Goal: Information Seeking & Learning: Learn about a topic

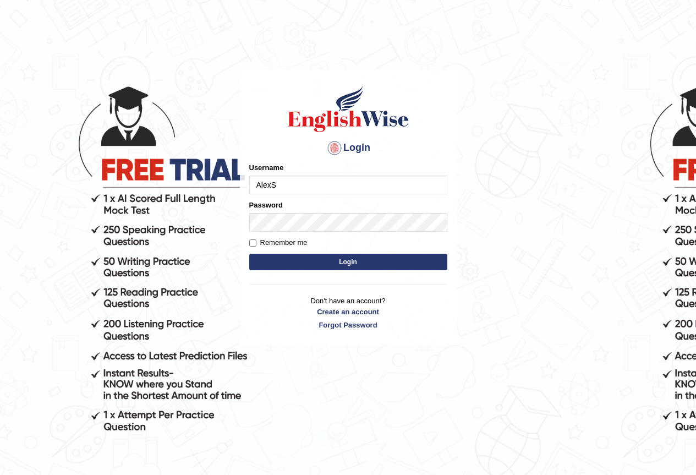
type input "AlexS"
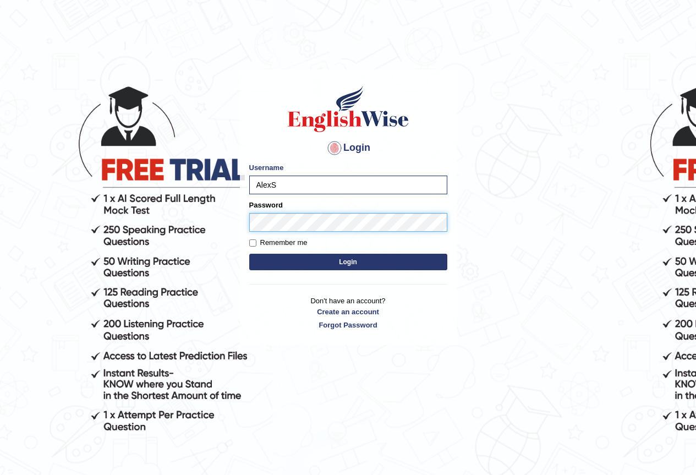
click at [249, 254] on button "Login" at bounding box center [348, 262] width 198 height 17
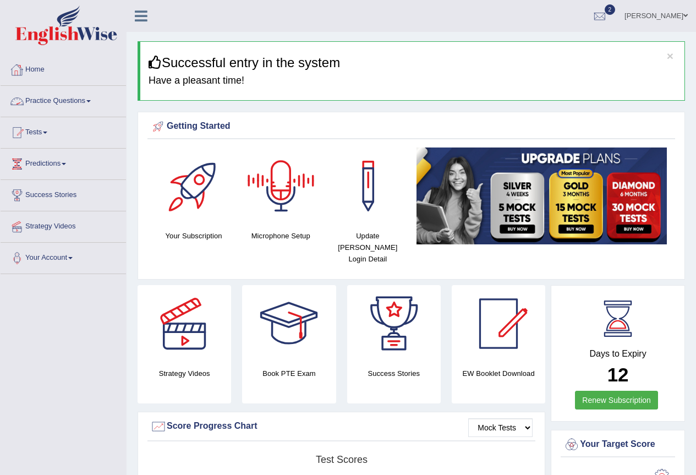
click at [77, 99] on link "Practice Questions" at bounding box center [63, 100] width 125 height 28
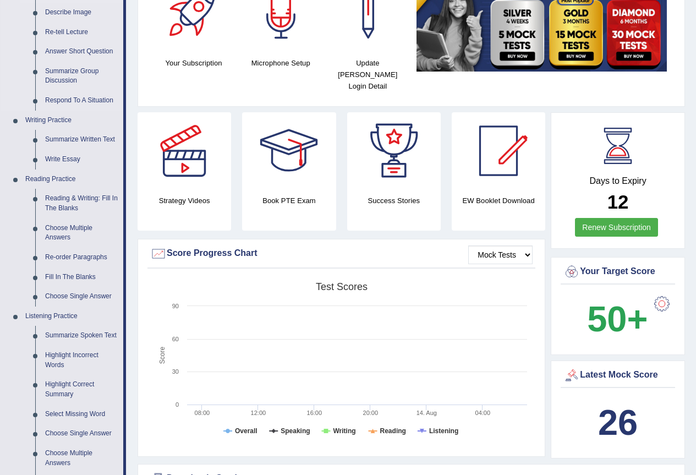
scroll to position [183, 0]
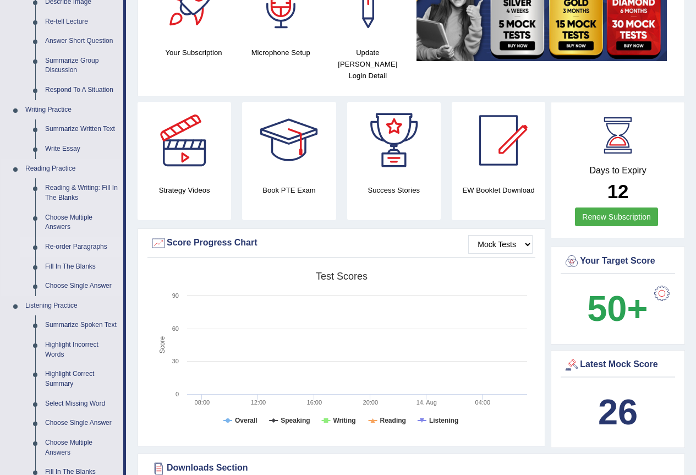
click at [90, 245] on link "Re-order Paragraphs" at bounding box center [81, 247] width 83 height 20
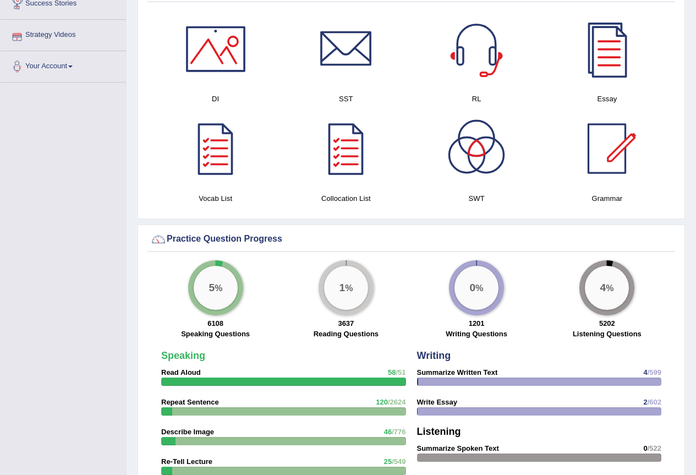
scroll to position [657, 0]
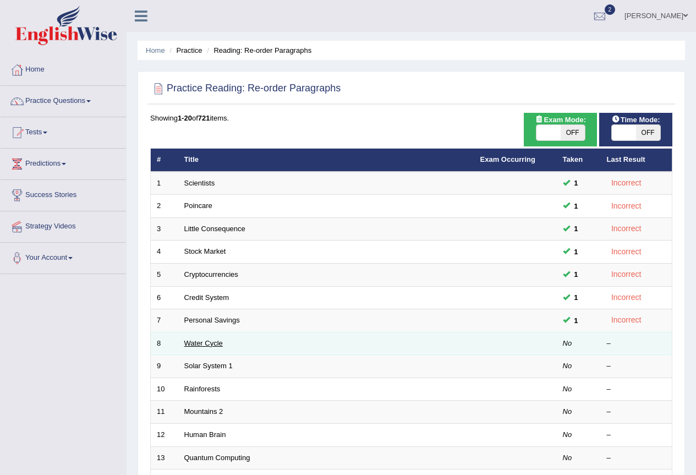
click at [208, 341] on link "Water Cycle" at bounding box center [203, 343] width 39 height 8
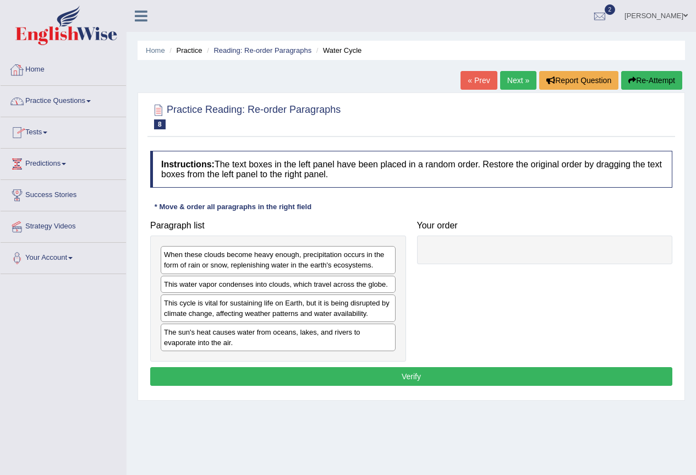
click at [67, 106] on link "Practice Questions" at bounding box center [63, 100] width 125 height 28
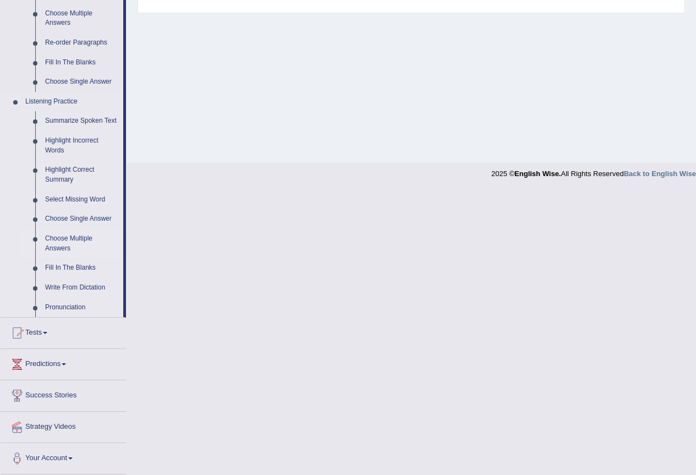
scroll to position [204, 0]
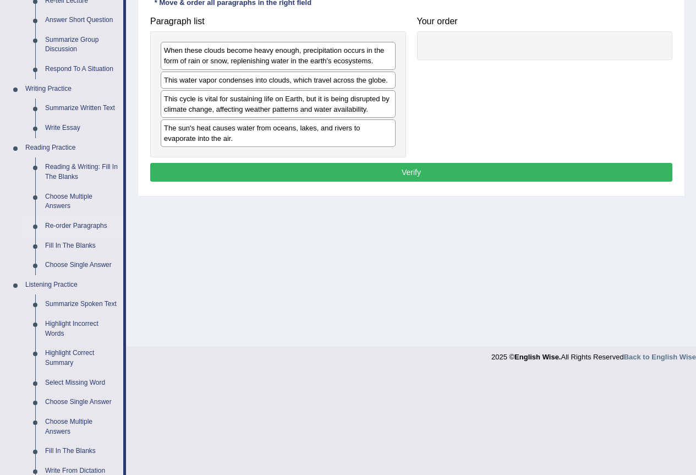
click at [77, 227] on link "Re-order Paragraphs" at bounding box center [81, 226] width 83 height 20
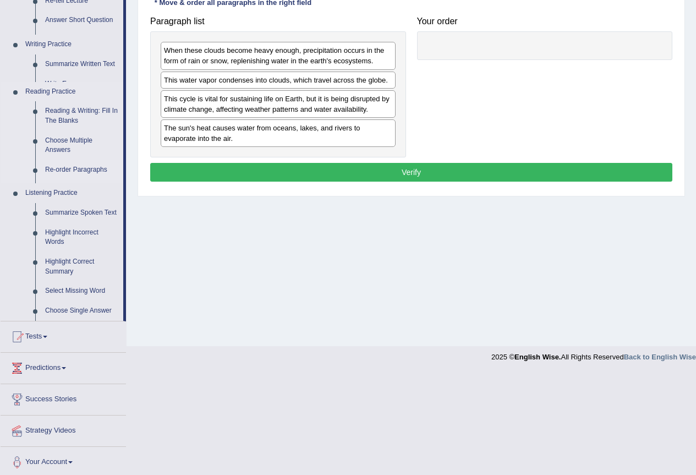
scroll to position [103, 0]
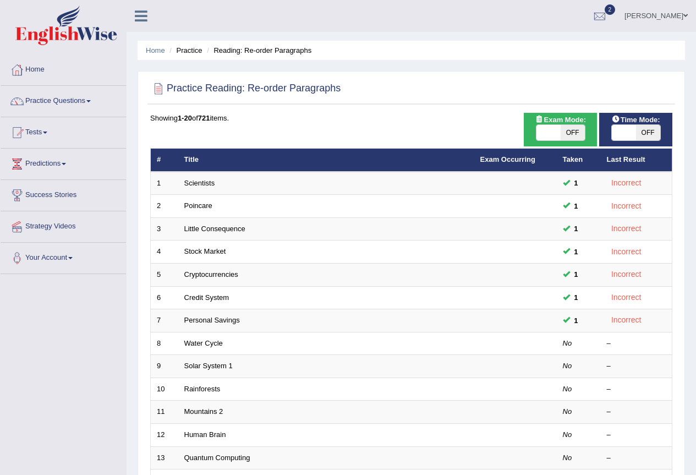
click at [643, 135] on span "OFF" at bounding box center [648, 132] width 24 height 15
checkbox input "true"
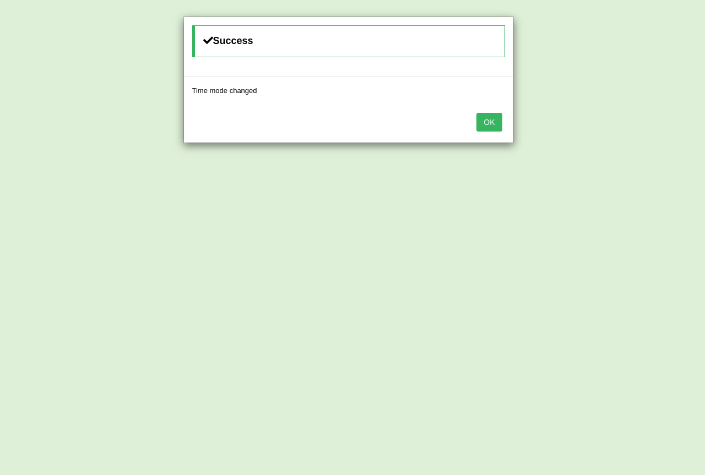
click at [493, 130] on button "OK" at bounding box center [488, 122] width 25 height 19
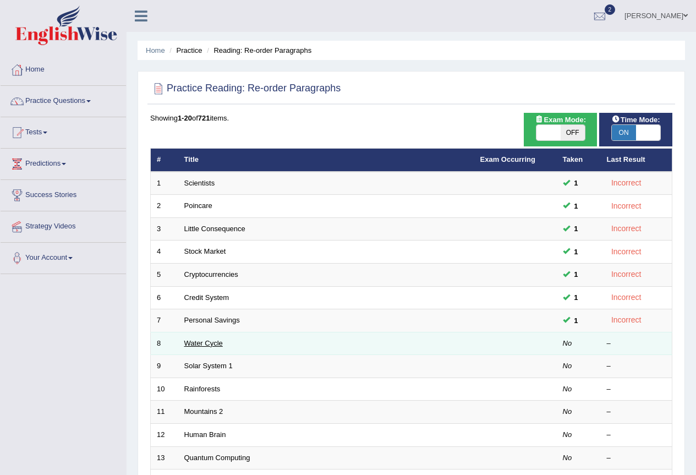
click at [206, 341] on link "Water Cycle" at bounding box center [203, 343] width 39 height 8
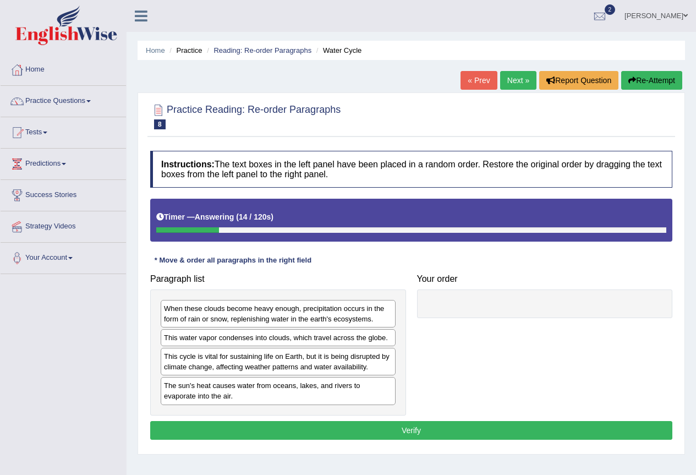
click at [253, 396] on div "The sun's heat causes water from oceans, lakes, and rivers to evaporate into th…" at bounding box center [278, 391] width 235 height 28
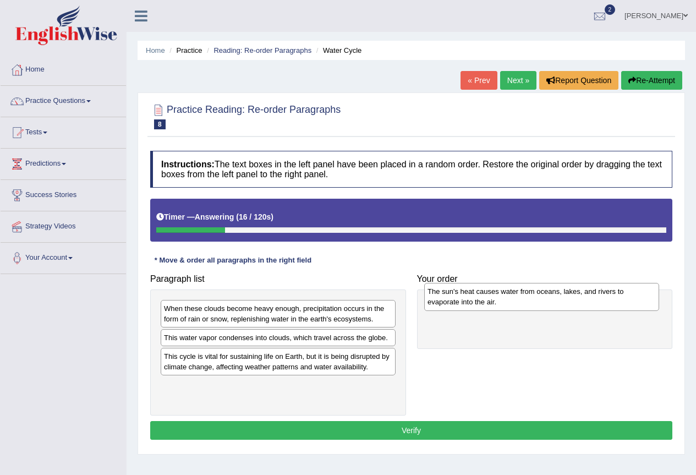
drag, startPoint x: 253, startPoint y: 396, endPoint x: 516, endPoint y: 302, distance: 279.9
click at [516, 302] on div "The sun's heat causes water from oceans, lakes, and rivers to evaporate into th…" at bounding box center [541, 297] width 235 height 28
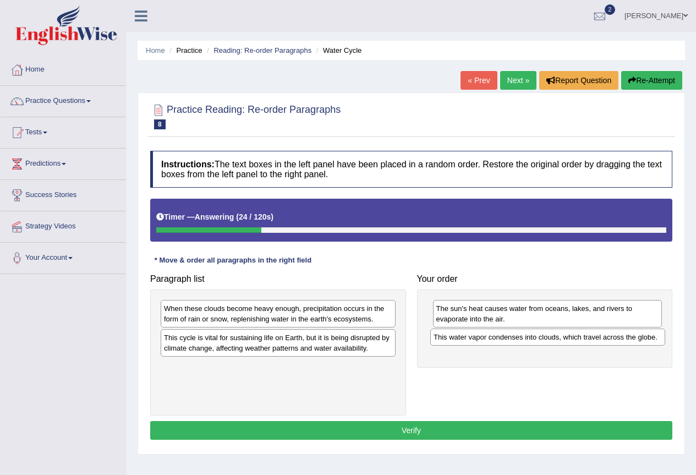
drag, startPoint x: 294, startPoint y: 340, endPoint x: 564, endPoint y: 340, distance: 269.7
click at [564, 340] on div "This water vapor condenses into clouds, which travel across the globe." at bounding box center [547, 337] width 235 height 17
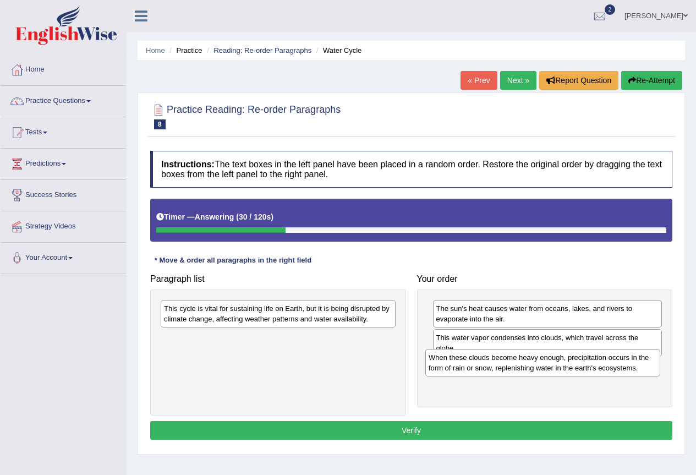
drag, startPoint x: 347, startPoint y: 313, endPoint x: 611, endPoint y: 362, distance: 269.1
click at [611, 362] on div "When these clouds become heavy enough, precipitation occurs in the form of rain…" at bounding box center [542, 363] width 235 height 28
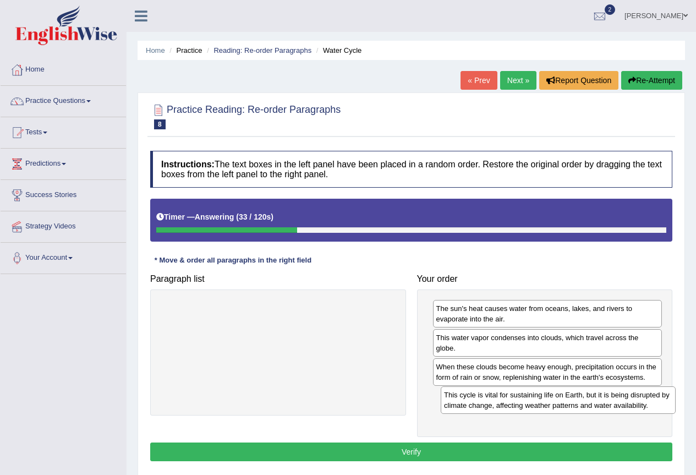
drag, startPoint x: 338, startPoint y: 309, endPoint x: 618, endPoint y: 395, distance: 293.2
click at [618, 395] on div "This cycle is vital for sustaining life on Earth, but it is being disrupted by …" at bounding box center [558, 400] width 235 height 28
click at [496, 444] on button "Verify" at bounding box center [411, 452] width 522 height 19
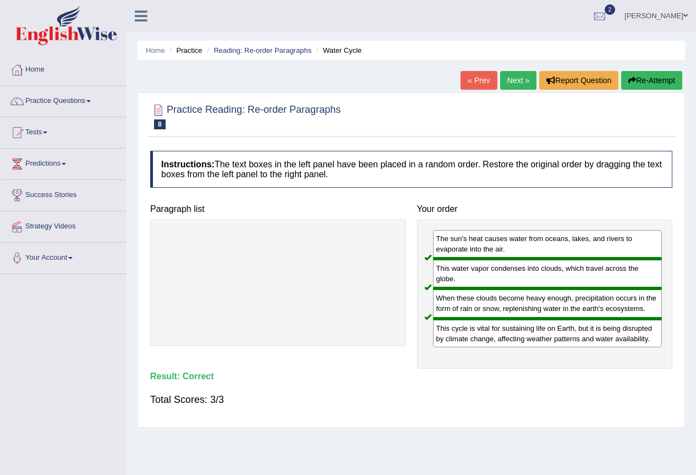
click at [663, 19] on link "[PERSON_NAME]" at bounding box center [656, 14] width 80 height 29
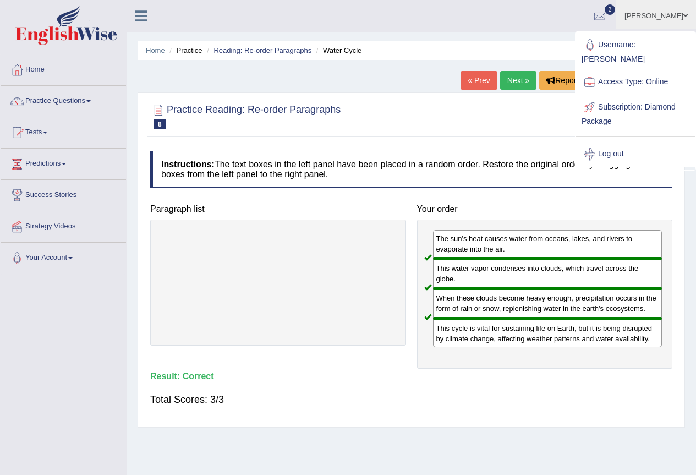
click at [667, 12] on link "[PERSON_NAME]" at bounding box center [656, 14] width 80 height 29
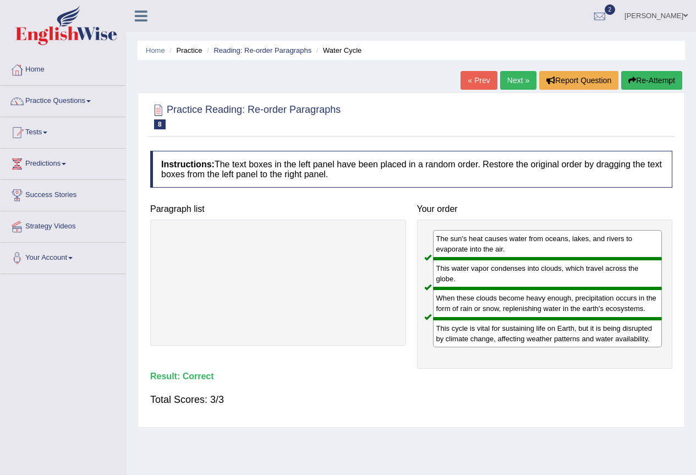
click at [662, 16] on link "[PERSON_NAME]" at bounding box center [656, 14] width 80 height 29
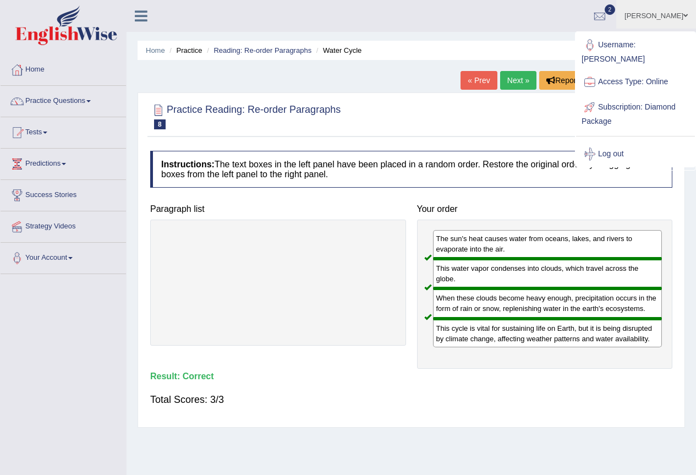
click at [45, 66] on link "Home" at bounding box center [63, 68] width 125 height 28
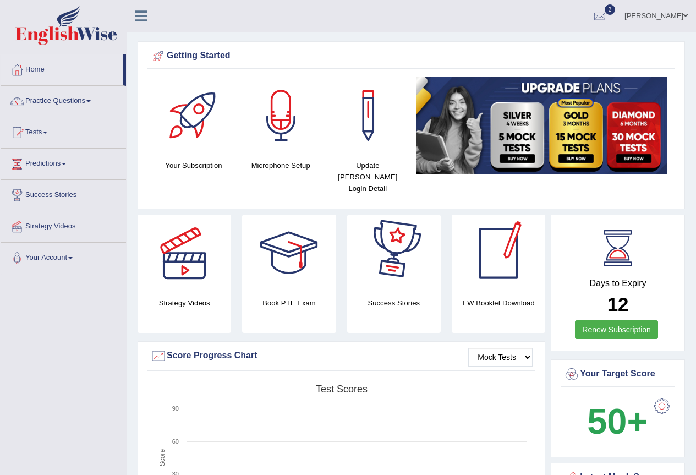
click at [666, 43] on div "Getting Started Your Subscription Microphone Setup Update Pearson Login Detail ×" at bounding box center [412, 125] width 548 height 168
click at [608, 13] on div at bounding box center [600, 16] width 17 height 17
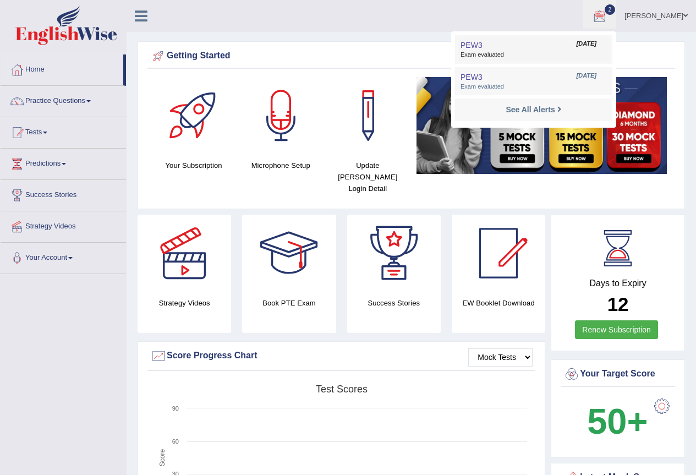
click at [554, 50] on link "PEW3 [DATE] Exam evaluated" at bounding box center [534, 49] width 152 height 23
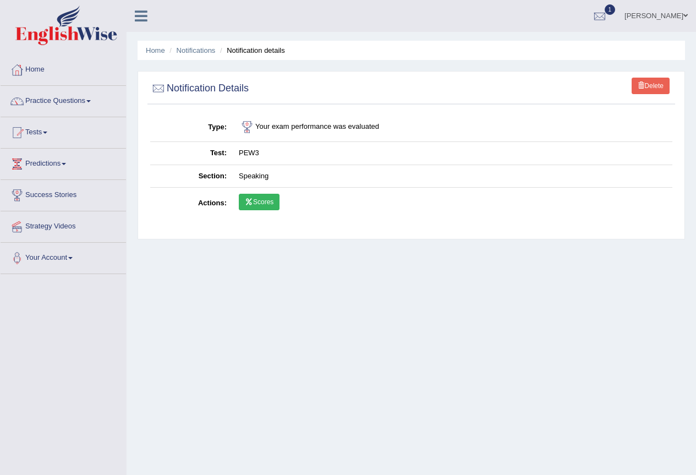
click at [259, 203] on link "Scores" at bounding box center [259, 202] width 41 height 17
click at [608, 10] on div at bounding box center [600, 16] width 17 height 17
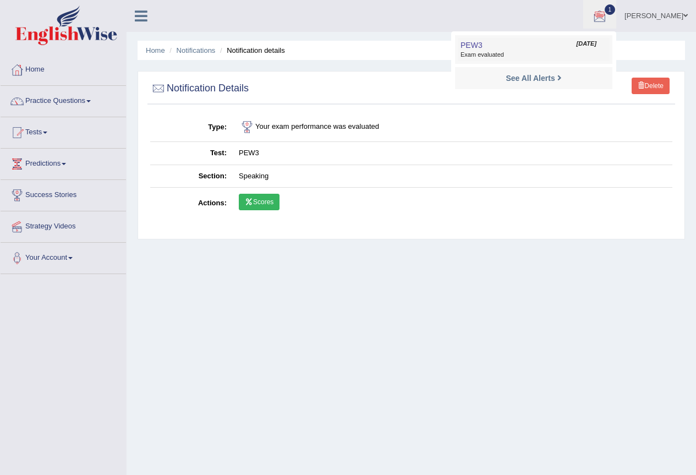
click at [575, 45] on link "PEW3 [DATE] Exam evaluated" at bounding box center [534, 49] width 152 height 23
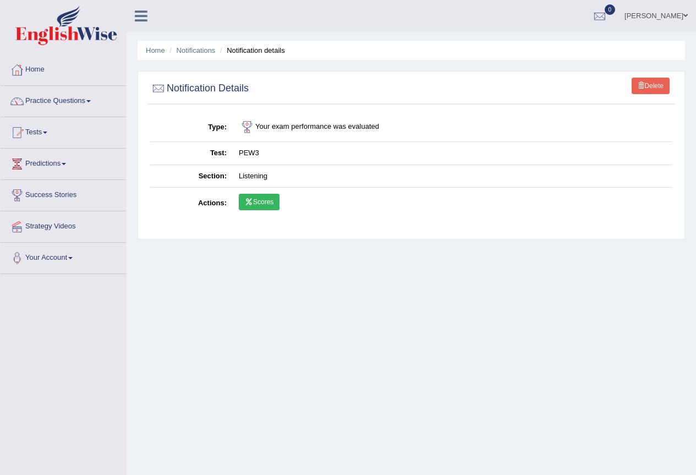
click at [265, 205] on link "Scores" at bounding box center [259, 202] width 41 height 17
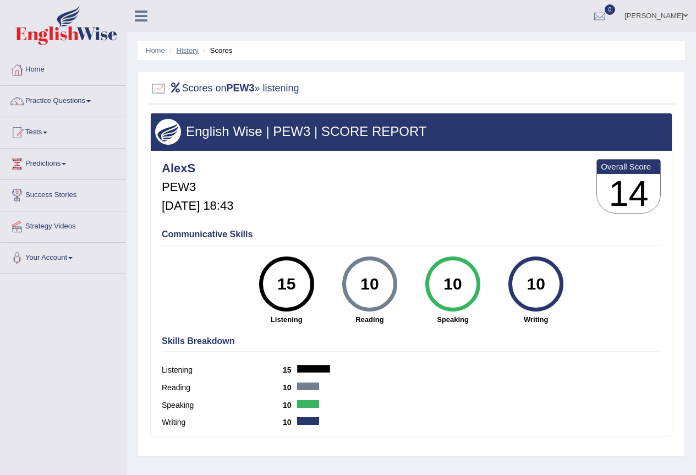
click at [193, 49] on link "History" at bounding box center [188, 50] width 22 height 8
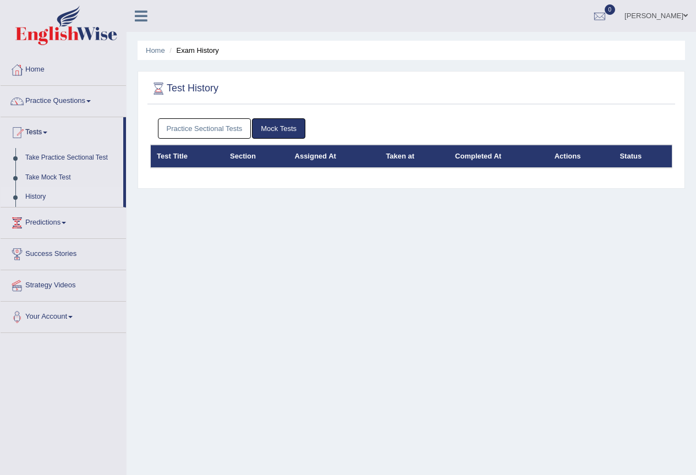
click at [201, 134] on link "Practice Sectional Tests" at bounding box center [205, 128] width 94 height 20
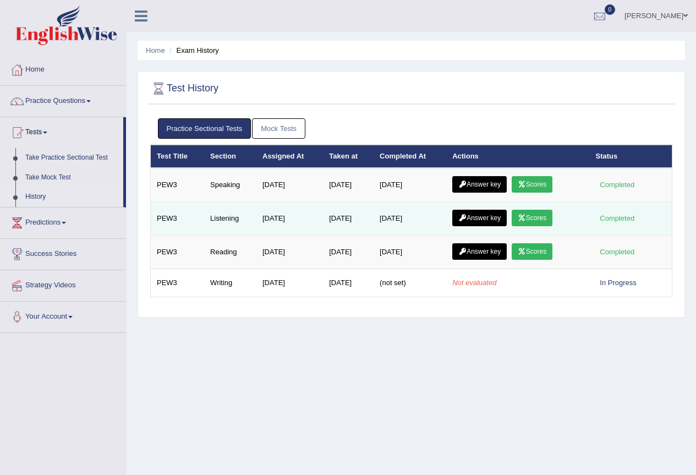
click at [498, 218] on link "Answer key" at bounding box center [479, 218] width 54 height 17
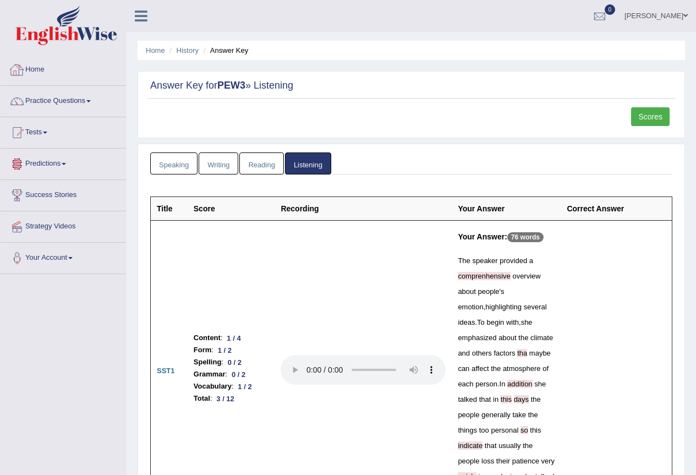
click at [32, 64] on link "Home" at bounding box center [63, 68] width 125 height 28
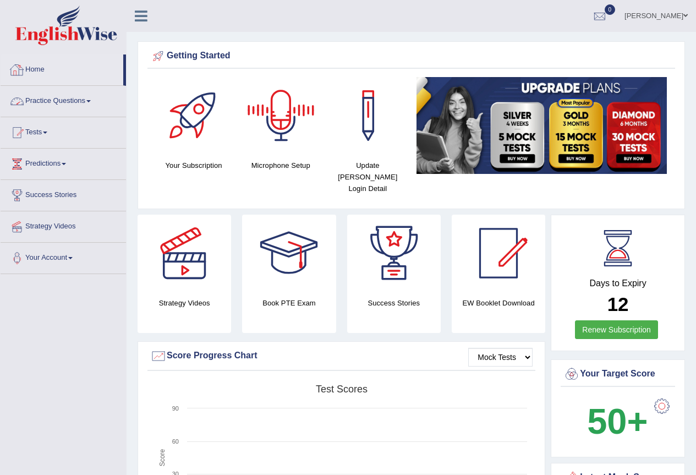
click at [60, 101] on link "Practice Questions" at bounding box center [63, 100] width 125 height 28
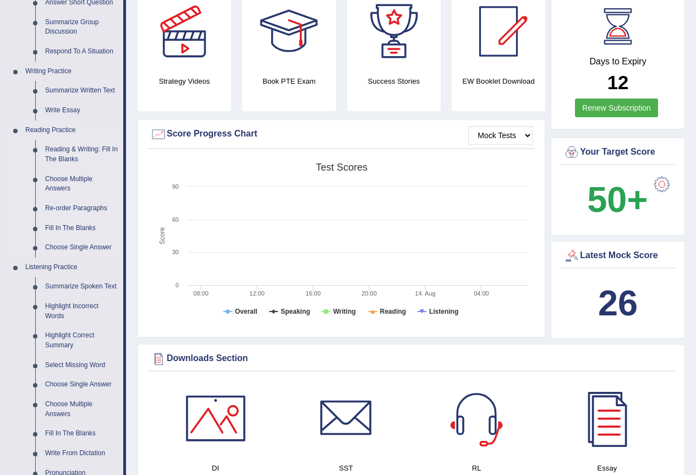
scroll to position [367, 0]
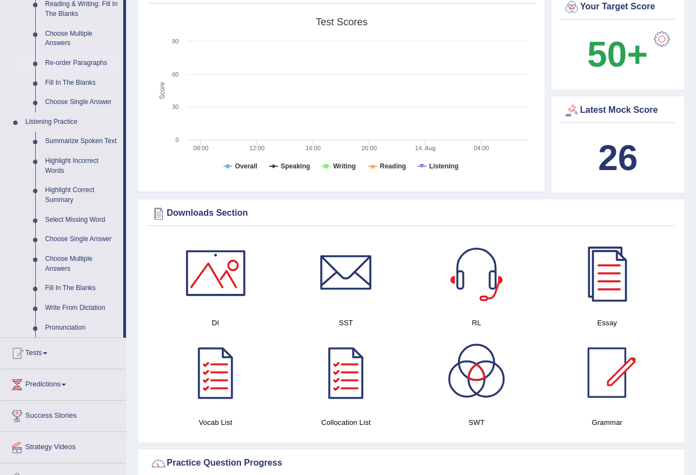
click at [93, 64] on link "Re-order Paragraphs" at bounding box center [81, 63] width 83 height 20
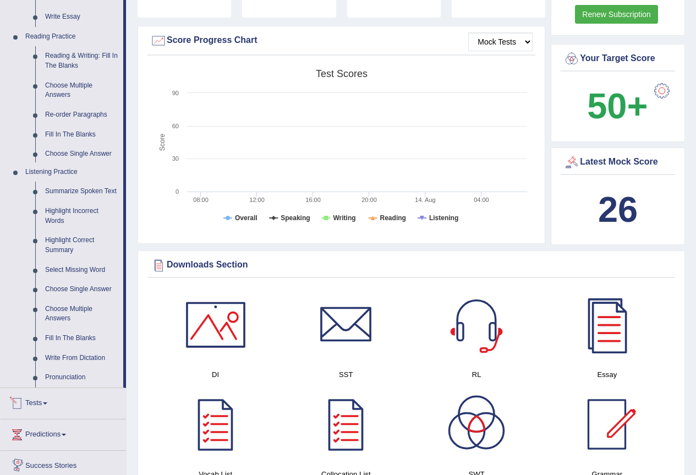
scroll to position [703, 0]
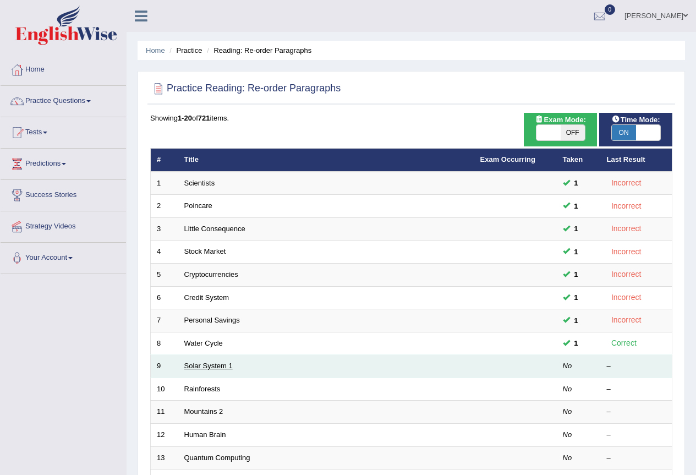
click at [213, 367] on link "Solar System 1" at bounding box center [208, 366] width 48 height 8
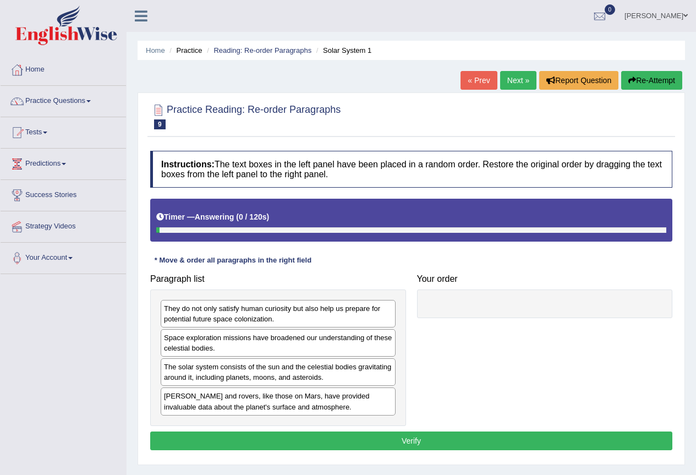
scroll to position [103, 0]
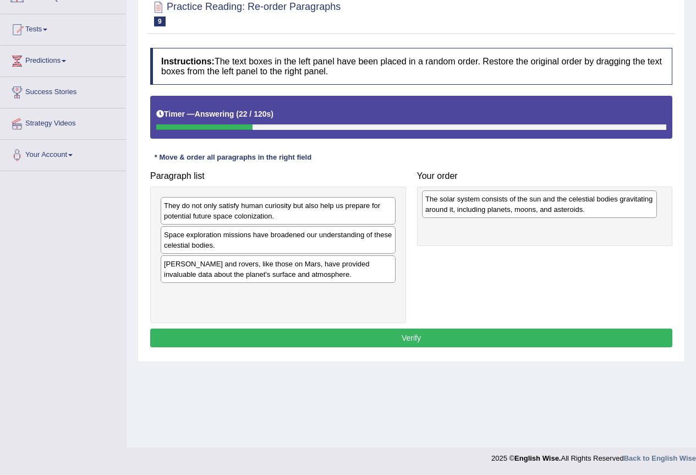
drag, startPoint x: 337, startPoint y: 273, endPoint x: 598, endPoint y: 208, distance: 269.4
click at [598, 208] on div "The solar system consists of the sun and the celestial bodies gravitating aroun…" at bounding box center [539, 204] width 235 height 28
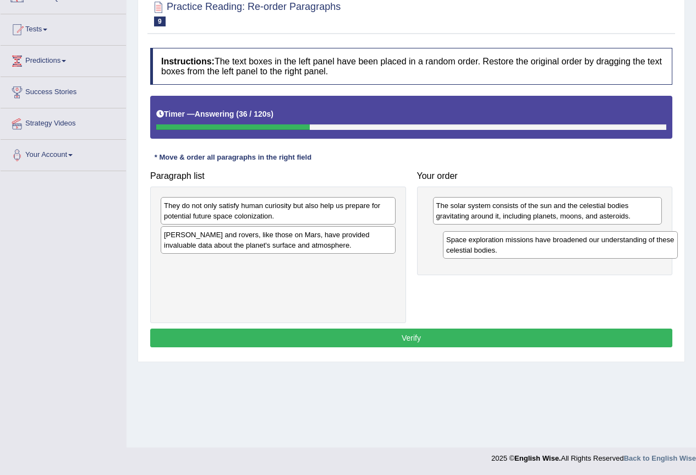
drag, startPoint x: 303, startPoint y: 241, endPoint x: 586, endPoint y: 245, distance: 282.4
click at [586, 245] on div "Space exploration missions have broadened our understanding of these celestial …" at bounding box center [560, 245] width 235 height 28
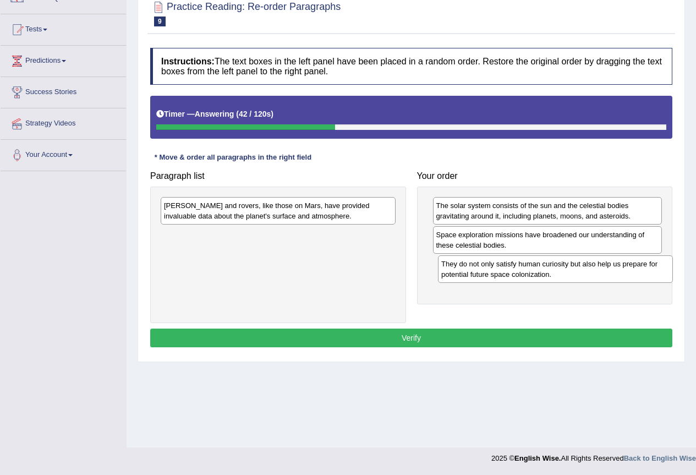
drag, startPoint x: 283, startPoint y: 215, endPoint x: 560, endPoint y: 273, distance: 283.5
click at [560, 273] on div "They do not only satisfy human curiosity but also help us prepare for potential…" at bounding box center [555, 269] width 235 height 28
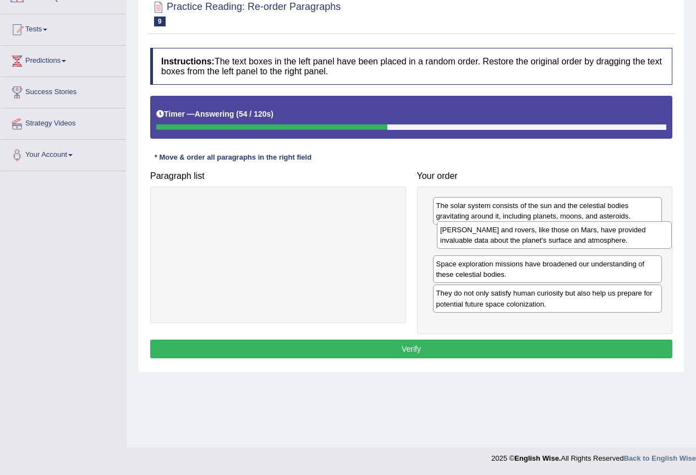
drag, startPoint x: 324, startPoint y: 215, endPoint x: 599, endPoint y: 239, distance: 276.8
click at [599, 239] on div "[PERSON_NAME] and rovers, like those on Mars, have provided invaluable data abo…" at bounding box center [554, 235] width 235 height 28
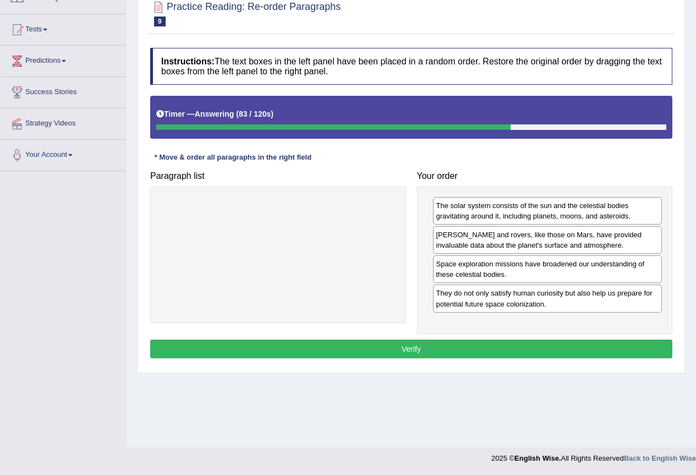
click at [518, 343] on button "Verify" at bounding box center [411, 349] width 522 height 19
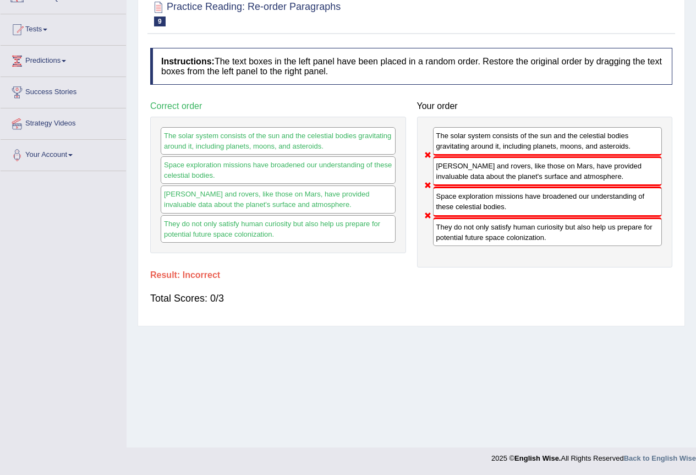
scroll to position [0, 0]
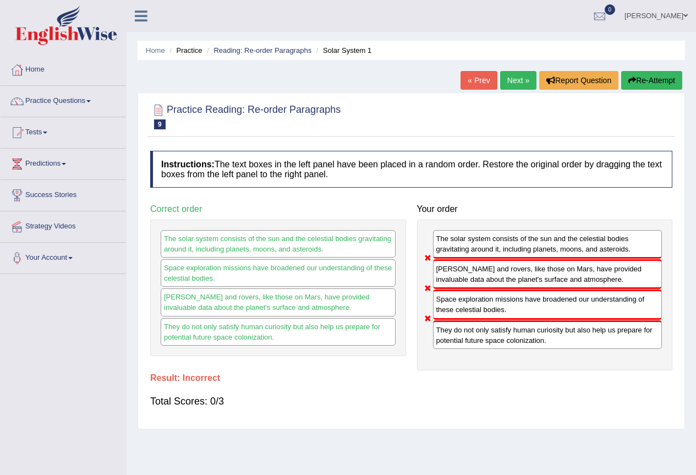
click at [645, 84] on button "Re-Attempt" at bounding box center [651, 80] width 61 height 19
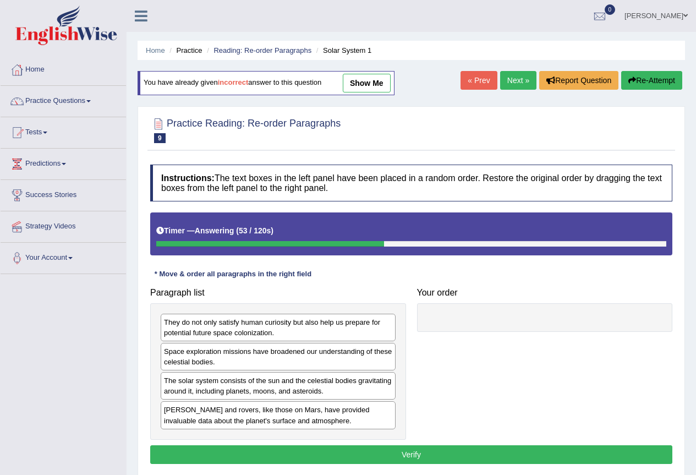
click at [652, 85] on button "Re-Attempt" at bounding box center [651, 80] width 61 height 19
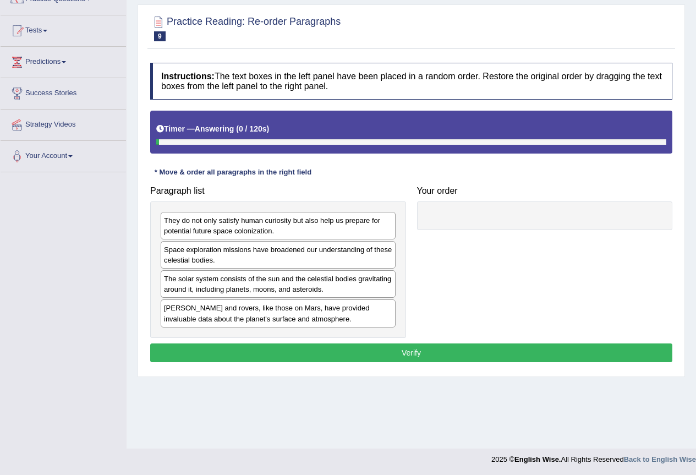
scroll to position [103, 0]
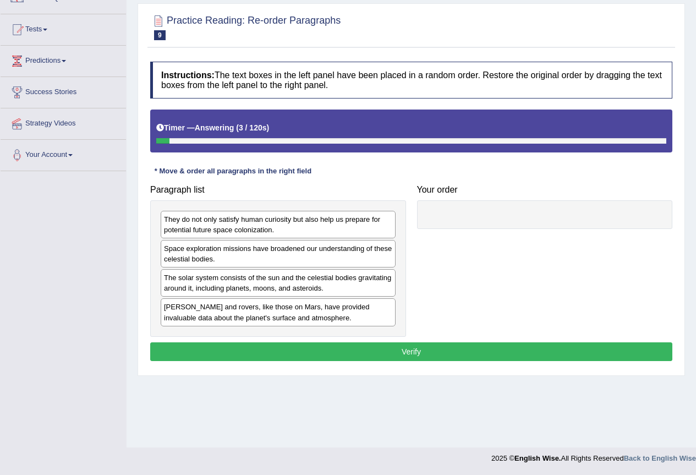
click at [239, 291] on div "The solar system consists of the sun and the celestial bodies gravitating aroun…" at bounding box center [278, 283] width 235 height 28
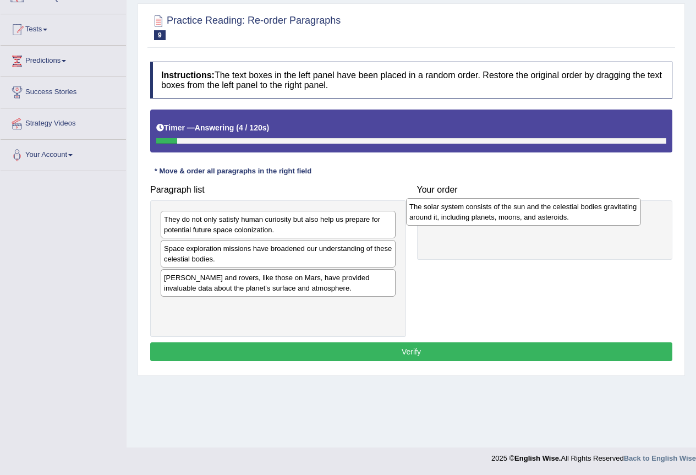
drag, startPoint x: 239, startPoint y: 285, endPoint x: 484, endPoint y: 214, distance: 255.5
click at [484, 214] on div "The solar system consists of the sun and the celestial bodies gravitating aroun…" at bounding box center [523, 212] width 235 height 28
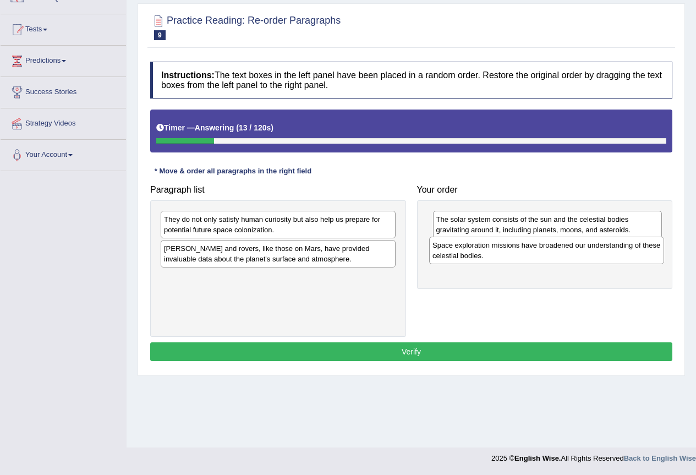
drag, startPoint x: 282, startPoint y: 253, endPoint x: 550, endPoint y: 250, distance: 268.6
click at [550, 250] on div "Space exploration missions have broadened our understanding of these celestial …" at bounding box center [546, 251] width 235 height 28
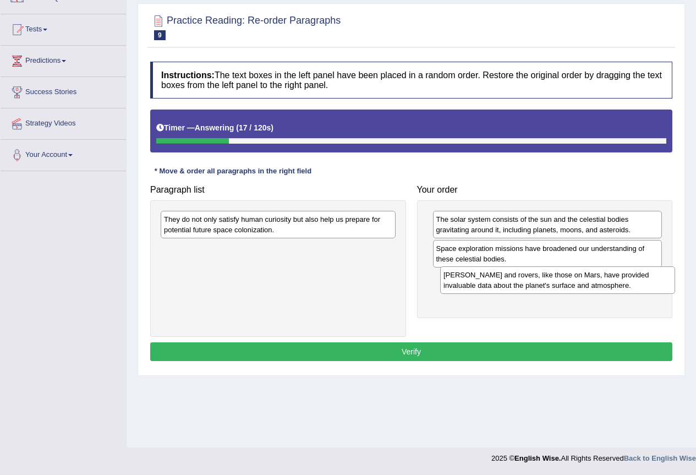
drag, startPoint x: 242, startPoint y: 259, endPoint x: 522, endPoint y: 285, distance: 280.8
click at [522, 285] on div "[PERSON_NAME] and rovers, like those on Mars, have provided invaluable data abo…" at bounding box center [557, 280] width 235 height 28
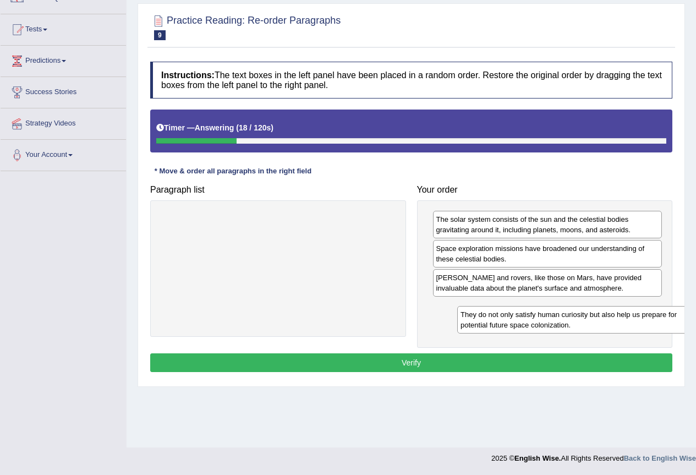
drag, startPoint x: 282, startPoint y: 222, endPoint x: 578, endPoint y: 317, distance: 311.6
click at [578, 317] on div "They do not only satisfy human curiosity but also help us prepare for potential…" at bounding box center [574, 320] width 235 height 28
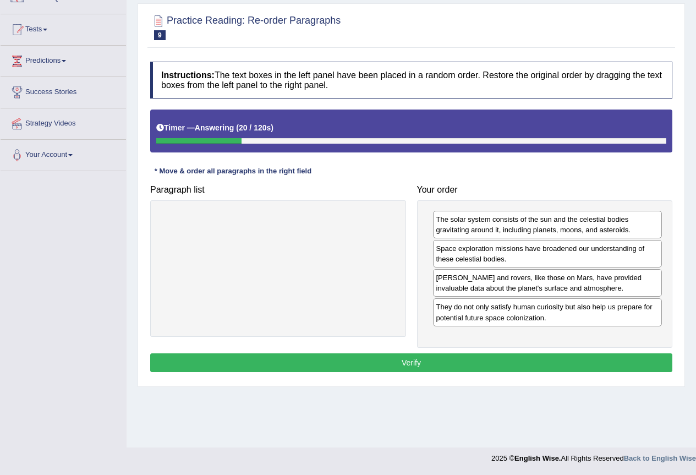
click at [493, 363] on button "Verify" at bounding box center [411, 362] width 522 height 19
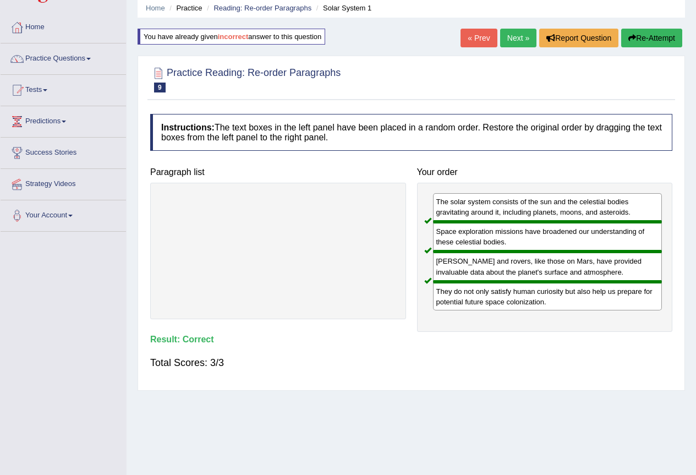
scroll to position [0, 0]
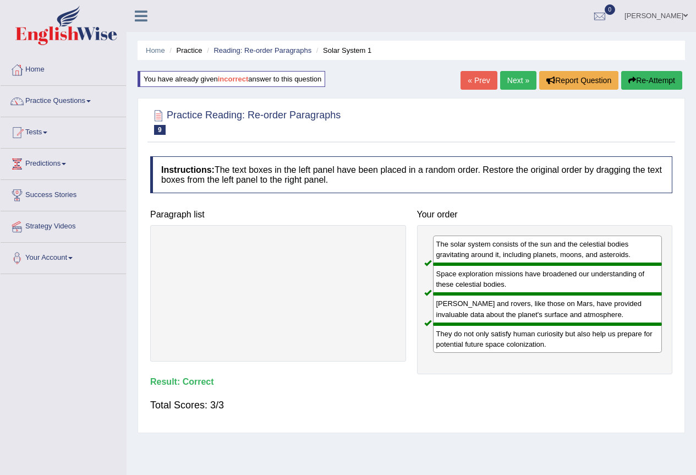
click at [512, 78] on link "Next »" at bounding box center [518, 80] width 36 height 19
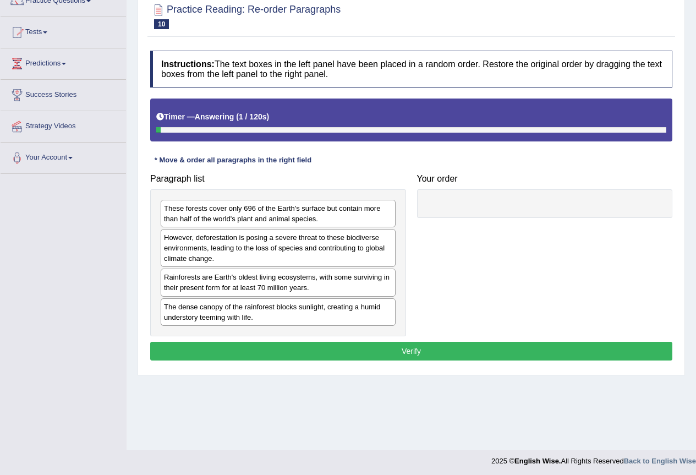
scroll to position [103, 0]
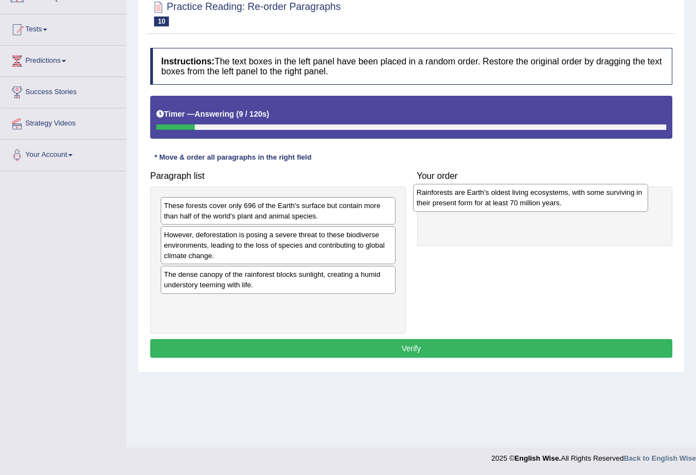
drag, startPoint x: 335, startPoint y: 287, endPoint x: 587, endPoint y: 205, distance: 265.6
click at [587, 205] on div "Rainforests are Earth's oldest living ecosystems, with some surviving in their …" at bounding box center [530, 198] width 235 height 28
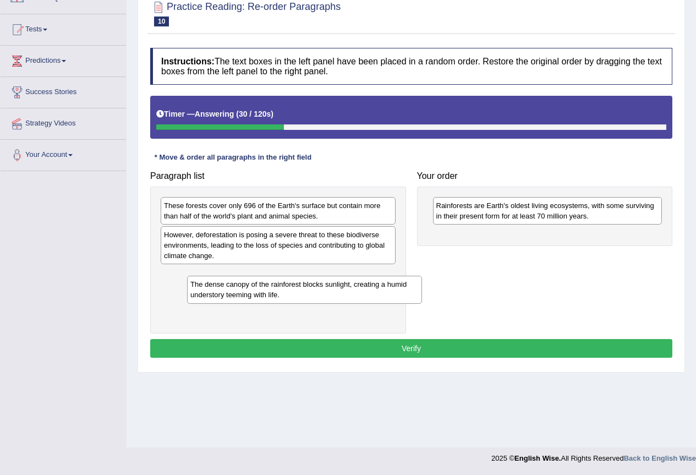
drag, startPoint x: 287, startPoint y: 284, endPoint x: 314, endPoint y: 294, distance: 28.2
click at [314, 294] on div "The dense canopy of the rainforest blocks sunlight, creating a humid understory…" at bounding box center [304, 290] width 235 height 28
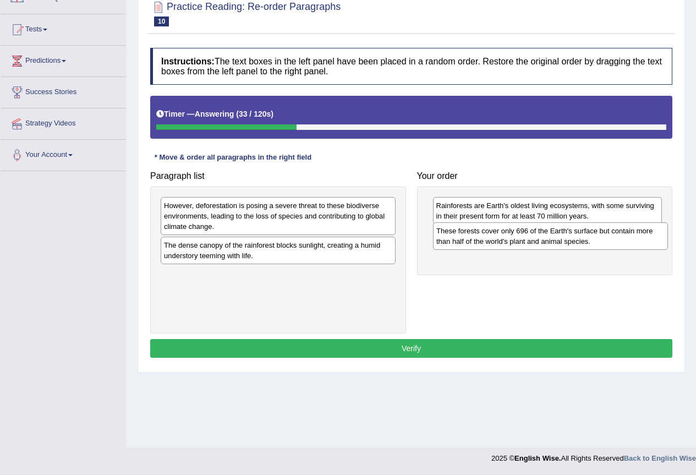
drag, startPoint x: 306, startPoint y: 209, endPoint x: 578, endPoint y: 234, distance: 273.6
click at [578, 234] on div "These forests cover only 696 of the Earth's surface but contain more than half …" at bounding box center [550, 236] width 235 height 28
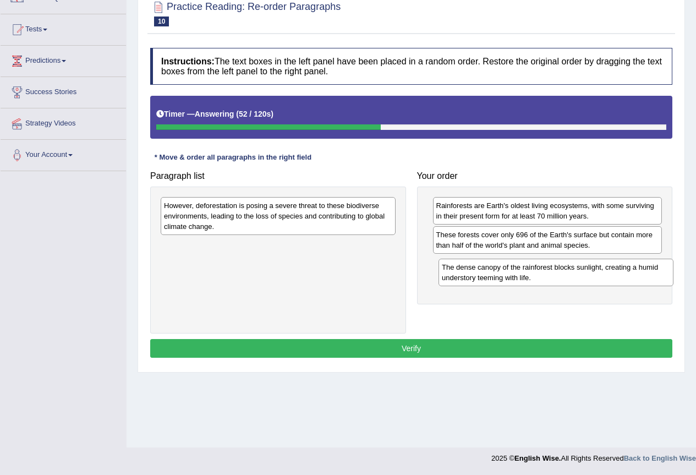
drag, startPoint x: 237, startPoint y: 256, endPoint x: 515, endPoint y: 278, distance: 278.8
click at [515, 278] on div "The dense canopy of the rainforest blocks sunlight, creating a humid understory…" at bounding box center [556, 273] width 235 height 28
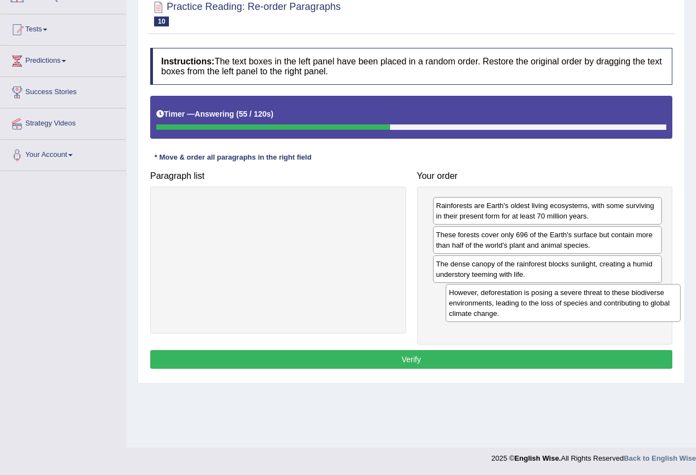
drag, startPoint x: 303, startPoint y: 215, endPoint x: 588, endPoint y: 302, distance: 298.1
click at [588, 302] on div "However, deforestation is posing a severe threat to these biodiverse environmen…" at bounding box center [563, 303] width 235 height 38
click at [518, 356] on button "Verify" at bounding box center [411, 359] width 522 height 19
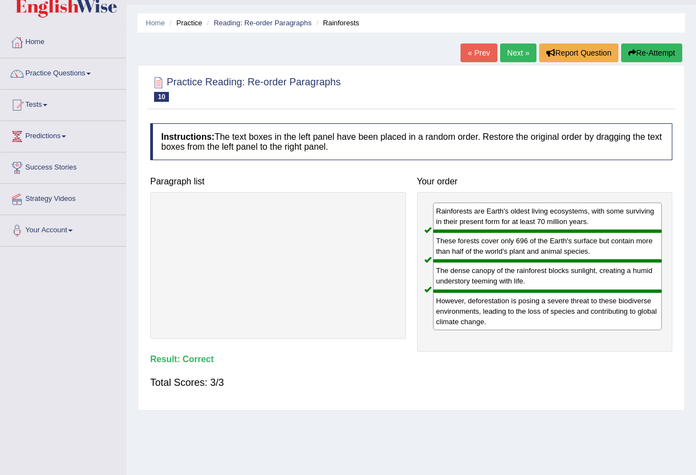
scroll to position [0, 0]
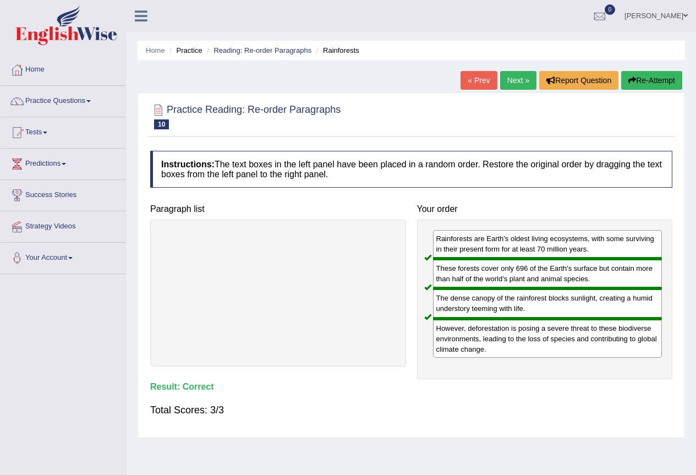
click at [519, 80] on link "Next »" at bounding box center [518, 80] width 36 height 19
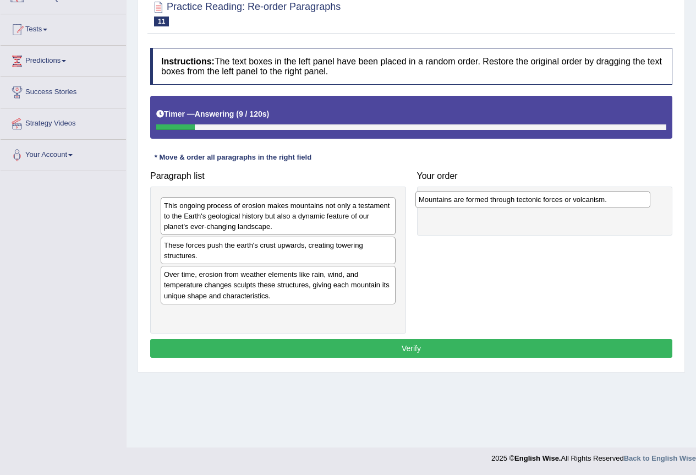
drag, startPoint x: 291, startPoint y: 205, endPoint x: 545, endPoint y: 199, distance: 254.9
click at [545, 199] on div "Mountains are formed through tectonic forces or volcanism." at bounding box center [533, 199] width 235 height 17
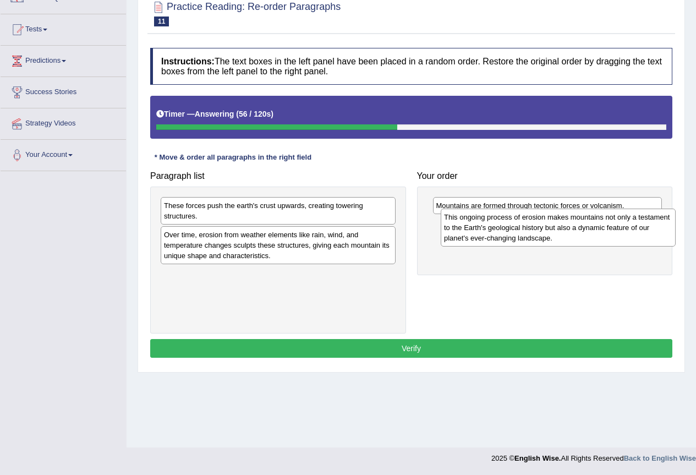
drag, startPoint x: 320, startPoint y: 216, endPoint x: 600, endPoint y: 227, distance: 279.8
click at [600, 227] on div "This ongoing process of erosion makes mountains not only a testament to the Ear…" at bounding box center [558, 228] width 235 height 38
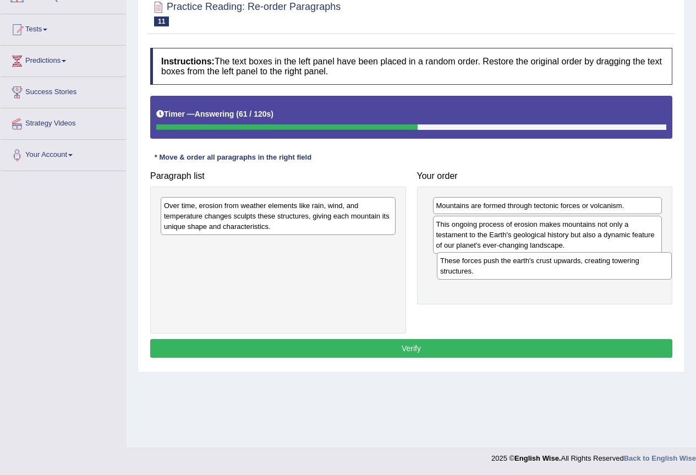
drag, startPoint x: 214, startPoint y: 214, endPoint x: 490, endPoint y: 269, distance: 281.7
click at [490, 269] on div "These forces push the earth's crust upwards, creating towering structures." at bounding box center [554, 266] width 235 height 28
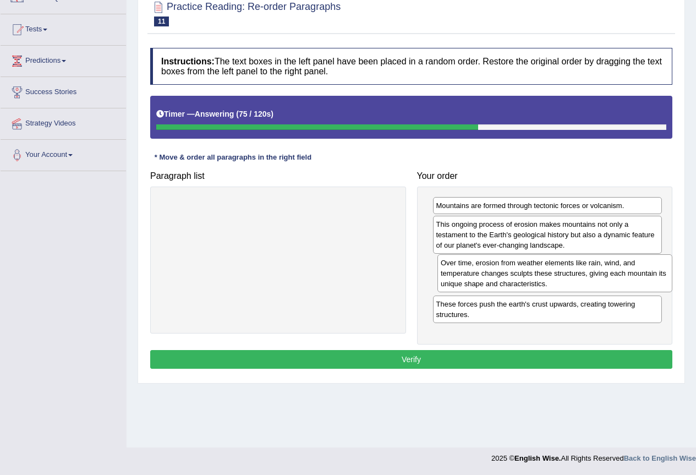
drag, startPoint x: 361, startPoint y: 223, endPoint x: 638, endPoint y: 280, distance: 282.7
click at [638, 280] on div "Over time, erosion from weather elements like rain, wind, and temperature chang…" at bounding box center [555, 273] width 235 height 38
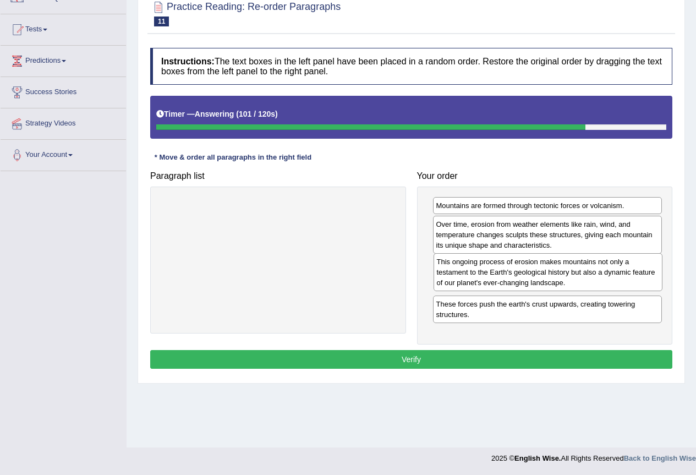
drag, startPoint x: 597, startPoint y: 242, endPoint x: 599, endPoint y: 279, distance: 36.9
click at [598, 280] on div "This ongoing process of erosion makes mountains not only a testament to the Ear…" at bounding box center [549, 272] width 230 height 38
click at [596, 357] on button "Verify" at bounding box center [411, 359] width 522 height 19
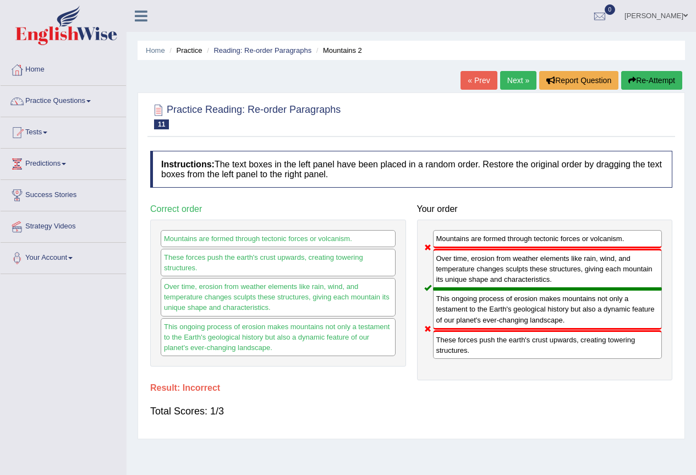
click at [649, 83] on button "Re-Attempt" at bounding box center [651, 80] width 61 height 19
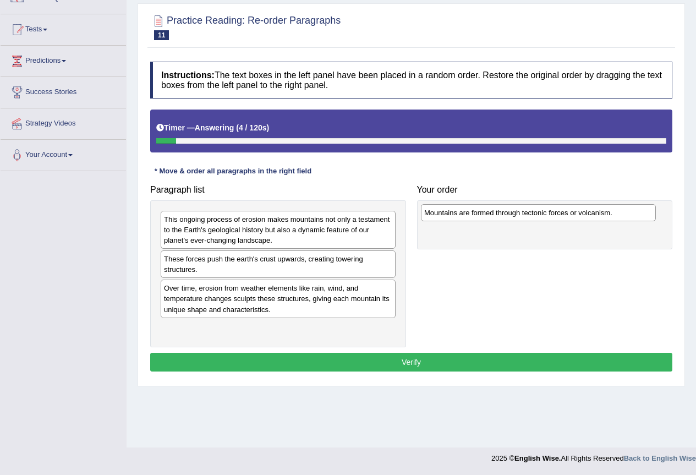
drag, startPoint x: 297, startPoint y: 219, endPoint x: 557, endPoint y: 212, distance: 260.4
click at [557, 212] on div "Mountains are formed through tectonic forces or volcanism." at bounding box center [538, 212] width 235 height 17
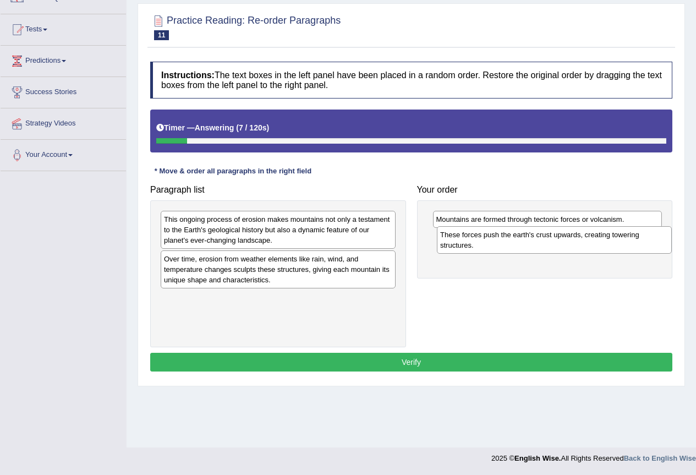
drag, startPoint x: 302, startPoint y: 266, endPoint x: 578, endPoint y: 242, distance: 277.9
click at [578, 242] on div "These forces push the earth's crust upwards, creating towering structures." at bounding box center [554, 240] width 235 height 28
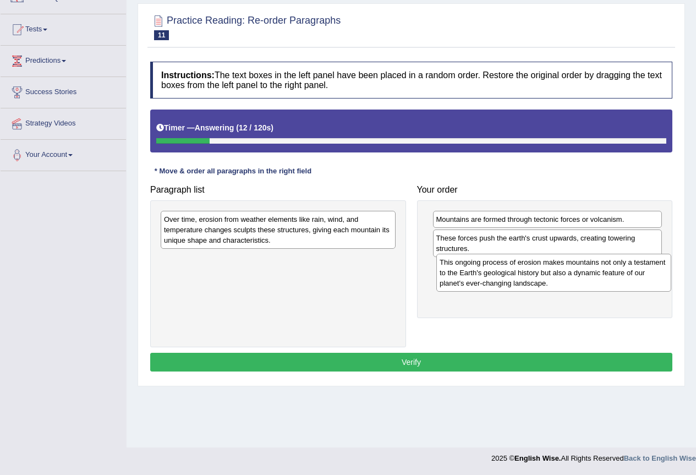
drag, startPoint x: 291, startPoint y: 237, endPoint x: 567, endPoint y: 280, distance: 279.6
click at [567, 280] on div "This ongoing process of erosion makes mountains not only a testament to the Ear…" at bounding box center [553, 273] width 235 height 38
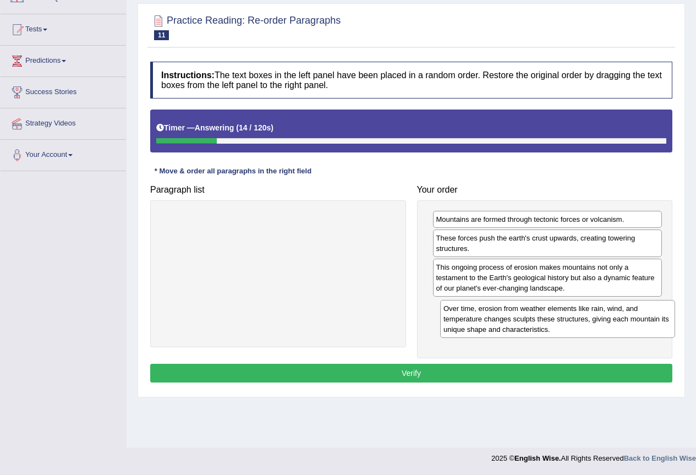
drag, startPoint x: 336, startPoint y: 226, endPoint x: 615, endPoint y: 315, distance: 292.9
click at [616, 315] on div "Over time, erosion from weather elements like rain, wind, and temperature chang…" at bounding box center [557, 319] width 235 height 38
click at [514, 365] on button "Verify" at bounding box center [411, 373] width 522 height 19
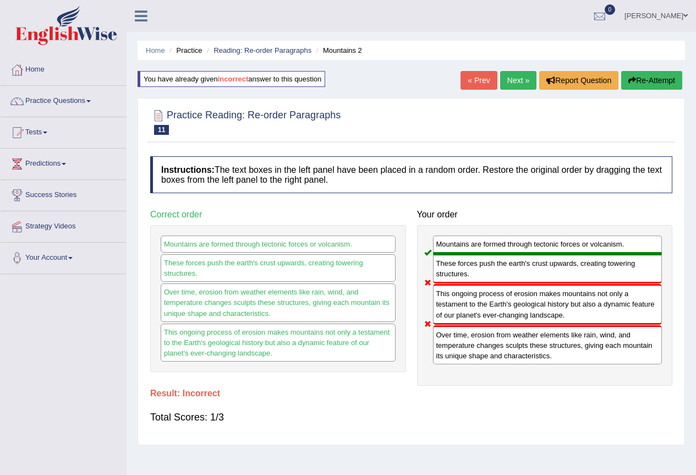
click at [649, 77] on button "Re-Attempt" at bounding box center [651, 80] width 61 height 19
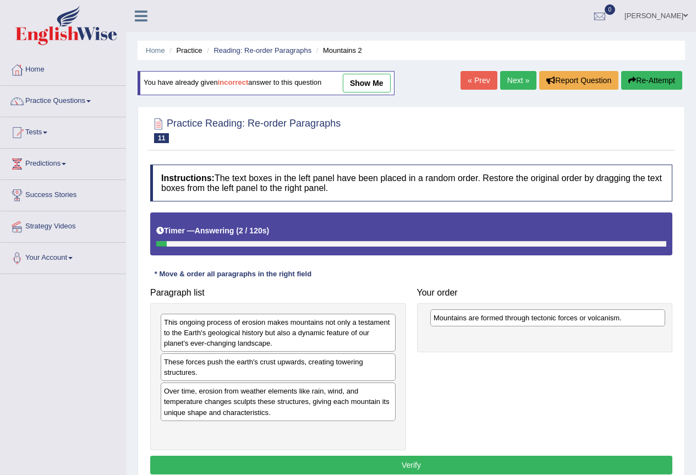
drag, startPoint x: 229, startPoint y: 324, endPoint x: 499, endPoint y: 320, distance: 269.7
click at [499, 320] on div "Mountains are formed through tectonic forces or volcanism." at bounding box center [547, 317] width 235 height 17
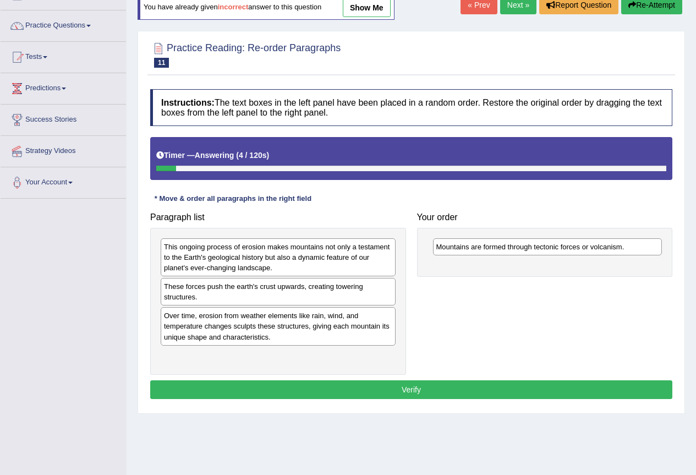
scroll to position [103, 0]
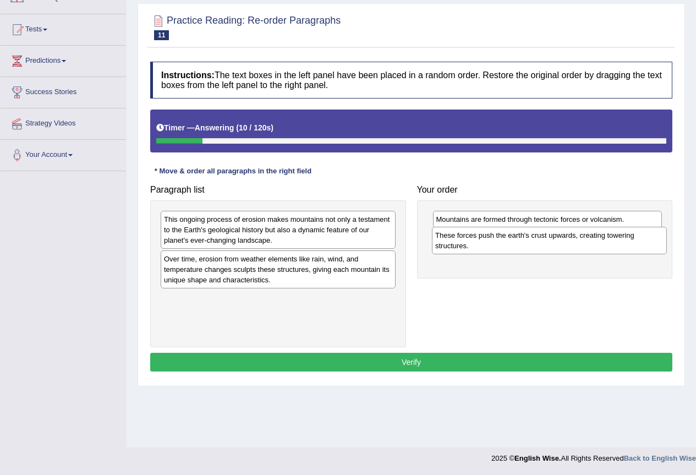
drag, startPoint x: 288, startPoint y: 265, endPoint x: 560, endPoint y: 241, distance: 272.4
click at [560, 241] on div "These forces push the earth's crust upwards, creating towering structures." at bounding box center [549, 241] width 235 height 28
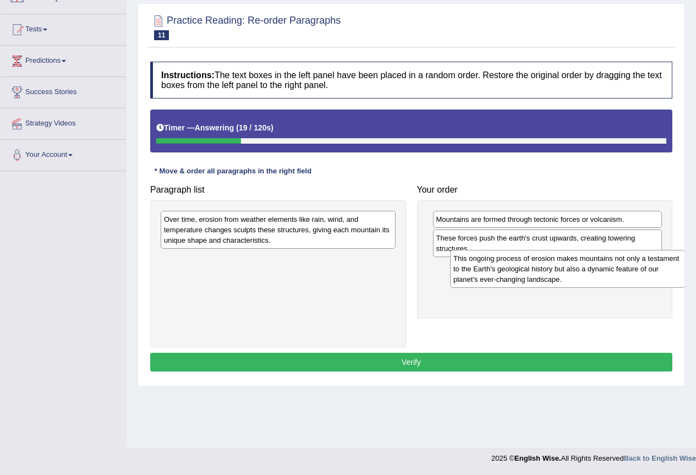
drag, startPoint x: 296, startPoint y: 229, endPoint x: 585, endPoint y: 268, distance: 292.1
click at [585, 268] on div "This ongoing process of erosion makes mountains not only a testament to the Ear…" at bounding box center [567, 269] width 235 height 38
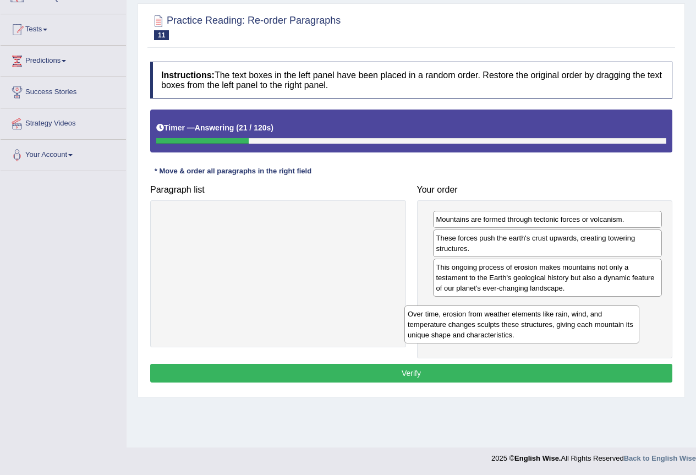
drag, startPoint x: 336, startPoint y: 230, endPoint x: 580, endPoint y: 324, distance: 261.6
click at [580, 324] on div "Over time, erosion from weather elements like rain, wind, and temperature chang…" at bounding box center [522, 324] width 235 height 38
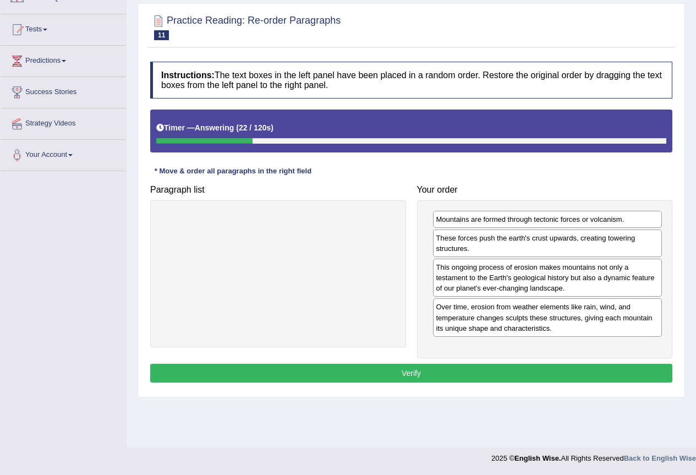
click at [536, 372] on button "Verify" at bounding box center [411, 373] width 522 height 19
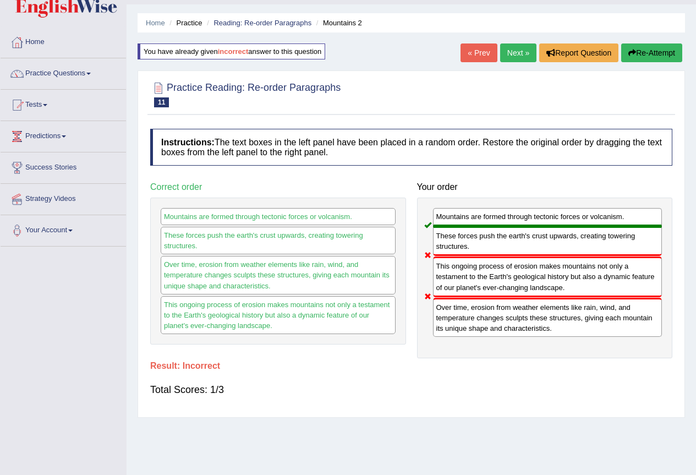
scroll to position [0, 0]
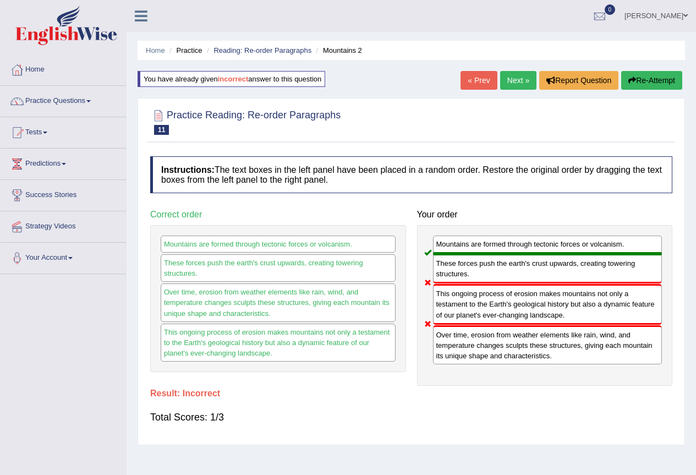
click at [652, 77] on button "Re-Attempt" at bounding box center [651, 80] width 61 height 19
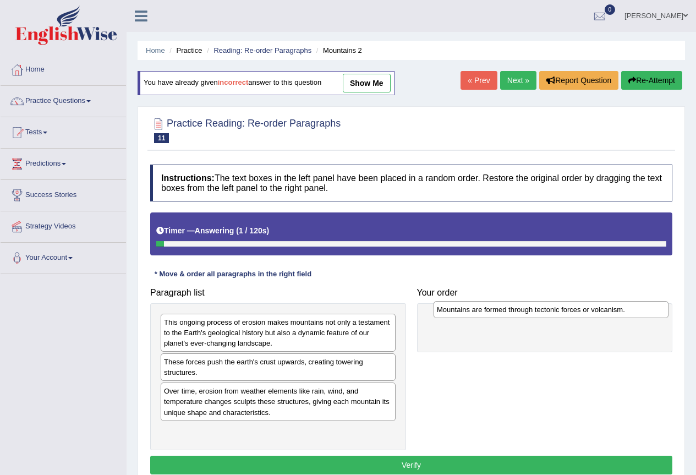
drag, startPoint x: 261, startPoint y: 323, endPoint x: 534, endPoint y: 310, distance: 273.3
click at [534, 310] on div "Mountains are formed through tectonic forces or volcanism." at bounding box center [551, 309] width 235 height 17
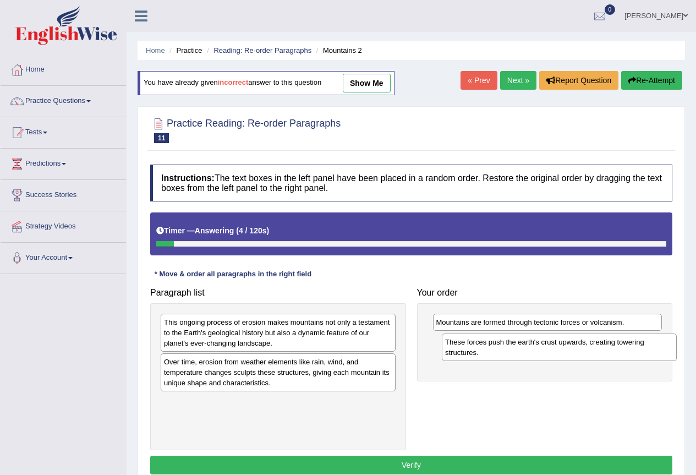
drag, startPoint x: 242, startPoint y: 369, endPoint x: 523, endPoint y: 349, distance: 281.9
click at [523, 349] on div "These forces push the earth's crust upwards, creating towering structures." at bounding box center [559, 348] width 235 height 28
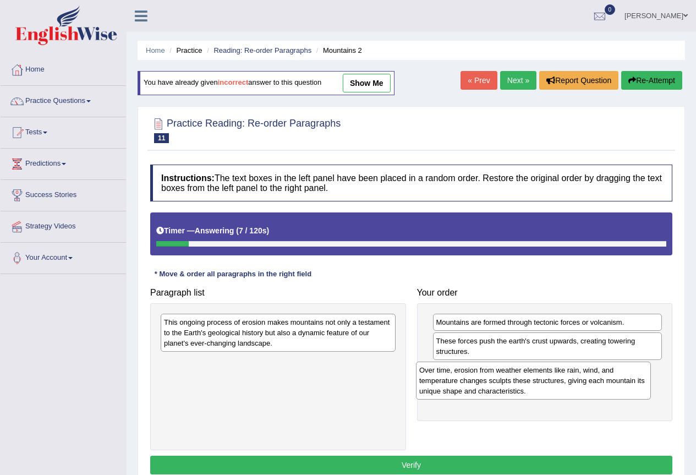
drag, startPoint x: 261, startPoint y: 373, endPoint x: 516, endPoint y: 381, distance: 255.5
click at [516, 381] on div "Over time, erosion from weather elements like rain, wind, and temperature chang…" at bounding box center [533, 381] width 235 height 38
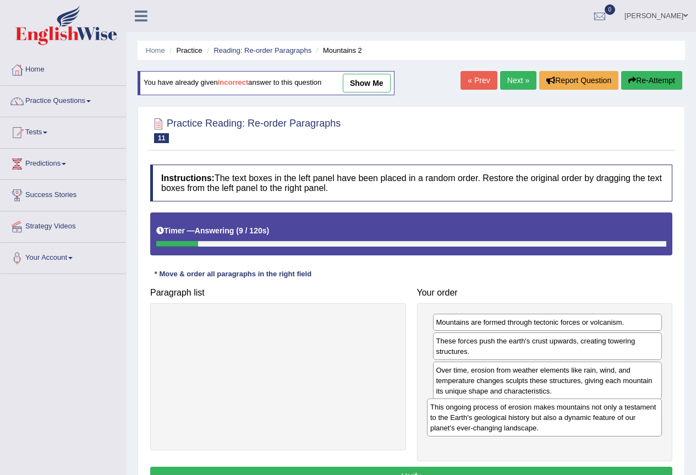
drag, startPoint x: 312, startPoint y: 338, endPoint x: 578, endPoint y: 423, distance: 279.5
click at [578, 423] on div "This ongoing process of erosion makes mountains not only a testament to the Ear…" at bounding box center [544, 417] width 235 height 38
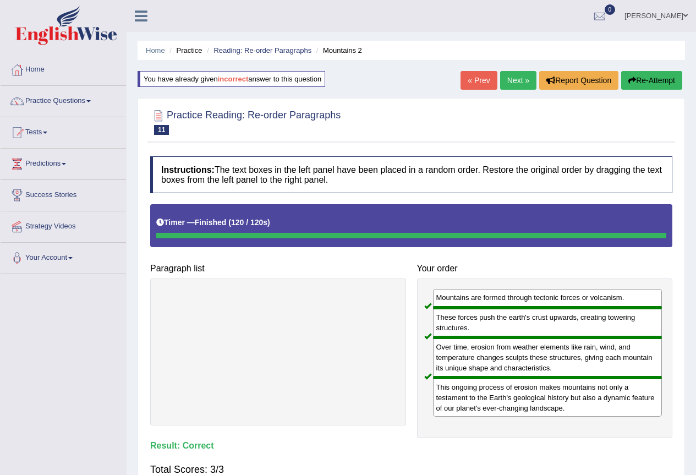
click at [517, 83] on link "Next »" at bounding box center [518, 80] width 36 height 19
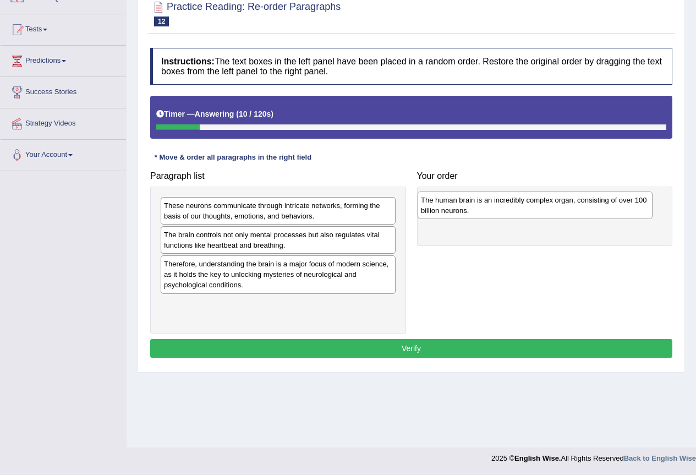
drag, startPoint x: 352, startPoint y: 271, endPoint x: 609, endPoint y: 207, distance: 264.8
click at [609, 207] on div "The human brain is an incredibly complex organ, consisting of over 100 billion …" at bounding box center [535, 206] width 235 height 28
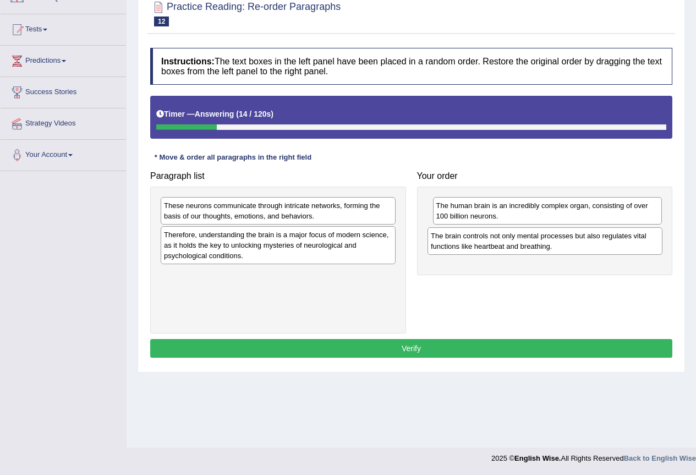
drag, startPoint x: 280, startPoint y: 243, endPoint x: 547, endPoint y: 244, distance: 266.9
click at [547, 244] on div "The brain controls not only mental processes but also regulates vital functions…" at bounding box center [545, 241] width 235 height 28
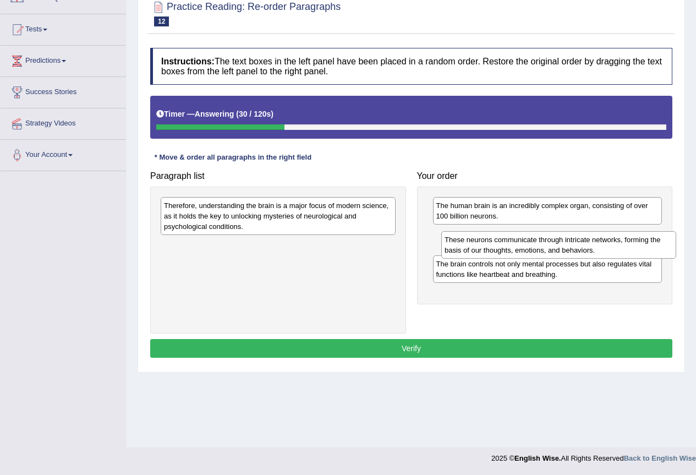
drag, startPoint x: 293, startPoint y: 210, endPoint x: 574, endPoint y: 244, distance: 282.8
click at [574, 244] on div "These neurons communicate through intricate networks, forming the basis of our …" at bounding box center [558, 245] width 235 height 28
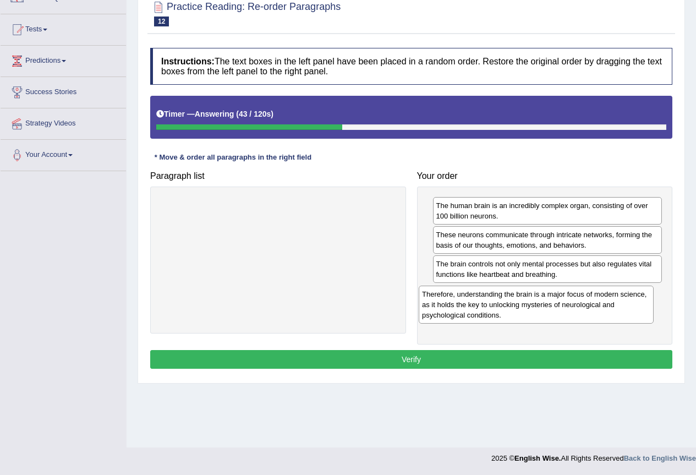
drag, startPoint x: 255, startPoint y: 217, endPoint x: 514, endPoint y: 306, distance: 273.4
click at [514, 306] on div "Therefore, understanding the brain is a major focus of modern science, as it ho…" at bounding box center [536, 305] width 235 height 38
click at [514, 352] on button "Verify" at bounding box center [411, 359] width 522 height 19
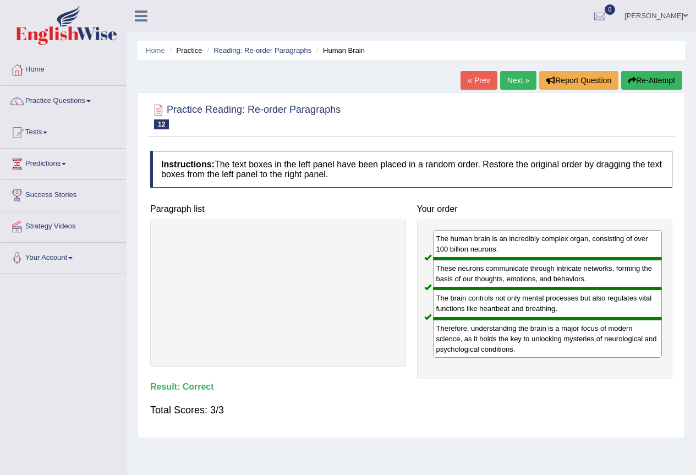
click at [512, 81] on link "Next »" at bounding box center [518, 80] width 36 height 19
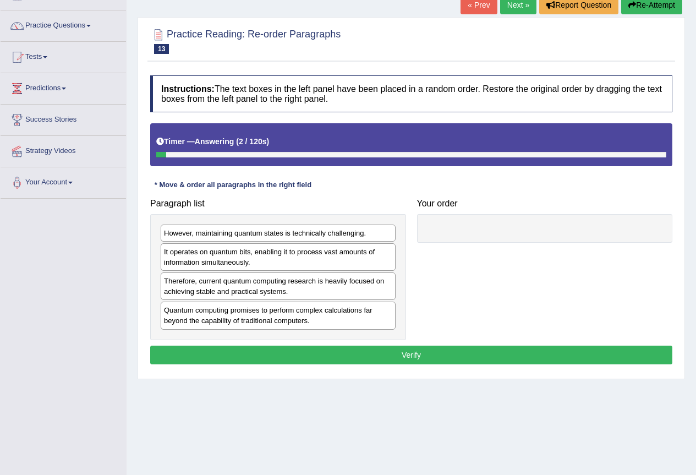
scroll to position [103, 0]
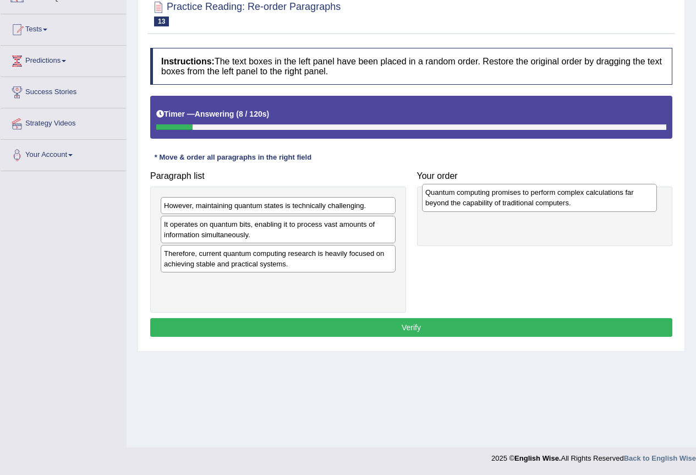
drag, startPoint x: 301, startPoint y: 290, endPoint x: 553, endPoint y: 212, distance: 263.8
click at [561, 199] on div "Quantum computing promises to perform complex calculations far beyond the capab…" at bounding box center [539, 198] width 235 height 28
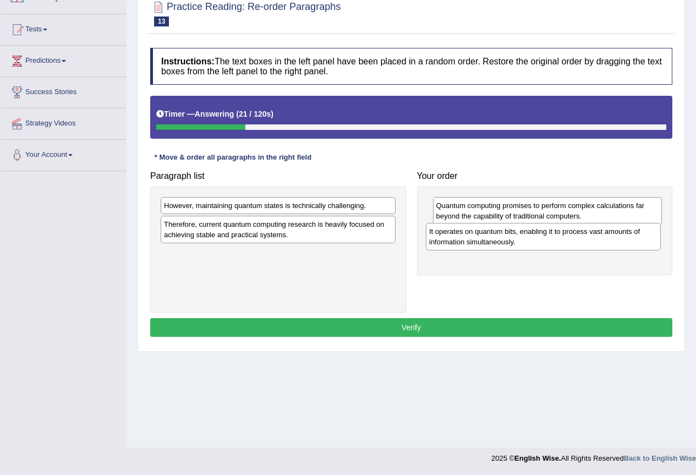
drag, startPoint x: 287, startPoint y: 237, endPoint x: 553, endPoint y: 244, distance: 265.4
click at [553, 244] on div "It operates on quantum bits, enabling it to process vast amounts of information…" at bounding box center [543, 237] width 235 height 28
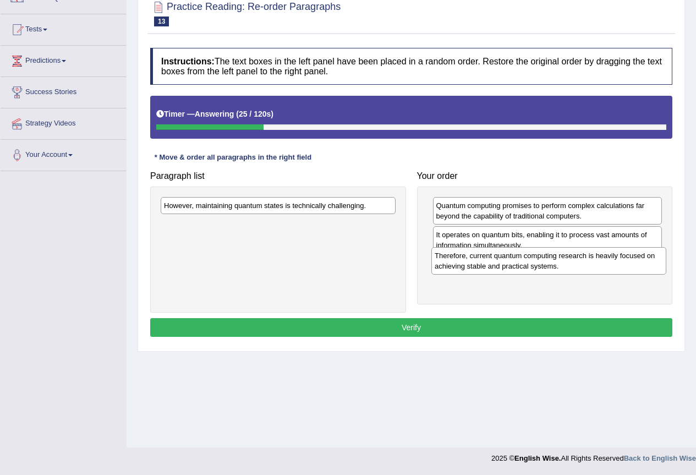
drag, startPoint x: 261, startPoint y: 232, endPoint x: 532, endPoint y: 263, distance: 272.6
click at [532, 263] on div "Therefore, current quantum computing research is heavily focused on achieving s…" at bounding box center [549, 261] width 235 height 28
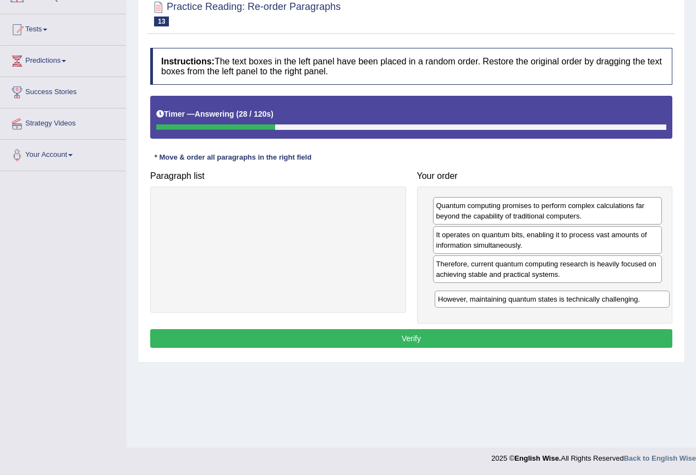
drag, startPoint x: 283, startPoint y: 205, endPoint x: 557, endPoint y: 298, distance: 289.6
click at [557, 298] on div "However, maintaining quantum states is technically challenging." at bounding box center [552, 299] width 235 height 17
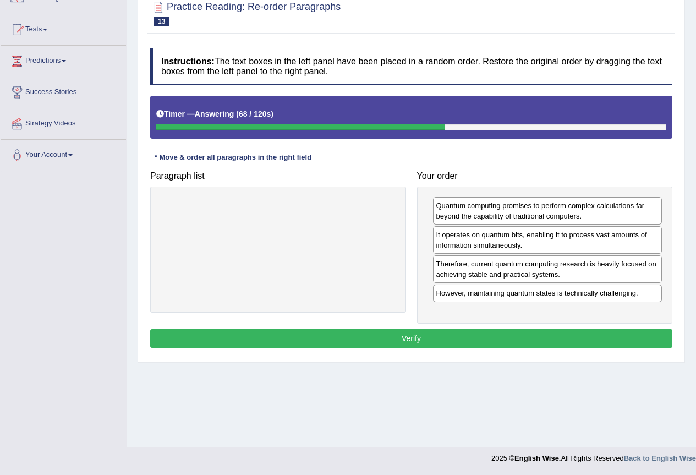
click at [444, 336] on button "Verify" at bounding box center [411, 338] width 522 height 19
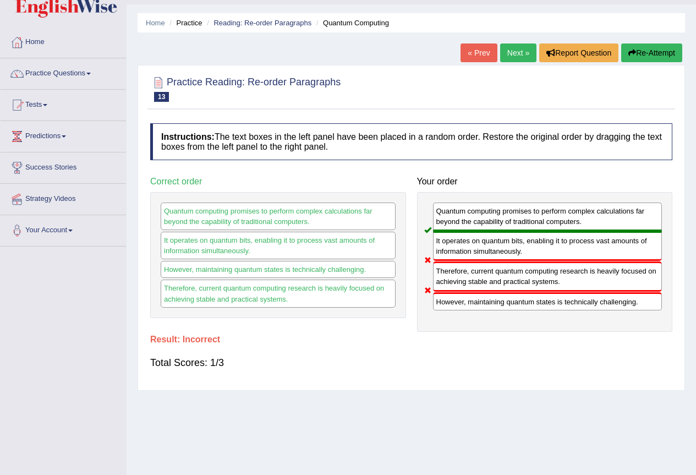
scroll to position [0, 0]
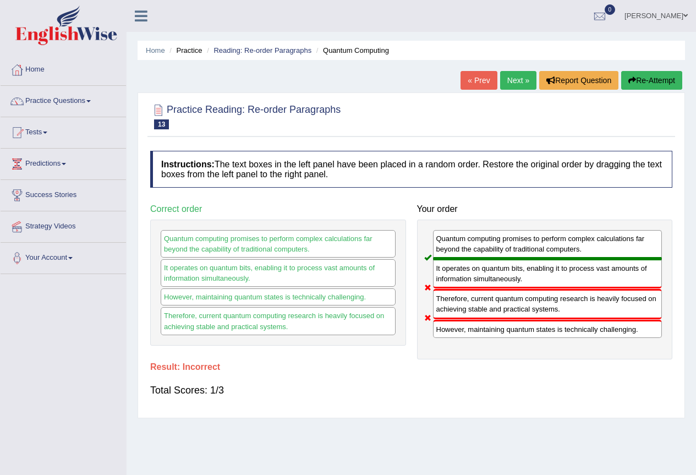
click at [649, 85] on button "Re-Attempt" at bounding box center [651, 80] width 61 height 19
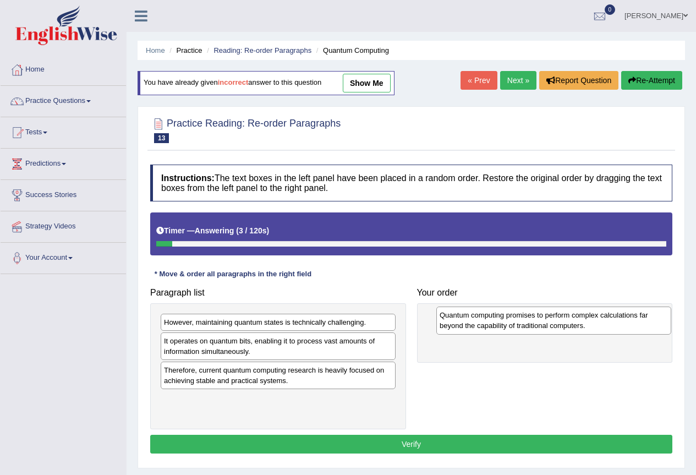
drag, startPoint x: 217, startPoint y: 400, endPoint x: 493, endPoint y: 315, distance: 288.3
click at [493, 315] on div "Quantum computing promises to perform complex calculations far beyond the capab…" at bounding box center [553, 321] width 235 height 28
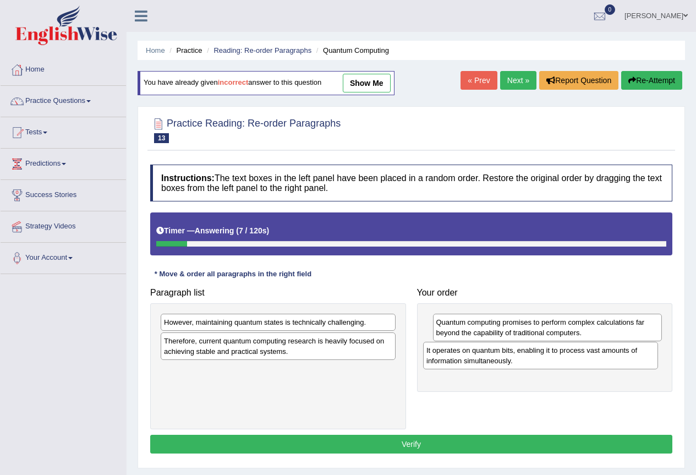
drag, startPoint x: 310, startPoint y: 347, endPoint x: 572, endPoint y: 357, distance: 262.7
click at [572, 357] on div "It operates on quantum bits, enabling it to process vast amounts of information…" at bounding box center [540, 356] width 235 height 28
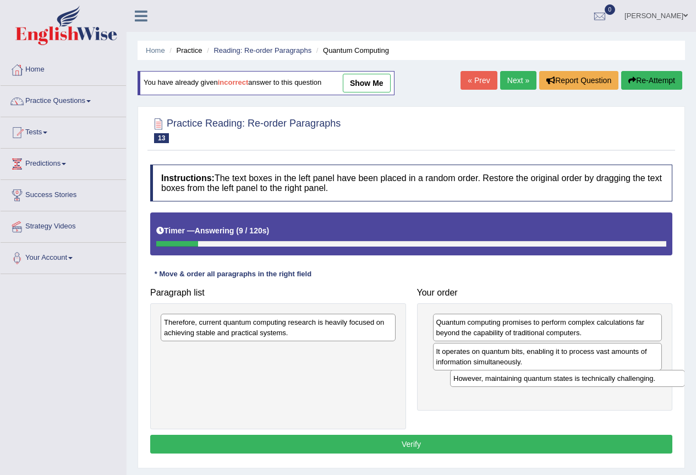
drag, startPoint x: 267, startPoint y: 323, endPoint x: 556, endPoint y: 379, distance: 294.9
click at [556, 379] on div "However, maintaining quantum states is technically challenging." at bounding box center [567, 378] width 235 height 17
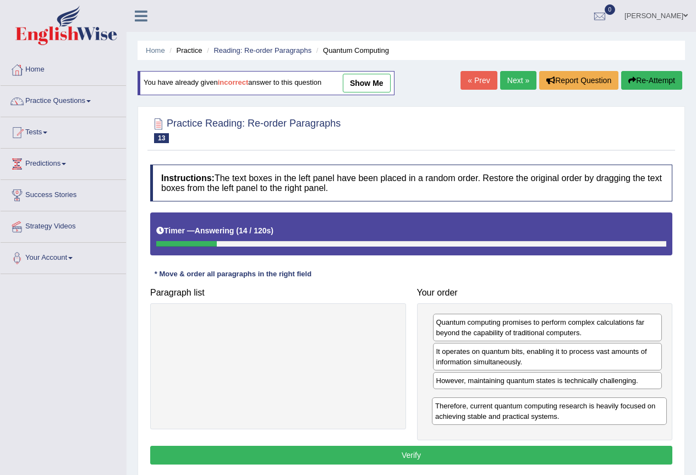
drag, startPoint x: 253, startPoint y: 330, endPoint x: 525, endPoint y: 414, distance: 283.9
click at [525, 414] on div "Therefore, current quantum computing research is heavily focused on achieving s…" at bounding box center [549, 411] width 235 height 28
click at [513, 454] on button "Verify" at bounding box center [411, 455] width 522 height 19
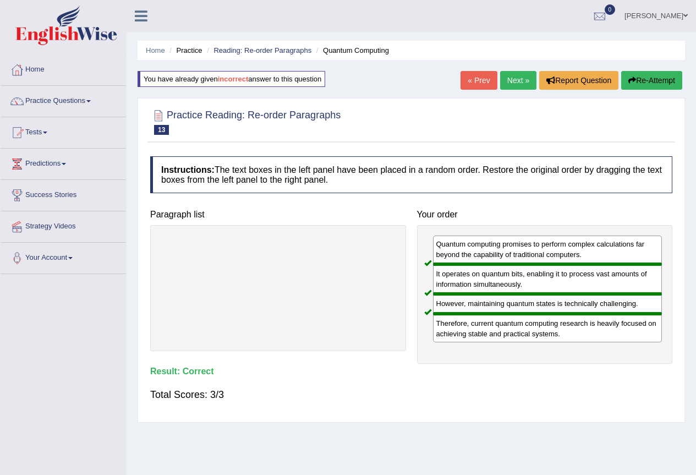
click at [507, 74] on link "Next »" at bounding box center [518, 80] width 36 height 19
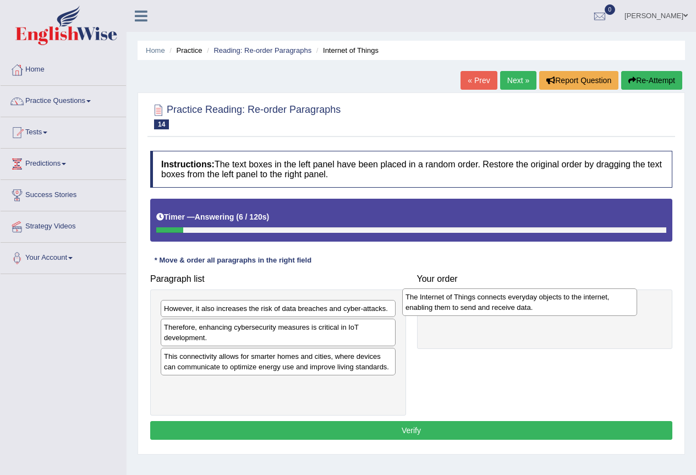
drag, startPoint x: 255, startPoint y: 315, endPoint x: 497, endPoint y: 303, distance: 241.9
click at [497, 303] on div "The Internet of Things connects everyday objects to the internet, enabling them…" at bounding box center [519, 302] width 235 height 28
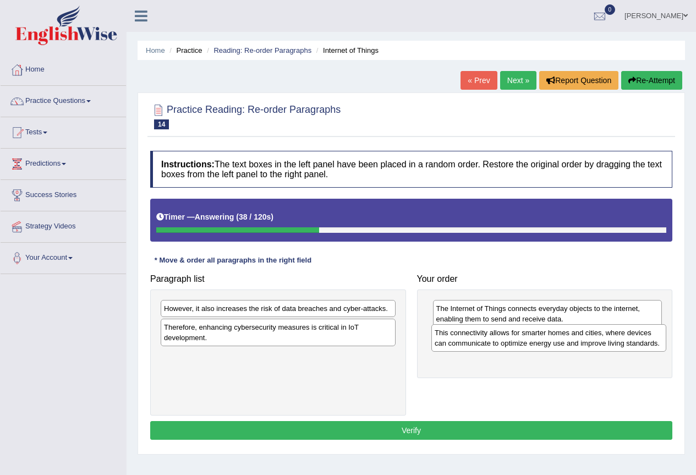
drag, startPoint x: 343, startPoint y: 367, endPoint x: 614, endPoint y: 343, distance: 271.8
click at [614, 343] on div "This connectivity allows for smarter homes and cities, where devices can commun…" at bounding box center [549, 338] width 235 height 28
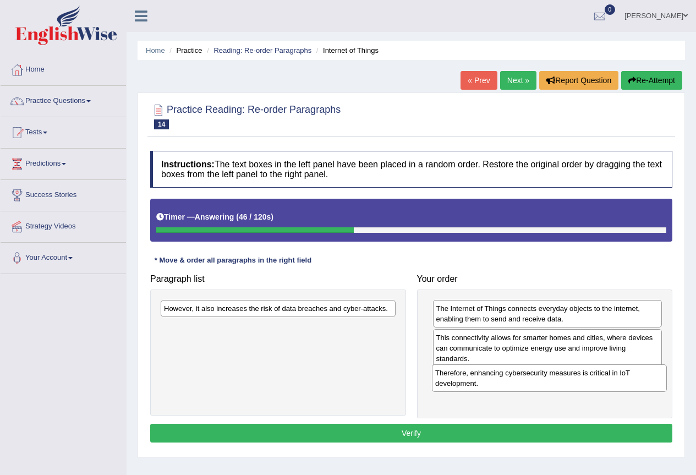
drag, startPoint x: 265, startPoint y: 331, endPoint x: 537, endPoint y: 377, distance: 275.2
click at [537, 377] on div "Therefore, enhancing cybersecurity measures is critical in IoT development." at bounding box center [549, 378] width 235 height 28
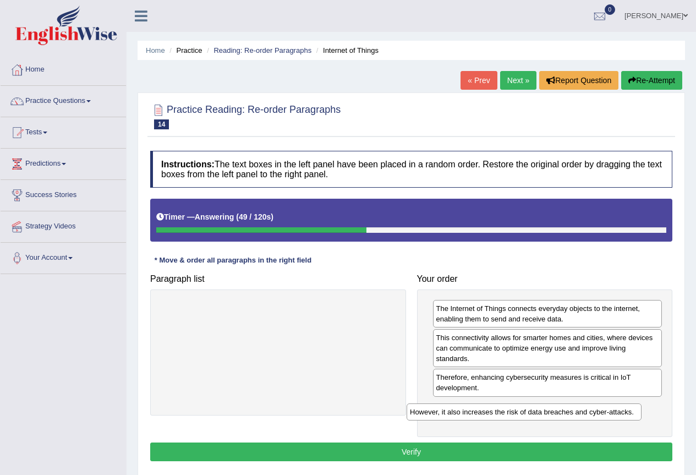
drag, startPoint x: 301, startPoint y: 305, endPoint x: 548, endPoint y: 408, distance: 267.7
click at [548, 408] on div "However, it also increases the risk of data breaches and cyber-attacks." at bounding box center [524, 411] width 235 height 17
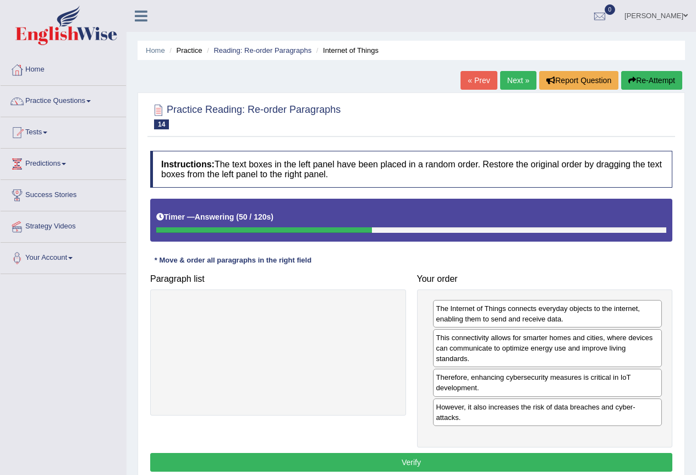
click at [501, 456] on button "Verify" at bounding box center [411, 462] width 522 height 19
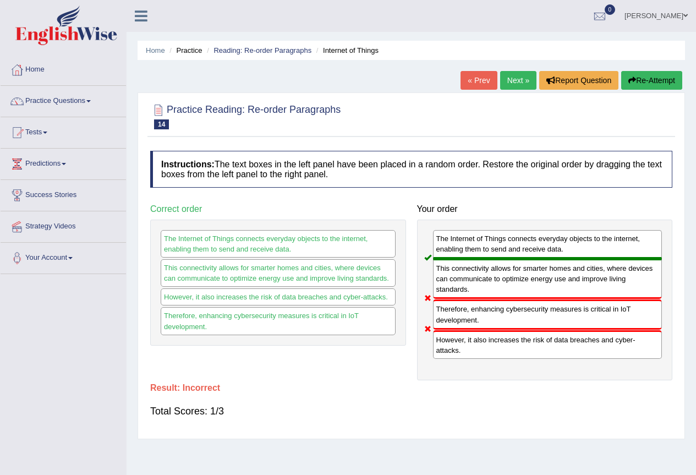
click at [511, 78] on link "Next »" at bounding box center [518, 80] width 36 height 19
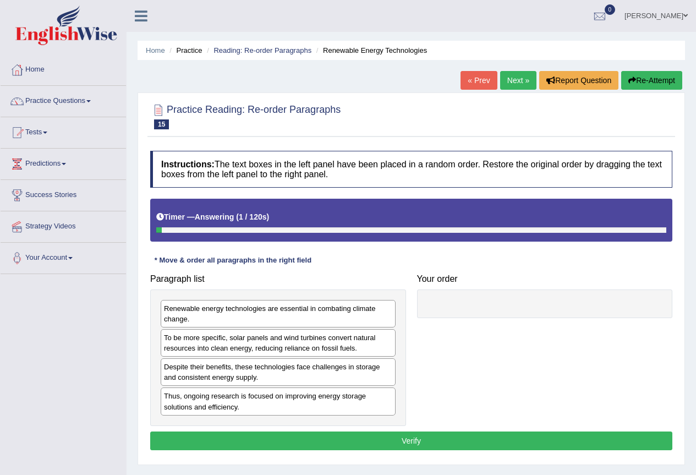
scroll to position [103, 0]
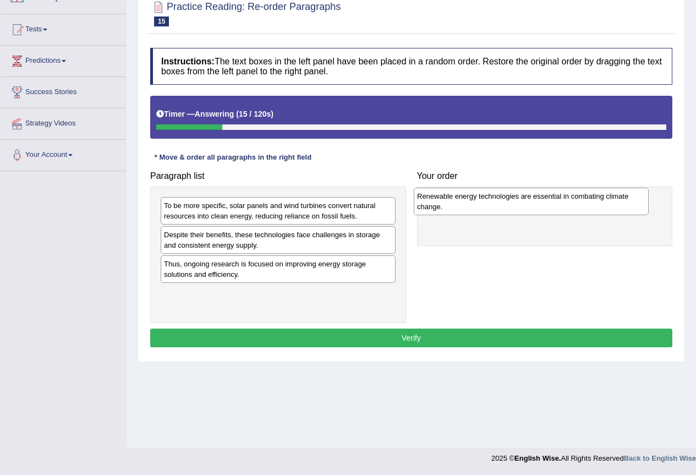
drag, startPoint x: 323, startPoint y: 209, endPoint x: 576, endPoint y: 200, distance: 253.4
click at [576, 200] on div "Renewable energy technologies are essential in combating climate change." at bounding box center [531, 202] width 235 height 28
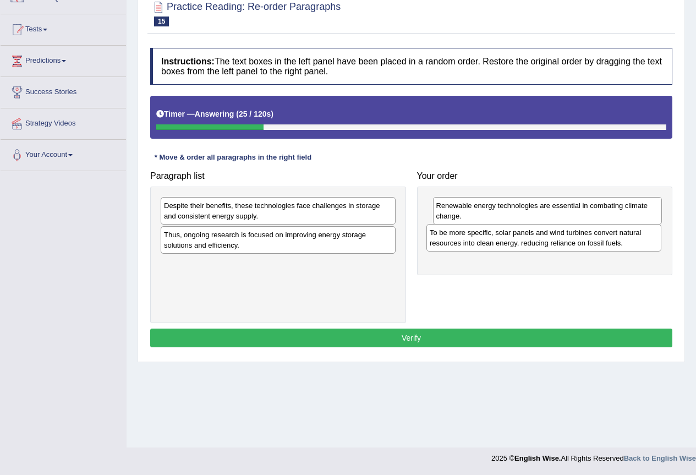
drag, startPoint x: 274, startPoint y: 210, endPoint x: 544, endPoint y: 234, distance: 270.8
click at [544, 234] on div "To be more specific, solar panels and wind turbines convert natural resources i…" at bounding box center [544, 238] width 235 height 28
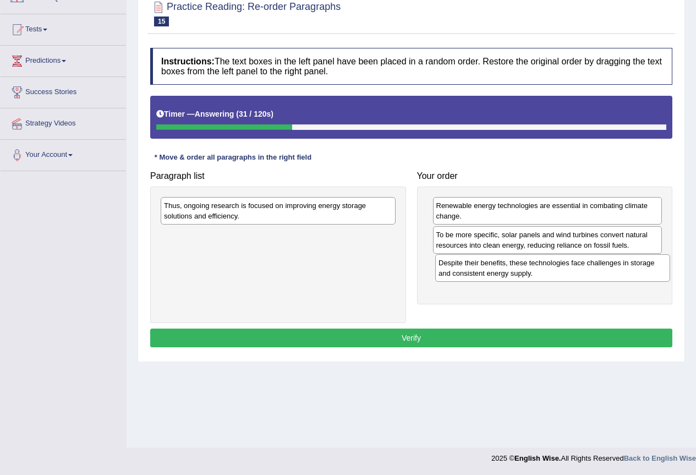
drag, startPoint x: 270, startPoint y: 216, endPoint x: 545, endPoint y: 273, distance: 280.5
click at [545, 273] on div "Despite their benefits, these technologies face challenges in storage and consi…" at bounding box center [552, 268] width 235 height 28
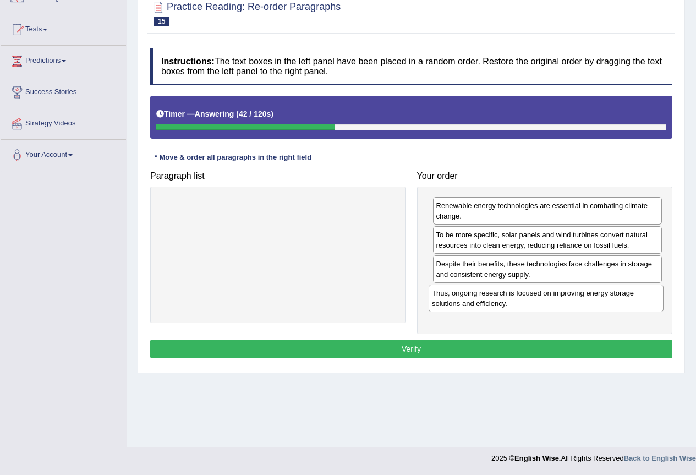
drag, startPoint x: 250, startPoint y: 205, endPoint x: 518, endPoint y: 293, distance: 282.0
click at [518, 293] on div "Thus, ongoing research is focused on improving energy storage solutions and eff…" at bounding box center [546, 299] width 235 height 28
click at [558, 356] on button "Verify" at bounding box center [411, 349] width 522 height 19
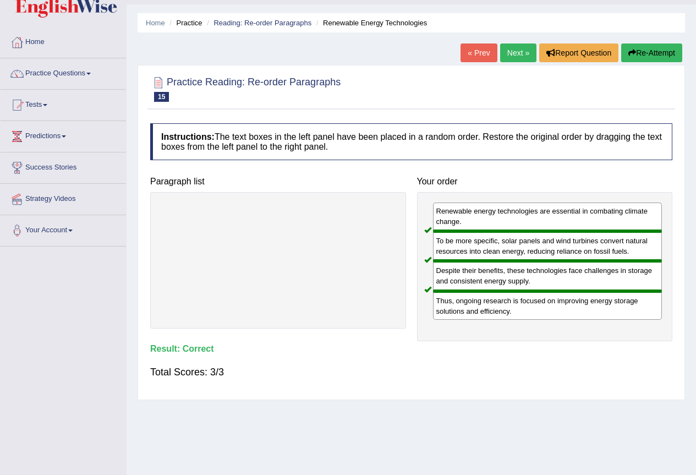
scroll to position [0, 0]
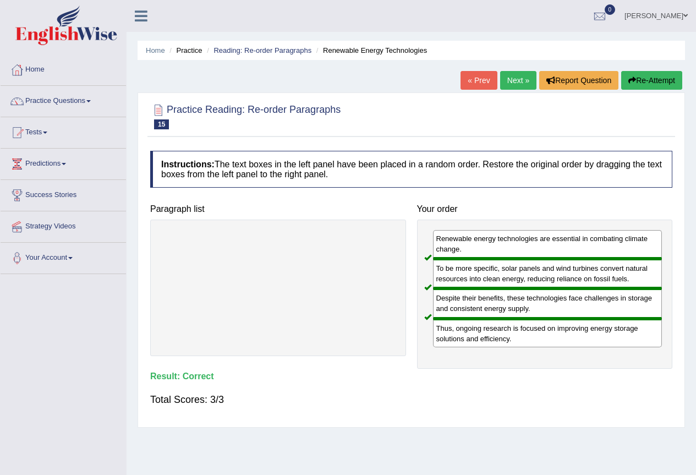
click at [512, 78] on link "Next »" at bounding box center [518, 80] width 36 height 19
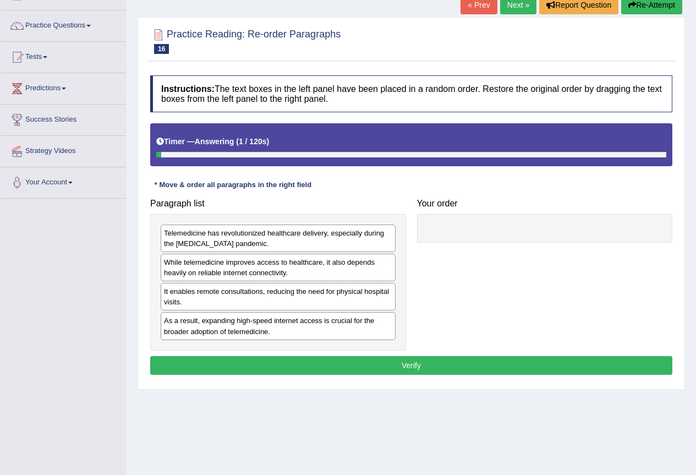
scroll to position [103, 0]
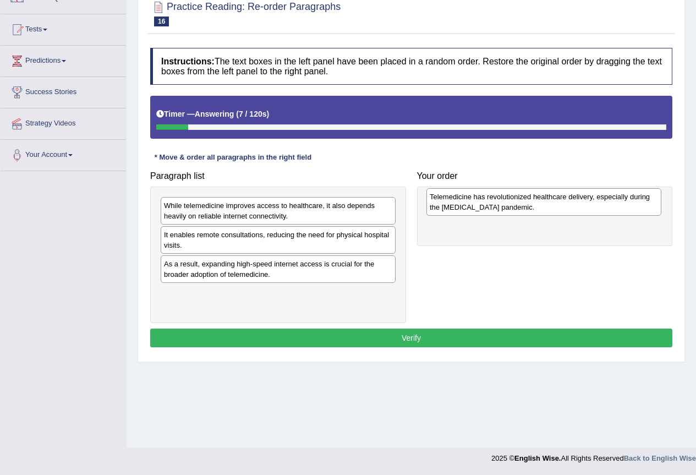
drag, startPoint x: 257, startPoint y: 214, endPoint x: 523, endPoint y: 205, distance: 266.0
click at [523, 205] on div "Telemedicine has revolutionized healthcare delivery, especially during the COVI…" at bounding box center [544, 202] width 235 height 28
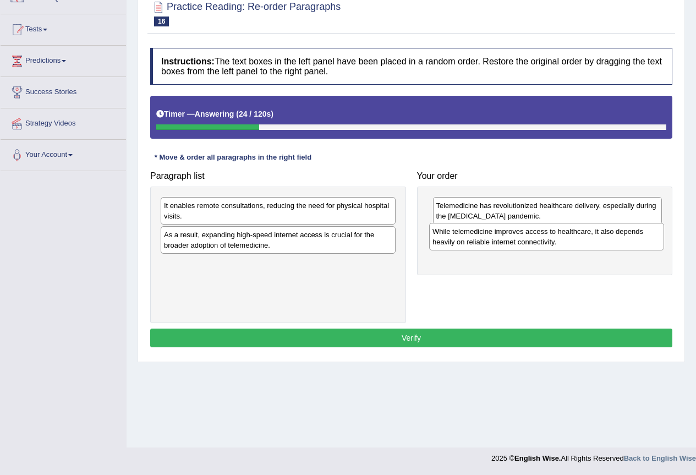
drag, startPoint x: 294, startPoint y: 215, endPoint x: 563, endPoint y: 241, distance: 269.8
click at [563, 241] on div "While telemedicine improves access to healthcare, it also depends heavily on re…" at bounding box center [546, 237] width 235 height 28
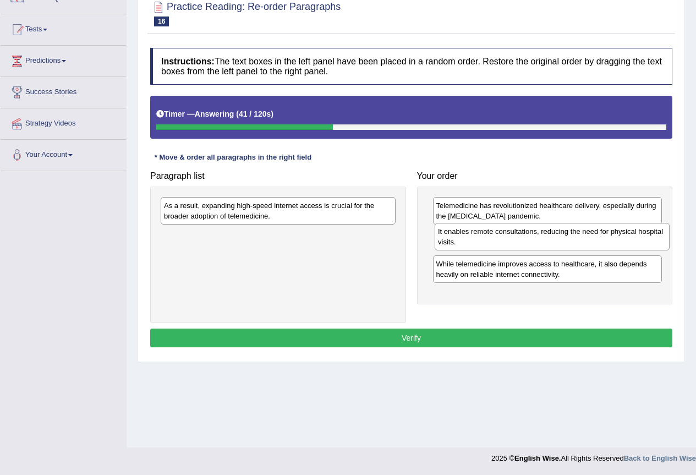
drag, startPoint x: 298, startPoint y: 217, endPoint x: 572, endPoint y: 243, distance: 275.4
click at [572, 243] on div "It enables remote consultations, reducing the need for physical hospital visits." at bounding box center [552, 237] width 235 height 28
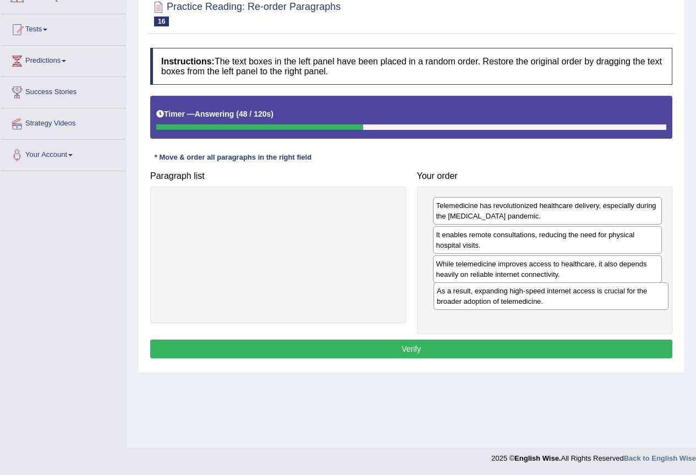
drag, startPoint x: 307, startPoint y: 211, endPoint x: 580, endPoint y: 296, distance: 286.0
click at [580, 296] on div "As a result, expanding high-speed internet access is crucial for the broader ad…" at bounding box center [551, 296] width 235 height 28
click at [542, 354] on button "Verify" at bounding box center [411, 349] width 522 height 19
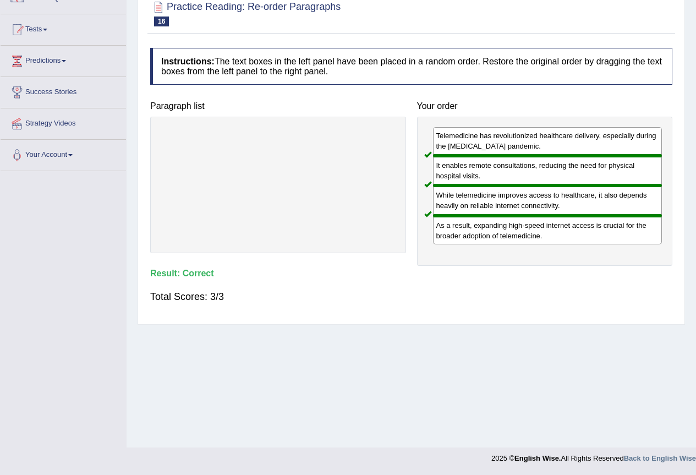
scroll to position [0, 0]
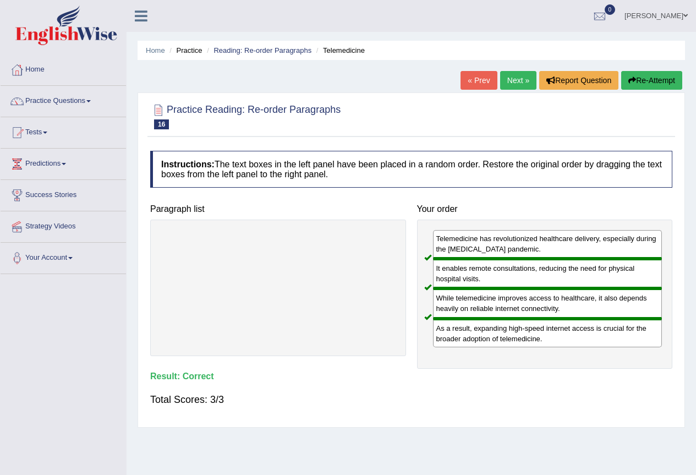
click at [510, 80] on link "Next »" at bounding box center [518, 80] width 36 height 19
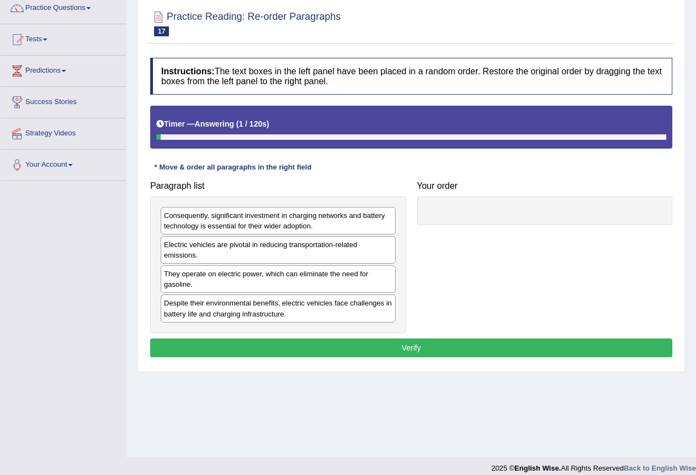
scroll to position [103, 0]
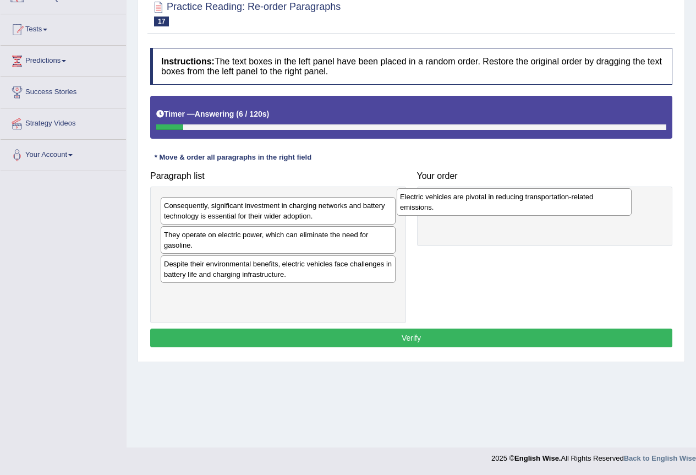
drag, startPoint x: 331, startPoint y: 240, endPoint x: 567, endPoint y: 202, distance: 239.2
click at [567, 202] on div "Electric vehicles are pivotal in reducing transportation-related emissions." at bounding box center [514, 202] width 235 height 28
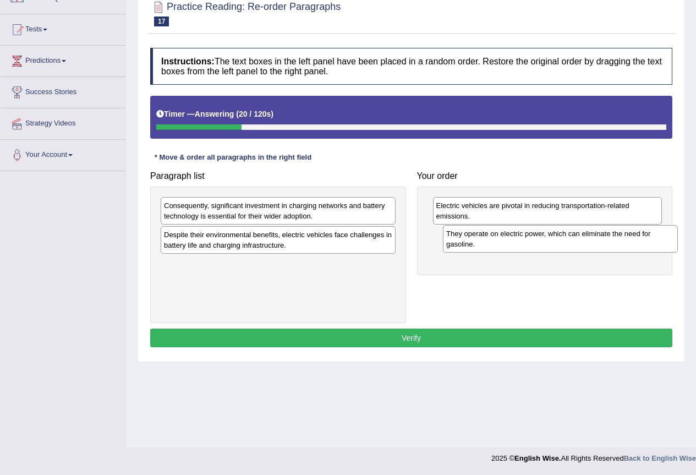
drag, startPoint x: 311, startPoint y: 245, endPoint x: 593, endPoint y: 244, distance: 282.4
click at [593, 244] on div "They operate on electric power, which can eliminate the need for gasoline." at bounding box center [560, 239] width 235 height 28
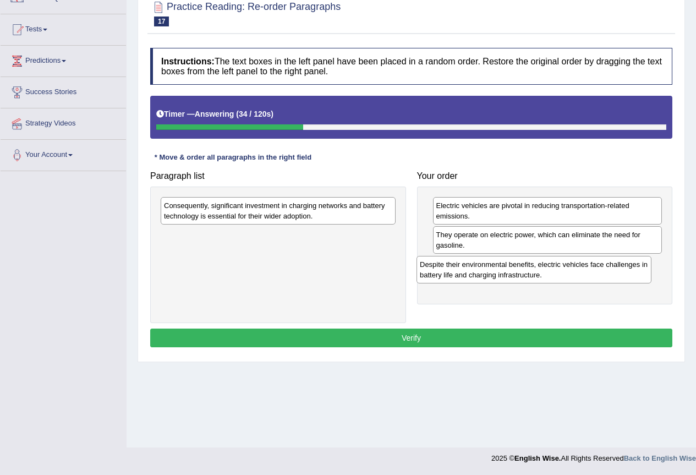
drag, startPoint x: 301, startPoint y: 242, endPoint x: 561, endPoint y: 270, distance: 261.8
click at [561, 270] on div "Despite their environmental benefits, electric vehicles face challenges in batt…" at bounding box center [534, 270] width 235 height 28
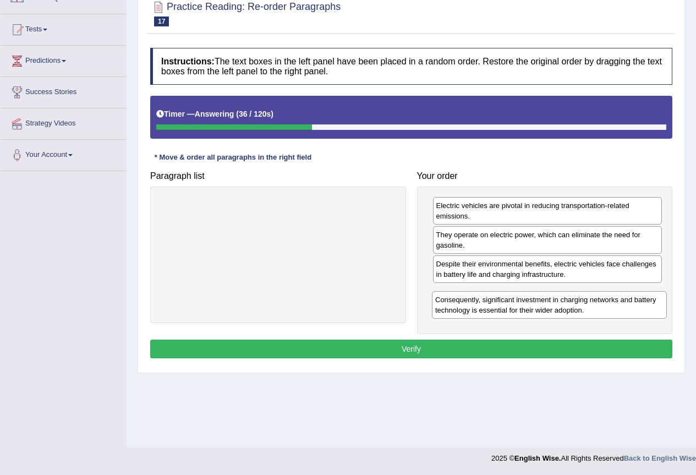
drag, startPoint x: 319, startPoint y: 209, endPoint x: 590, endPoint y: 303, distance: 287.2
click at [590, 303] on div "Consequently, significant investment in charging networks and battery technolog…" at bounding box center [549, 305] width 235 height 28
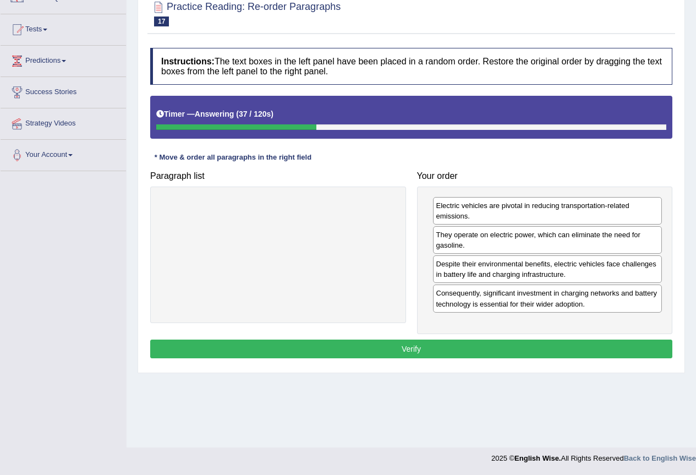
click at [524, 346] on button "Verify" at bounding box center [411, 349] width 522 height 19
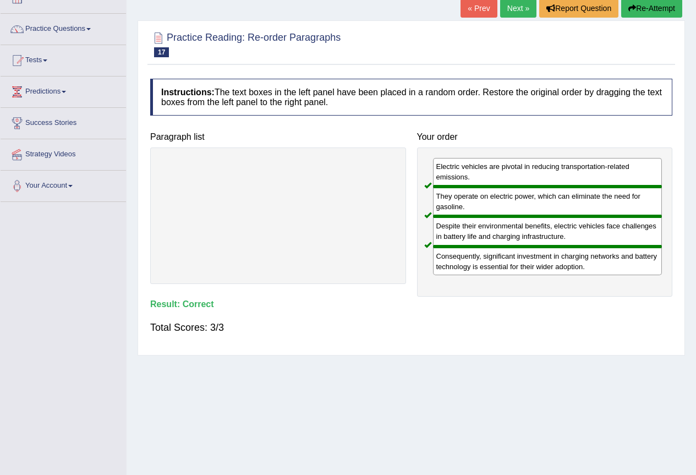
scroll to position [0, 0]
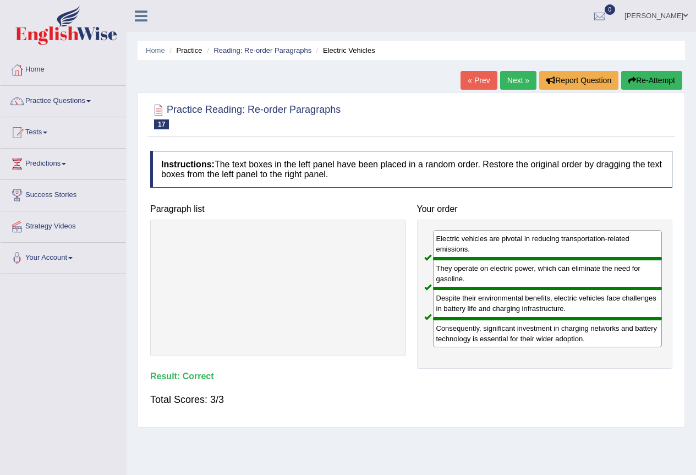
click at [507, 79] on link "Next »" at bounding box center [518, 80] width 36 height 19
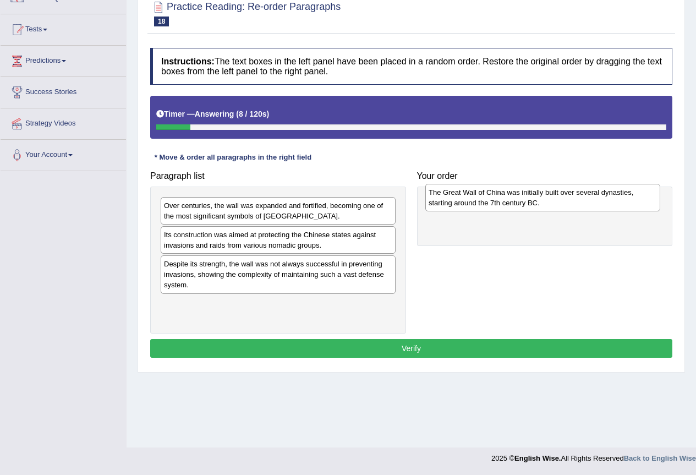
drag, startPoint x: 311, startPoint y: 210, endPoint x: 576, endPoint y: 197, distance: 265.1
click at [576, 197] on div "The Great Wall of China was initially built over several dynasties, starting ar…" at bounding box center [542, 198] width 235 height 28
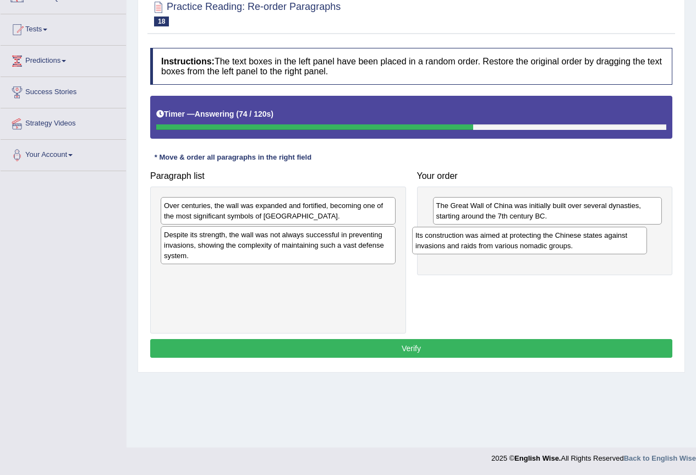
drag, startPoint x: 330, startPoint y: 243, endPoint x: 586, endPoint y: 244, distance: 255.9
click at [586, 244] on div "Its construction was aimed at protecting the Chinese states against invasions a…" at bounding box center [529, 241] width 235 height 28
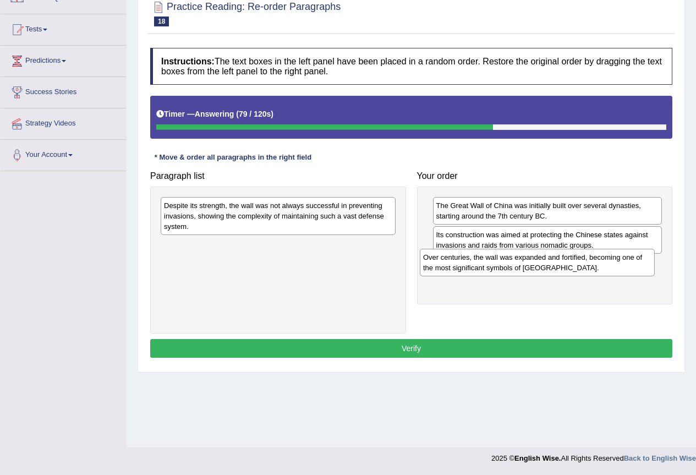
drag, startPoint x: 315, startPoint y: 220, endPoint x: 574, endPoint y: 271, distance: 264.3
click at [574, 271] on div "Over centuries, the wall was expanded and fortified, becoming one of the most s…" at bounding box center [537, 263] width 235 height 28
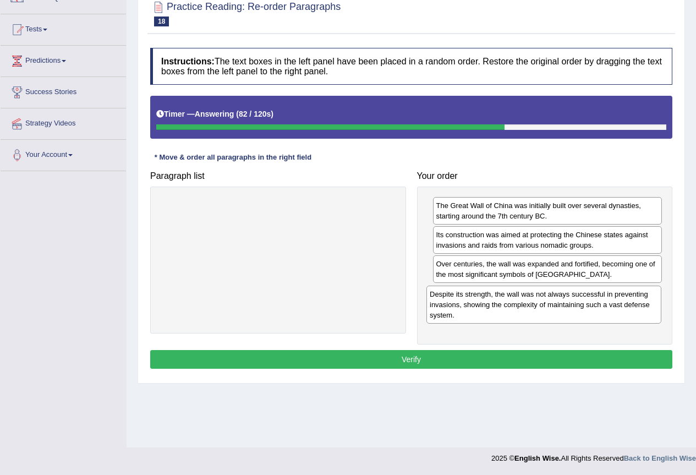
drag, startPoint x: 310, startPoint y: 216, endPoint x: 576, endPoint y: 304, distance: 280.2
click at [576, 304] on div "Despite its strength, the wall was not always successful in preventing invasion…" at bounding box center [544, 305] width 235 height 38
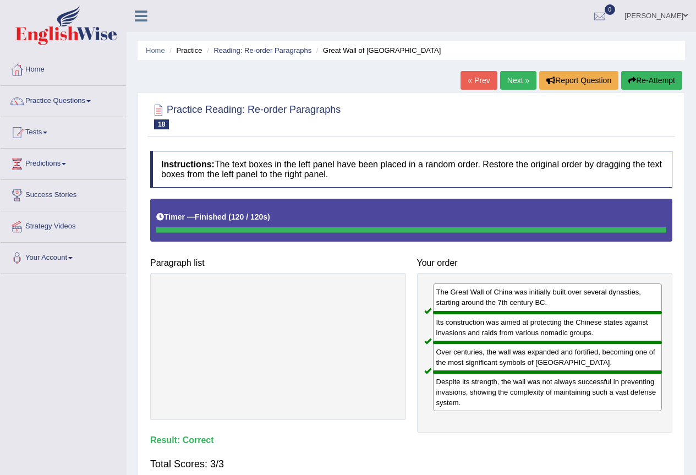
click at [516, 81] on link "Next »" at bounding box center [518, 80] width 36 height 19
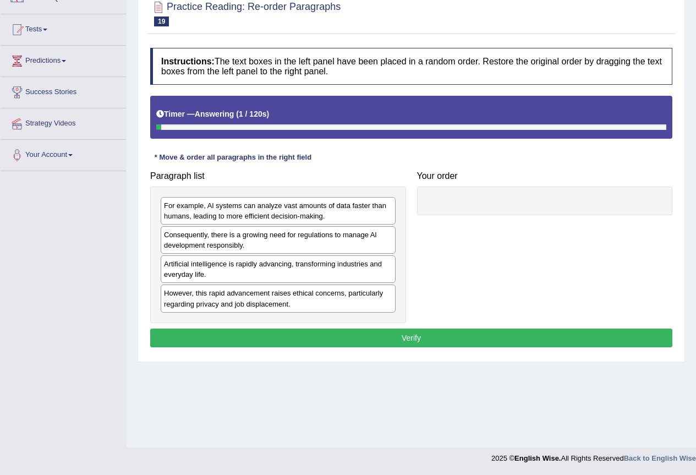
scroll to position [103, 0]
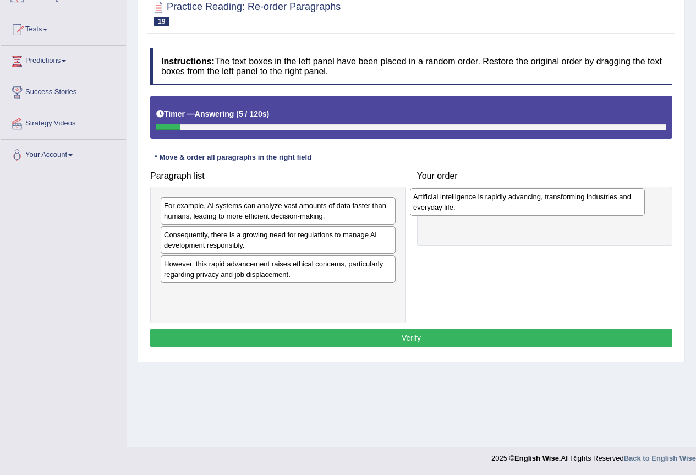
drag, startPoint x: 303, startPoint y: 270, endPoint x: 552, endPoint y: 203, distance: 258.2
click at [552, 203] on div "Artificial intelligence is rapidly advancing, transforming industries and every…" at bounding box center [527, 202] width 235 height 28
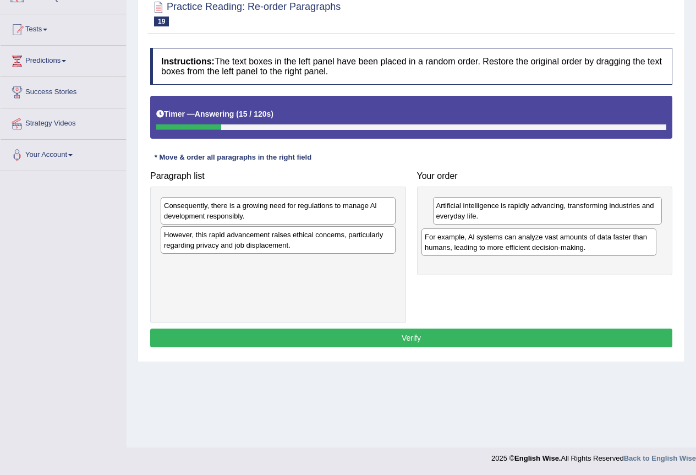
drag, startPoint x: 290, startPoint y: 213, endPoint x: 550, endPoint y: 244, distance: 262.8
click at [550, 244] on div "For example, Al systems can analyze vast amounts of data faster than humans, le…" at bounding box center [539, 242] width 235 height 28
click at [313, 245] on div "However, this rapid advancement raises ethical concerns, particularly regarding…" at bounding box center [278, 240] width 235 height 28
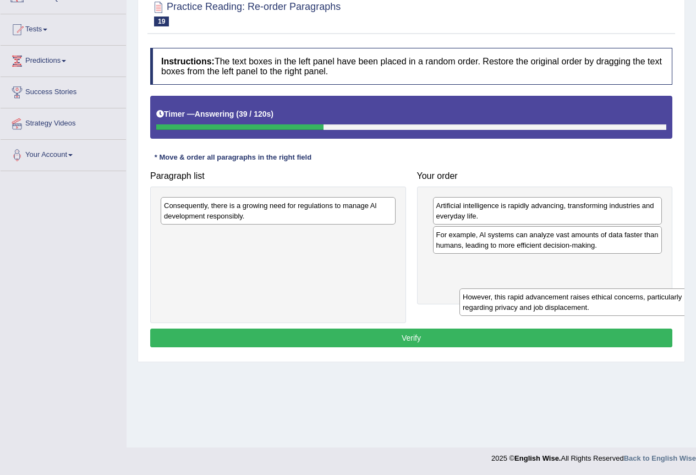
drag, startPoint x: 313, startPoint y: 245, endPoint x: 611, endPoint y: 284, distance: 300.3
click at [612, 290] on div "However, this rapid advancement raises ethical concerns, particularly regarding…" at bounding box center [577, 302] width 235 height 28
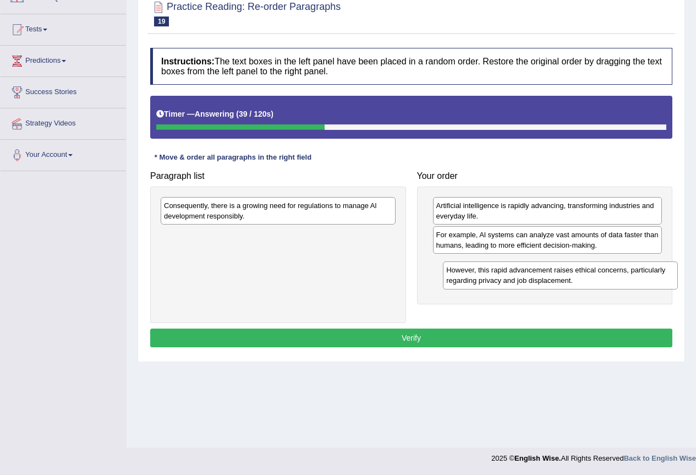
drag, startPoint x: 603, startPoint y: 279, endPoint x: 590, endPoint y: 275, distance: 13.8
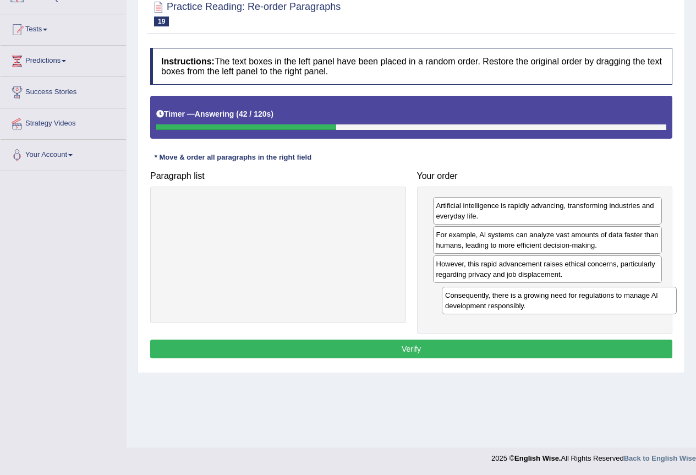
drag, startPoint x: 297, startPoint y: 206, endPoint x: 578, endPoint y: 296, distance: 295.2
click at [578, 296] on div "Consequently, there is a growing need for regulations to manage Al development …" at bounding box center [559, 301] width 235 height 28
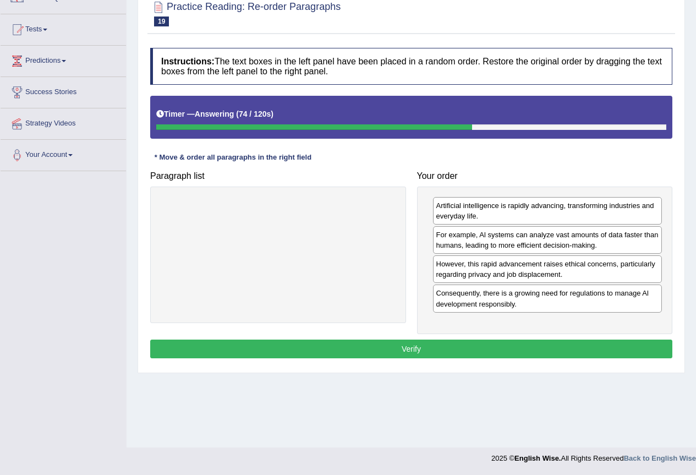
click at [512, 347] on button "Verify" at bounding box center [411, 349] width 522 height 19
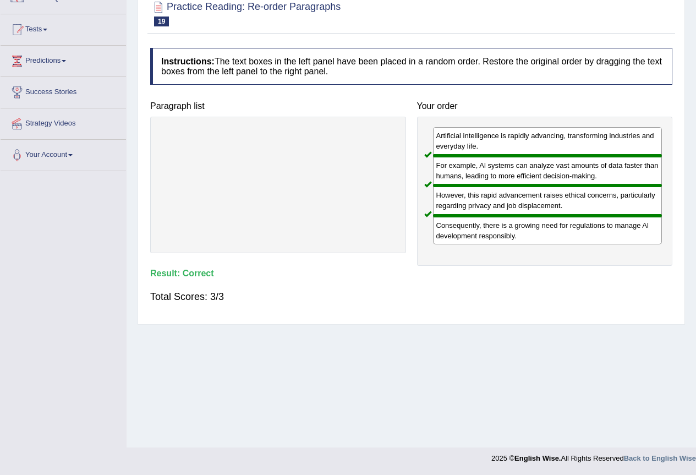
scroll to position [0, 0]
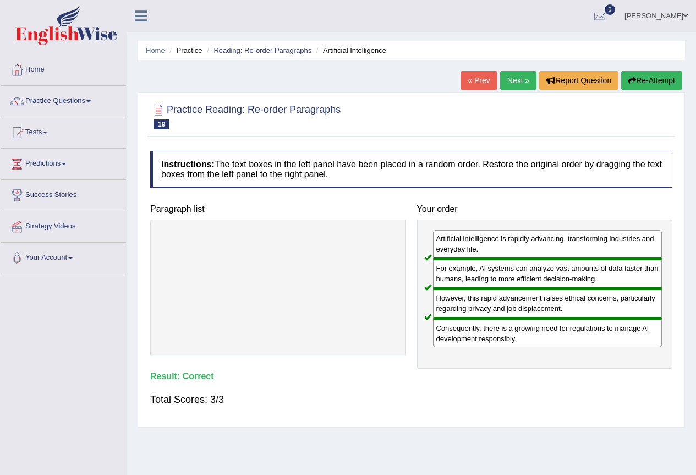
click at [514, 79] on link "Next »" at bounding box center [518, 80] width 36 height 19
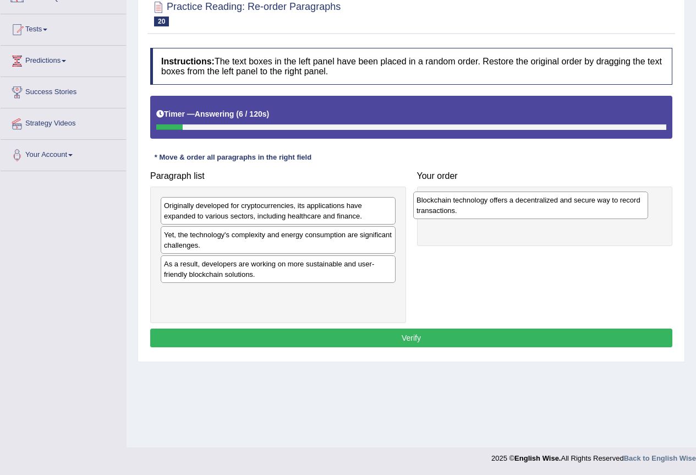
drag, startPoint x: 283, startPoint y: 208, endPoint x: 536, endPoint y: 203, distance: 252.7
click at [536, 203] on div "Blockchain technology offers a decentralized and secure way to record transacti…" at bounding box center [530, 206] width 235 height 28
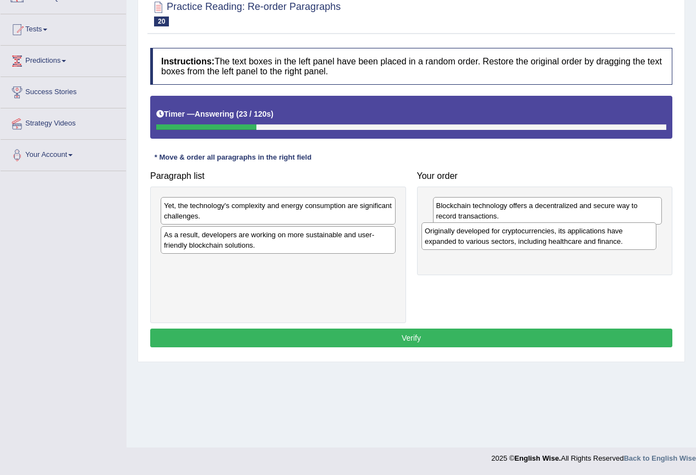
drag, startPoint x: 257, startPoint y: 215, endPoint x: 518, endPoint y: 241, distance: 262.1
click at [518, 241] on div "Originally developed for cryptocurrencies, its applications have expanded to va…" at bounding box center [539, 236] width 235 height 28
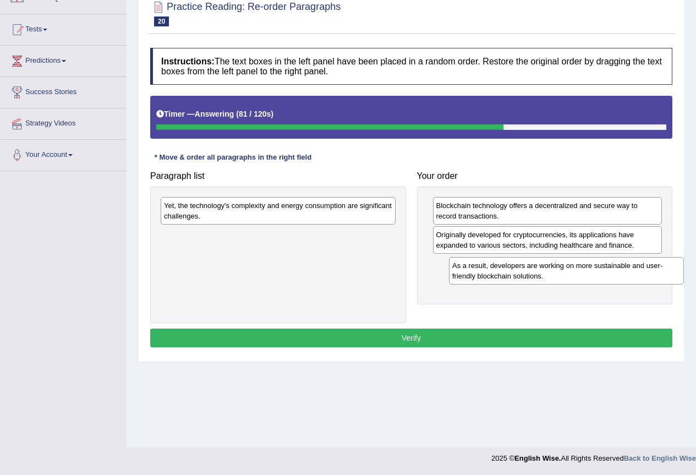
drag, startPoint x: 361, startPoint y: 245, endPoint x: 649, endPoint y: 276, distance: 290.0
click at [649, 276] on div "As a result, developers are working on more sustainable and user-friendly block…" at bounding box center [566, 271] width 235 height 28
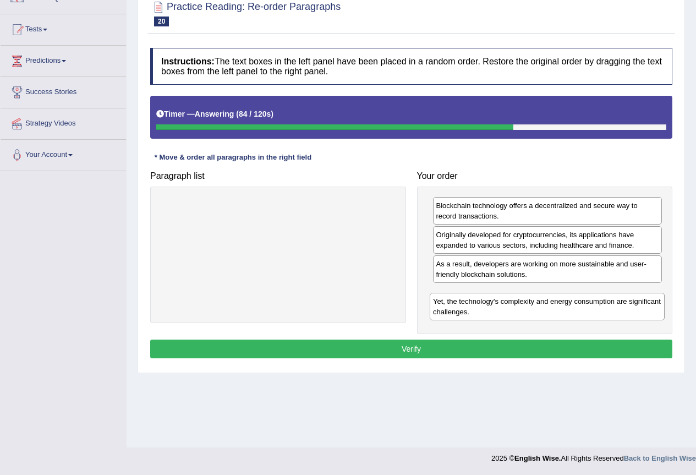
drag, startPoint x: 343, startPoint y: 217, endPoint x: 613, endPoint y: 313, distance: 285.7
click at [613, 313] on div "Yet, the technology's complexity and energy consumption are significant challen…" at bounding box center [547, 307] width 235 height 28
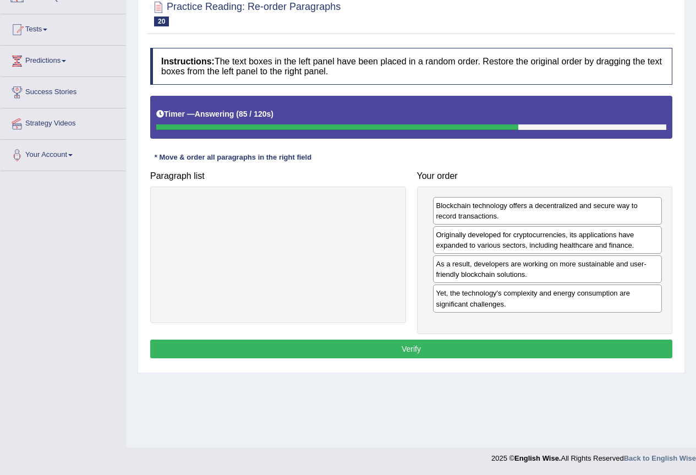
click at [543, 348] on button "Verify" at bounding box center [411, 349] width 522 height 19
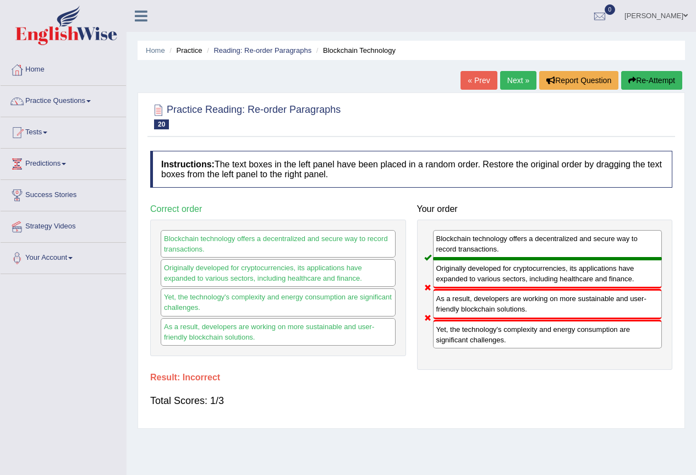
click at [521, 81] on link "Next »" at bounding box center [518, 80] width 36 height 19
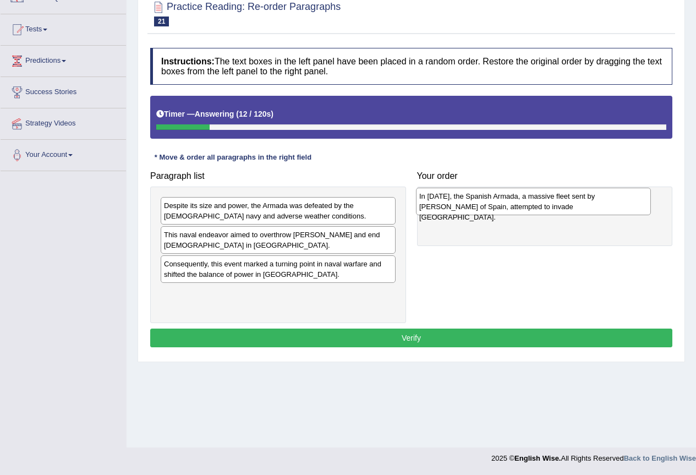
drag, startPoint x: 281, startPoint y: 272, endPoint x: 542, endPoint y: 206, distance: 268.6
click at [542, 206] on div "In [DATE], the Spanish Armada, a massive fleet sent by [PERSON_NAME] of Spain, …" at bounding box center [533, 202] width 235 height 28
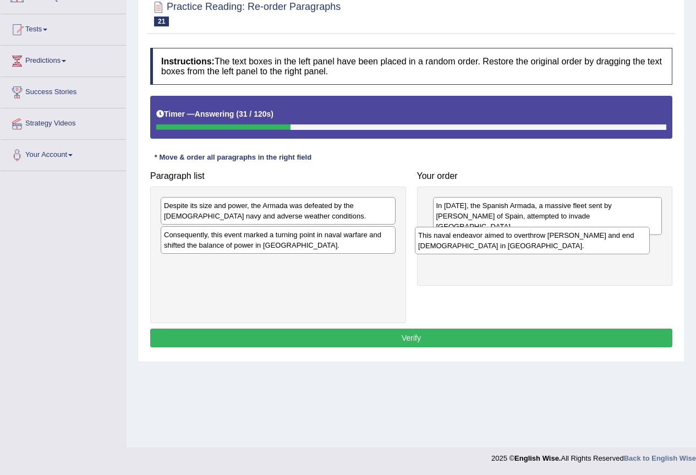
drag, startPoint x: 293, startPoint y: 239, endPoint x: 547, endPoint y: 240, distance: 254.3
click at [547, 240] on div "This naval endeavor aimed to overthrow [PERSON_NAME] and end [DEMOGRAPHIC_DATA]…" at bounding box center [532, 241] width 235 height 28
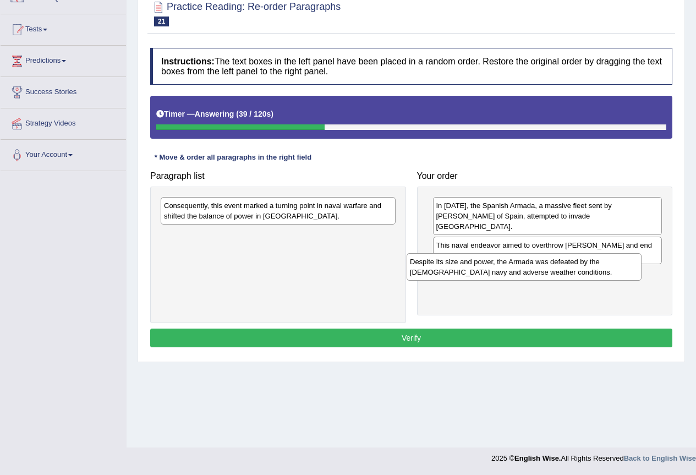
drag, startPoint x: 333, startPoint y: 217, endPoint x: 579, endPoint y: 274, distance: 252.3
click at [579, 274] on div "Despite its size and power, the Armada was defeated by the [DEMOGRAPHIC_DATA] n…" at bounding box center [524, 267] width 235 height 28
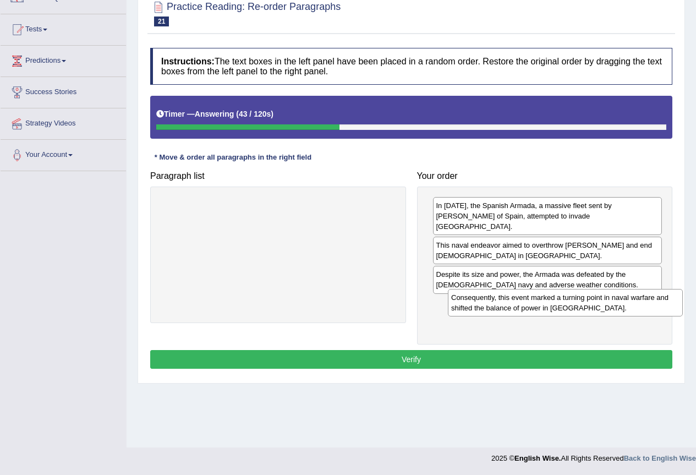
drag, startPoint x: 293, startPoint y: 217, endPoint x: 581, endPoint y: 308, distance: 302.2
click at [581, 308] on div "Consequently, this event marked a turning point in naval warfare and shifted th…" at bounding box center [565, 303] width 235 height 28
click at [509, 350] on button "Verify" at bounding box center [411, 359] width 522 height 19
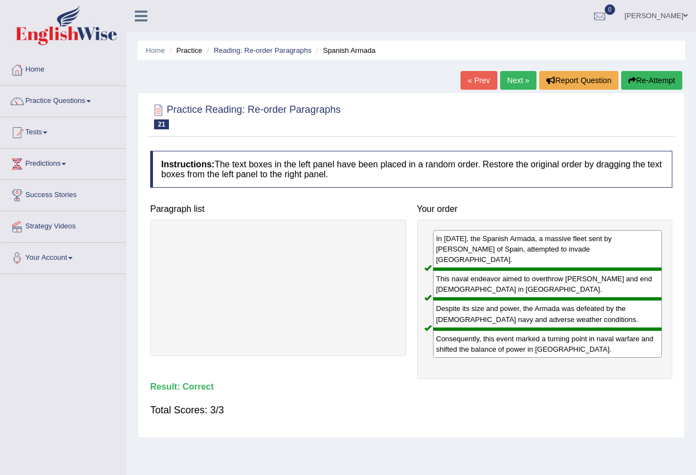
click at [520, 78] on link "Next »" at bounding box center [518, 80] width 36 height 19
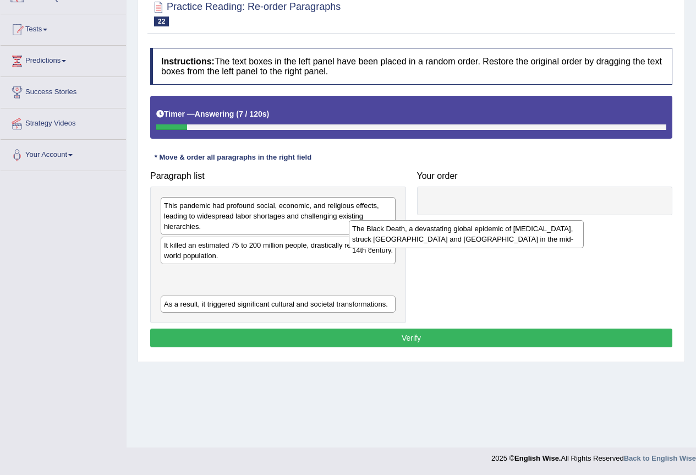
drag, startPoint x: 288, startPoint y: 286, endPoint x: 541, endPoint y: 210, distance: 264.3
click at [541, 220] on div "The Black Death, a devastating global epidemic of [MEDICAL_DATA], struck [GEOGR…" at bounding box center [466, 234] width 235 height 28
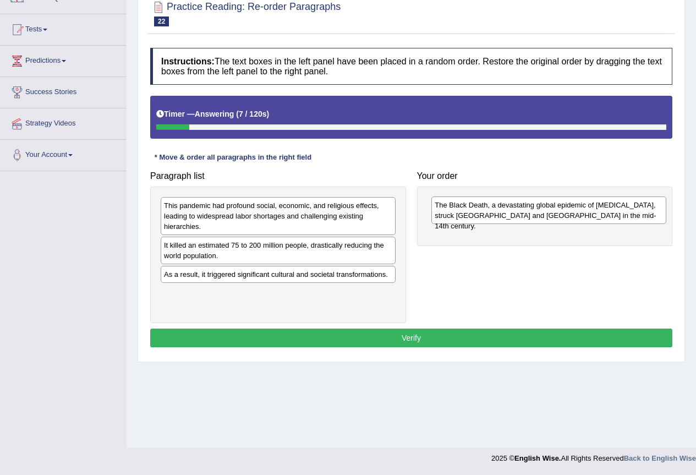
drag, startPoint x: 544, startPoint y: 208, endPoint x: 548, endPoint y: 201, distance: 8.4
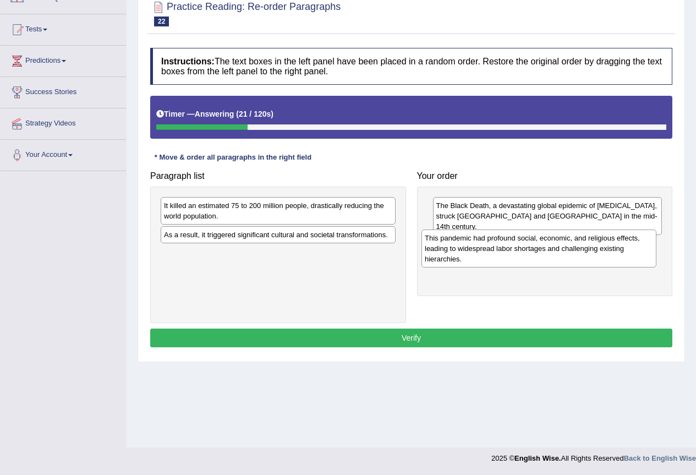
drag, startPoint x: 275, startPoint y: 223, endPoint x: 536, endPoint y: 256, distance: 262.9
click at [536, 256] on div "This pandemic had profound social, economic, and religious effects, leading to …" at bounding box center [539, 249] width 235 height 38
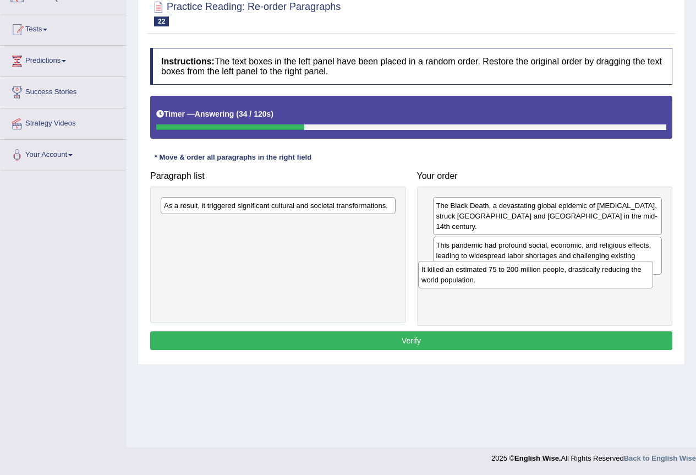
drag, startPoint x: 266, startPoint y: 216, endPoint x: 524, endPoint y: 280, distance: 265.9
click at [524, 280] on div "It killed an estimated 75 to 200 million people, drastically reducing the world…" at bounding box center [535, 275] width 235 height 28
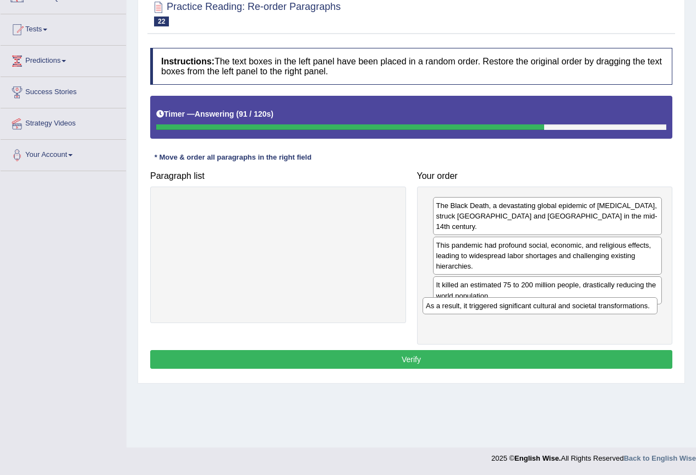
drag, startPoint x: 259, startPoint y: 210, endPoint x: 521, endPoint y: 310, distance: 280.5
click at [521, 310] on div "As a result, it triggered significant cultural and societal transformations." at bounding box center [540, 305] width 235 height 17
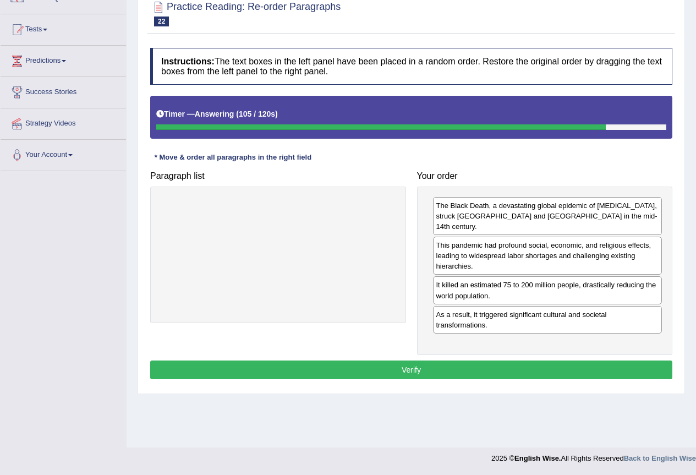
click at [545, 362] on button "Verify" at bounding box center [411, 370] width 522 height 19
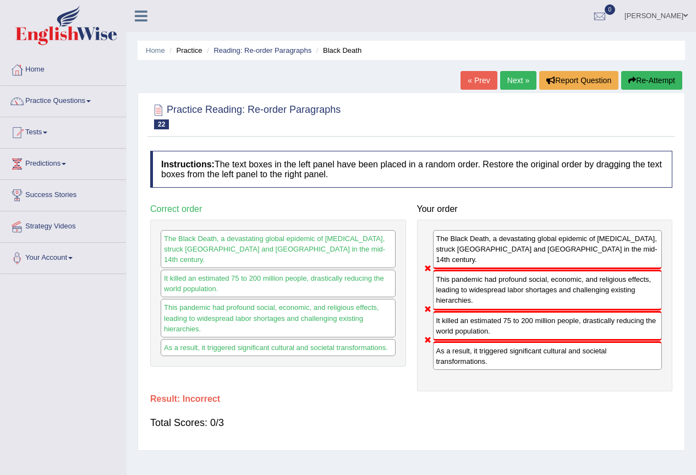
click at [507, 81] on link "Next »" at bounding box center [518, 80] width 36 height 19
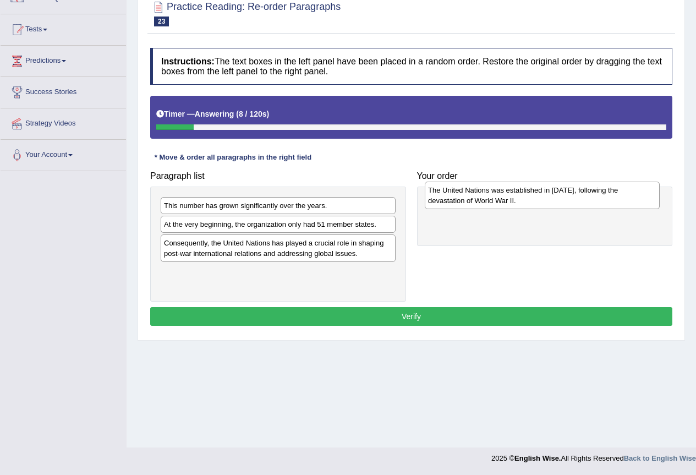
drag, startPoint x: 200, startPoint y: 225, endPoint x: 465, endPoint y: 191, distance: 266.4
click at [465, 191] on div "The United Nations was established in 1945, following the devastation of World …" at bounding box center [542, 196] width 235 height 28
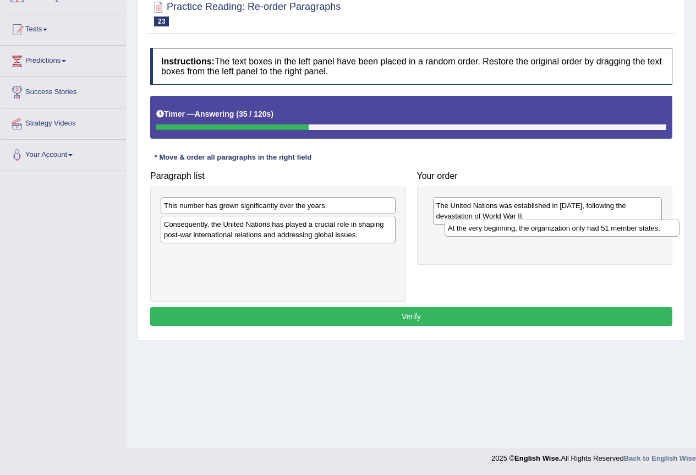
drag, startPoint x: 353, startPoint y: 228, endPoint x: 637, endPoint y: 232, distance: 284.0
click at [637, 232] on div "At the very beginning, the organization only had 51 member states." at bounding box center [562, 228] width 235 height 17
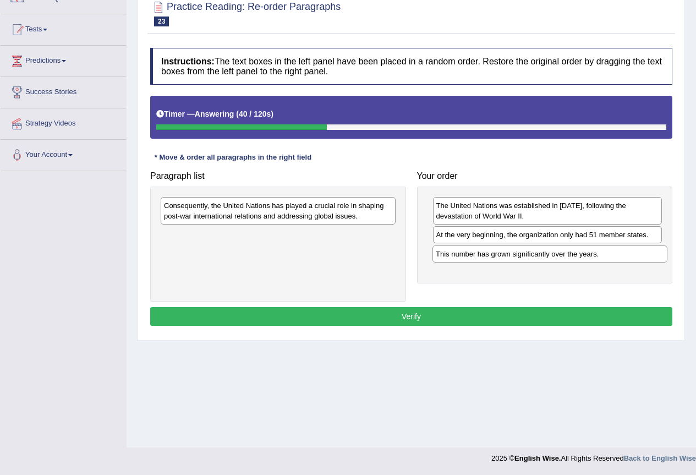
drag, startPoint x: 232, startPoint y: 204, endPoint x: 504, endPoint y: 252, distance: 276.2
click at [504, 252] on div "This number has grown significantly over the years." at bounding box center [550, 253] width 235 height 17
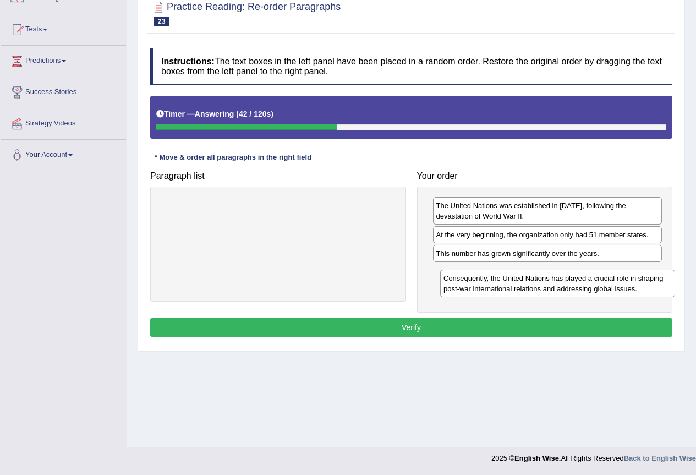
drag, startPoint x: 258, startPoint y: 206, endPoint x: 537, endPoint y: 279, distance: 288.9
click at [537, 279] on div "Consequently, the United Nations has played a crucial role in shaping post-war …" at bounding box center [557, 284] width 235 height 28
click at [575, 328] on button "Verify" at bounding box center [411, 327] width 522 height 19
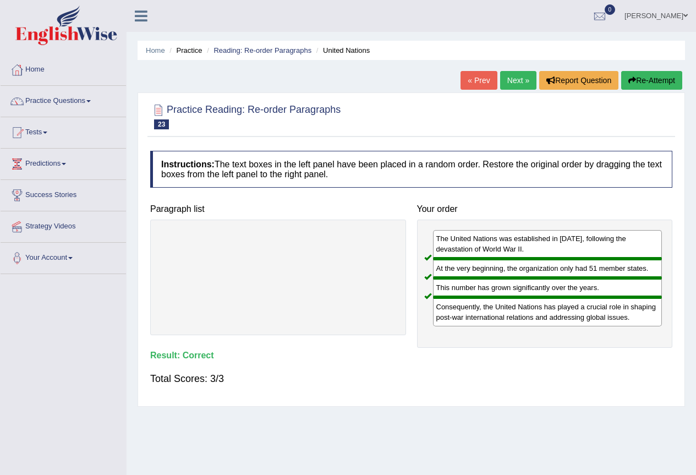
click at [517, 80] on link "Next »" at bounding box center [518, 80] width 36 height 19
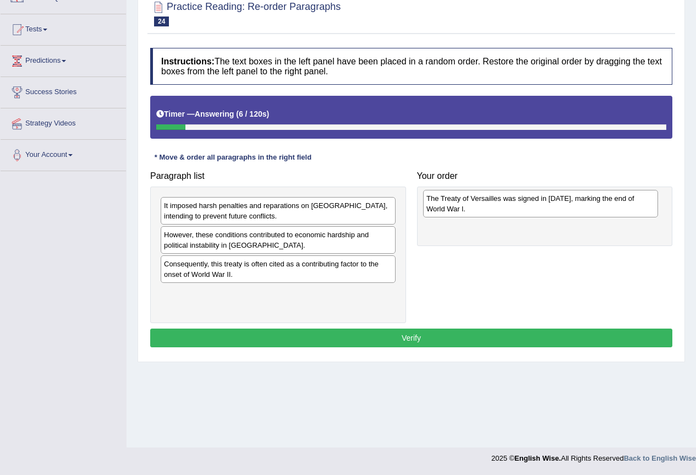
drag, startPoint x: 299, startPoint y: 239, endPoint x: 562, endPoint y: 203, distance: 265.0
click at [562, 203] on div "The Treaty of Versailles was signed in [DATE], marking the end of World War l." at bounding box center [540, 204] width 235 height 28
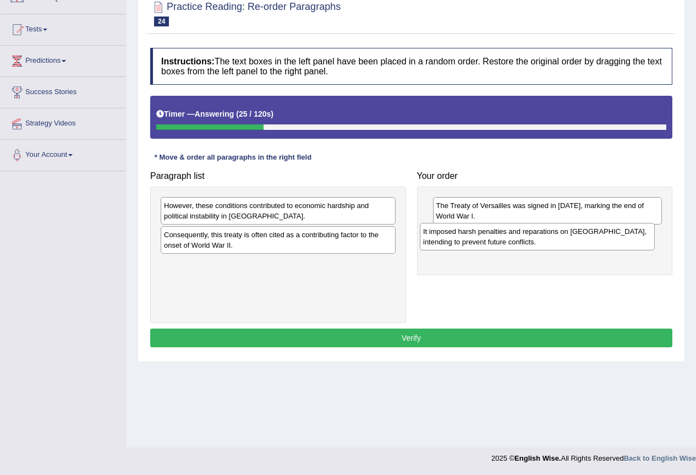
drag, startPoint x: 304, startPoint y: 207, endPoint x: 564, endPoint y: 232, distance: 261.6
click at [564, 232] on div "It imposed harsh penalties and reparations on Germany, intending to prevent fut…" at bounding box center [537, 237] width 235 height 28
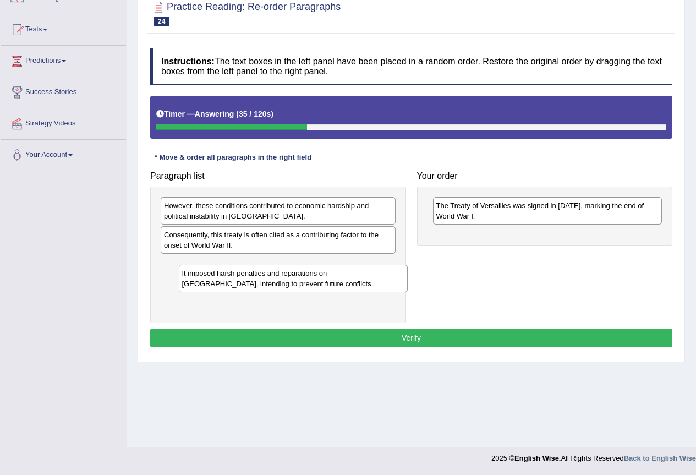
drag, startPoint x: 569, startPoint y: 239, endPoint x: 315, endPoint y: 277, distance: 257.2
click at [315, 277] on div "It imposed harsh penalties and reparations on Germany, intending to prevent fut…" at bounding box center [294, 279] width 230 height 28
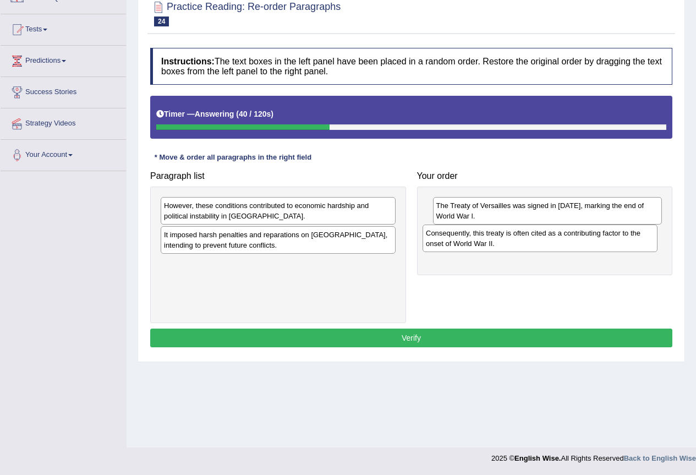
drag, startPoint x: 298, startPoint y: 241, endPoint x: 560, endPoint y: 239, distance: 262.0
click at [560, 239] on div "Consequently, this treaty is often cited as a contributing factor to the onset …" at bounding box center [540, 239] width 235 height 28
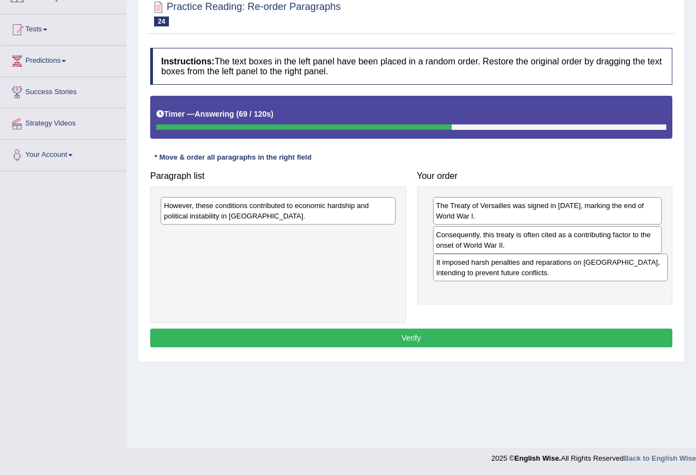
drag, startPoint x: 287, startPoint y: 239, endPoint x: 559, endPoint y: 266, distance: 273.8
click at [559, 266] on div "It imposed harsh penalties and reparations on Germany, intending to prevent fut…" at bounding box center [550, 268] width 235 height 28
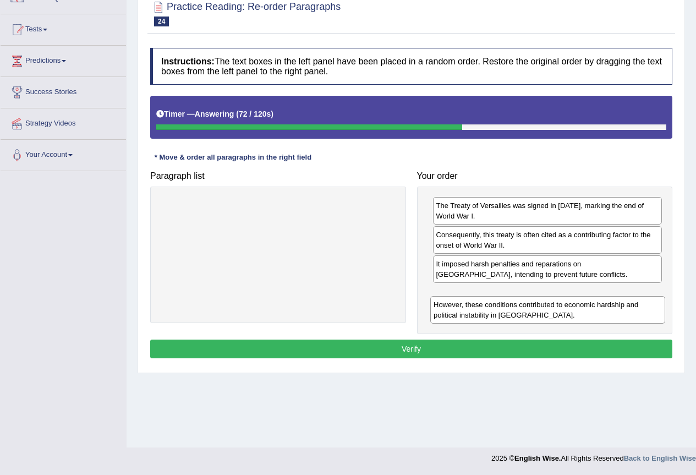
drag, startPoint x: 318, startPoint y: 210, endPoint x: 598, endPoint y: 310, distance: 296.8
click at [598, 310] on div "However, these conditions contributed to economic hardship and political instab…" at bounding box center [547, 310] width 235 height 28
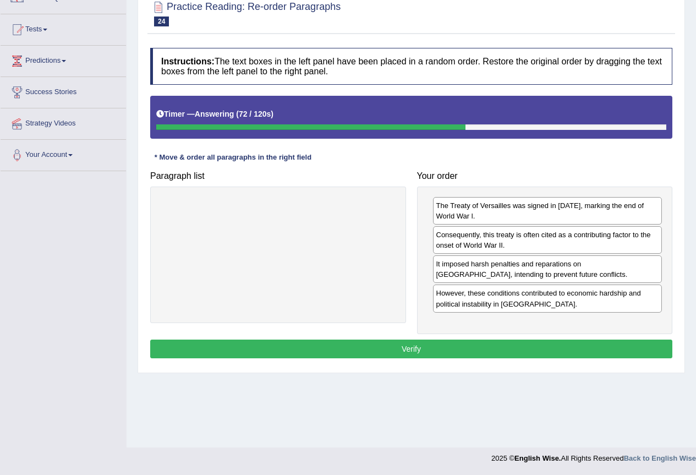
click at [525, 351] on button "Verify" at bounding box center [411, 349] width 522 height 19
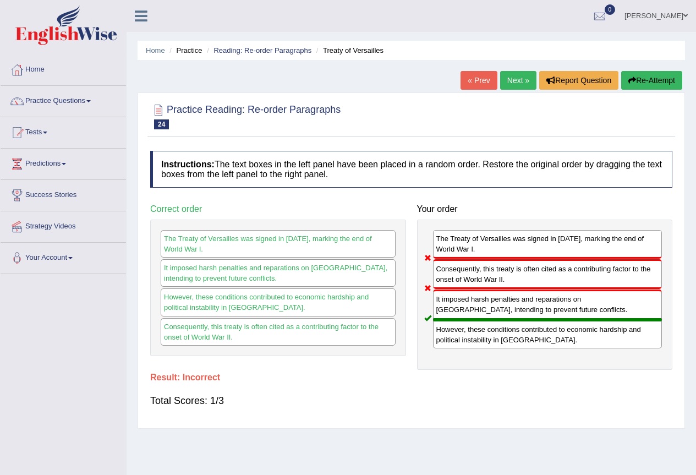
click at [508, 83] on link "Next »" at bounding box center [518, 80] width 36 height 19
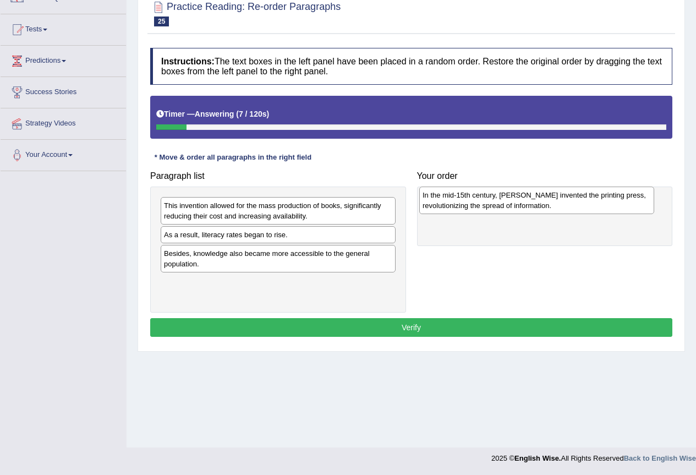
drag, startPoint x: 293, startPoint y: 214, endPoint x: 553, endPoint y: 203, distance: 259.5
click at [553, 203] on div "In the mid-15th century, Johannes Gutenberg invented the printing press, revolu…" at bounding box center [536, 201] width 235 height 28
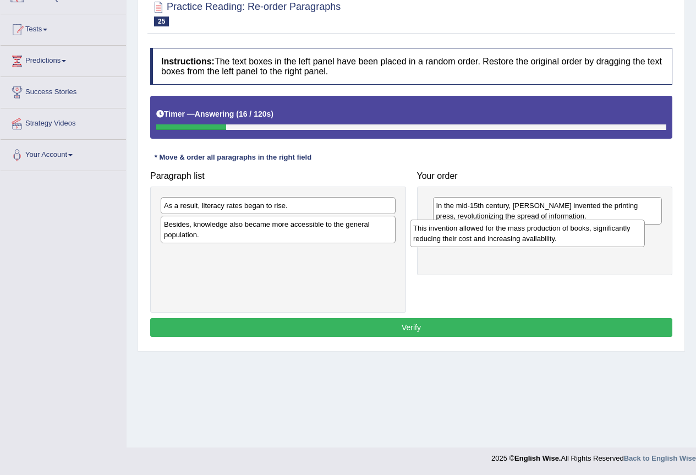
drag, startPoint x: 263, startPoint y: 214, endPoint x: 520, endPoint y: 237, distance: 258.6
click at [520, 237] on div "This invention allowed for the mass production of books, significantly reducing…" at bounding box center [527, 234] width 235 height 28
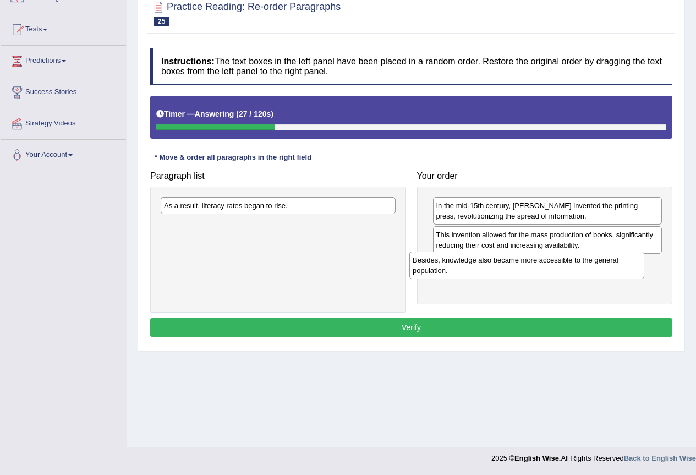
drag, startPoint x: 263, startPoint y: 231, endPoint x: 511, endPoint y: 267, distance: 251.3
click at [511, 267] on div "Besides, knowledge also became more accessible to the general population." at bounding box center [526, 266] width 235 height 28
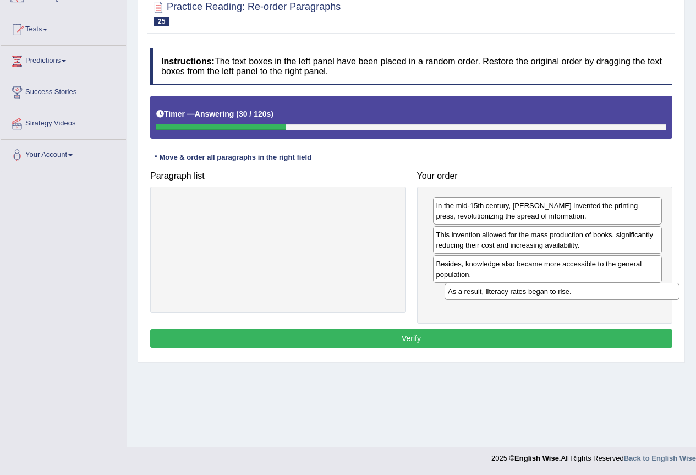
drag, startPoint x: 297, startPoint y: 205, endPoint x: 581, endPoint y: 291, distance: 296.7
click at [581, 291] on div "As a result, literacy rates began to rise." at bounding box center [562, 291] width 235 height 17
click at [566, 340] on button "Verify" at bounding box center [411, 338] width 522 height 19
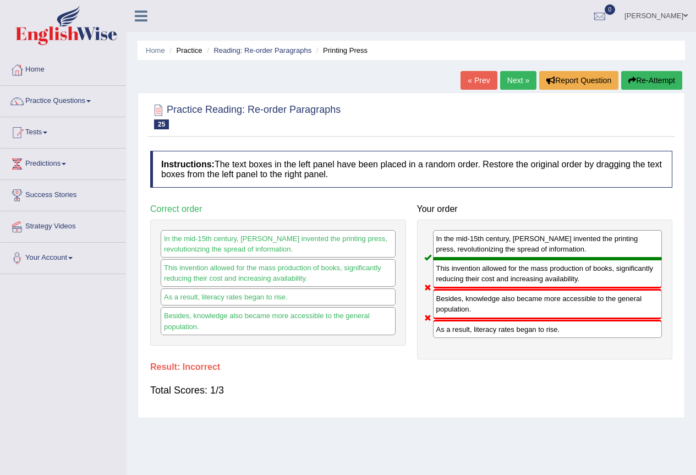
click at [512, 79] on link "Next »" at bounding box center [518, 80] width 36 height 19
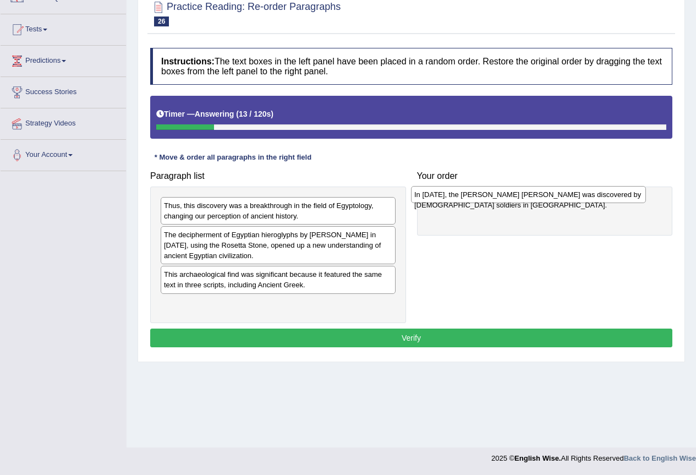
drag, startPoint x: 352, startPoint y: 234, endPoint x: 602, endPoint y: 194, distance: 253.6
click at [602, 194] on div "In [DATE], the [PERSON_NAME] [PERSON_NAME] was discovered by [DEMOGRAPHIC_DATA]…" at bounding box center [528, 194] width 235 height 17
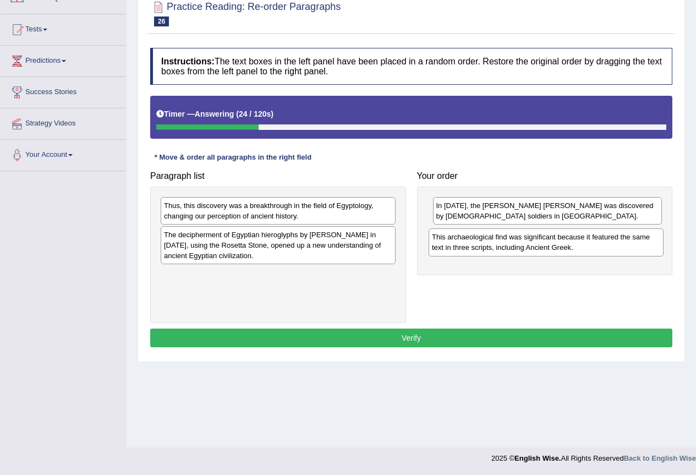
drag, startPoint x: 274, startPoint y: 283, endPoint x: 542, endPoint y: 246, distance: 270.6
click at [542, 246] on div "This archaeological find was significant because it featured the same text in t…" at bounding box center [546, 242] width 235 height 28
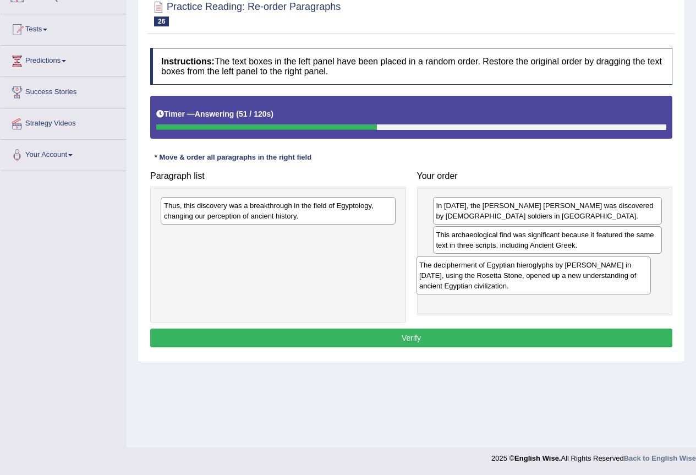
drag, startPoint x: 346, startPoint y: 246, endPoint x: 602, endPoint y: 276, distance: 257.2
click at [602, 276] on div "The decipherment of Egyptian hieroglyphs by Jean-Fran_ois Champollion in 1822, …" at bounding box center [533, 275] width 235 height 38
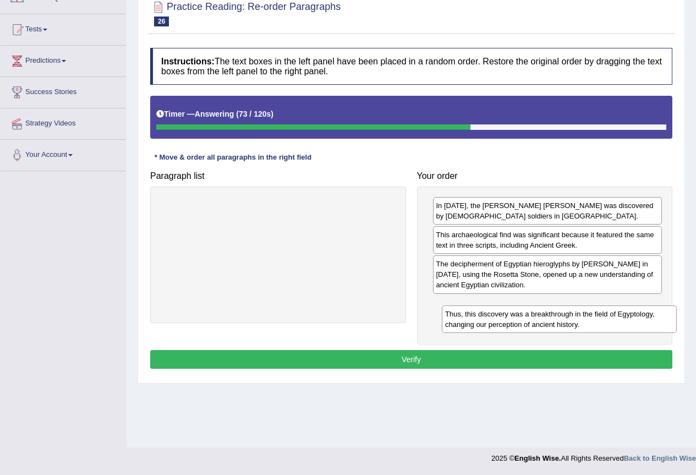
drag, startPoint x: 263, startPoint y: 215, endPoint x: 544, endPoint y: 324, distance: 301.4
click at [544, 324] on div "Thus, this discovery was a breakthrough in the field of Egyptology, changing ou…" at bounding box center [559, 319] width 235 height 28
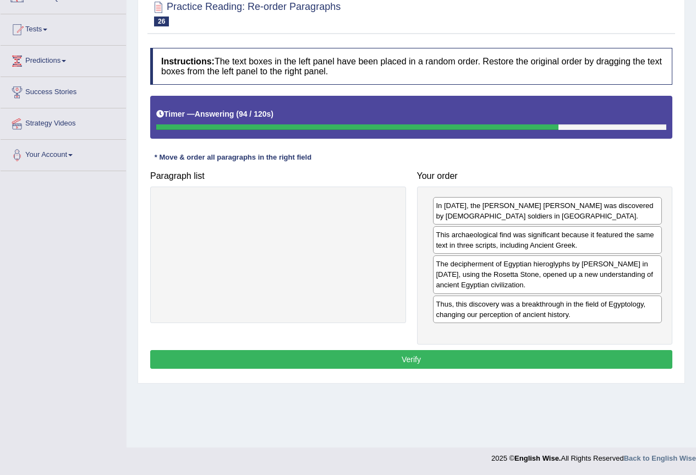
click at [539, 356] on button "Verify" at bounding box center [411, 359] width 522 height 19
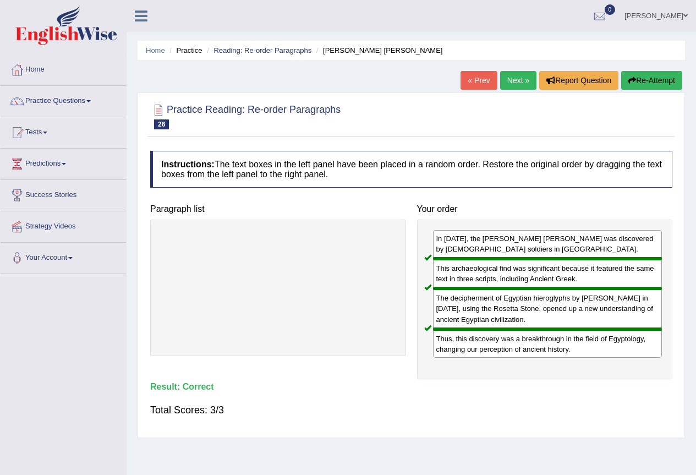
click at [519, 84] on link "Next »" at bounding box center [518, 80] width 36 height 19
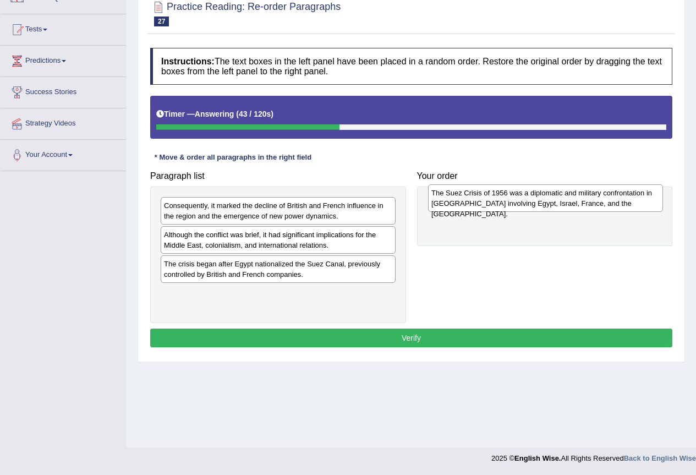
drag, startPoint x: 343, startPoint y: 212, endPoint x: 611, endPoint y: 200, distance: 267.8
click at [611, 200] on div "The Suez Crisis of 1956 was a diplomatic and military confrontation in Egypt in…" at bounding box center [545, 198] width 235 height 28
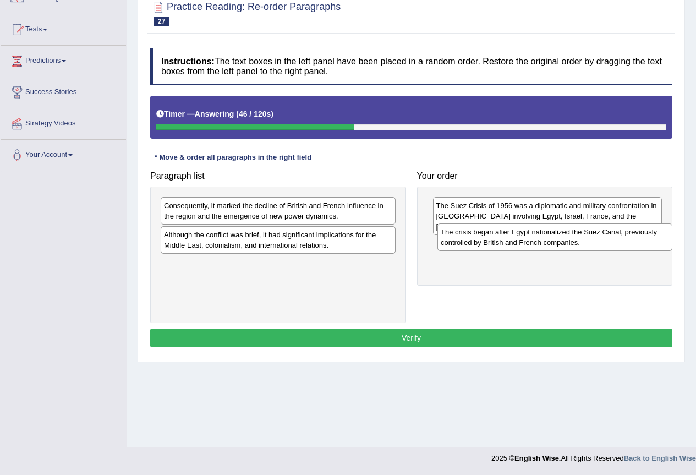
drag, startPoint x: 221, startPoint y: 267, endPoint x: 498, endPoint y: 235, distance: 278.7
click at [498, 235] on div "The crisis began after Egypt nationalized the Suez Canal, previously controlled…" at bounding box center [555, 237] width 235 height 28
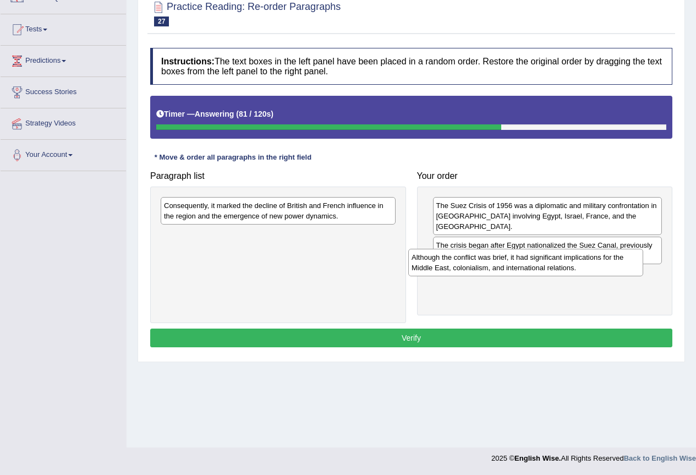
drag, startPoint x: 343, startPoint y: 239, endPoint x: 591, endPoint y: 262, distance: 248.7
click at [591, 262] on div "Although the conflict was brief, it had significant implications for the Middle…" at bounding box center [525, 263] width 235 height 28
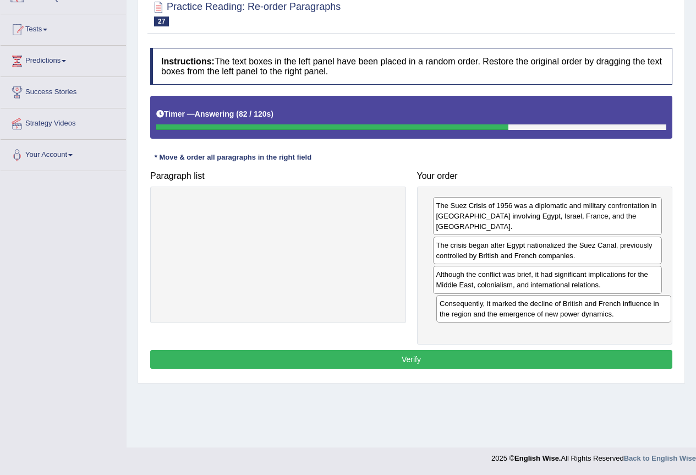
drag, startPoint x: 358, startPoint y: 206, endPoint x: 634, endPoint y: 304, distance: 292.6
click at [634, 304] on div "Consequently, it marked the decline of British and French influence in the regi…" at bounding box center [553, 309] width 235 height 28
click at [553, 350] on button "Verify" at bounding box center [411, 359] width 522 height 19
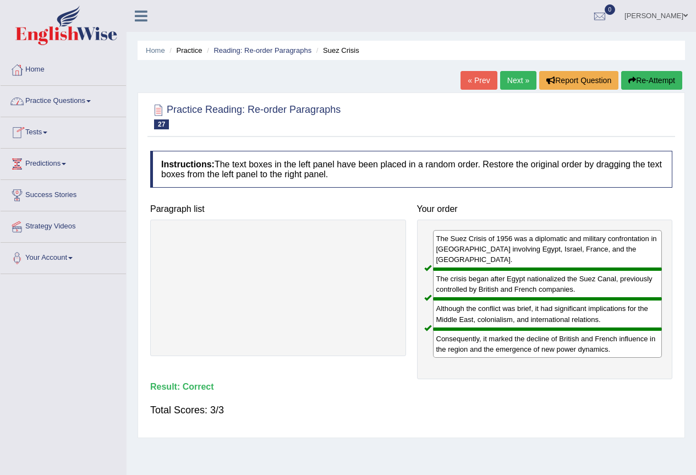
click at [72, 100] on link "Practice Questions" at bounding box center [63, 100] width 125 height 28
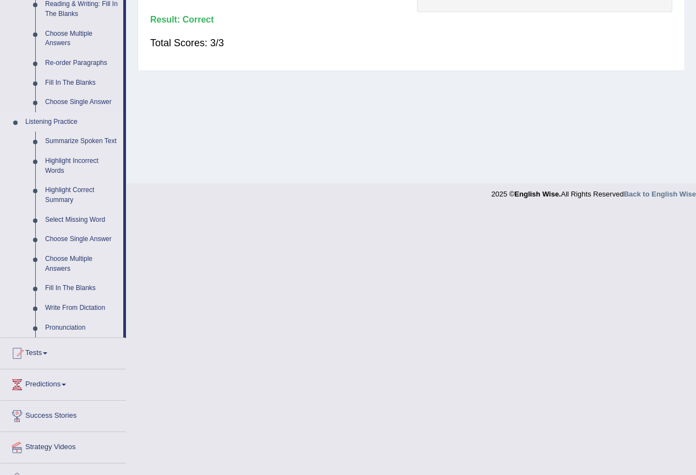
scroll to position [387, 0]
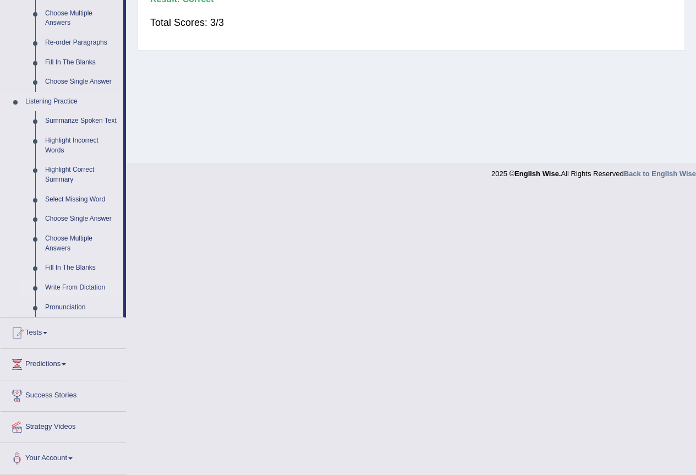
click at [68, 290] on link "Write From Dictation" at bounding box center [81, 288] width 83 height 20
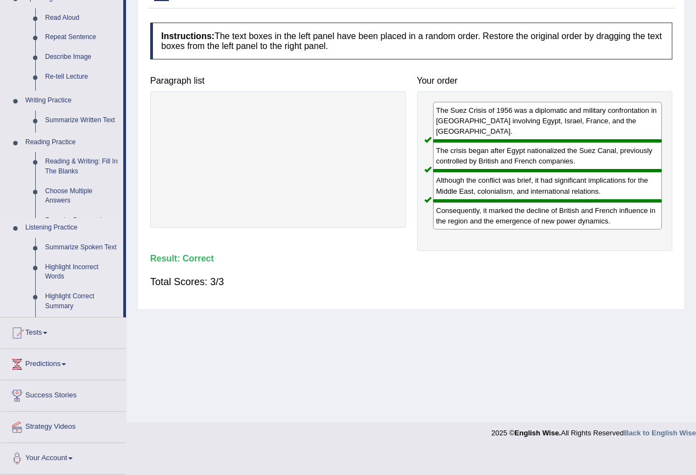
scroll to position [103, 0]
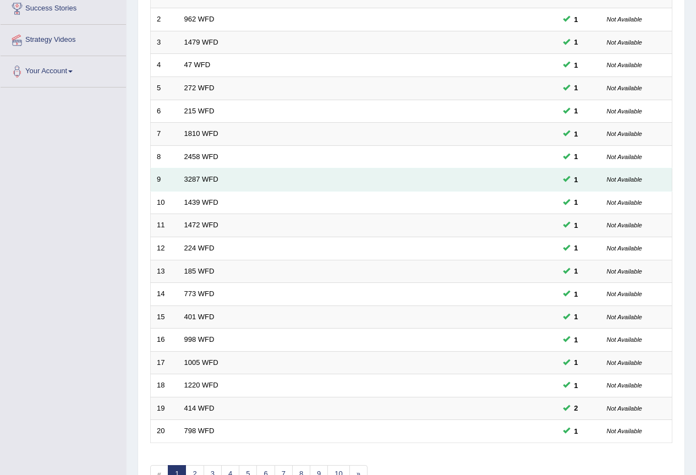
scroll to position [254, 0]
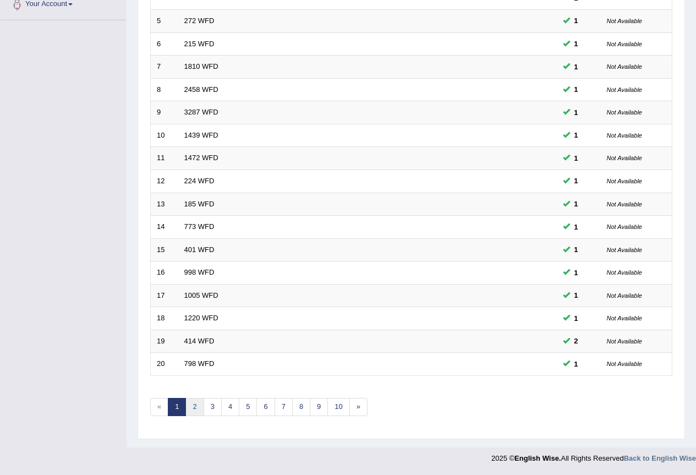
click at [189, 408] on link "2" at bounding box center [194, 407] width 18 height 18
click at [213, 405] on link "3" at bounding box center [213, 407] width 18 height 18
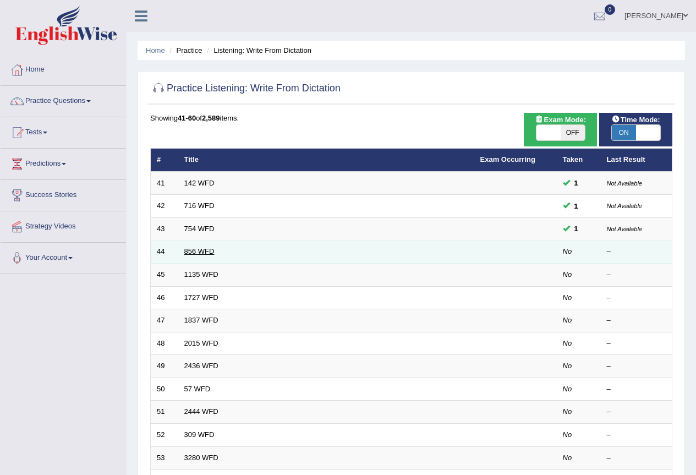
click at [192, 250] on link "856 WFD" at bounding box center [199, 251] width 30 height 8
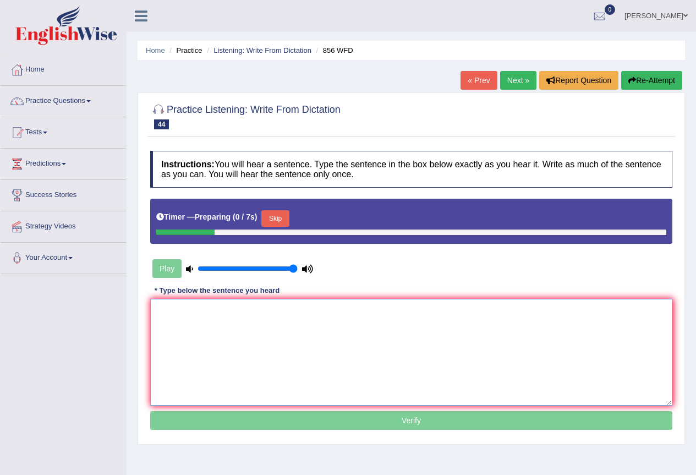
click at [300, 336] on textarea at bounding box center [411, 352] width 522 height 107
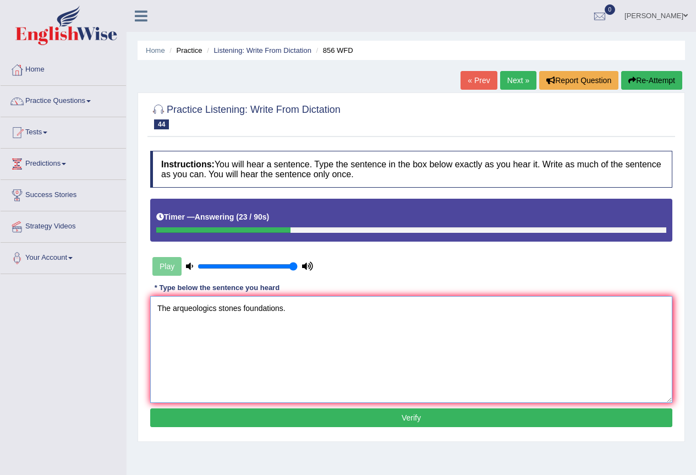
type textarea "The arqueologics stones foundations."
click at [337, 422] on button "Verify" at bounding box center [411, 417] width 522 height 19
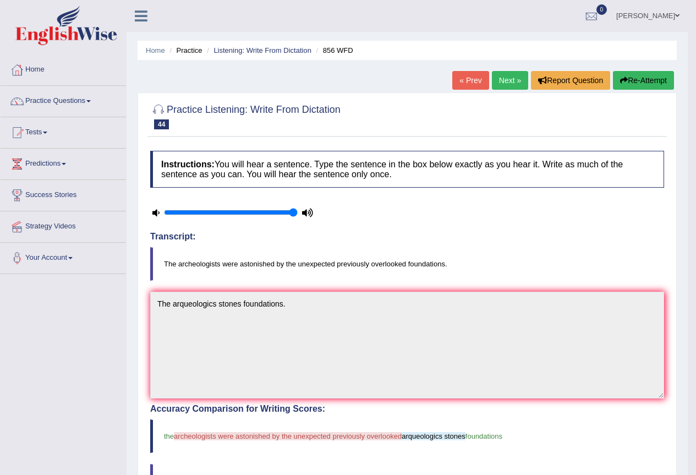
click at [506, 85] on link "Next »" at bounding box center [510, 80] width 36 height 19
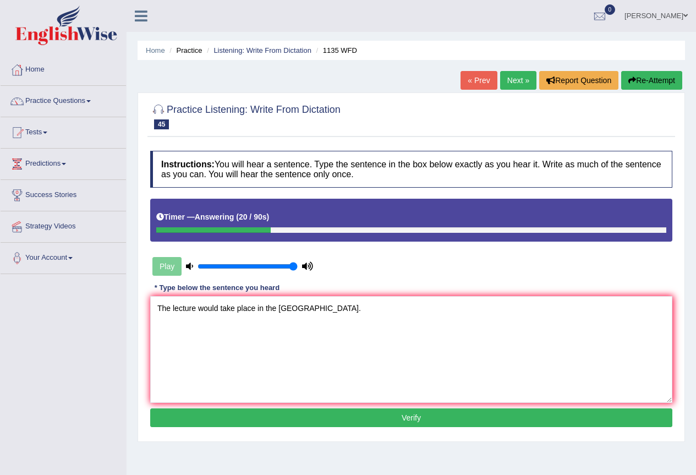
type textarea "The lecture would take place in the [GEOGRAPHIC_DATA]."
click at [479, 420] on button "Verify" at bounding box center [411, 417] width 522 height 19
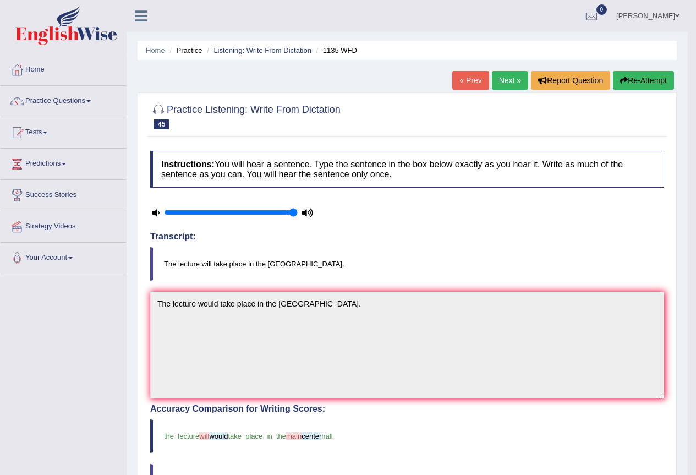
click at [497, 81] on link "Next »" at bounding box center [510, 80] width 36 height 19
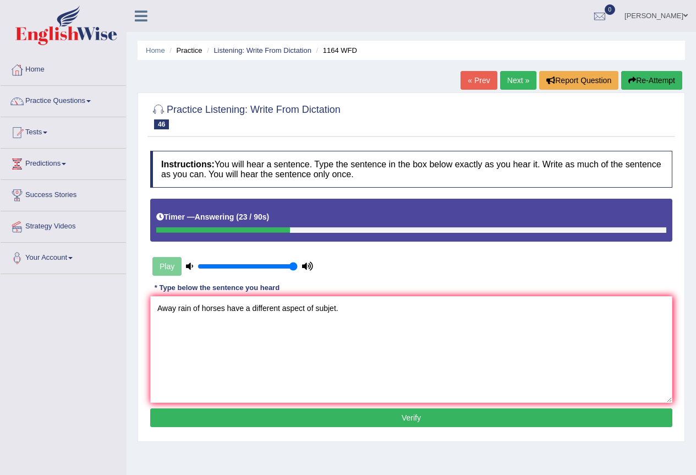
type textarea "Away rain of horses have a different aspect of subjet."
click at [413, 419] on button "Verify" at bounding box center [411, 417] width 522 height 19
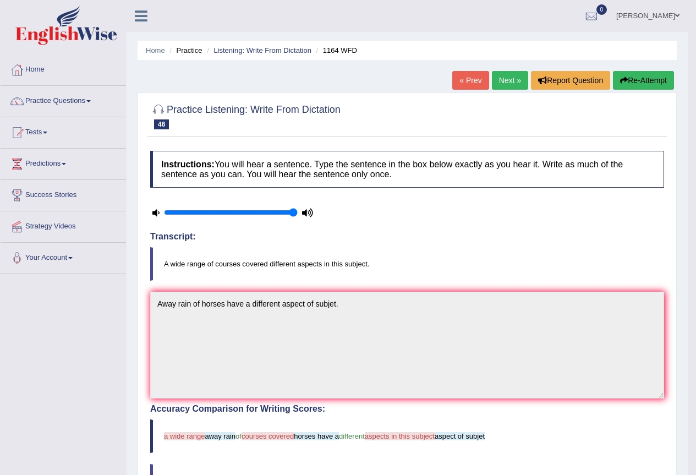
drag, startPoint x: 368, startPoint y: 264, endPoint x: 172, endPoint y: 258, distance: 196.0
click at [172, 258] on blockquote "A wide range of courses covered different aspects in this subject." at bounding box center [407, 264] width 514 height 34
click at [155, 212] on icon at bounding box center [155, 212] width 7 height 7
click at [506, 82] on link "Next »" at bounding box center [510, 80] width 36 height 19
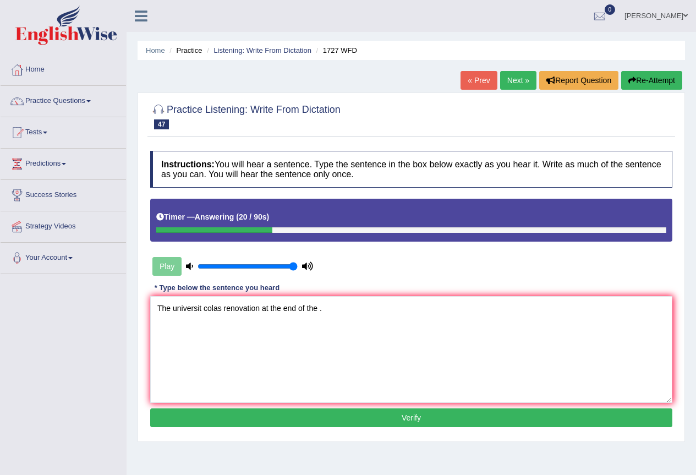
click at [203, 305] on textarea "The universit colas renovation at the end of the ." at bounding box center [411, 349] width 522 height 107
type textarea "The universe colaps renovation at the end of the earth."
click at [364, 435] on div "Instructions: You will hear a sentence. Type the sentence in the box below exac…" at bounding box center [412, 290] width 528 height 291
click at [375, 423] on button "Verify" at bounding box center [411, 417] width 522 height 19
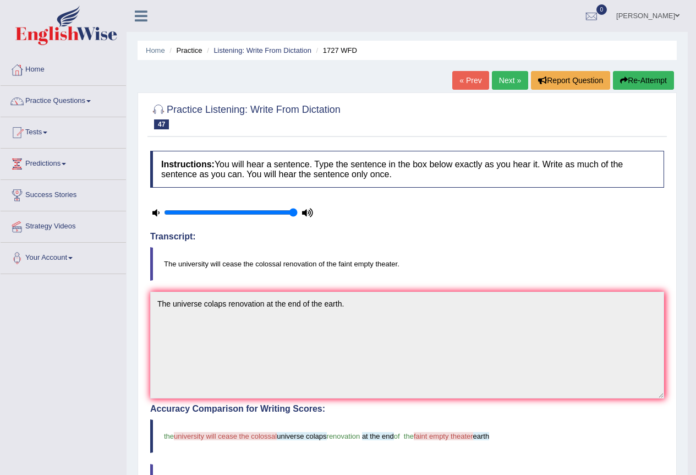
click at [518, 79] on link "Next »" at bounding box center [510, 80] width 36 height 19
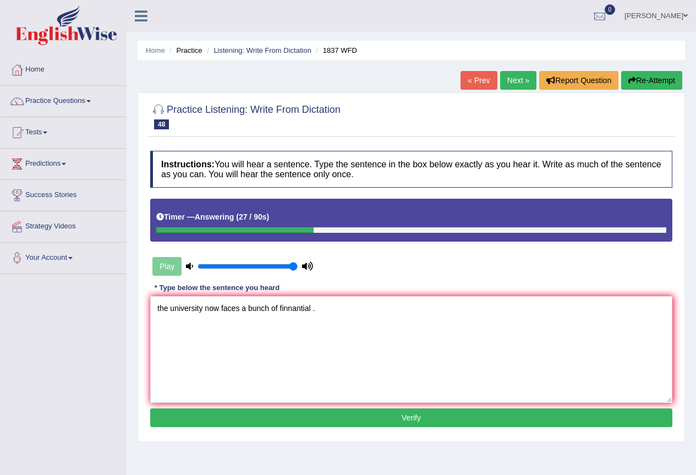
type textarea "the university now faces a bunch of finnantial ."
click at [361, 418] on button "Verify" at bounding box center [411, 417] width 522 height 19
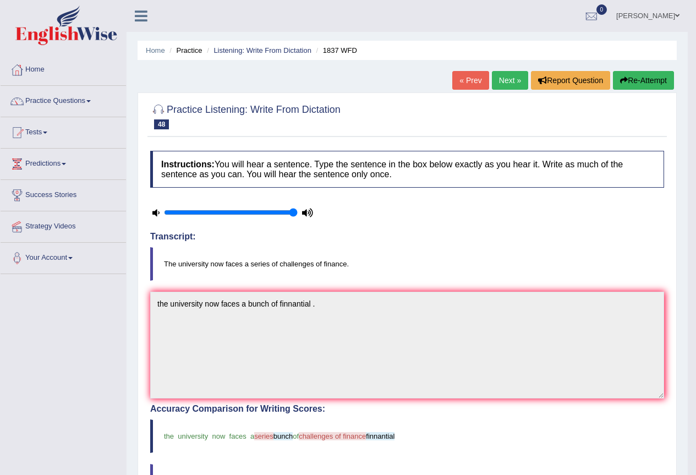
click at [503, 78] on link "Next »" at bounding box center [510, 80] width 36 height 19
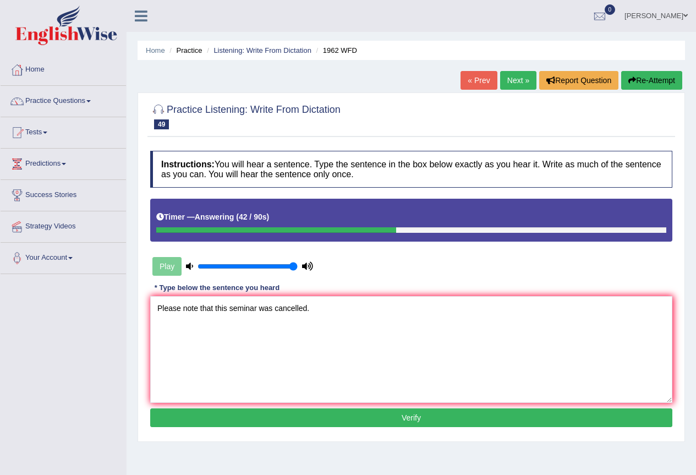
type textarea "Please note that this seminar was cancelled."
click at [316, 417] on button "Verify" at bounding box center [411, 417] width 522 height 19
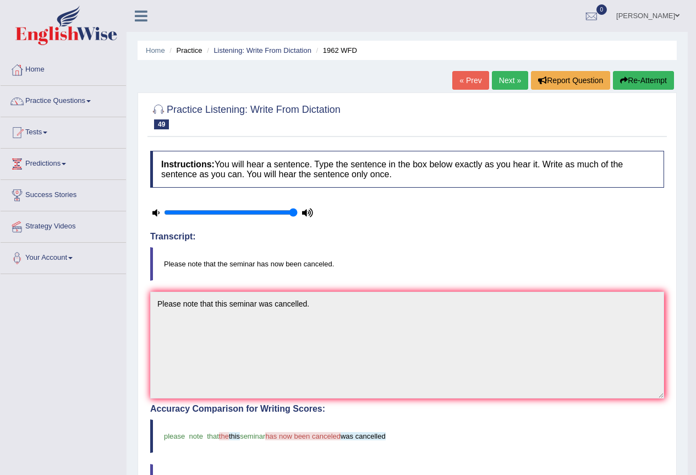
click at [504, 80] on link "Next »" at bounding box center [510, 80] width 36 height 19
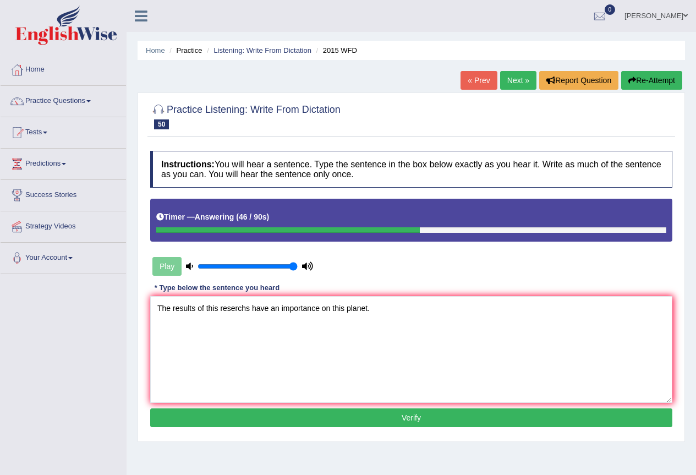
click at [279, 308] on textarea "The results of this reserchs have an importance on this planet." at bounding box center [411, 349] width 522 height 107
type textarea "The results of this reserchs have an importance on this planet."
click at [386, 414] on button "Verify" at bounding box center [411, 417] width 522 height 19
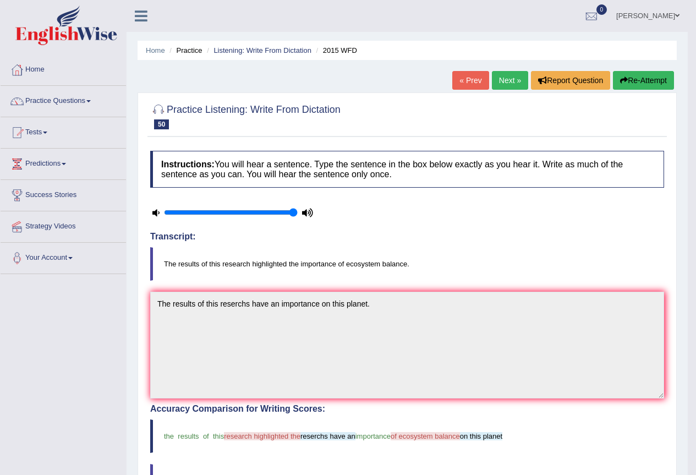
click at [501, 81] on link "Next »" at bounding box center [510, 80] width 36 height 19
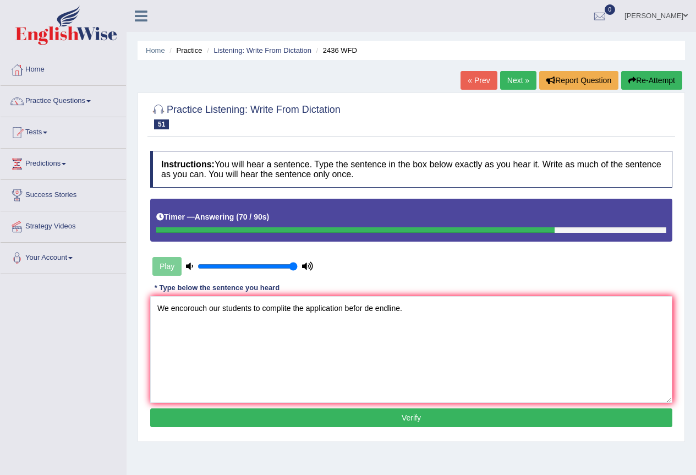
click at [362, 309] on textarea "We encorouch our students to complite the application befor de endline." at bounding box center [411, 349] width 522 height 107
click at [376, 305] on textarea "We encorouch our students to complite the application before de endline." at bounding box center [411, 349] width 522 height 107
type textarea "We encorouch our students to complite the application before the endline."
click at [370, 422] on button "Verify" at bounding box center [411, 417] width 522 height 19
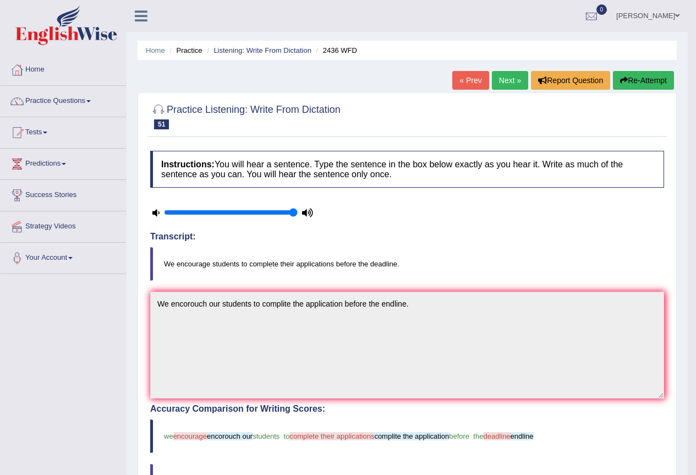
click at [514, 86] on link "Next »" at bounding box center [510, 80] width 36 height 19
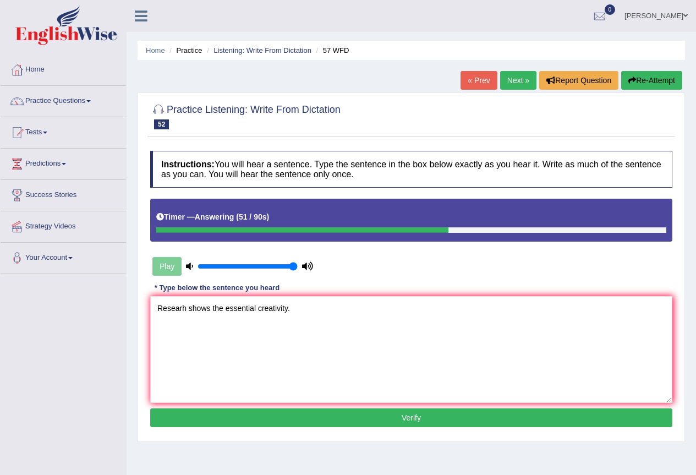
type textarea "Researh shows the essential creativity."
click at [303, 413] on button "Verify" at bounding box center [411, 417] width 522 height 19
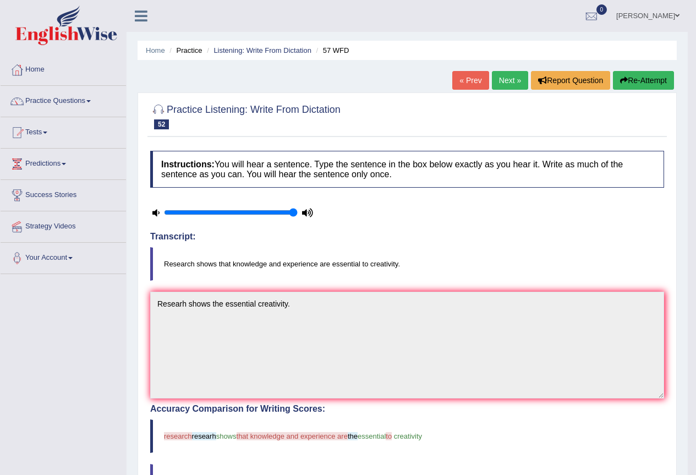
click at [501, 81] on link "Next »" at bounding box center [510, 80] width 36 height 19
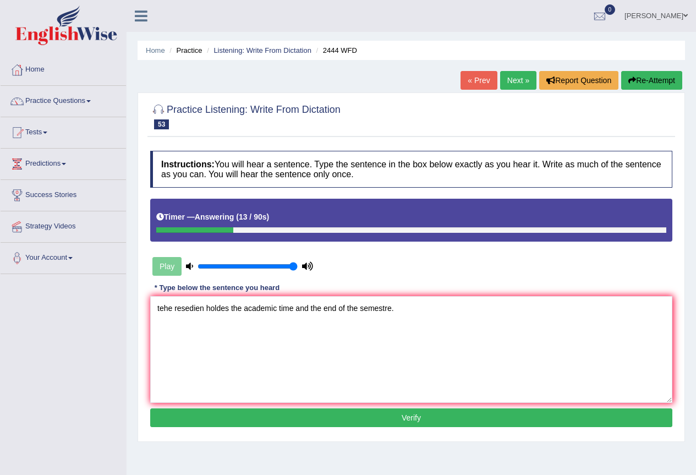
click at [171, 311] on textarea "tehe resedien holdes the academic time and the end of the semestre." at bounding box center [411, 349] width 522 height 107
type textarea "The residentes holders and the academic time and the end of the semestre."
click at [371, 417] on button "Verify" at bounding box center [411, 417] width 522 height 19
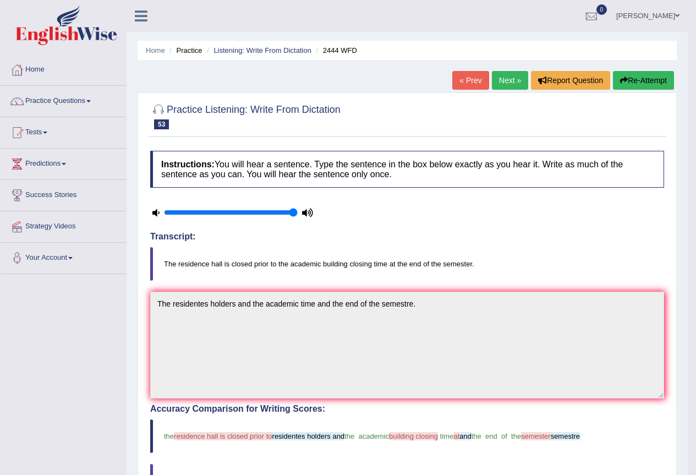
click at [509, 83] on link "Next »" at bounding box center [510, 80] width 36 height 19
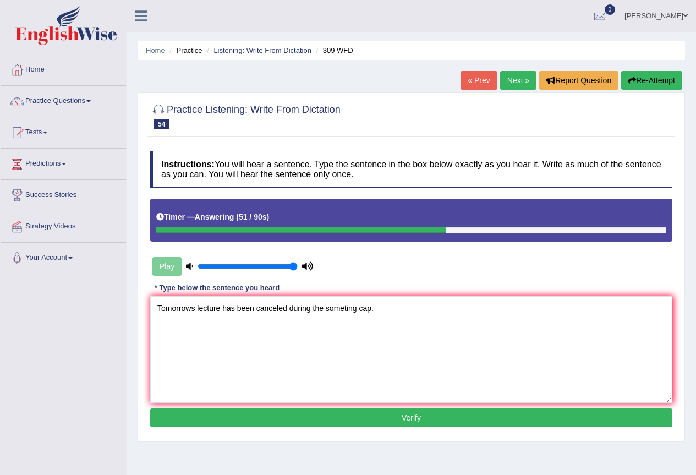
click at [192, 305] on textarea "Tomorrows lecture has been canceled during the someting cap." at bounding box center [411, 349] width 522 height 107
click at [195, 308] on textarea "Tomorrows lecture has been canceled during the someting cap." at bounding box center [411, 349] width 522 height 107
click at [193, 307] on textarea "Tomorrows lecture has been canceled during the someting cap." at bounding box center [411, 349] width 522 height 107
type textarea "[DATE] lecture has been canceled during the someting cap."
click at [277, 422] on button "Verify" at bounding box center [411, 417] width 522 height 19
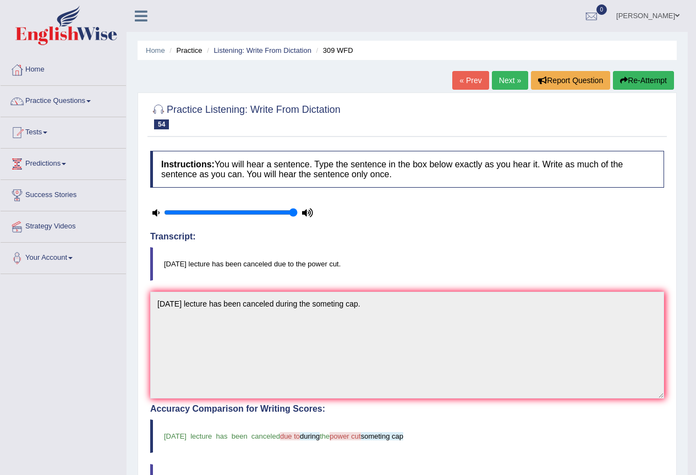
click at [507, 72] on link "Next »" at bounding box center [510, 80] width 36 height 19
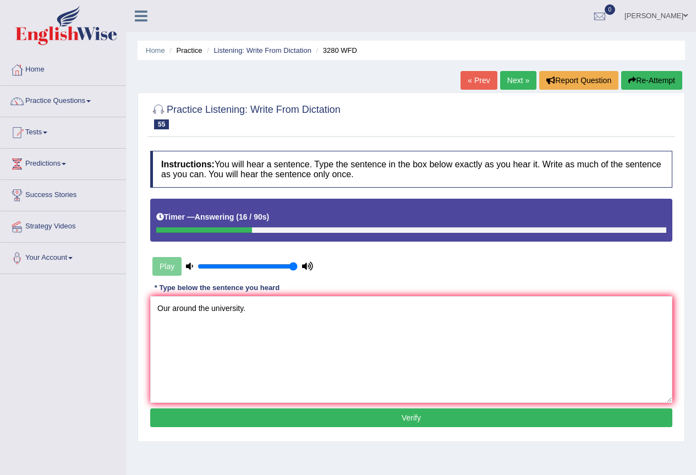
click at [173, 306] on textarea "Our around the university." at bounding box center [411, 349] width 522 height 107
type textarea "Our around the university."
click at [331, 419] on button "Verify" at bounding box center [411, 417] width 522 height 19
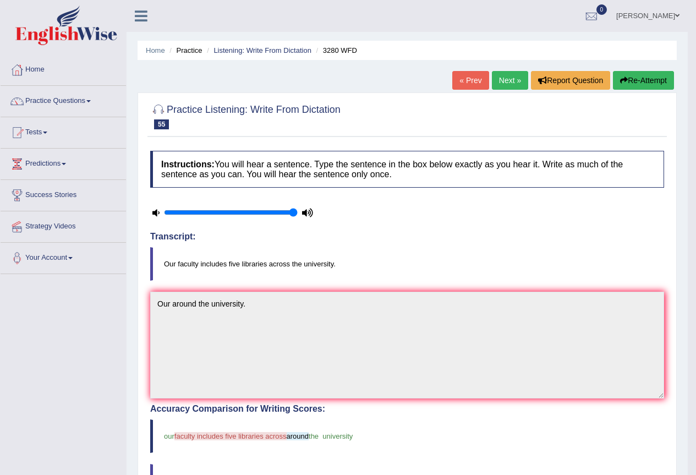
click at [496, 81] on link "Next »" at bounding box center [510, 80] width 36 height 19
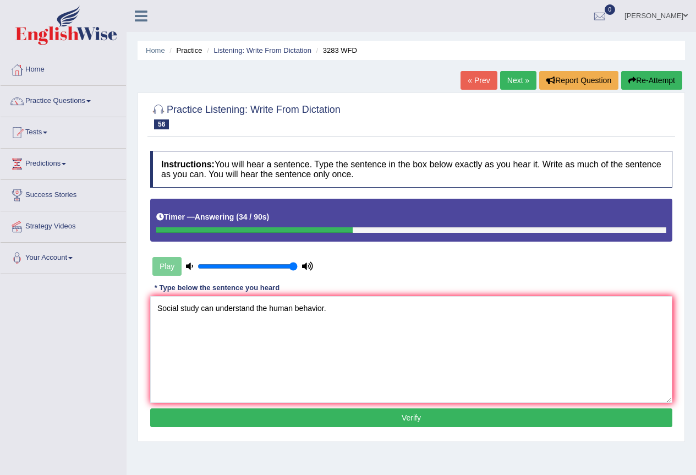
type textarea "Social study can understand the human behavior."
click at [310, 428] on div "Instructions: You will hear a sentence. Type the sentence in the box below exac…" at bounding box center [412, 290] width 528 height 291
click at [317, 423] on button "Verify" at bounding box center [411, 417] width 522 height 19
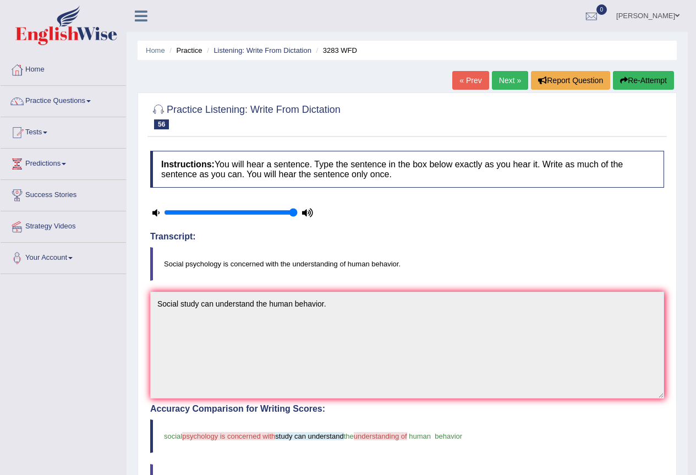
click at [510, 75] on link "Next »" at bounding box center [510, 80] width 36 height 19
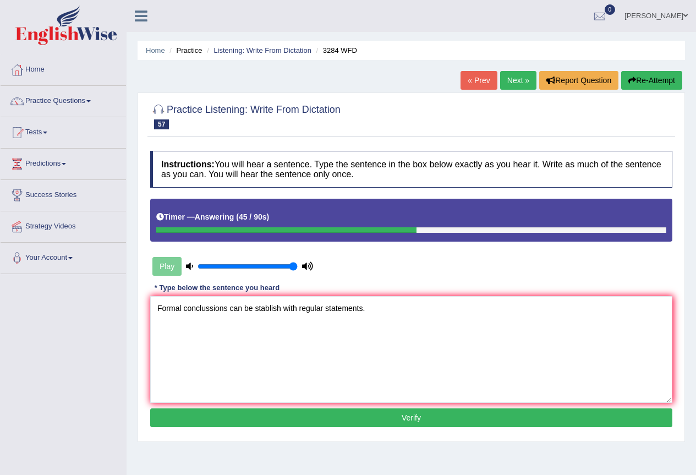
type textarea "Formal conclussions can be stablish with regular statements."
click at [390, 424] on button "Verify" at bounding box center [411, 417] width 522 height 19
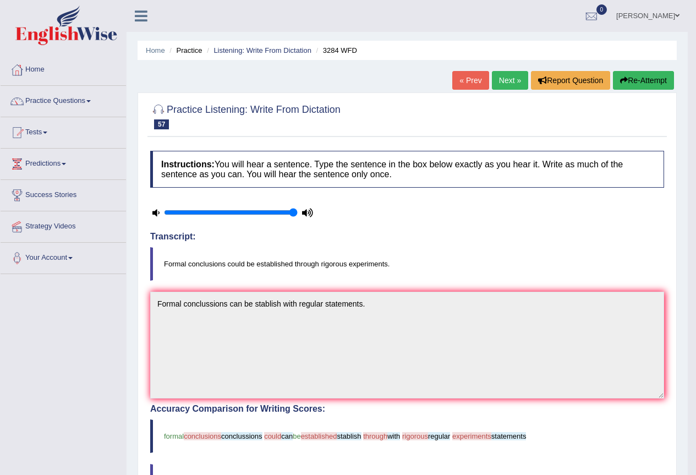
click at [502, 83] on link "Next »" at bounding box center [510, 80] width 36 height 19
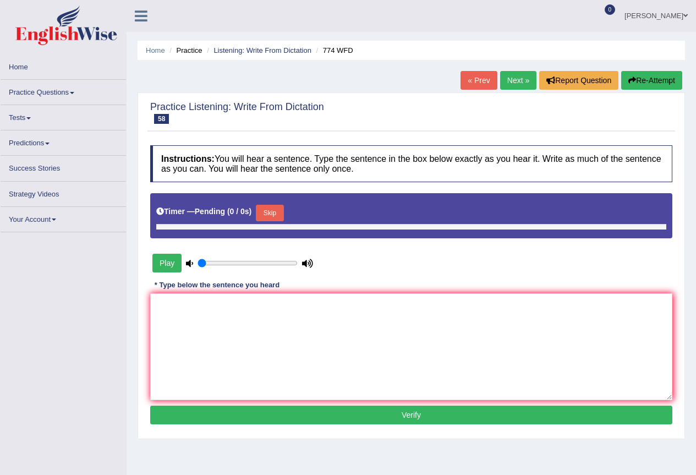
type input "1"
click at [199, 325] on textarea at bounding box center [411, 346] width 522 height 107
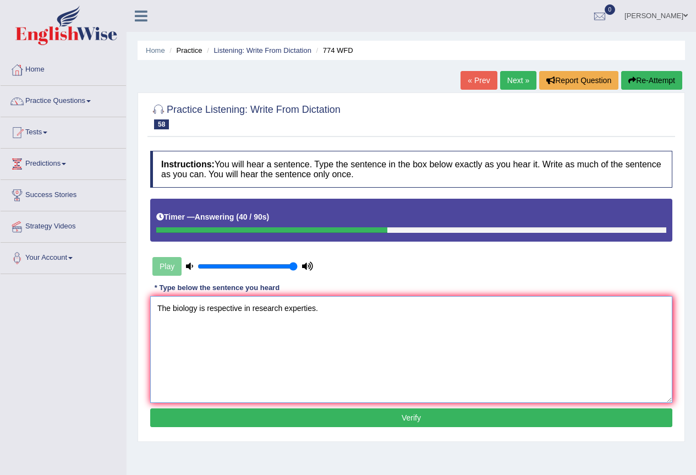
type textarea "The biology is respective in research experties."
click at [342, 423] on button "Verify" at bounding box center [411, 417] width 522 height 19
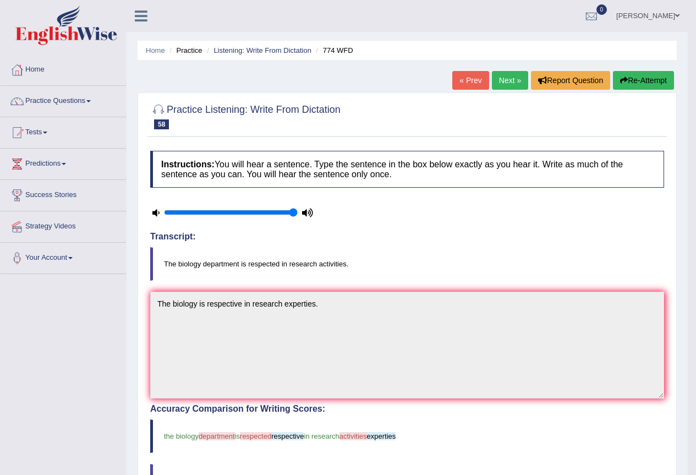
click at [509, 84] on link "Next »" at bounding box center [510, 80] width 36 height 19
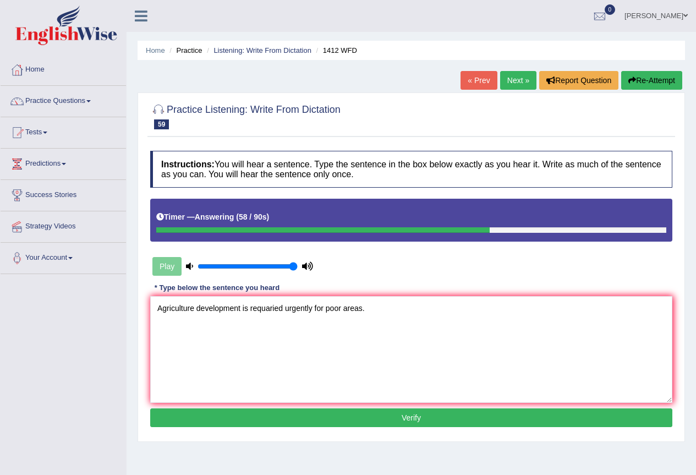
type textarea "Agriculture development is requaried urgently for poor areas."
click at [306, 414] on button "Verify" at bounding box center [411, 417] width 522 height 19
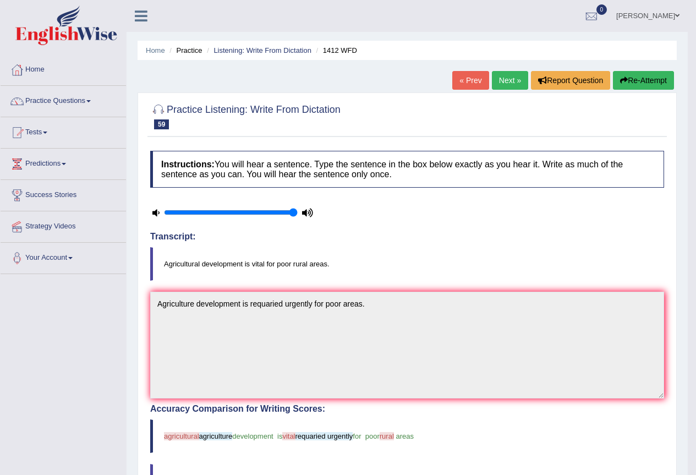
click at [508, 83] on link "Next »" at bounding box center [510, 80] width 36 height 19
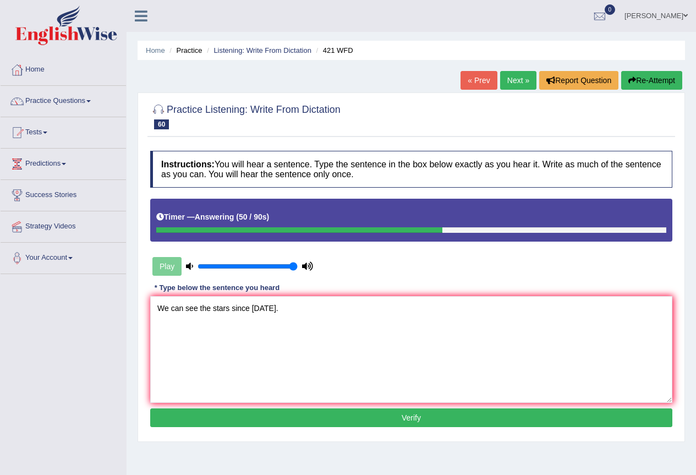
type textarea "We can see the stars since thirty years ago."
click at [367, 419] on button "Verify" at bounding box center [411, 417] width 522 height 19
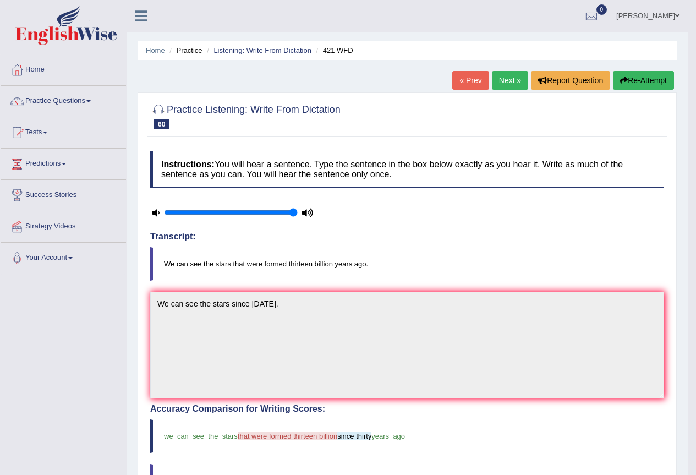
click at [510, 78] on link "Next »" at bounding box center [510, 80] width 36 height 19
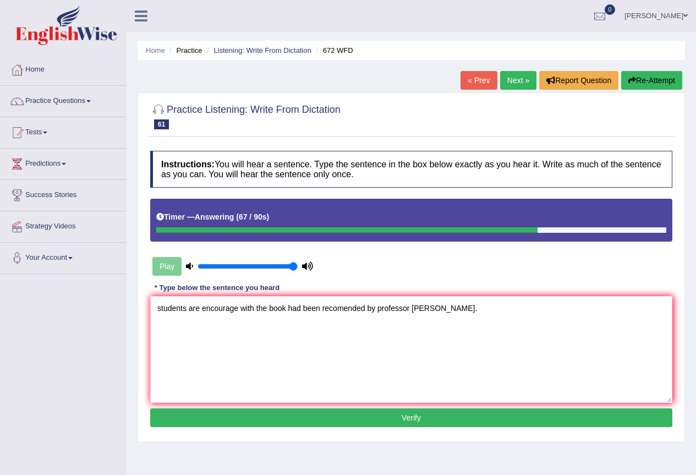
type textarea "students are encourage with the book had been recomended by professor [PERSON_N…"
click at [429, 427] on button "Verify" at bounding box center [411, 417] width 522 height 19
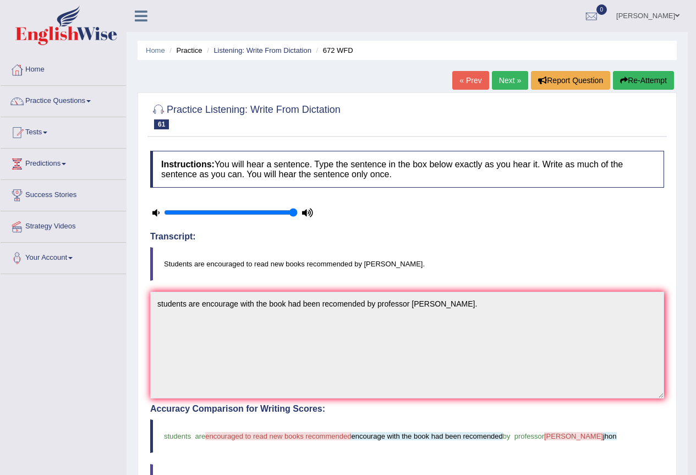
click at [511, 81] on link "Next »" at bounding box center [510, 80] width 36 height 19
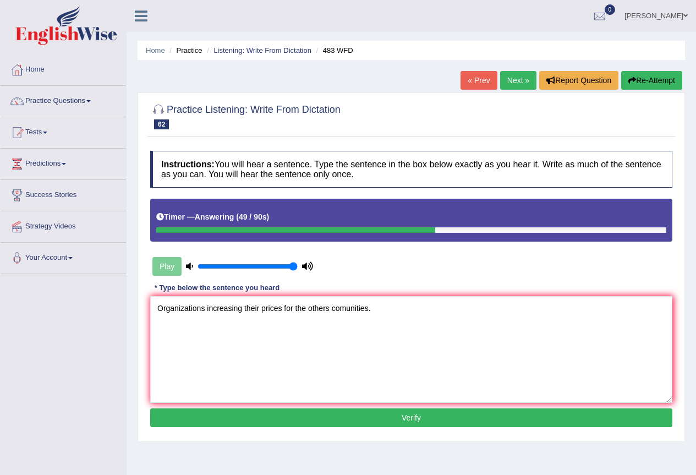
type textarea "Organizations increasing their prices for the others comunities."
click at [398, 420] on button "Verify" at bounding box center [411, 417] width 522 height 19
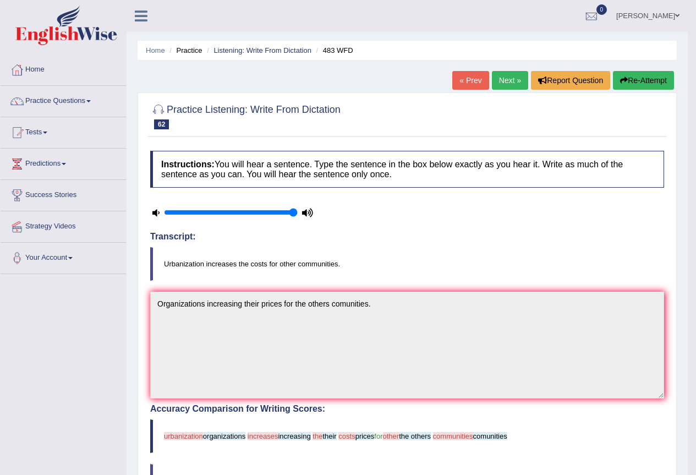
click at [498, 77] on link "Next »" at bounding box center [510, 80] width 36 height 19
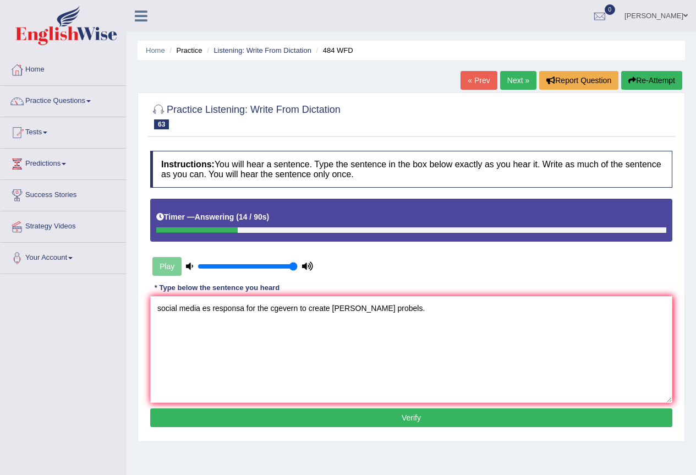
click at [161, 309] on textarea "social media es responsa for the cgevern to create [PERSON_NAME] probels." at bounding box center [411, 349] width 522 height 107
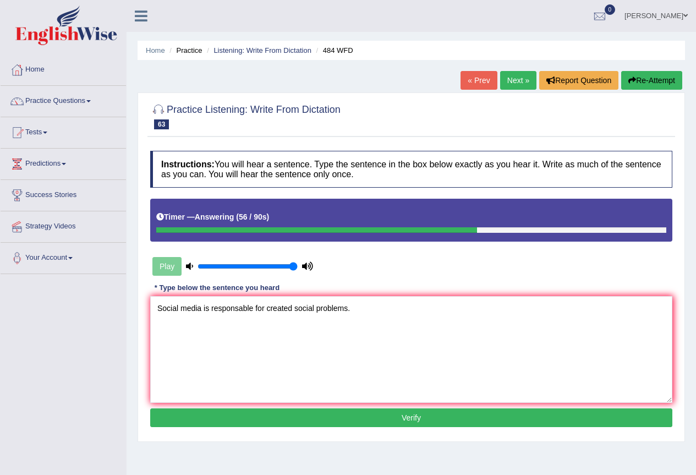
type textarea "Social media is responsable for created social problems."
click at [318, 418] on button "Verify" at bounding box center [411, 417] width 522 height 19
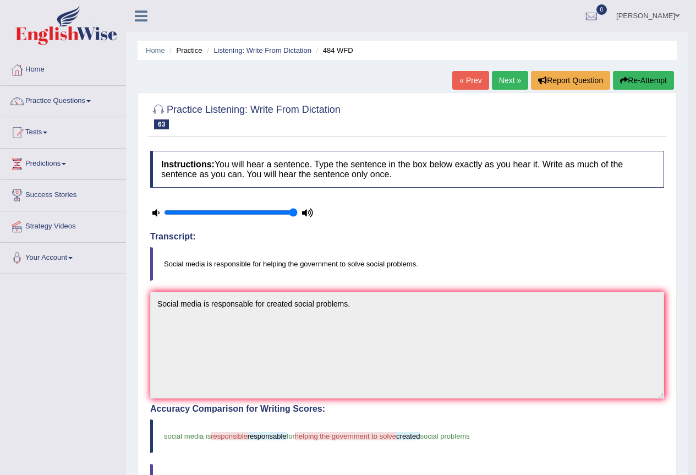
click at [499, 77] on link "Next »" at bounding box center [510, 80] width 36 height 19
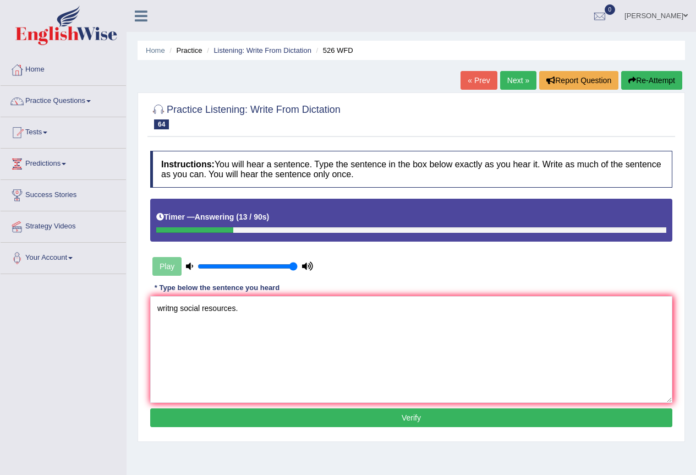
click at [170, 309] on textarea "writng social resources." at bounding box center [411, 349] width 522 height 107
type textarea "writing social resources."
click at [298, 419] on button "Verify" at bounding box center [411, 417] width 522 height 19
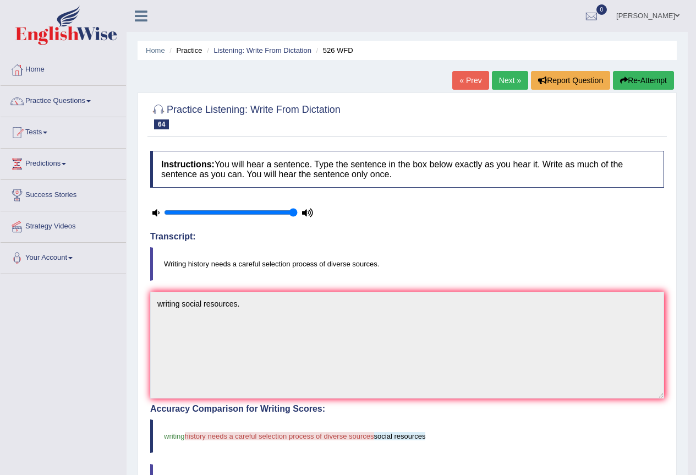
click at [507, 83] on link "Next »" at bounding box center [510, 80] width 36 height 19
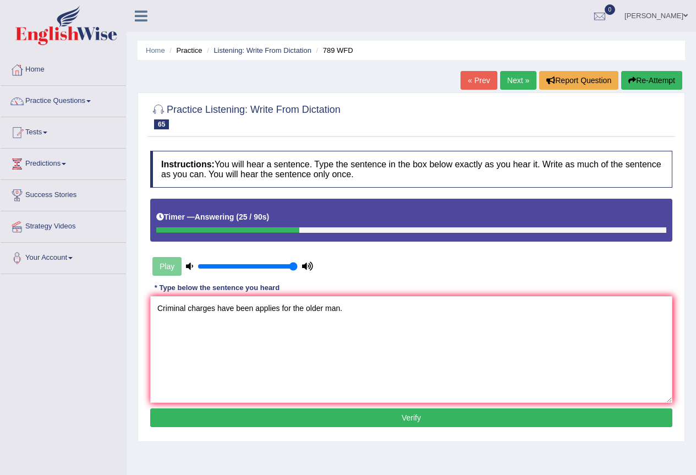
type textarea "Criminal charges have been applies for the older man."
click at [360, 417] on button "Verify" at bounding box center [411, 417] width 522 height 19
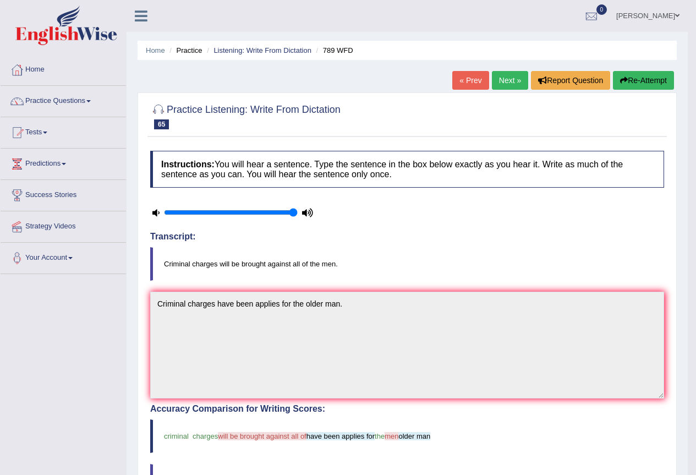
click at [493, 82] on link "Next »" at bounding box center [510, 80] width 36 height 19
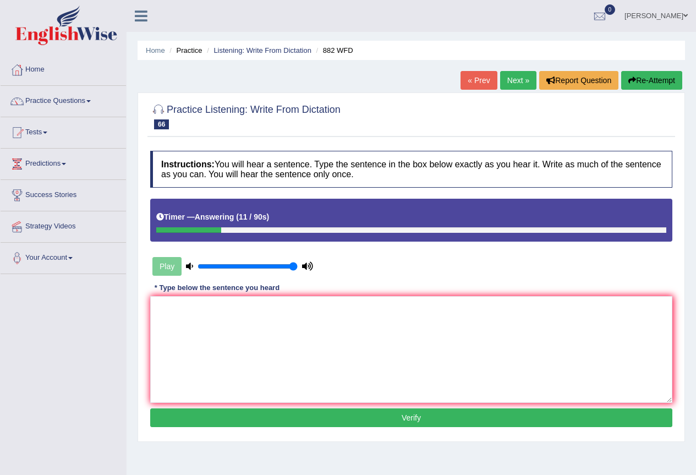
click at [645, 83] on button "Re-Attempt" at bounding box center [651, 80] width 61 height 19
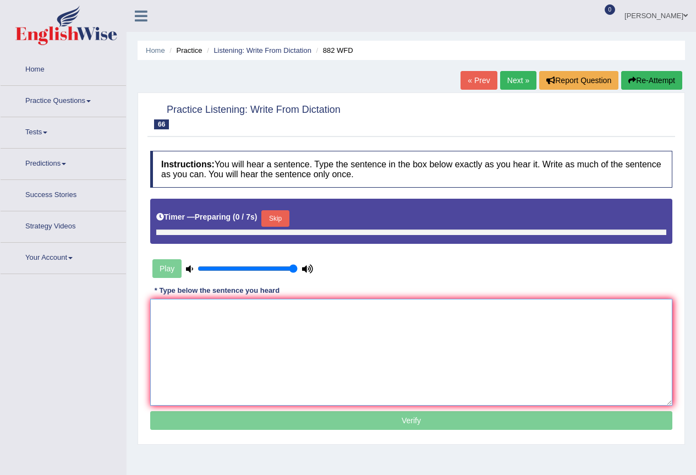
click at [217, 329] on textarea at bounding box center [411, 352] width 522 height 107
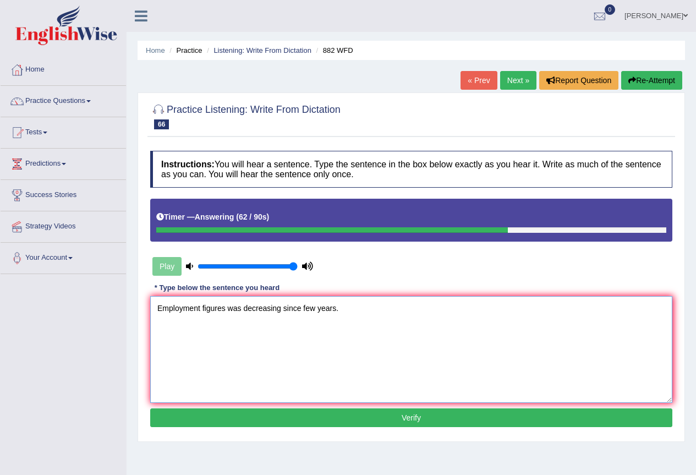
type textarea "Employment figures was decreasing since few years."
click at [361, 414] on button "Verify" at bounding box center [411, 417] width 522 height 19
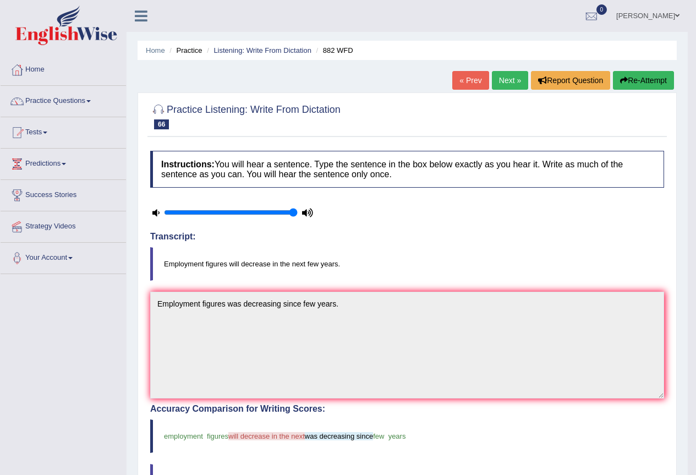
click at [501, 76] on link "Next »" at bounding box center [510, 80] width 36 height 19
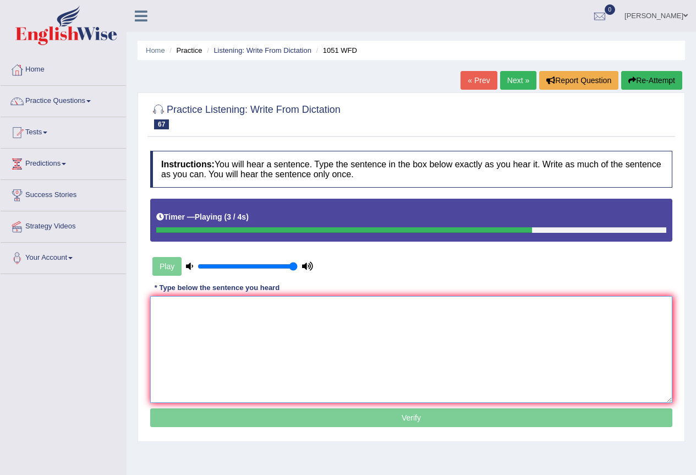
click at [222, 327] on textarea at bounding box center [411, 349] width 522 height 107
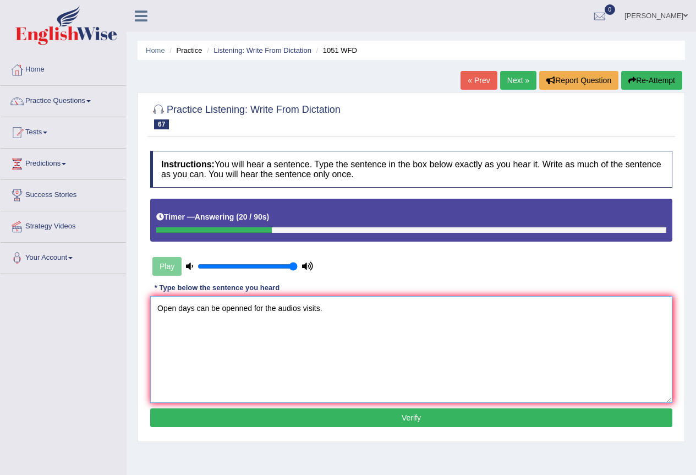
type textarea "Open days can be openned for the audios visits."
click at [315, 413] on button "Verify" at bounding box center [411, 417] width 522 height 19
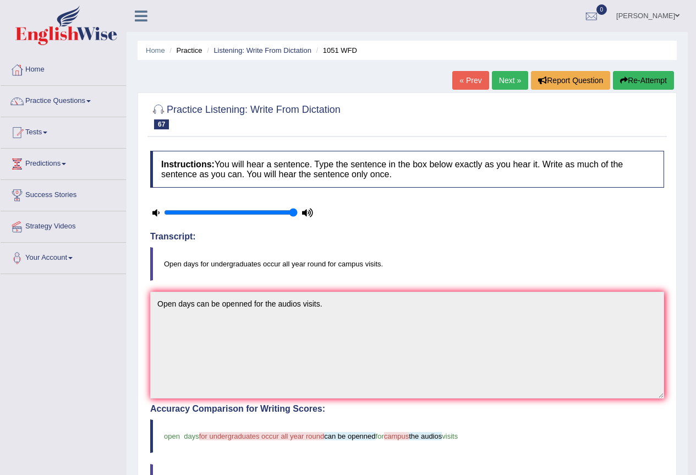
click at [504, 76] on link "Next »" at bounding box center [510, 80] width 36 height 19
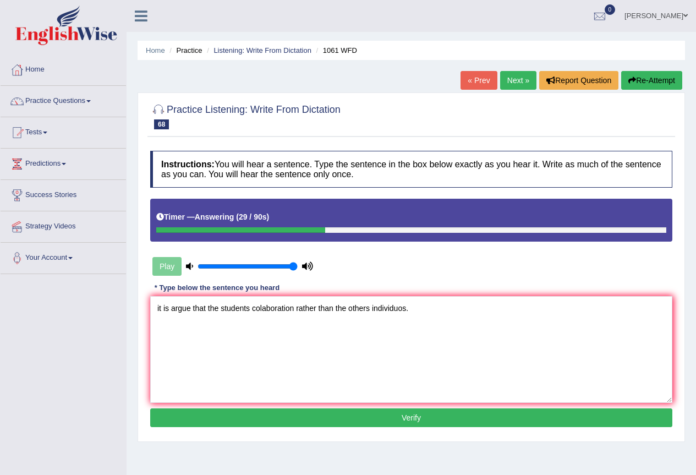
click at [159, 304] on textarea "it is argue that the students colaboration rather than the others individuos." at bounding box center [411, 349] width 522 height 107
type textarea "It is argue that the students colaboration rather than the others individuos."
click at [278, 417] on button "Verify" at bounding box center [411, 417] width 522 height 19
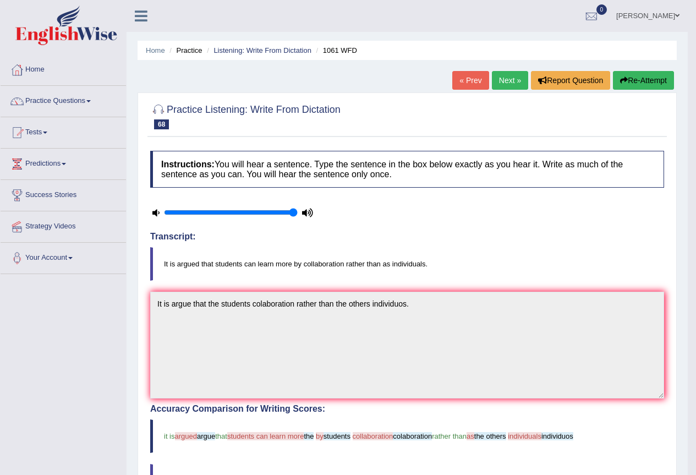
click at [507, 82] on link "Next »" at bounding box center [510, 80] width 36 height 19
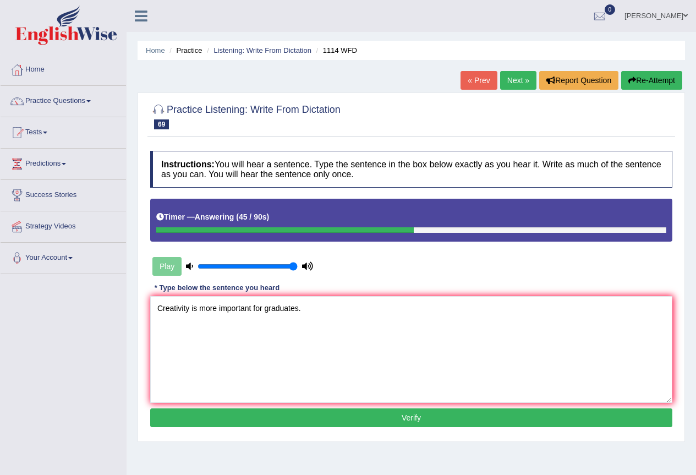
type textarea "Creativity is more important for graduates."
click at [314, 411] on button "Verify" at bounding box center [411, 417] width 522 height 19
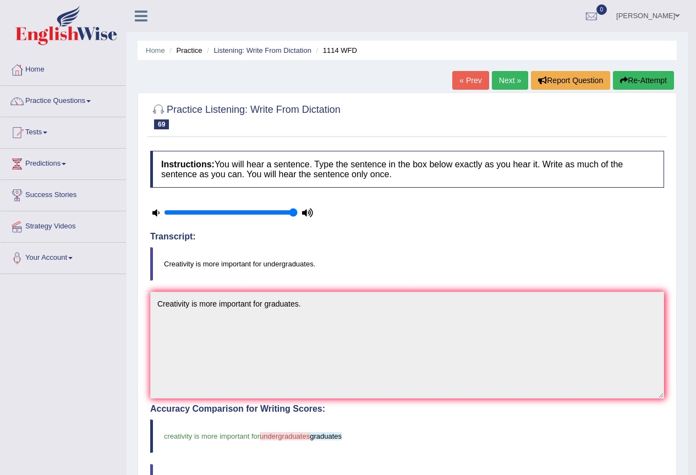
click at [496, 81] on link "Next »" at bounding box center [510, 80] width 36 height 19
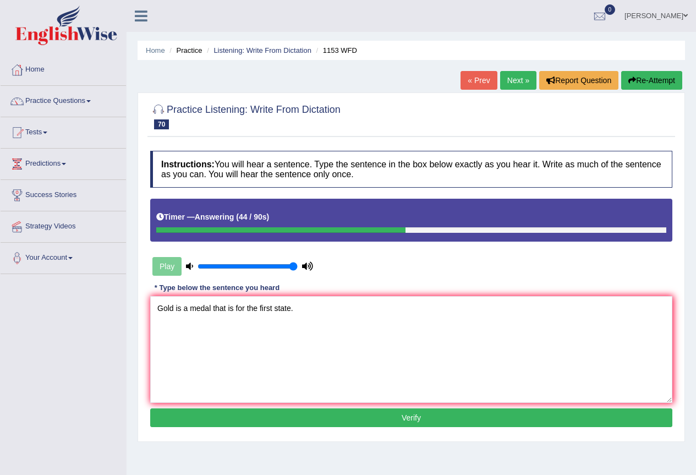
type textarea "Gold is a medal that is for the first state."
click at [327, 414] on button "Verify" at bounding box center [411, 417] width 522 height 19
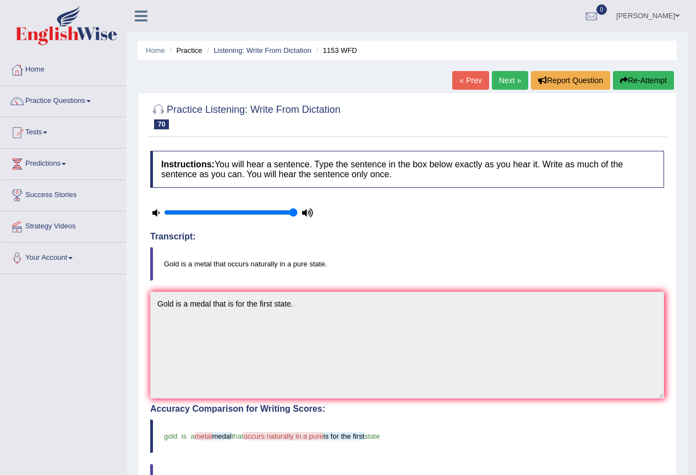
click at [517, 80] on link "Next »" at bounding box center [510, 80] width 36 height 19
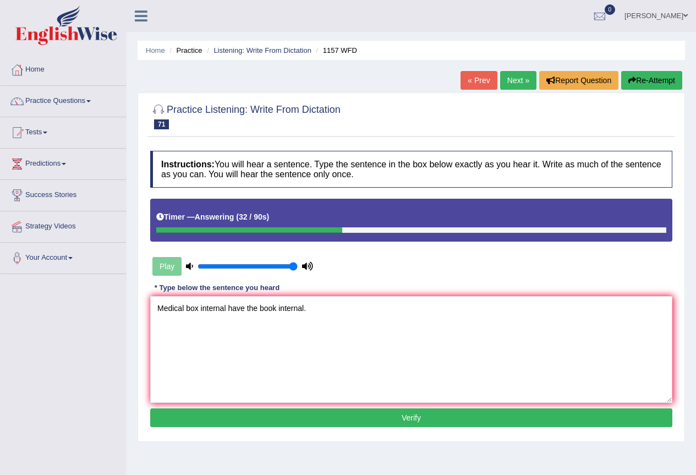
type textarea "Medical box internal have the book internal."
click at [288, 415] on button "Verify" at bounding box center [411, 417] width 522 height 19
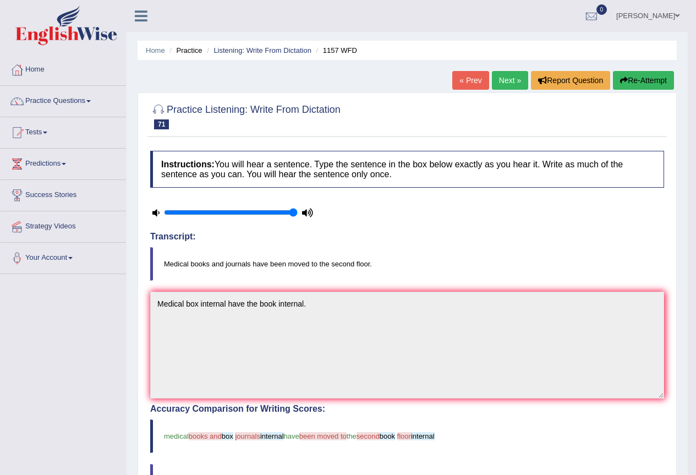
click at [517, 81] on link "Next »" at bounding box center [510, 80] width 36 height 19
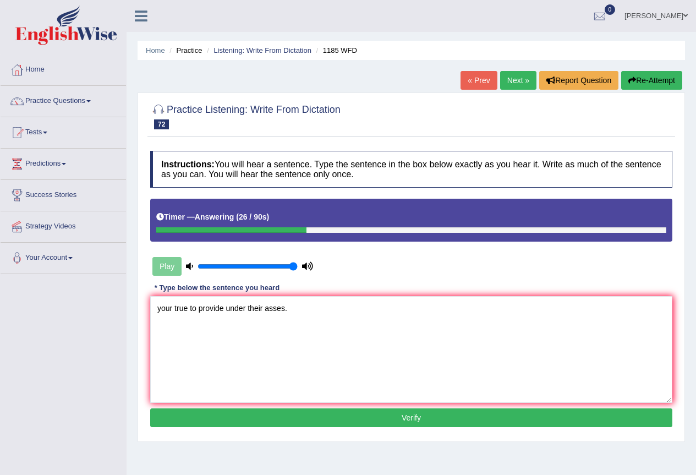
click at [161, 307] on textarea "your true to provide under their asses." at bounding box center [411, 349] width 522 height 107
type textarea "Your true to provide under their asses."
click at [281, 412] on button "Verify" at bounding box center [411, 417] width 522 height 19
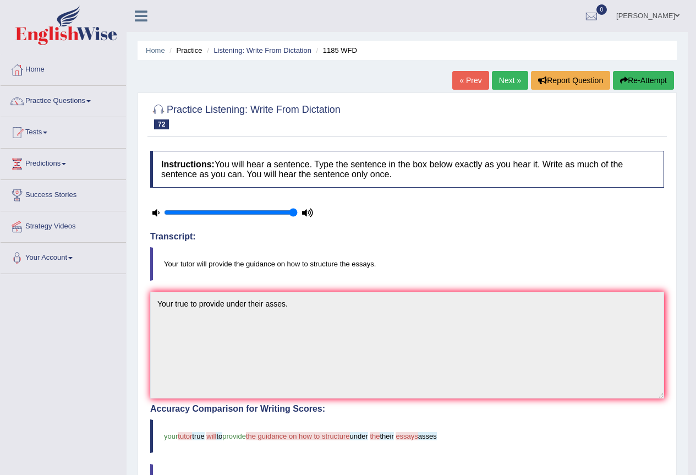
click at [503, 81] on link "Next »" at bounding box center [510, 80] width 36 height 19
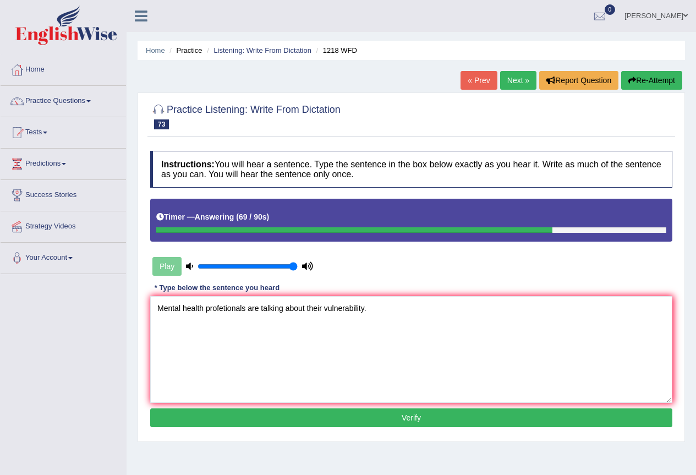
type textarea "Mental health profetionals are talking about their vulnerability."
click at [480, 417] on button "Verify" at bounding box center [411, 417] width 522 height 19
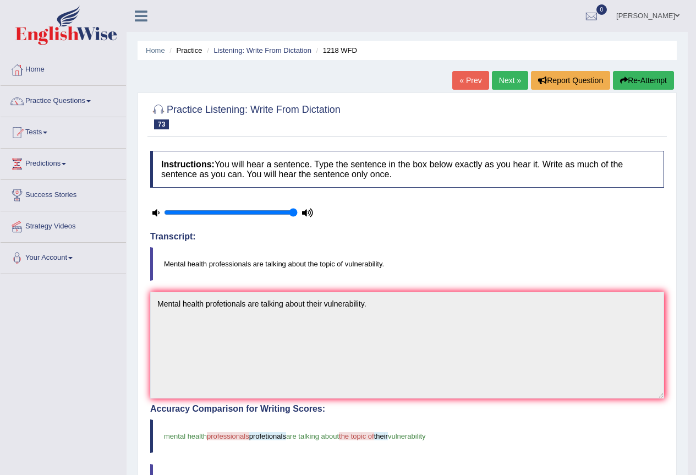
click at [509, 75] on link "Next »" at bounding box center [510, 80] width 36 height 19
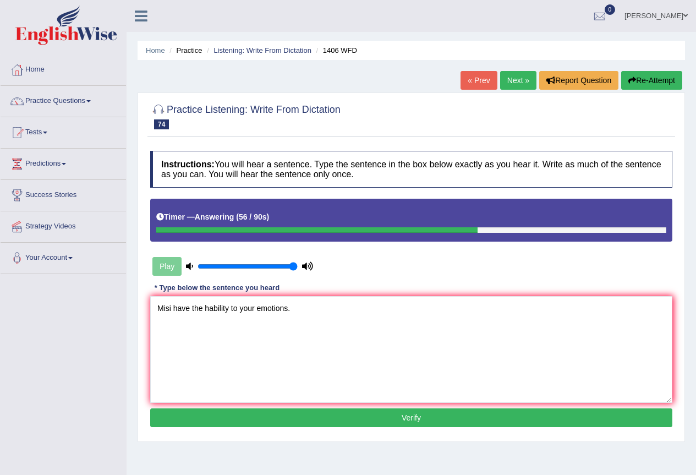
type textarea "Misi have the hability to your emotions."
click at [312, 419] on button "Verify" at bounding box center [411, 417] width 522 height 19
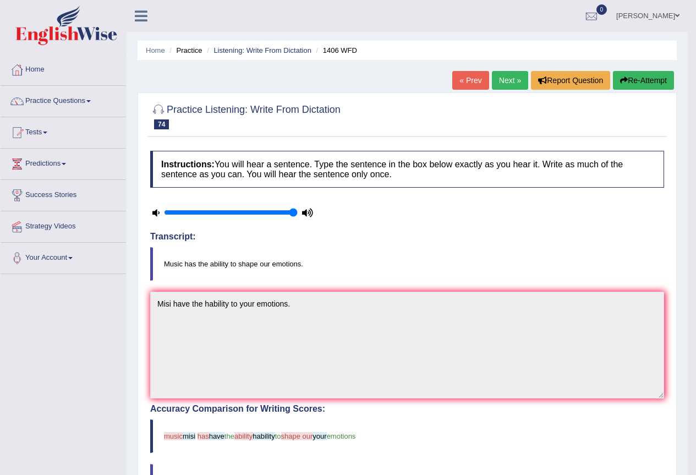
click at [507, 83] on link "Next »" at bounding box center [510, 80] width 36 height 19
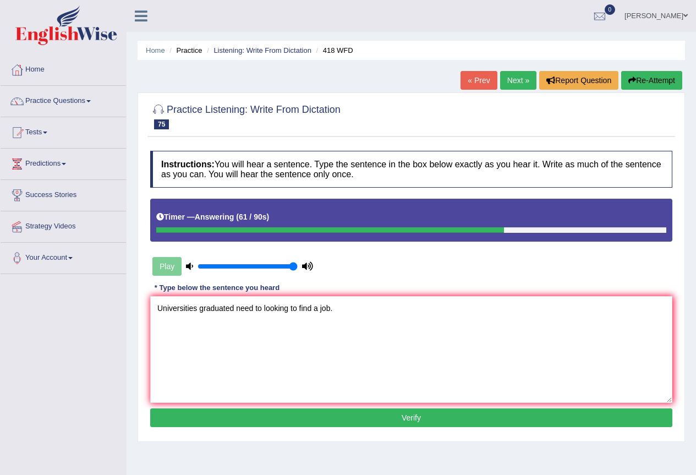
type textarea "Universities graduated need to looking to find a job."
click at [364, 424] on button "Verify" at bounding box center [411, 417] width 522 height 19
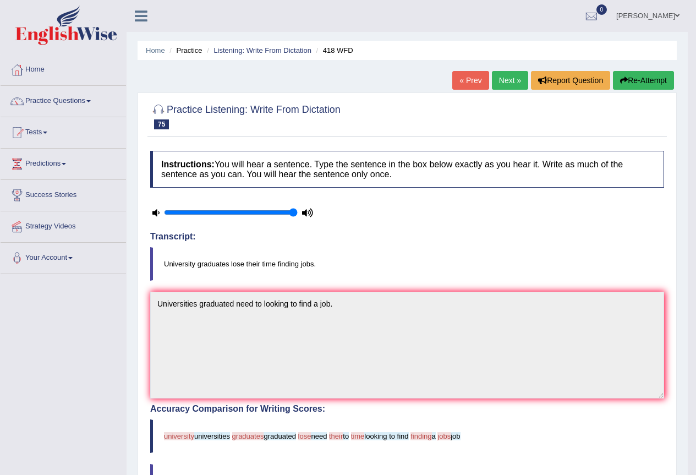
click at [499, 82] on link "Next »" at bounding box center [510, 80] width 36 height 19
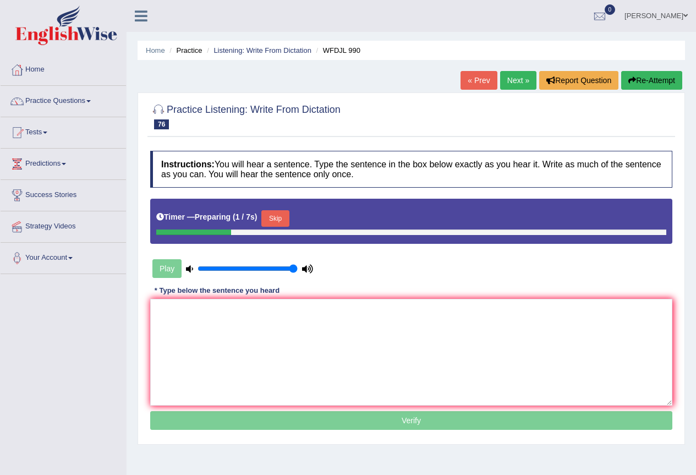
click at [203, 324] on textarea at bounding box center [411, 352] width 522 height 107
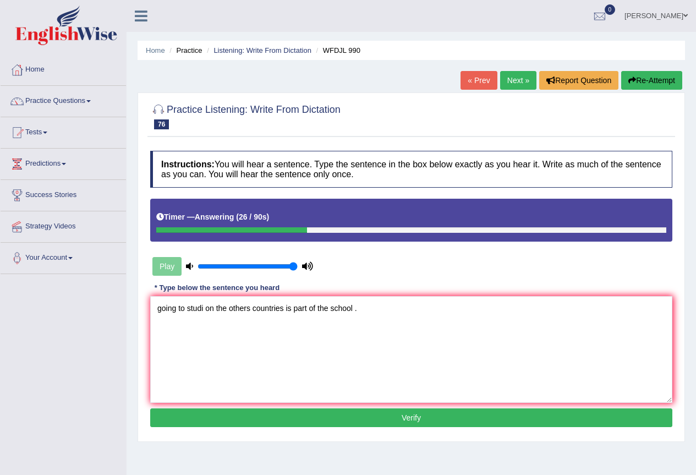
click at [160, 308] on textarea "going to studi on the others countries is part of the school ." at bounding box center [411, 349] width 522 height 107
type textarea "Going to study on the others countries is part of the school ."
click at [245, 420] on button "Verify" at bounding box center [411, 417] width 522 height 19
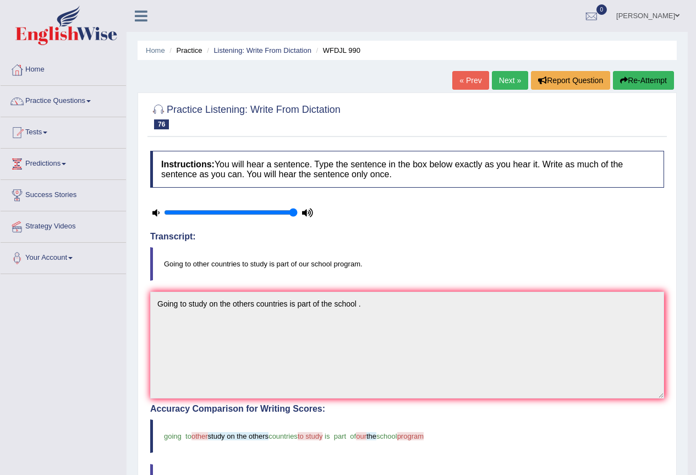
click at [512, 81] on link "Next »" at bounding box center [510, 80] width 36 height 19
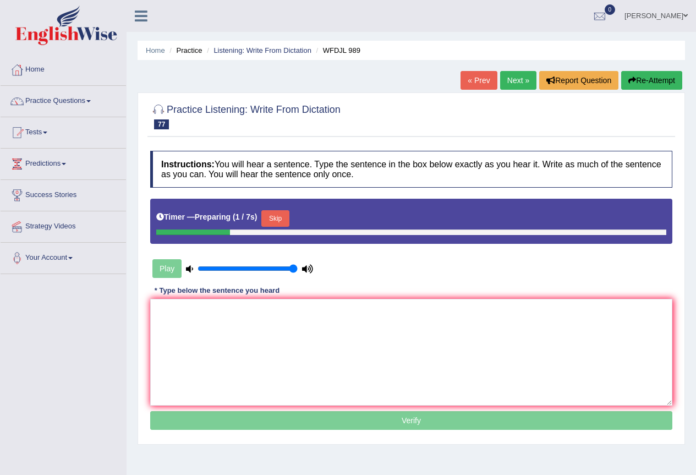
click at [264, 329] on textarea at bounding box center [411, 352] width 522 height 107
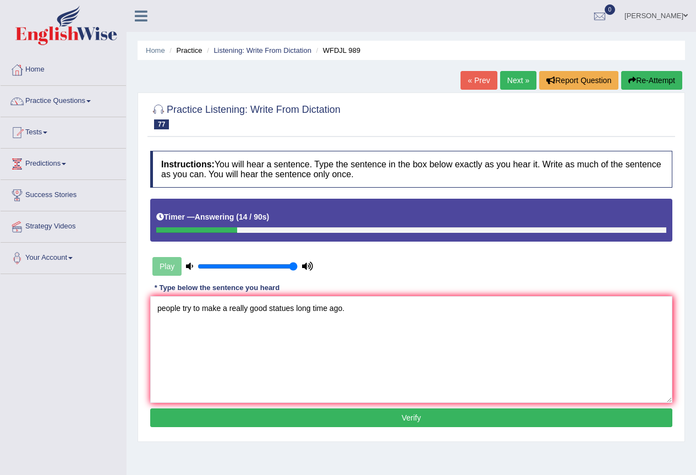
click at [159, 308] on textarea "people try to make a really good statues long time ago." at bounding box center [411, 349] width 522 height 107
type textarea "People try to make a really good statues long time ago."
click at [356, 412] on button "Verify" at bounding box center [411, 417] width 522 height 19
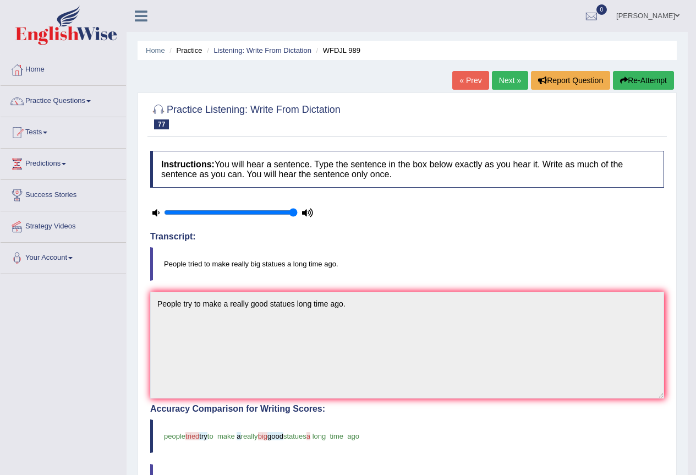
click at [507, 81] on link "Next »" at bounding box center [510, 80] width 36 height 19
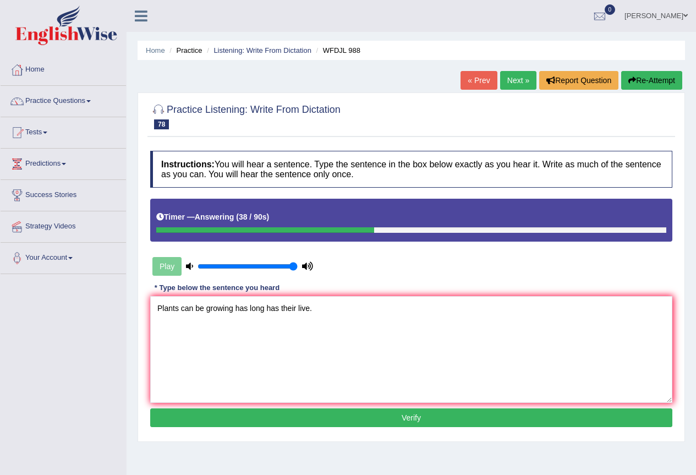
type textarea "Plants can be growing has long has their live."
click at [408, 423] on button "Verify" at bounding box center [411, 417] width 522 height 19
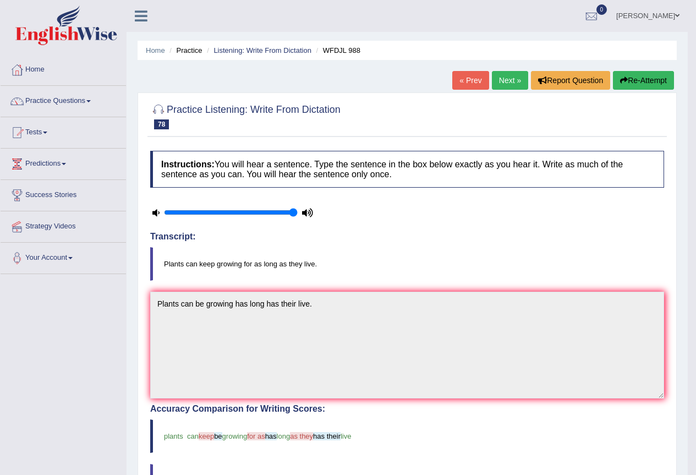
click at [506, 79] on link "Next »" at bounding box center [510, 80] width 36 height 19
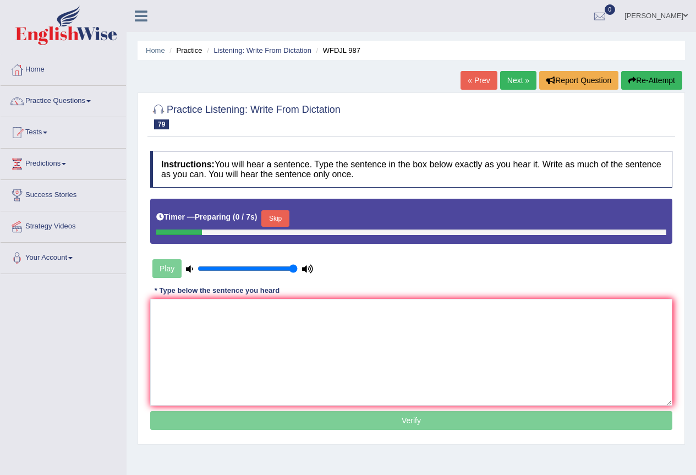
click at [190, 322] on textarea at bounding box center [411, 352] width 522 height 107
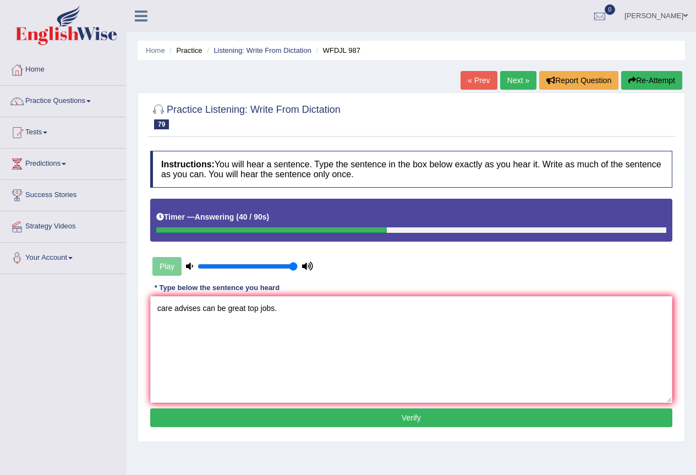
type textarea "care advises can be great top jobs."
click at [308, 423] on button "Verify" at bounding box center [411, 417] width 522 height 19
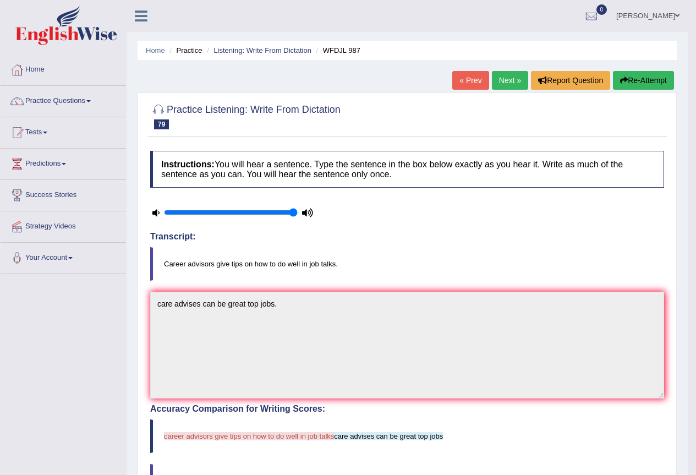
click at [508, 74] on link "Next »" at bounding box center [510, 80] width 36 height 19
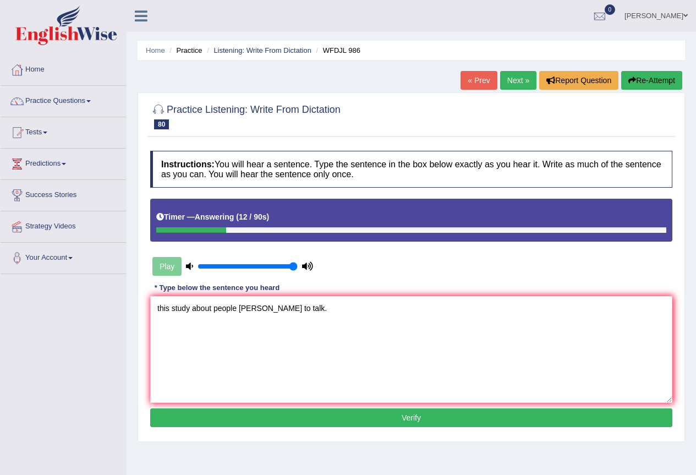
click at [161, 312] on textarea "this study about people [PERSON_NAME] to talk." at bounding box center [411, 349] width 522 height 107
type textarea "This study about people [PERSON_NAME] to talk."
click at [280, 413] on button "Verify" at bounding box center [411, 417] width 522 height 19
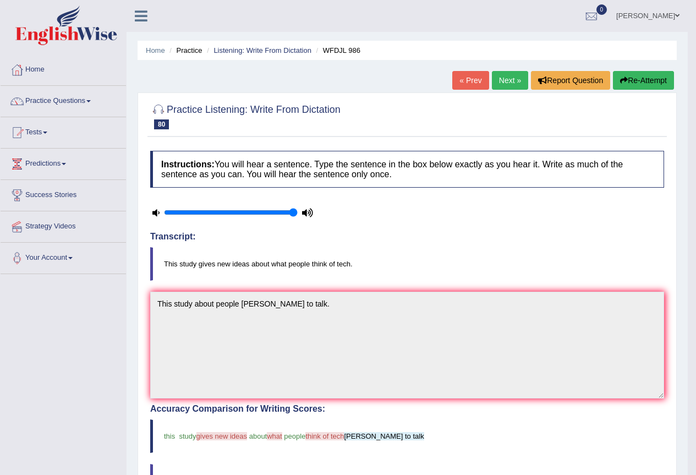
click at [508, 83] on link "Next »" at bounding box center [510, 80] width 36 height 19
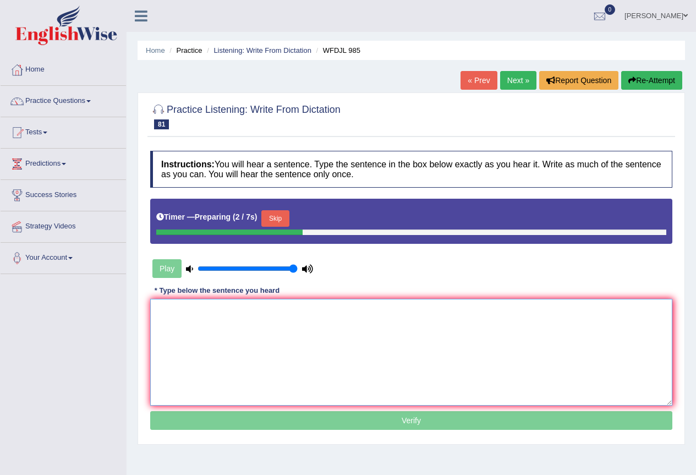
click at [192, 317] on textarea at bounding box center [411, 352] width 522 height 107
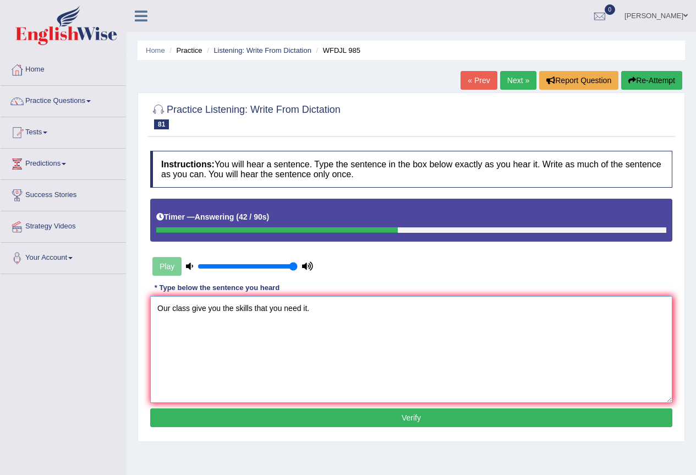
type textarea "Our class give you the skills that you need it."
click at [278, 417] on button "Verify" at bounding box center [411, 417] width 522 height 19
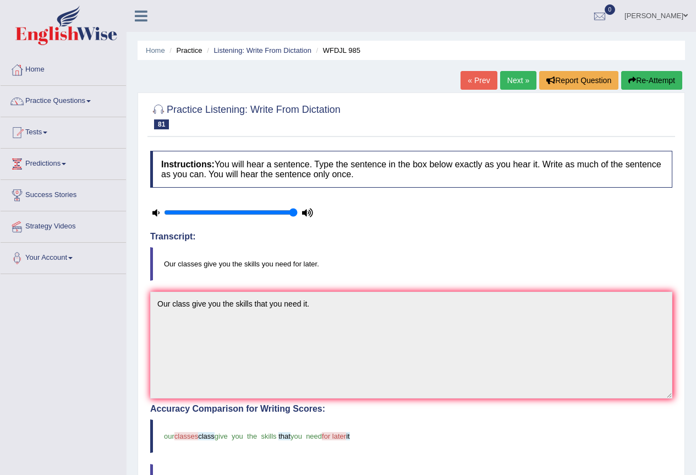
click at [514, 83] on link "Next »" at bounding box center [518, 80] width 36 height 19
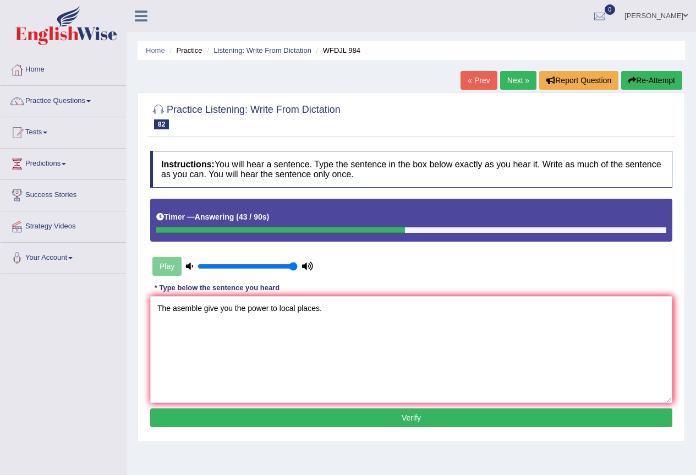
type textarea "The asemble give you the power to local places."
click at [402, 423] on button "Verify" at bounding box center [411, 417] width 522 height 19
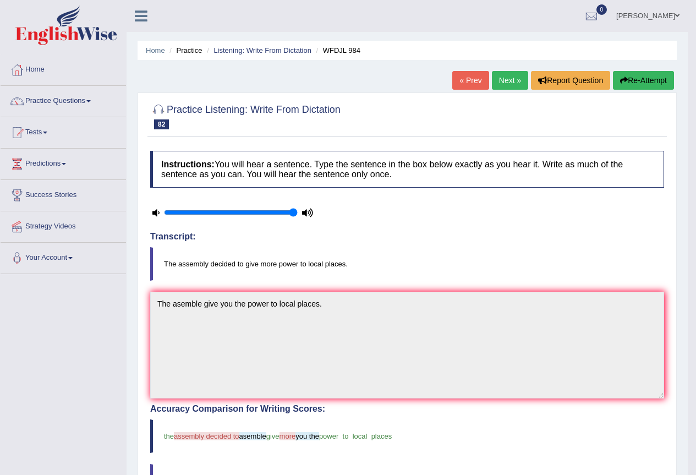
click at [509, 84] on link "Next »" at bounding box center [510, 80] width 36 height 19
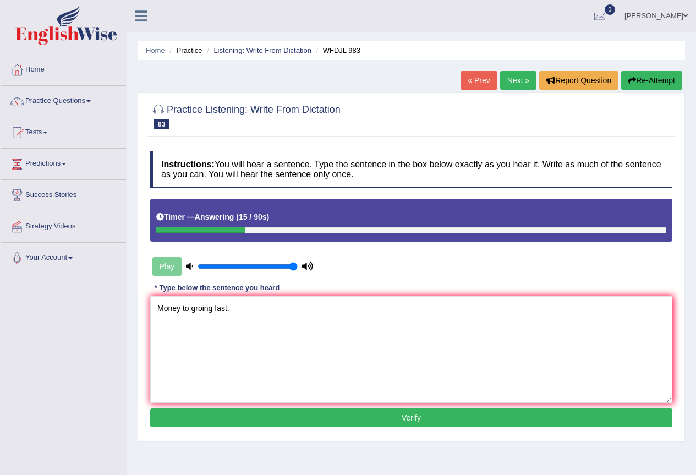
type textarea "Money to groing fast."
click at [324, 414] on button "Verify" at bounding box center [411, 417] width 522 height 19
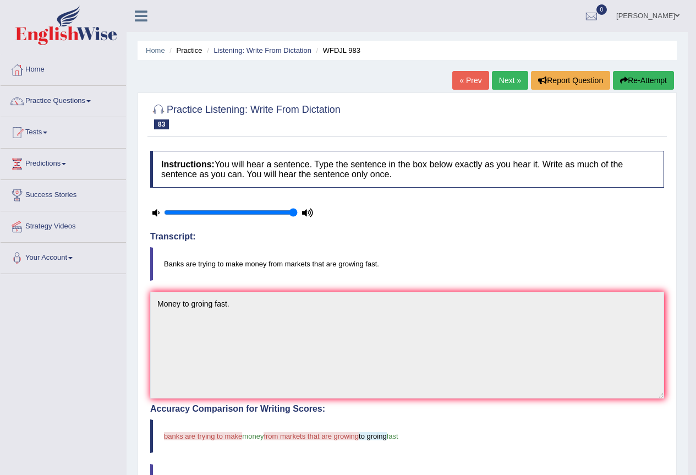
click at [500, 78] on link "Next »" at bounding box center [510, 80] width 36 height 19
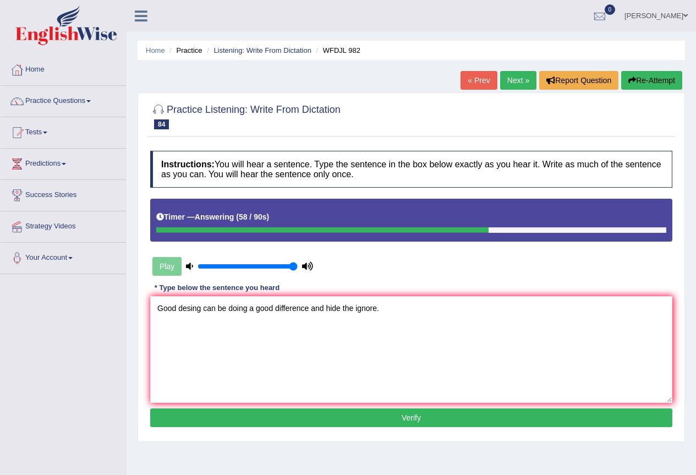
type textarea "Good desing can be doing a good difference and hide the ignore."
click at [332, 422] on button "Verify" at bounding box center [411, 417] width 522 height 19
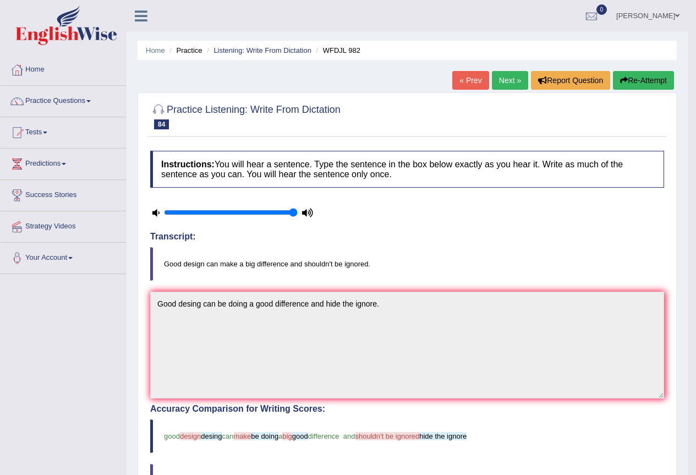
click at [498, 82] on link "Next »" at bounding box center [510, 80] width 36 height 19
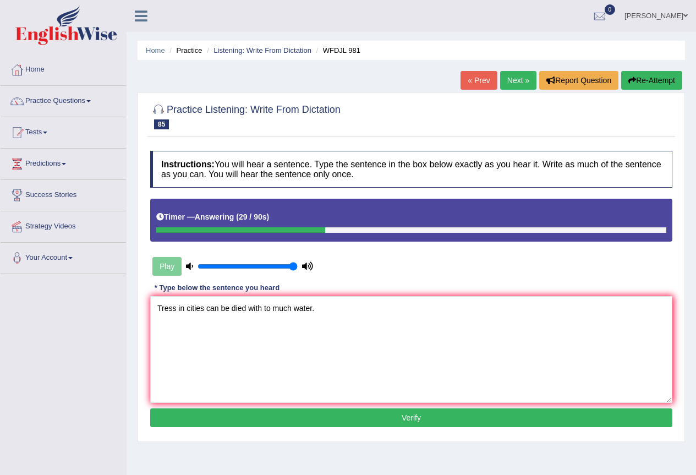
type textarea "Tress in cities can be died with to much water."
click at [428, 419] on button "Verify" at bounding box center [411, 417] width 522 height 19
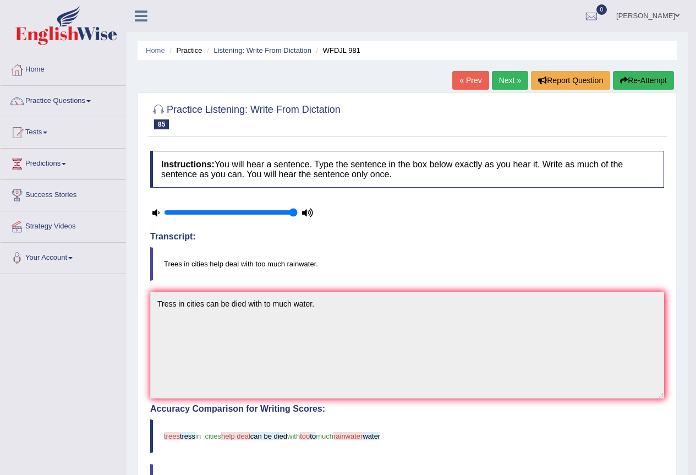
click at [507, 80] on link "Next »" at bounding box center [510, 80] width 36 height 19
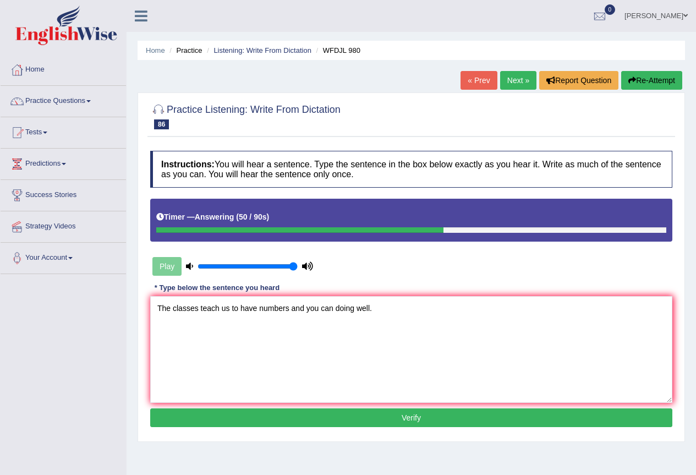
type textarea "The classes teach us to have numbers and you can doing well."
click at [364, 418] on button "Verify" at bounding box center [411, 417] width 522 height 19
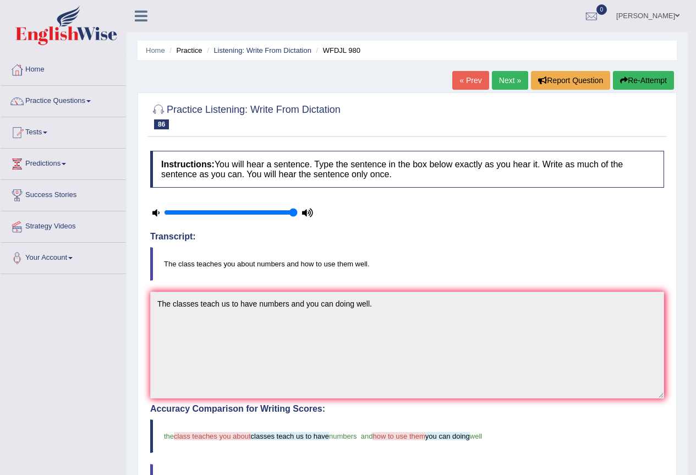
click at [503, 81] on link "Next »" at bounding box center [510, 80] width 36 height 19
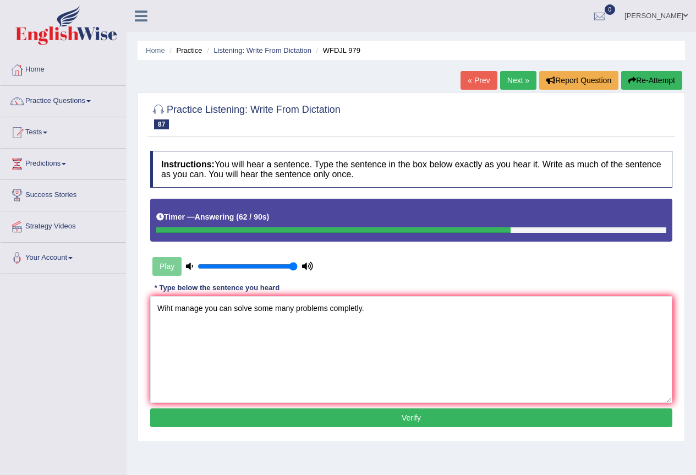
type textarea "Wiht manage you can solve some many problems completly."
click at [271, 415] on button "Verify" at bounding box center [411, 417] width 522 height 19
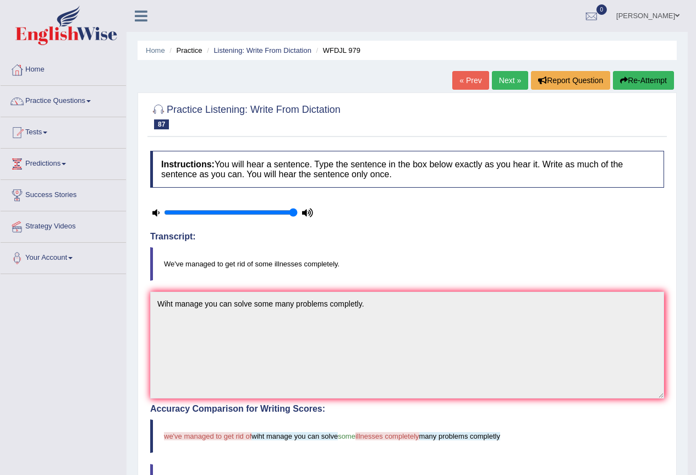
click at [505, 80] on link "Next »" at bounding box center [510, 80] width 36 height 19
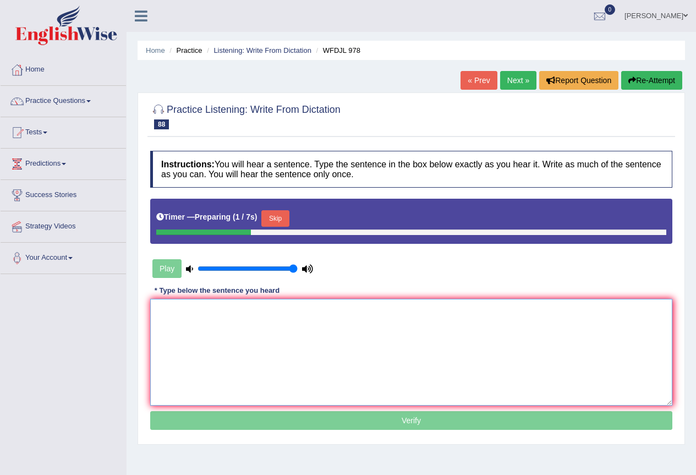
click at [208, 313] on textarea at bounding box center [411, 352] width 522 height 107
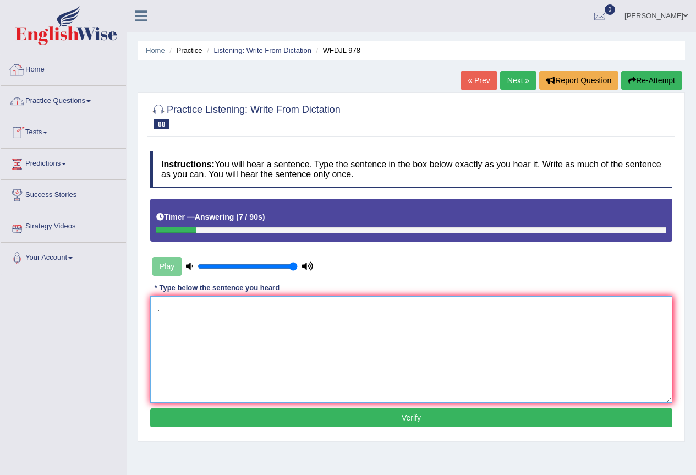
type textarea "."
click at [63, 99] on link "Practice Questions" at bounding box center [63, 100] width 125 height 28
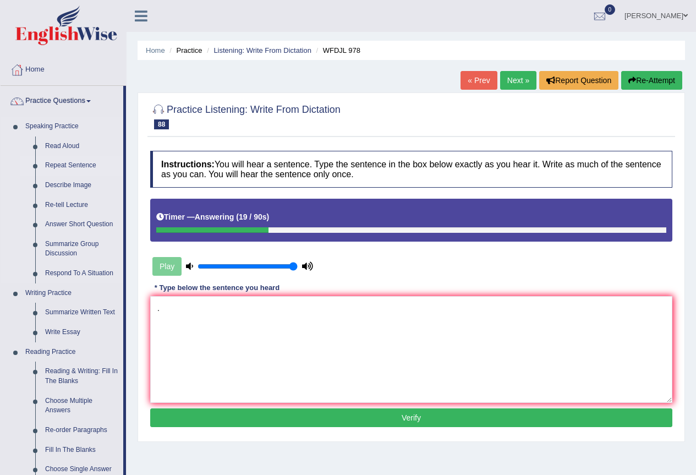
click at [88, 167] on link "Repeat Sentence" at bounding box center [81, 166] width 83 height 20
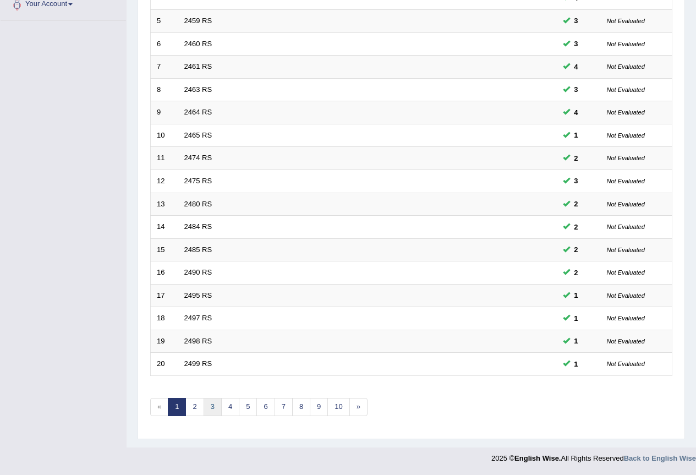
click at [211, 408] on link "3" at bounding box center [213, 407] width 18 height 18
click at [225, 402] on link "4" at bounding box center [230, 407] width 18 height 18
click at [245, 402] on link "5" at bounding box center [248, 407] width 18 height 18
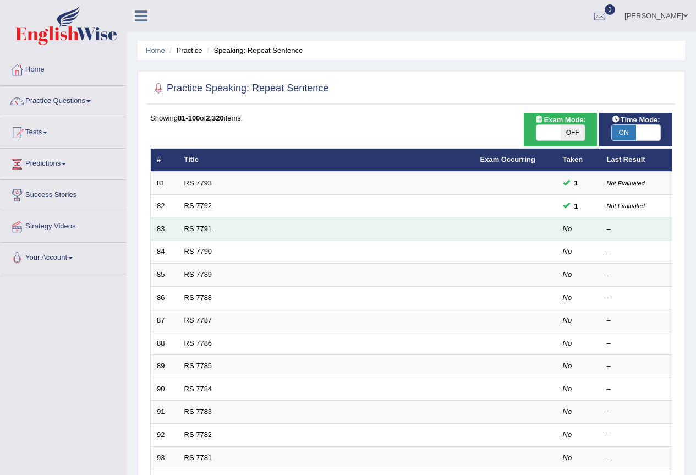
click at [199, 229] on link "RS 7791" at bounding box center [198, 229] width 28 height 8
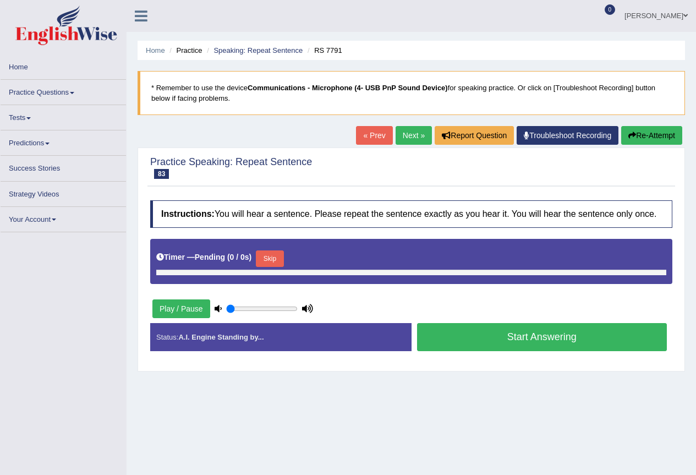
type input "1"
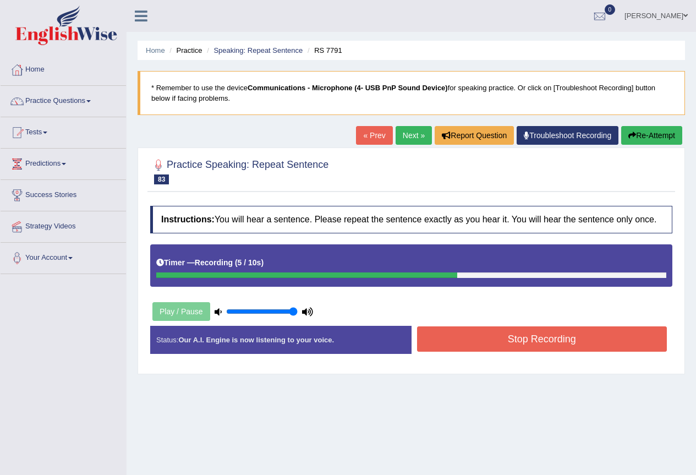
click at [522, 341] on button "Stop Recording" at bounding box center [542, 338] width 250 height 25
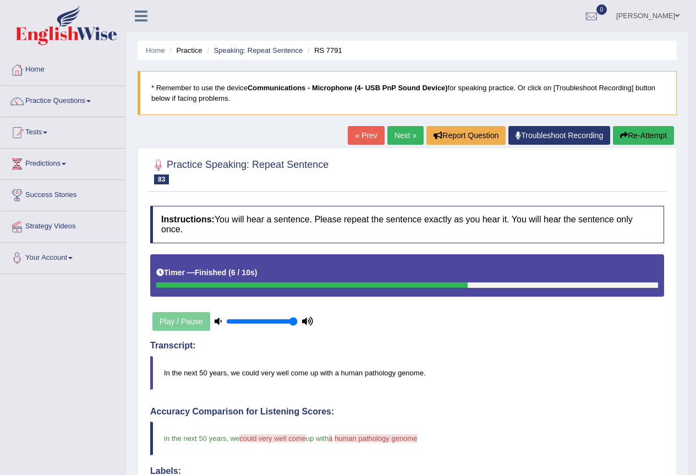
click at [402, 139] on link "Next »" at bounding box center [405, 135] width 36 height 19
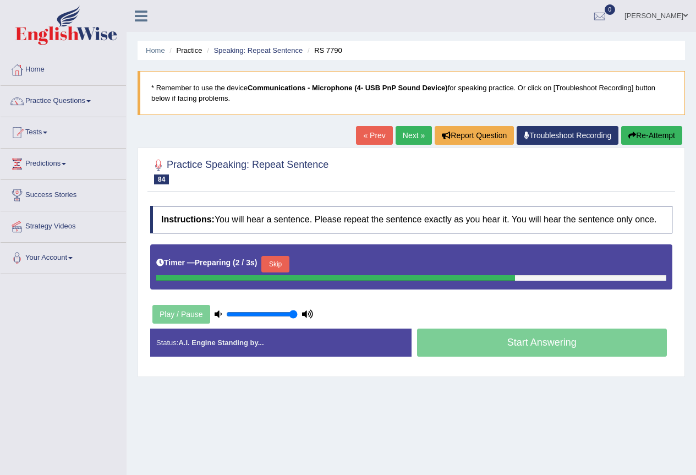
click at [283, 266] on button "Skip" at bounding box center [275, 264] width 28 height 17
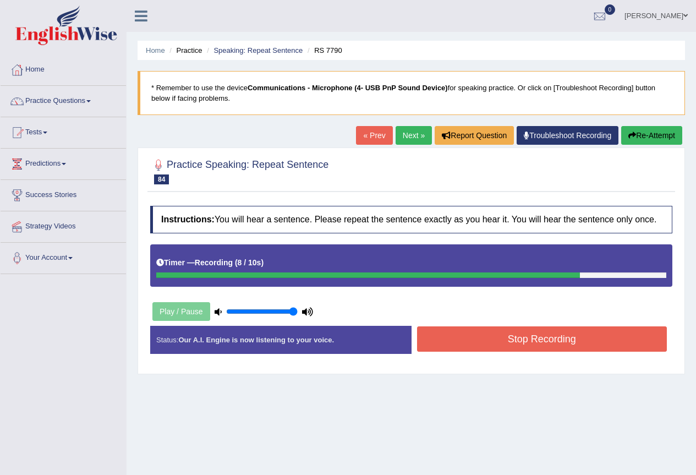
click at [519, 338] on button "Stop Recording" at bounding box center [542, 338] width 250 height 25
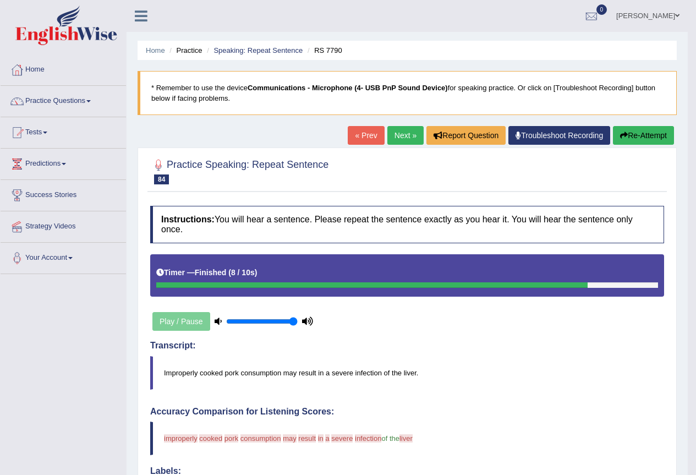
click at [399, 133] on link "Next »" at bounding box center [405, 135] width 36 height 19
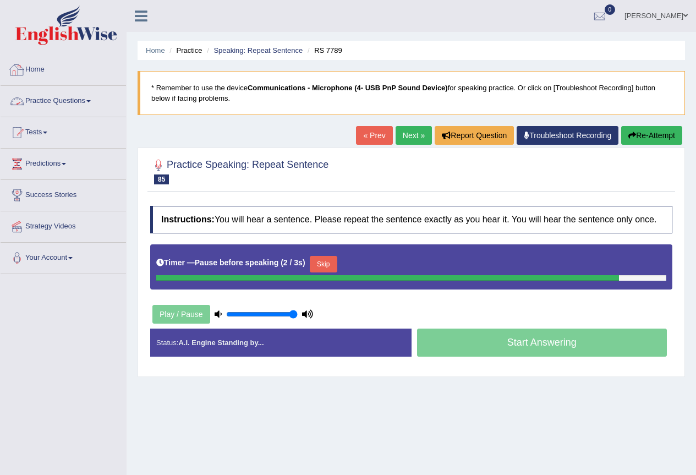
click at [50, 95] on link "Practice Questions" at bounding box center [63, 100] width 125 height 28
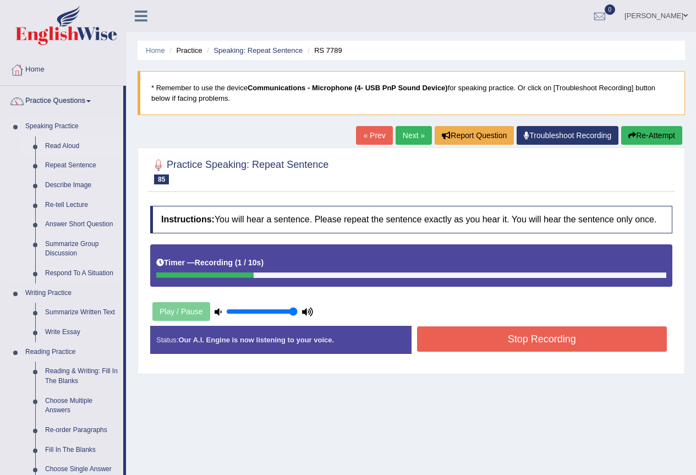
click at [61, 144] on link "Read Aloud" at bounding box center [81, 146] width 83 height 20
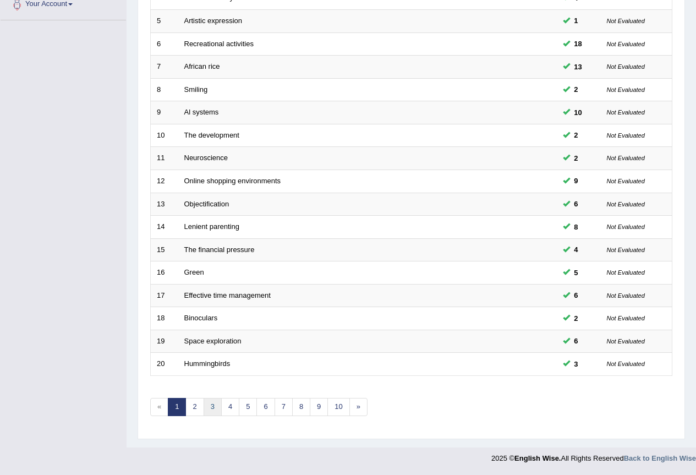
click at [215, 408] on link "3" at bounding box center [213, 407] width 18 height 18
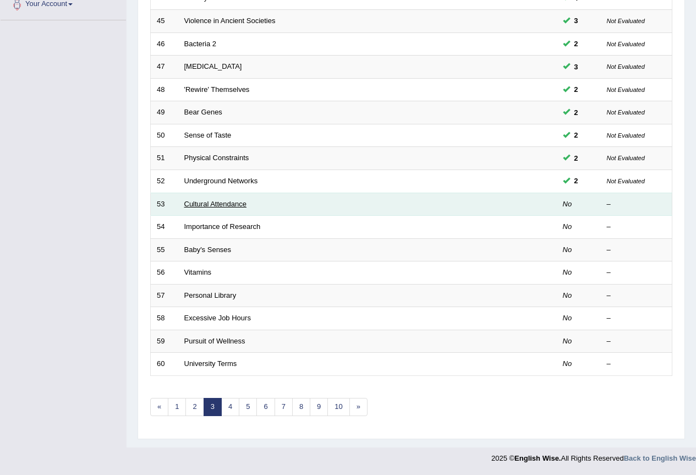
click at [221, 200] on link "Cultural Attendance" at bounding box center [215, 204] width 62 height 8
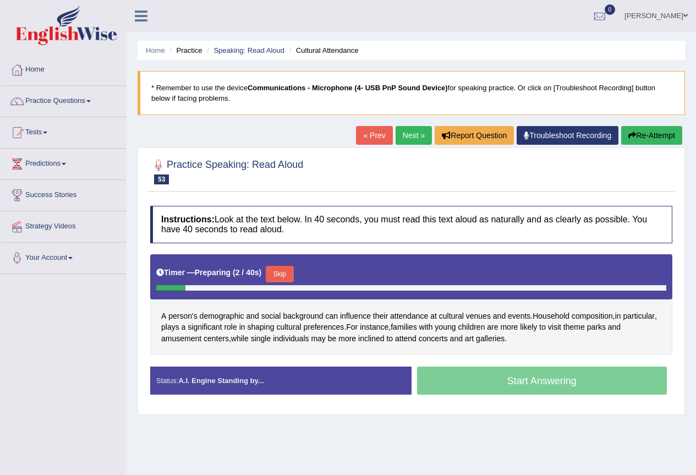
click at [274, 271] on button "Skip" at bounding box center [280, 274] width 28 height 17
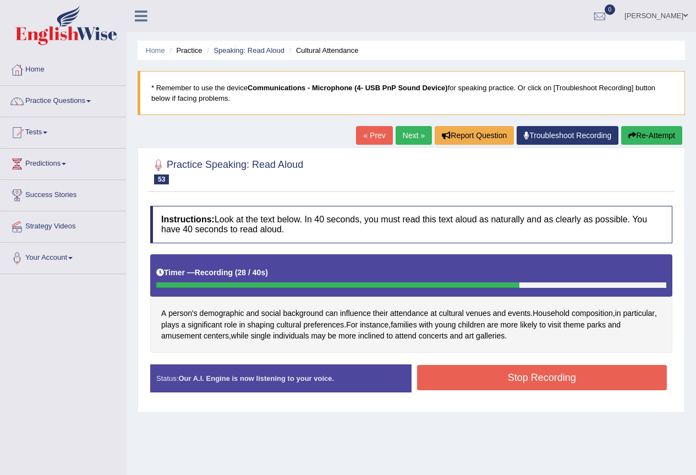
click at [536, 375] on button "Stop Recording" at bounding box center [542, 377] width 250 height 25
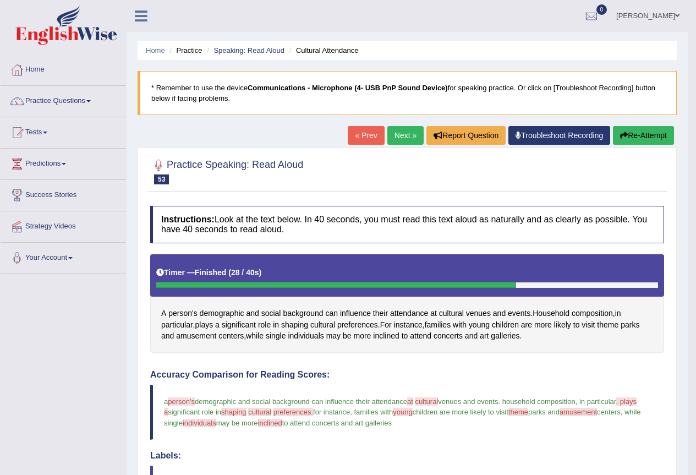
click at [640, 134] on button "Re-Attempt" at bounding box center [643, 135] width 61 height 19
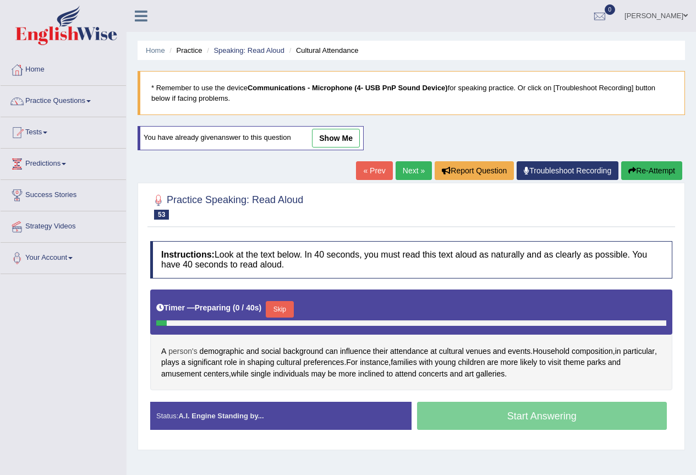
click at [190, 356] on span "person's" at bounding box center [182, 352] width 29 height 12
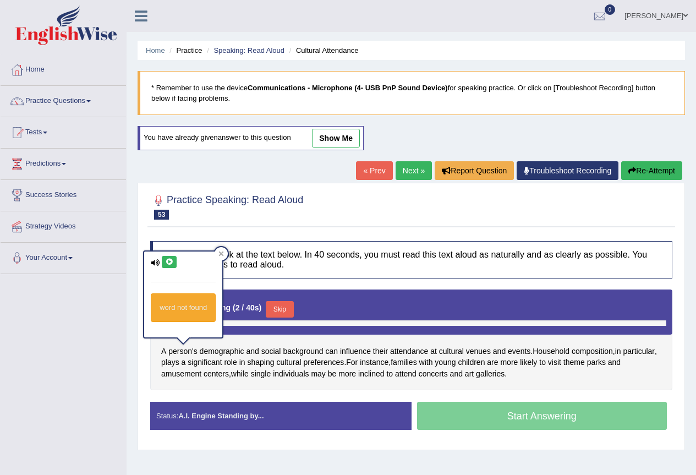
click at [170, 260] on icon at bounding box center [169, 262] width 8 height 7
click at [181, 376] on span "amusement" at bounding box center [181, 374] width 40 height 12
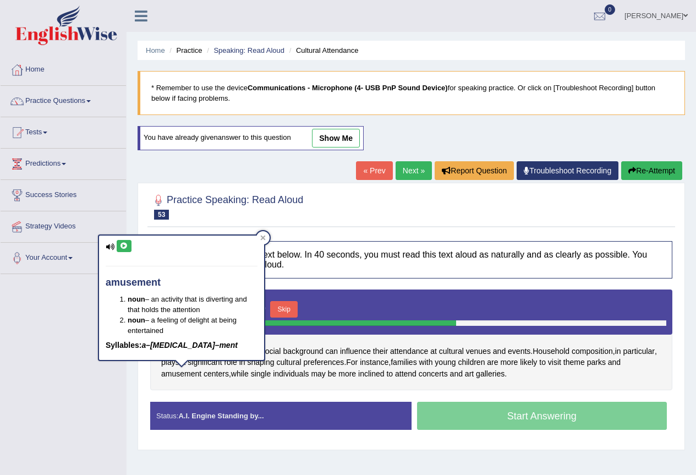
click at [125, 245] on icon at bounding box center [124, 246] width 8 height 7
click at [261, 237] on icon at bounding box center [263, 238] width 6 height 6
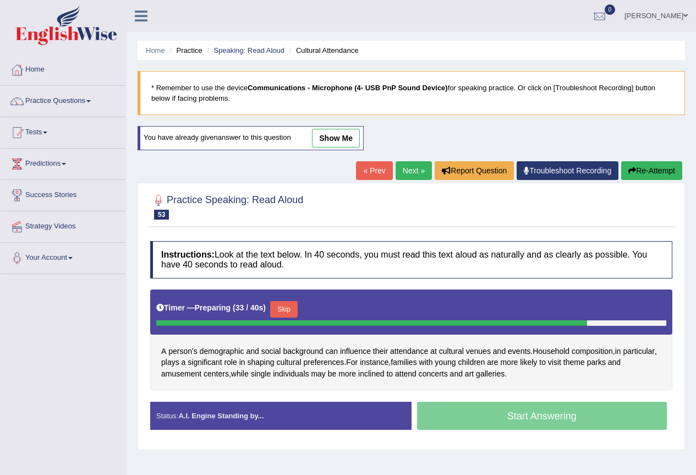
click at [295, 306] on button "Skip" at bounding box center [284, 309] width 28 height 17
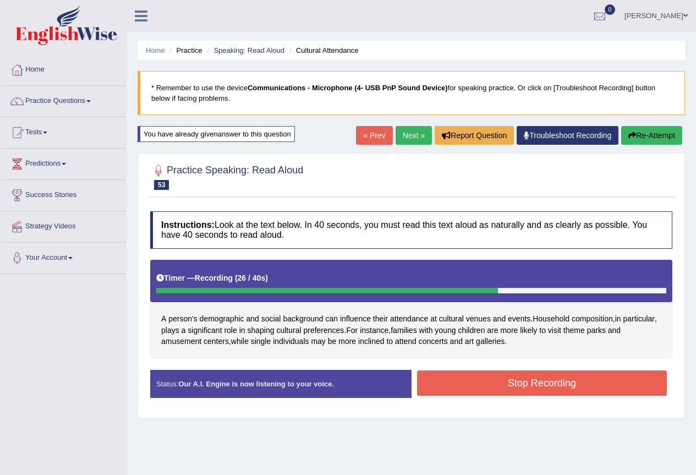
click at [496, 375] on button "Stop Recording" at bounding box center [542, 382] width 250 height 25
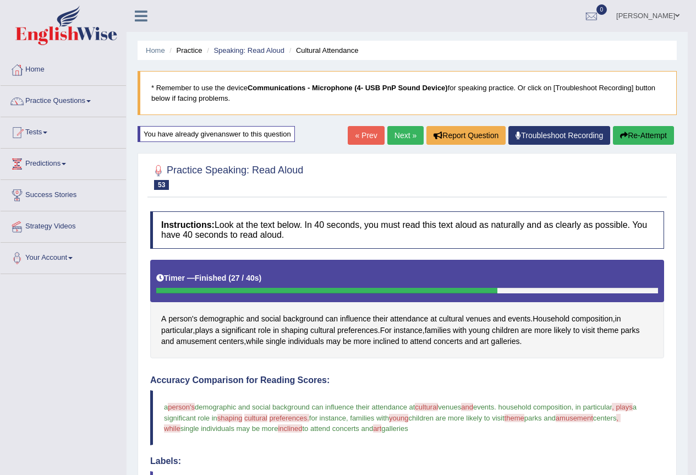
click at [397, 136] on link "Next »" at bounding box center [405, 135] width 36 height 19
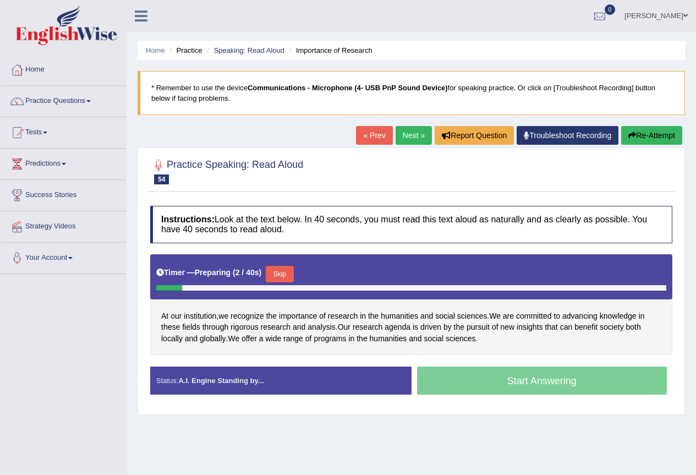
click at [287, 274] on button "Skip" at bounding box center [280, 274] width 28 height 17
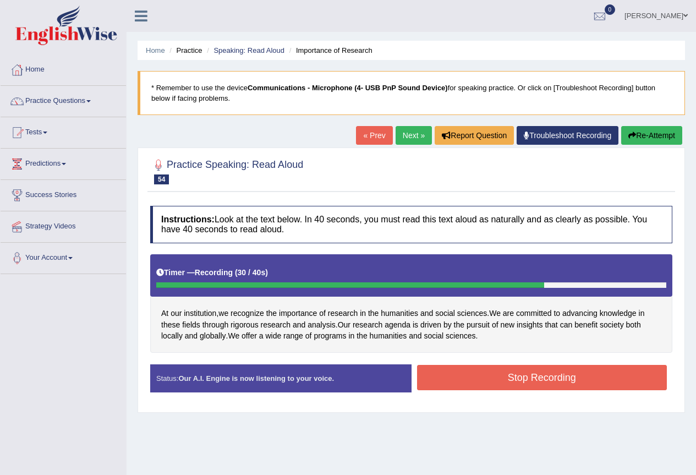
click at [554, 376] on button "Stop Recording" at bounding box center [542, 377] width 250 height 25
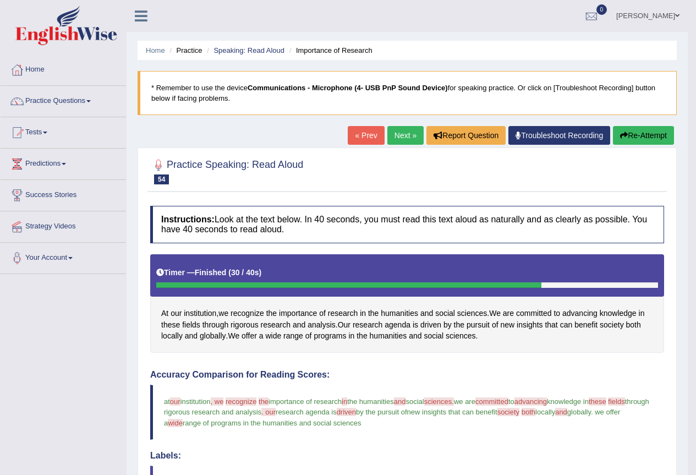
click at [644, 137] on button "Re-Attempt" at bounding box center [643, 135] width 61 height 19
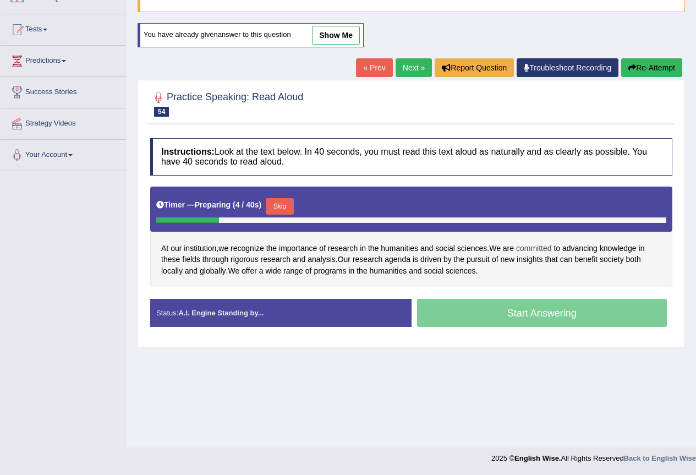
click at [544, 250] on span "committed" at bounding box center [534, 249] width 36 height 12
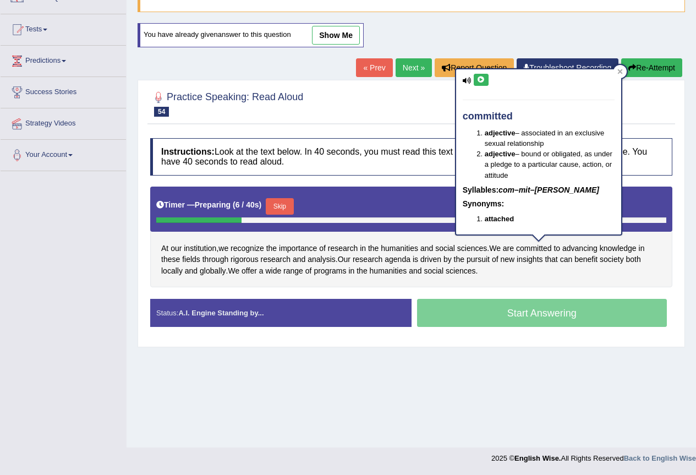
click at [477, 78] on icon at bounding box center [481, 80] width 8 height 7
click at [241, 262] on span "rigorous" at bounding box center [245, 260] width 28 height 12
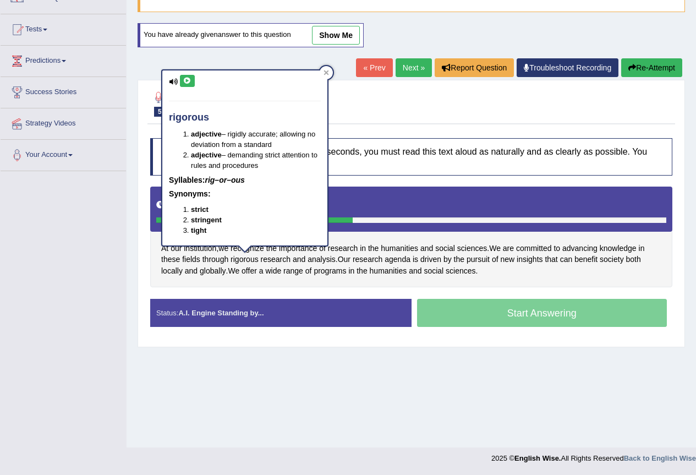
click at [188, 83] on icon at bounding box center [187, 81] width 8 height 7
click at [324, 259] on span "analysis" at bounding box center [322, 260] width 28 height 12
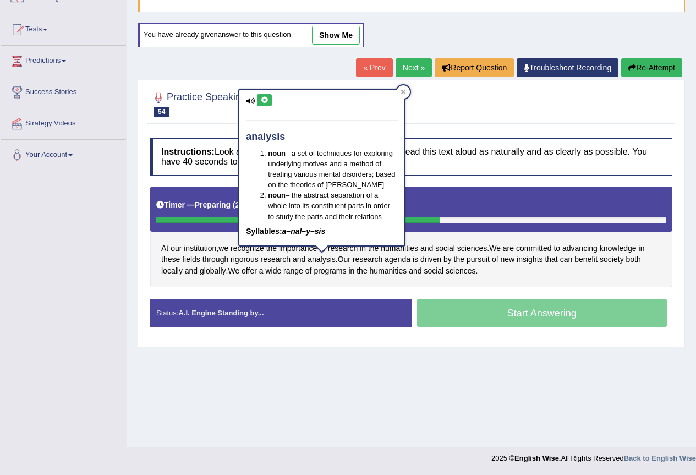
click at [264, 102] on icon at bounding box center [264, 100] width 8 height 7
click at [405, 258] on span "agenda" at bounding box center [398, 260] width 26 height 12
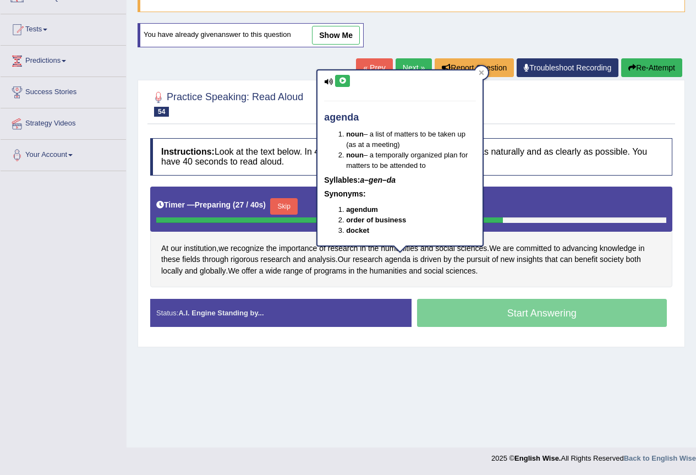
click at [346, 80] on icon at bounding box center [342, 81] width 8 height 7
click at [479, 258] on span "pursuit" at bounding box center [478, 260] width 23 height 12
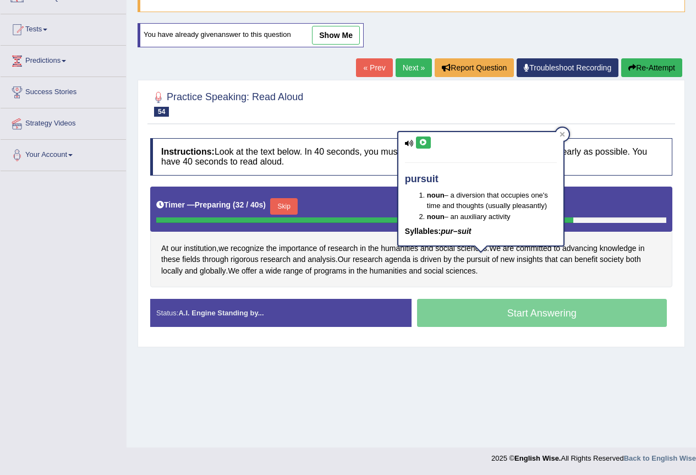
click at [419, 139] on icon at bounding box center [423, 142] width 8 height 7
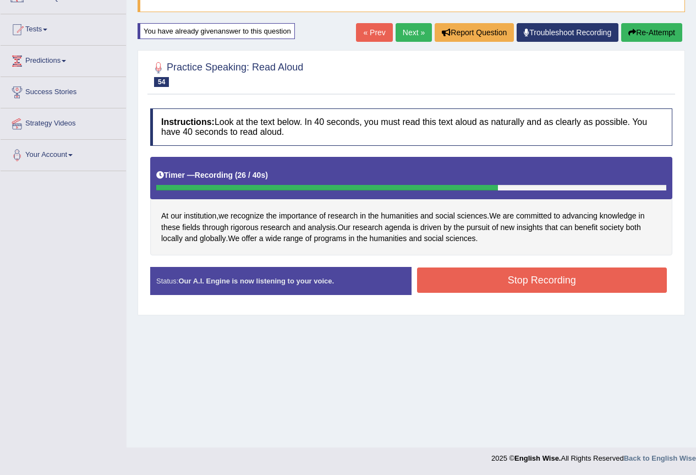
click at [532, 281] on button "Stop Recording" at bounding box center [542, 279] width 250 height 25
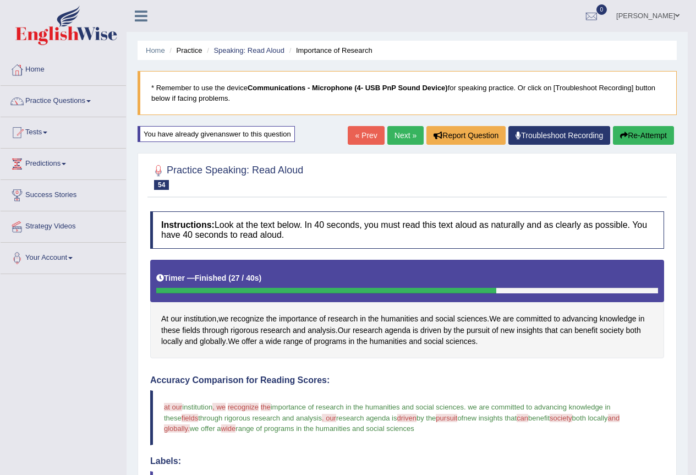
click at [635, 136] on button "Re-Attempt" at bounding box center [643, 135] width 61 height 19
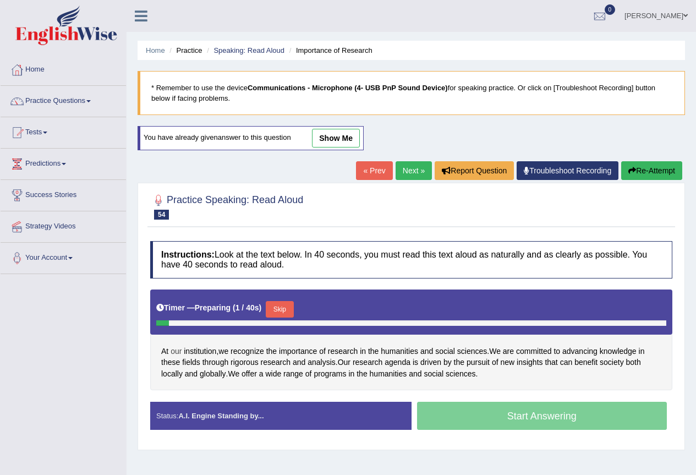
click at [176, 349] on span "our" at bounding box center [176, 352] width 11 height 12
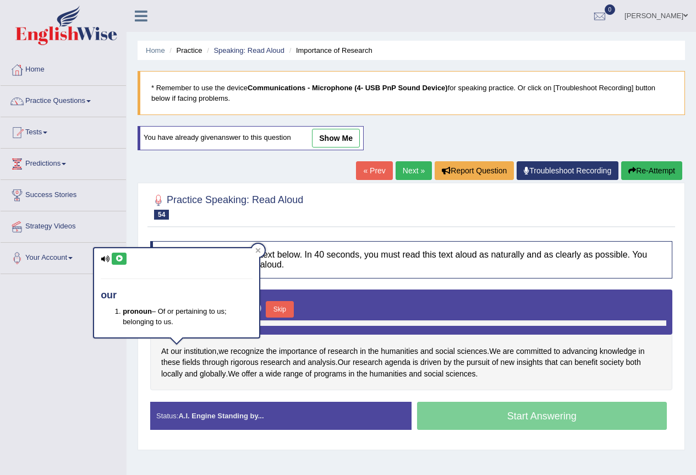
click at [122, 260] on icon at bounding box center [119, 258] width 8 height 7
click at [116, 262] on button at bounding box center [119, 259] width 15 height 12
click at [281, 309] on button "Skip" at bounding box center [284, 309] width 28 height 17
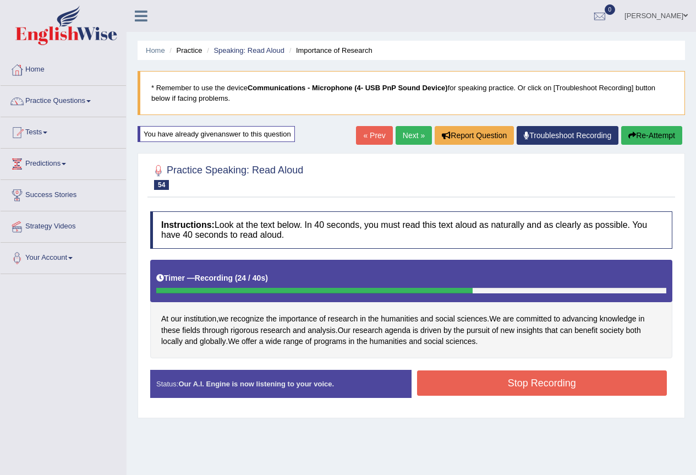
click at [465, 381] on button "Stop Recording" at bounding box center [542, 382] width 250 height 25
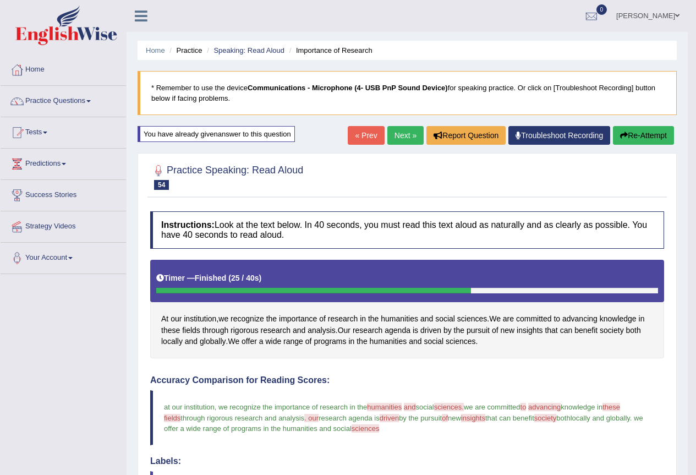
click at [398, 130] on link "Next »" at bounding box center [405, 135] width 36 height 19
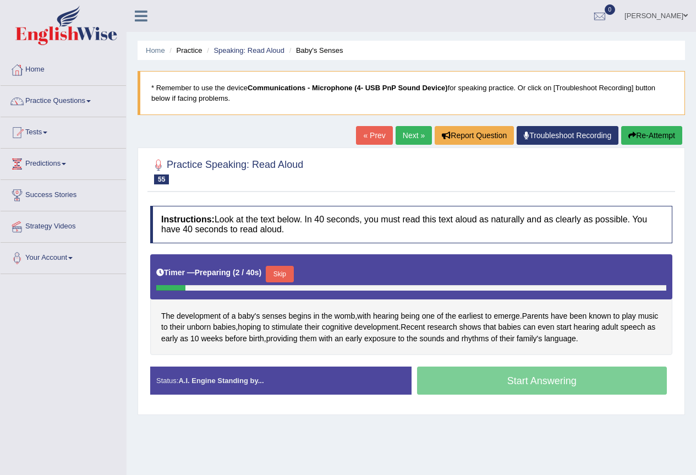
click at [291, 269] on button "Skip" at bounding box center [280, 274] width 28 height 17
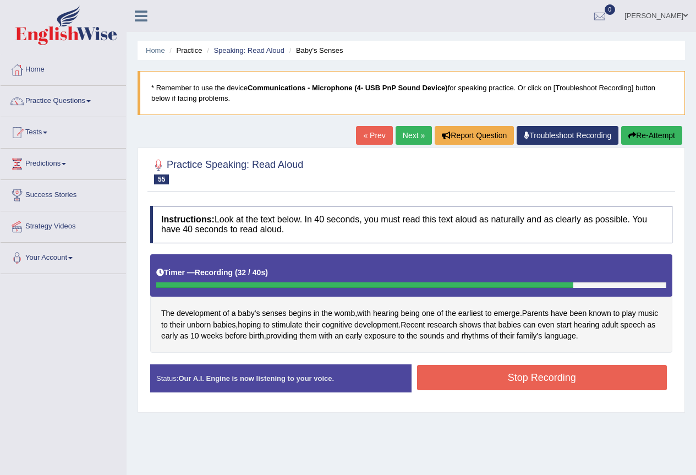
click at [569, 379] on button "Stop Recording" at bounding box center [542, 377] width 250 height 25
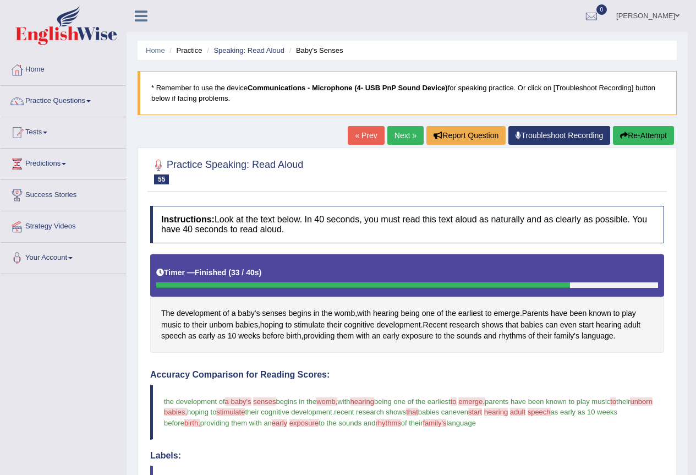
click at [635, 138] on button "Re-Attempt" at bounding box center [643, 135] width 61 height 19
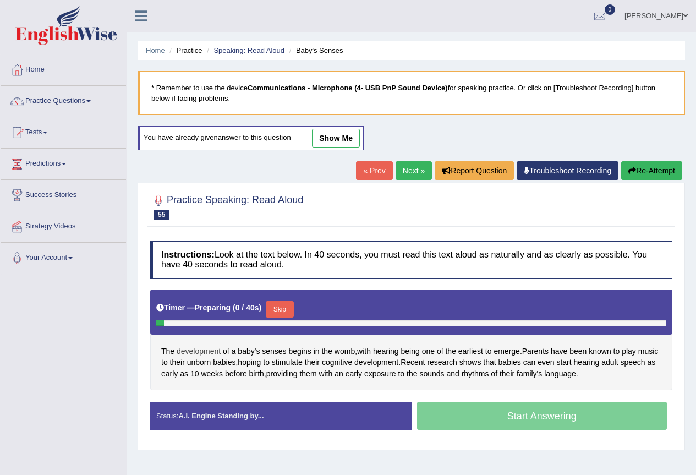
click at [198, 351] on span "development" at bounding box center [199, 352] width 44 height 12
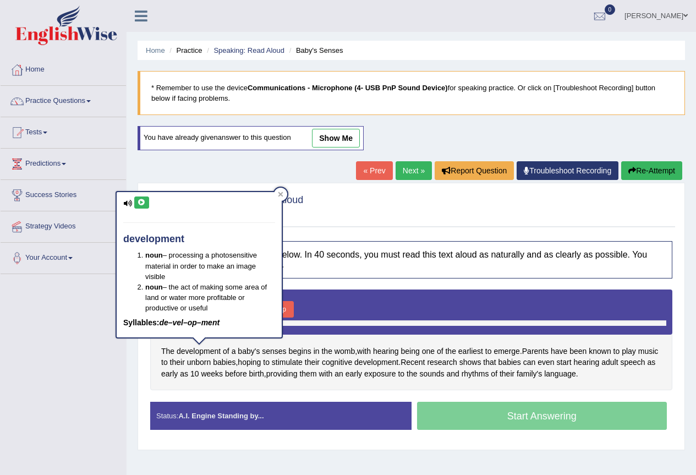
click at [143, 203] on icon at bounding box center [142, 202] width 8 height 7
click at [278, 354] on span "senses" at bounding box center [274, 352] width 24 height 12
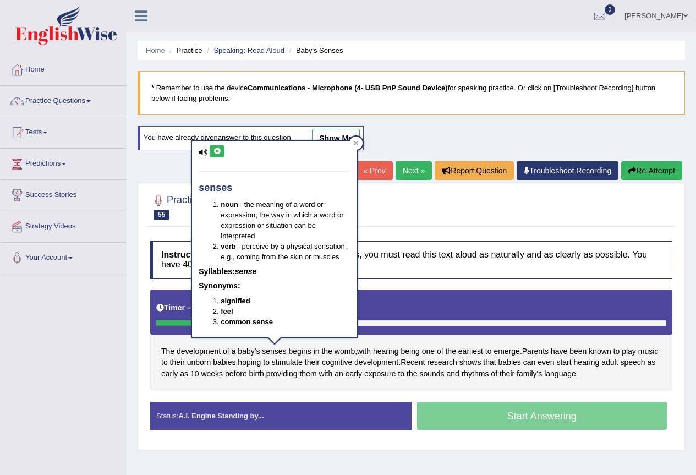
click at [220, 150] on icon at bounding box center [217, 151] width 8 height 7
click at [348, 349] on span "womb" at bounding box center [345, 352] width 20 height 12
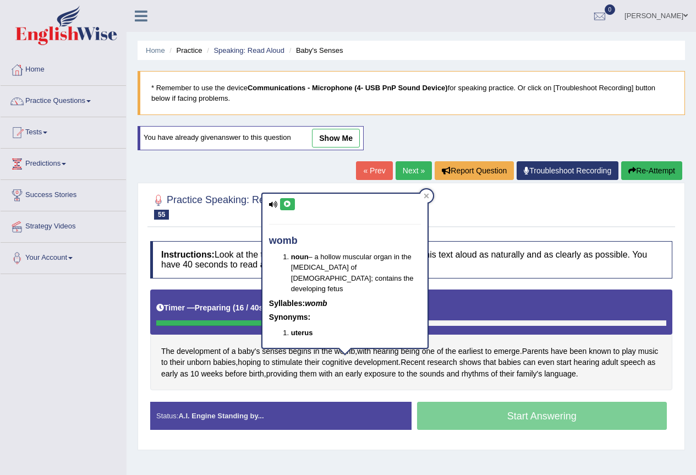
click at [288, 203] on icon at bounding box center [287, 204] width 8 height 7
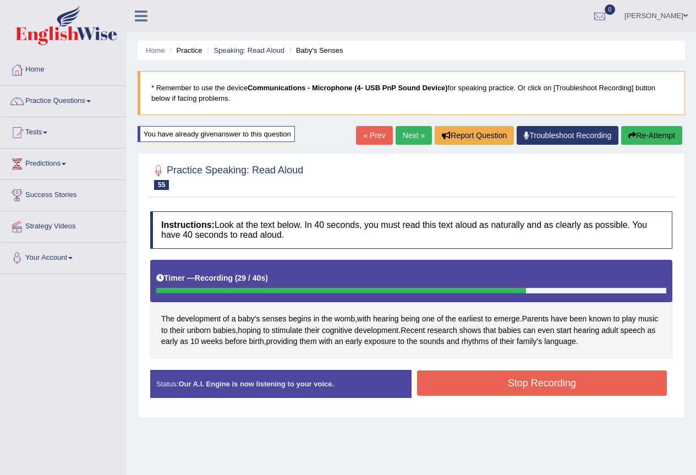
click at [555, 394] on button "Stop Recording" at bounding box center [542, 382] width 250 height 25
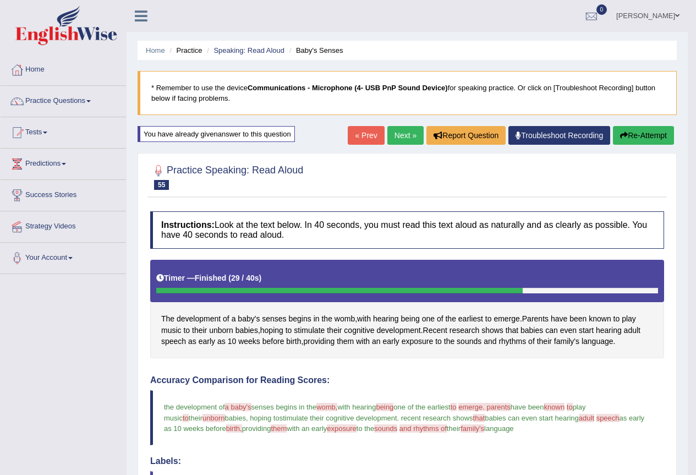
click at [643, 133] on button "Re-Attempt" at bounding box center [643, 135] width 61 height 19
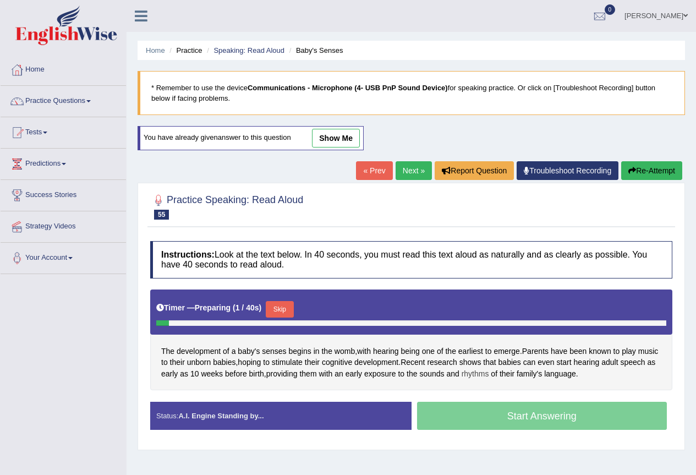
click at [489, 374] on span "rhythms" at bounding box center [476, 374] width 28 height 12
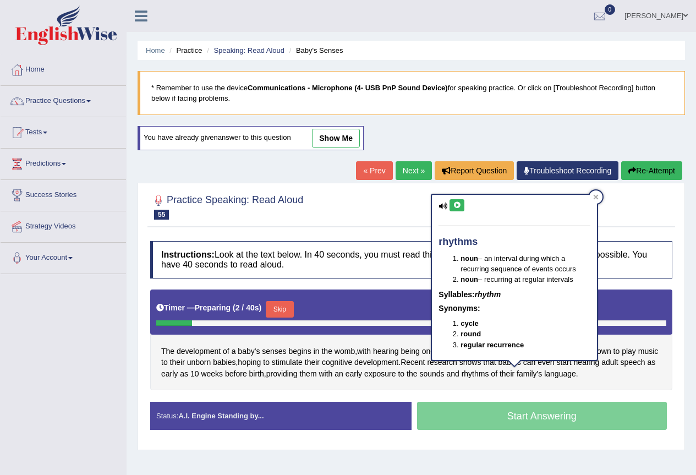
click at [460, 205] on icon at bounding box center [457, 205] width 8 height 7
click at [598, 197] on icon at bounding box center [596, 197] width 6 height 6
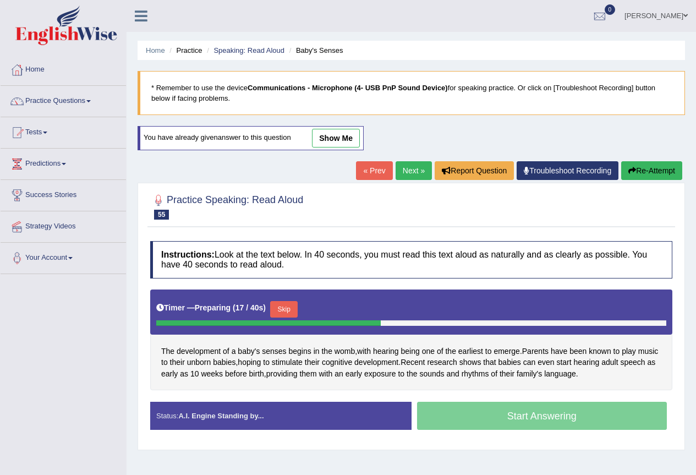
click at [297, 310] on button "Skip" at bounding box center [284, 309] width 28 height 17
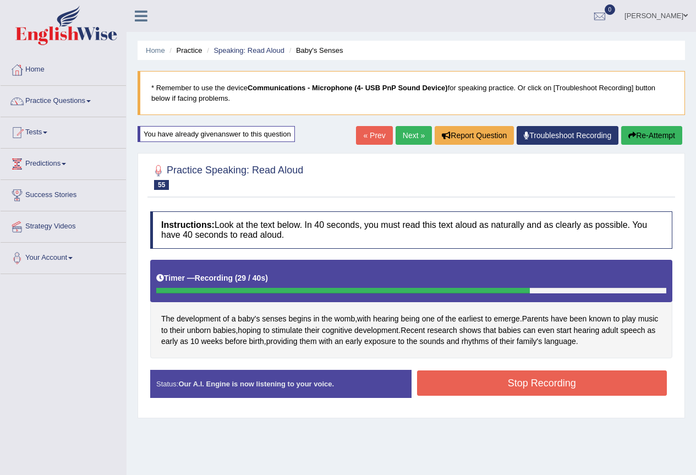
click at [502, 391] on button "Stop Recording" at bounding box center [542, 382] width 250 height 25
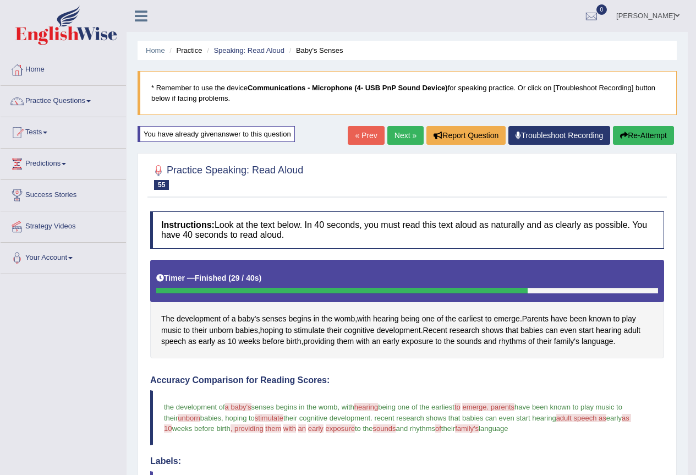
click at [634, 134] on button "Re-Attempt" at bounding box center [643, 135] width 61 height 19
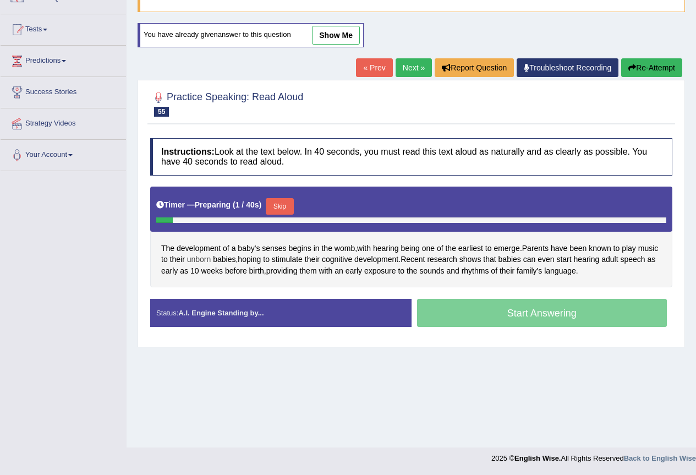
click at [211, 259] on span "unborn" at bounding box center [199, 260] width 24 height 12
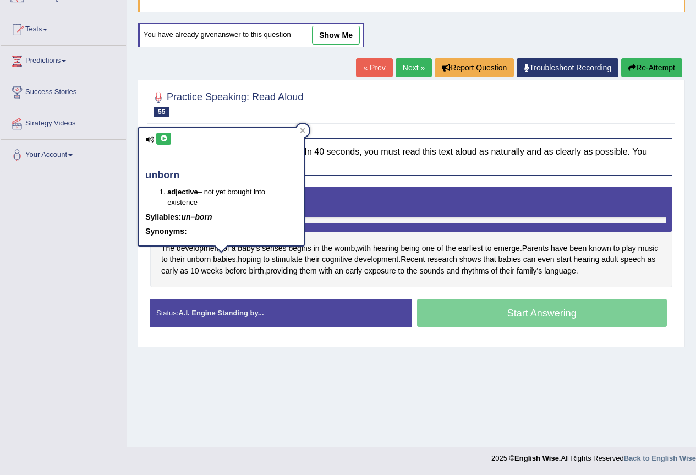
click at [162, 138] on icon at bounding box center [164, 138] width 8 height 7
click at [299, 260] on span "stimulate" at bounding box center [287, 260] width 31 height 12
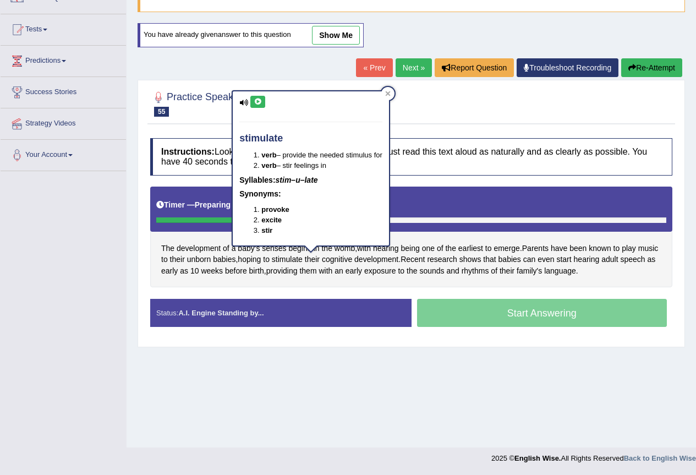
click at [255, 101] on icon at bounding box center [258, 102] width 8 height 7
click at [576, 274] on span "language" at bounding box center [560, 271] width 32 height 12
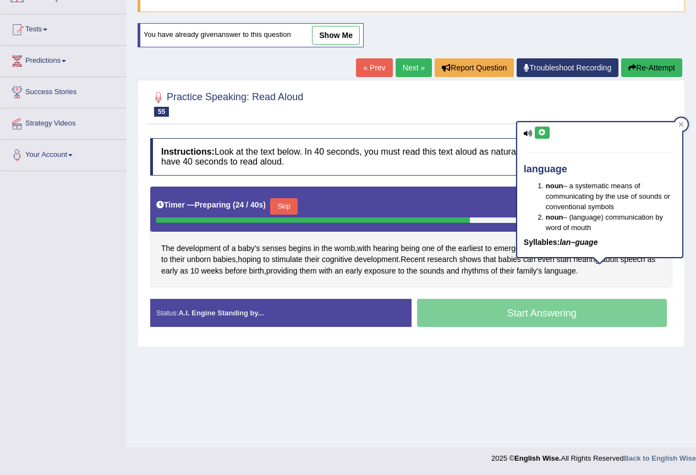
click at [544, 131] on icon at bounding box center [542, 132] width 8 height 7
click at [291, 207] on button "Skip" at bounding box center [284, 206] width 28 height 17
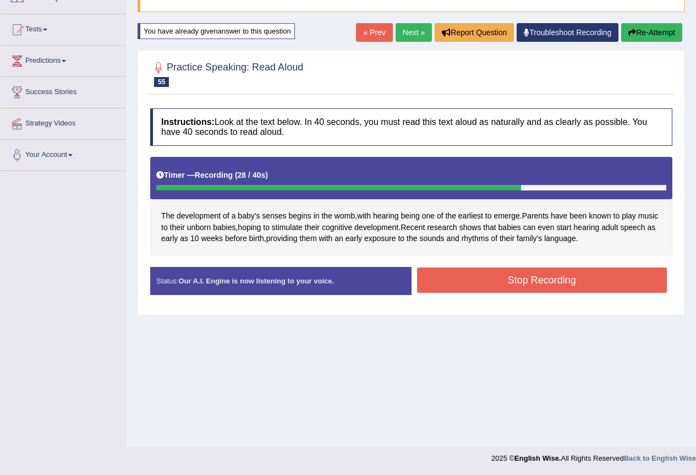
click at [543, 282] on button "Stop Recording" at bounding box center [542, 279] width 250 height 25
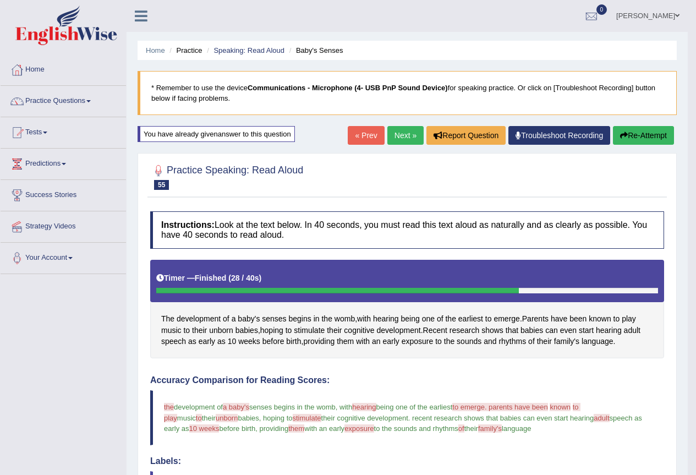
click at [637, 132] on button "Re-Attempt" at bounding box center [643, 135] width 61 height 19
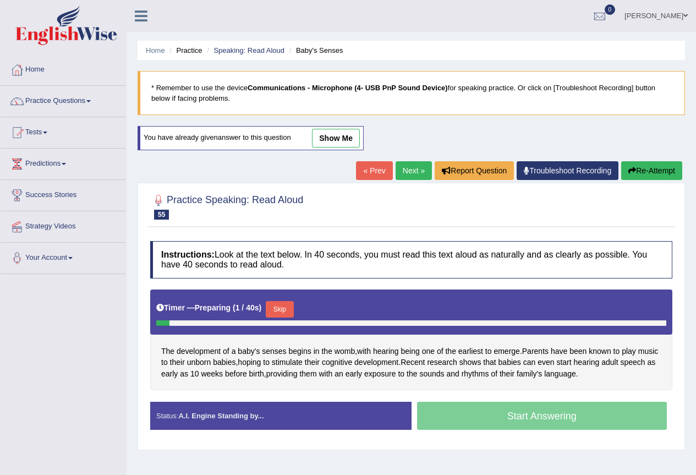
click at [288, 305] on button "Skip" at bounding box center [280, 309] width 28 height 17
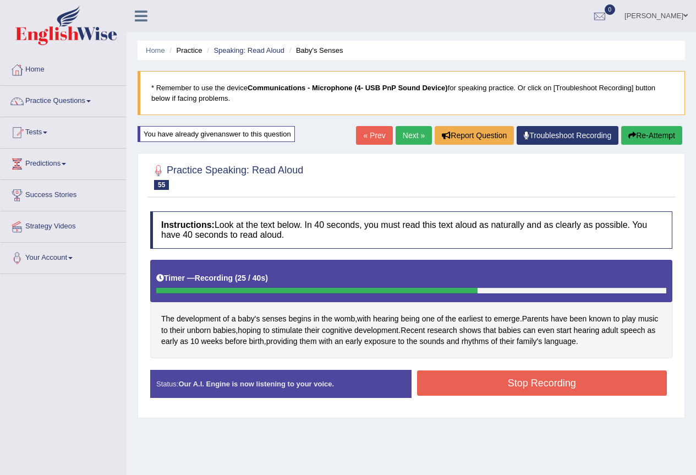
click at [575, 377] on button "Stop Recording" at bounding box center [542, 382] width 250 height 25
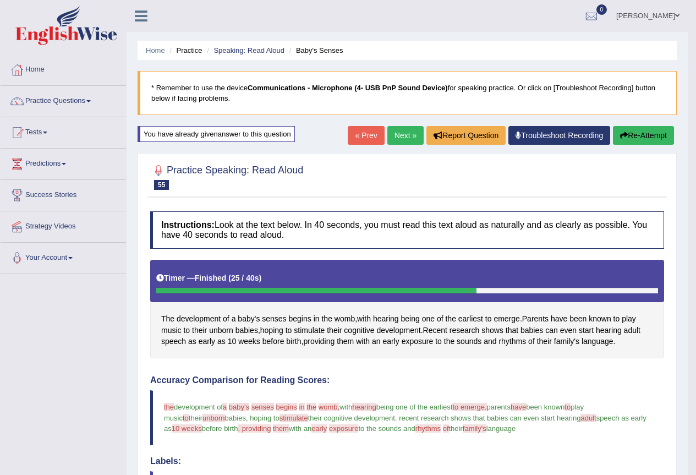
click at [634, 133] on button "Re-Attempt" at bounding box center [643, 135] width 61 height 19
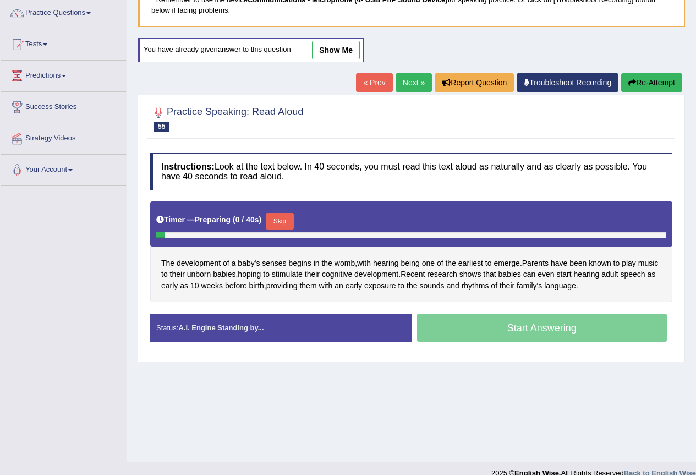
scroll to position [103, 0]
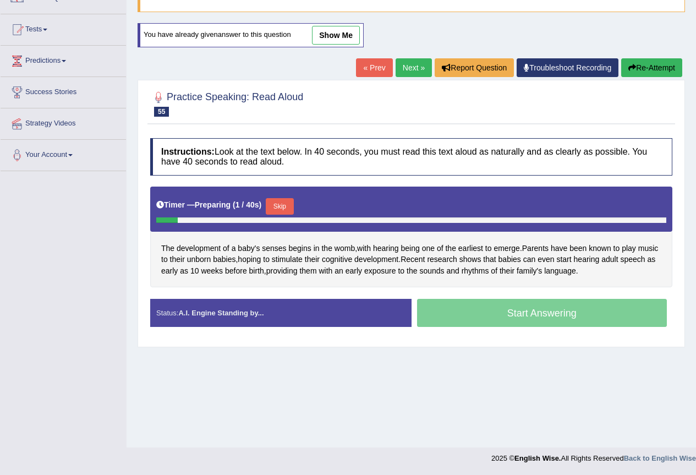
click at [275, 205] on button "Skip" at bounding box center [280, 206] width 28 height 17
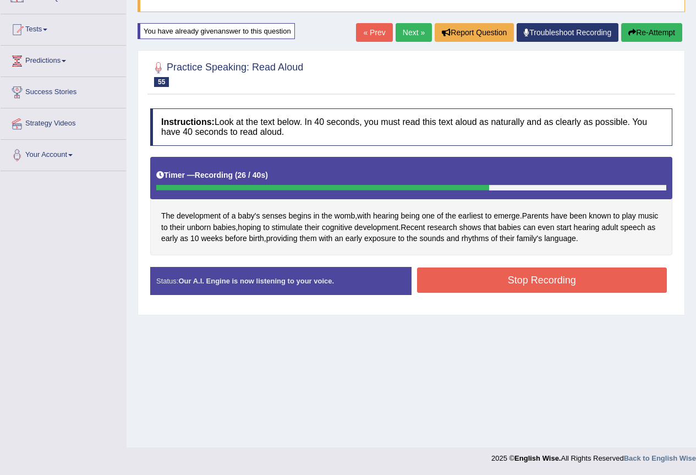
click at [620, 275] on button "Stop Recording" at bounding box center [542, 279] width 250 height 25
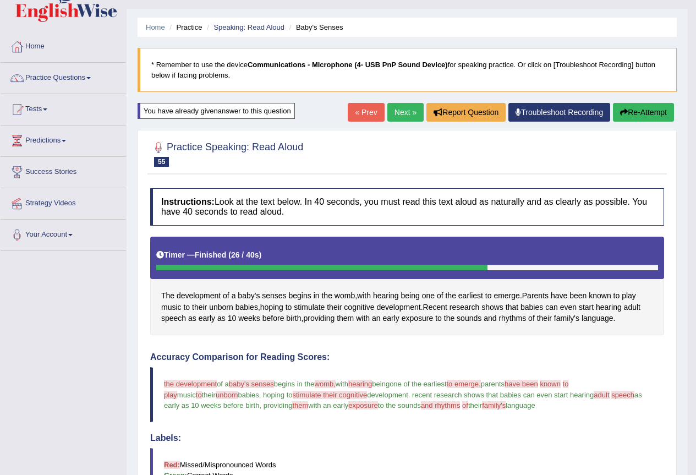
scroll to position [0, 0]
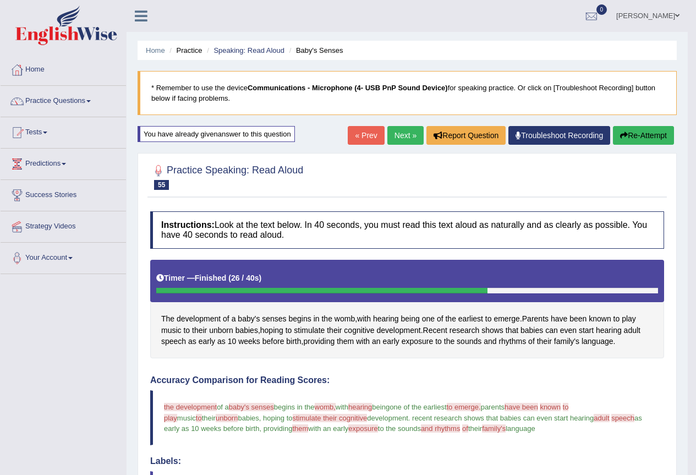
click at [631, 132] on button "Re-Attempt" at bounding box center [643, 135] width 61 height 19
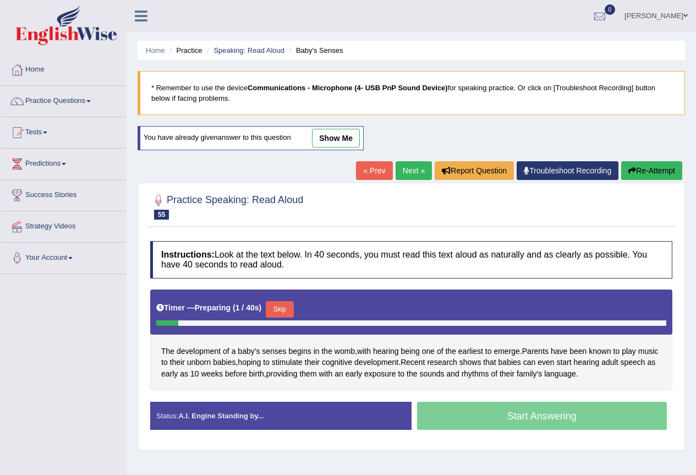
click at [287, 308] on button "Skip" at bounding box center [280, 309] width 28 height 17
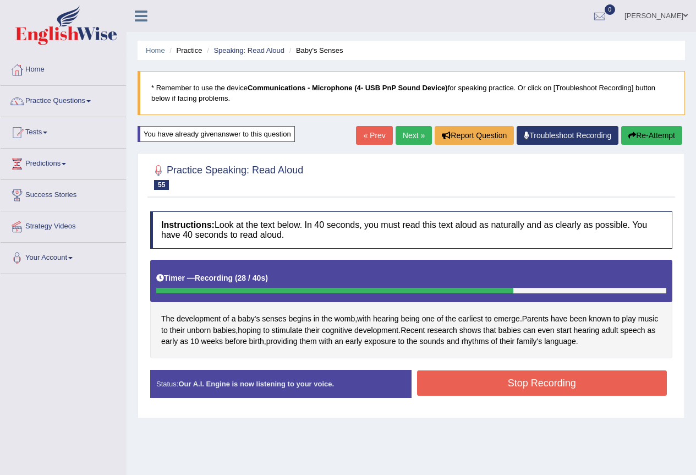
click at [483, 381] on button "Stop Recording" at bounding box center [542, 382] width 250 height 25
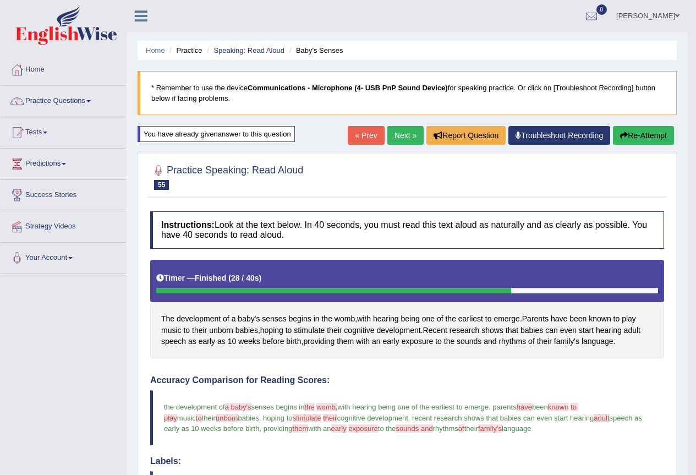
click at [403, 134] on link "Next »" at bounding box center [405, 135] width 36 height 19
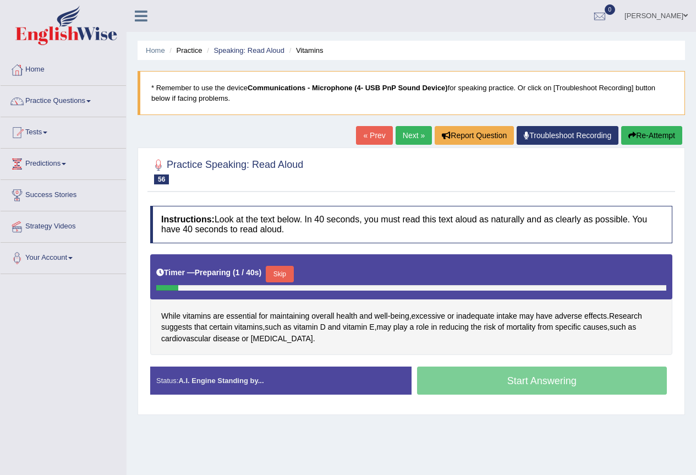
click at [293, 271] on button "Skip" at bounding box center [280, 274] width 28 height 17
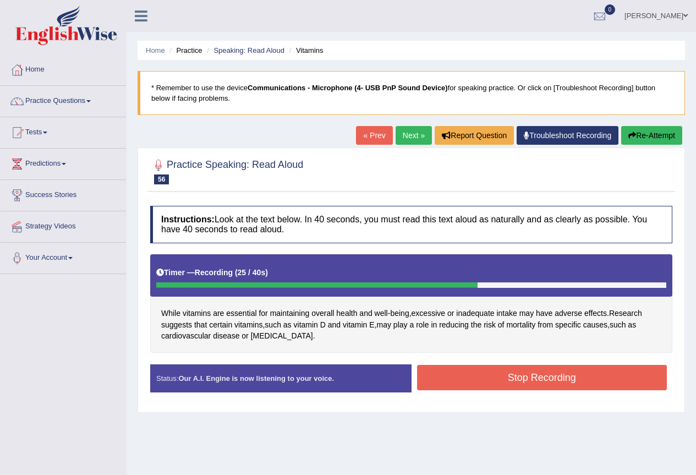
click at [510, 372] on button "Stop Recording" at bounding box center [542, 377] width 250 height 25
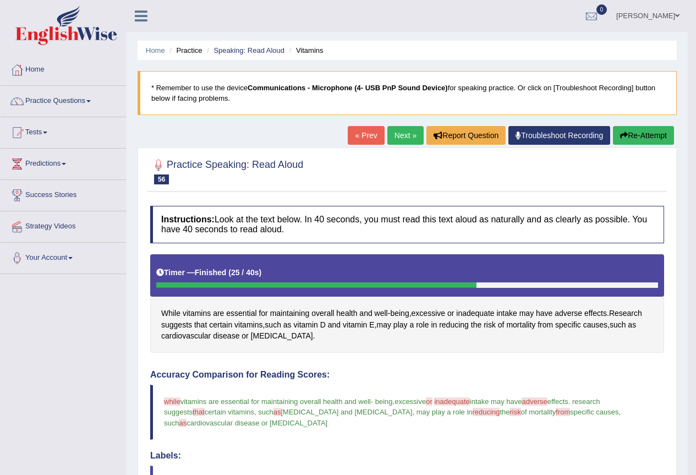
click at [403, 133] on link "Next »" at bounding box center [405, 135] width 36 height 19
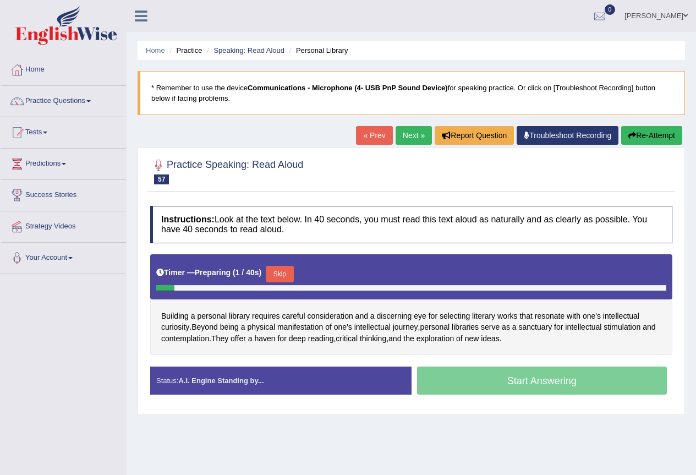
click at [282, 272] on button "Skip" at bounding box center [280, 274] width 28 height 17
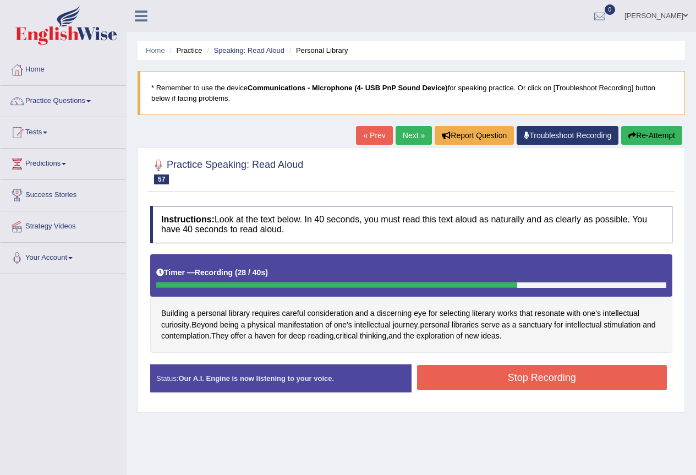
click at [581, 381] on button "Stop Recording" at bounding box center [542, 377] width 250 height 25
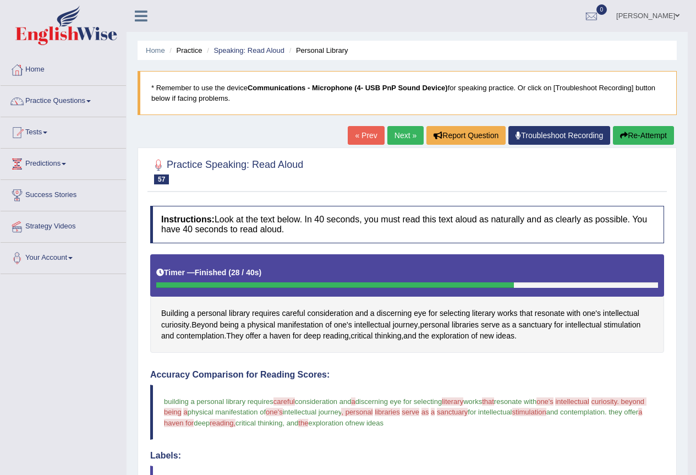
click at [642, 134] on button "Re-Attempt" at bounding box center [643, 135] width 61 height 19
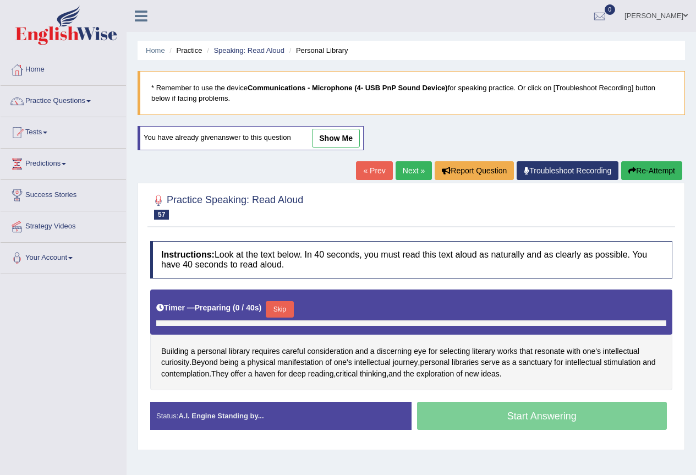
click at [267, 309] on div "Timer — Preparing ( 0 / 40s ) Skip" at bounding box center [411, 309] width 510 height 22
click at [286, 308] on button "Skip" at bounding box center [280, 309] width 28 height 17
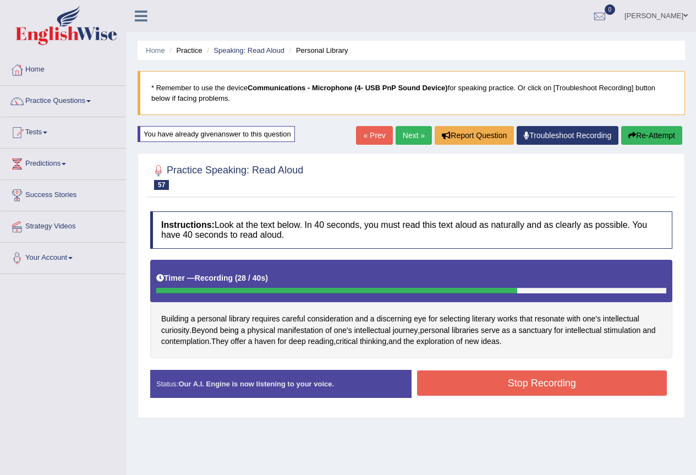
click at [560, 383] on button "Stop Recording" at bounding box center [542, 382] width 250 height 25
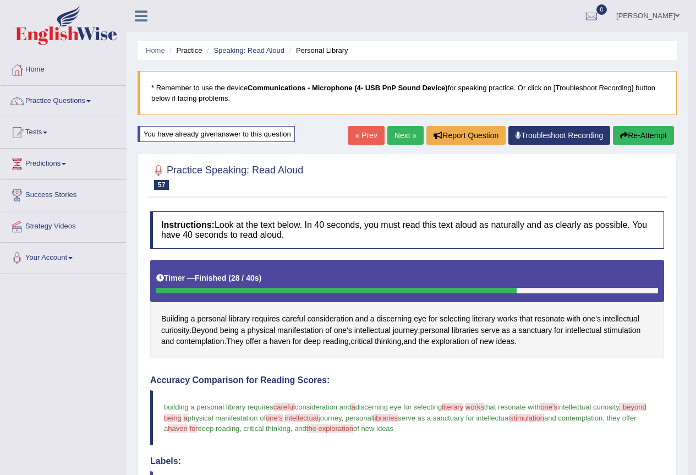
click at [634, 135] on button "Re-Attempt" at bounding box center [643, 135] width 61 height 19
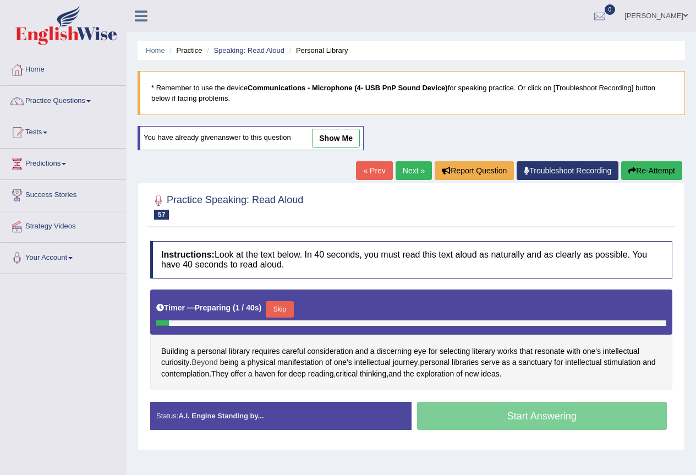
click at [208, 364] on span "Beyond" at bounding box center [205, 363] width 26 height 12
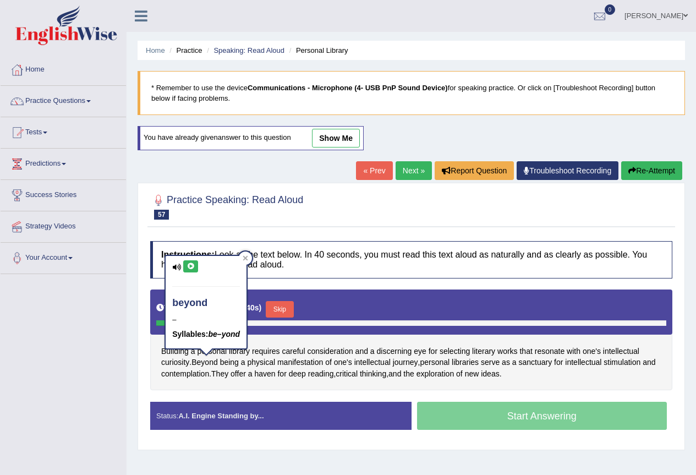
click at [189, 268] on icon at bounding box center [191, 266] width 8 height 7
click at [368, 365] on span "intellectual" at bounding box center [372, 363] width 36 height 12
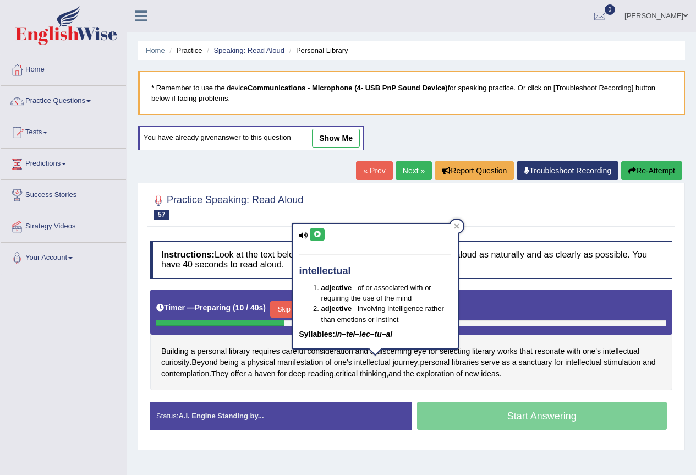
click at [318, 233] on icon at bounding box center [317, 234] width 8 height 7
click at [543, 365] on span "sanctuary" at bounding box center [535, 363] width 34 height 12
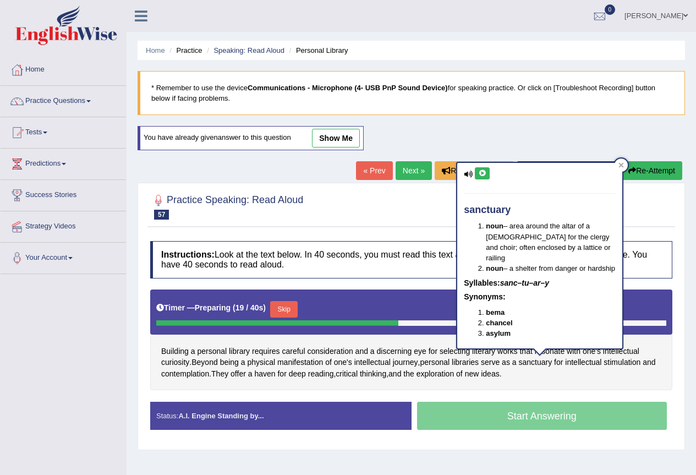
click at [485, 174] on icon at bounding box center [482, 173] width 8 height 7
click at [628, 367] on span "stimulation" at bounding box center [622, 363] width 37 height 12
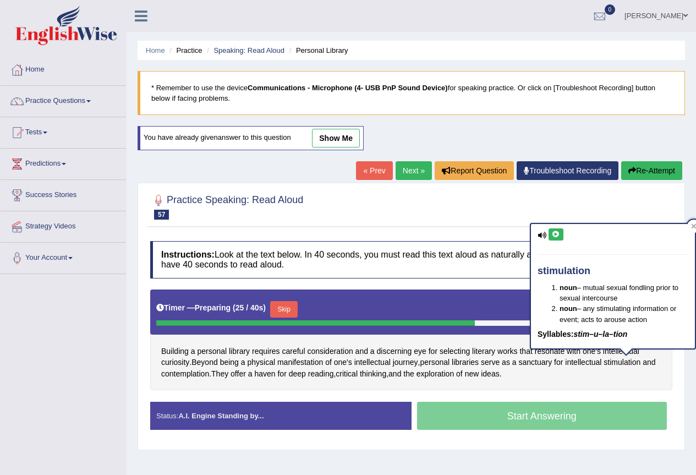
click at [554, 229] on button at bounding box center [556, 234] width 15 height 12
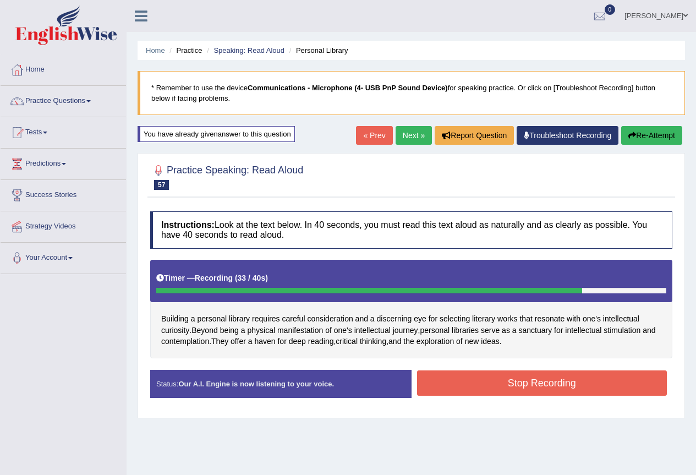
click at [584, 379] on button "Stop Recording" at bounding box center [542, 382] width 250 height 25
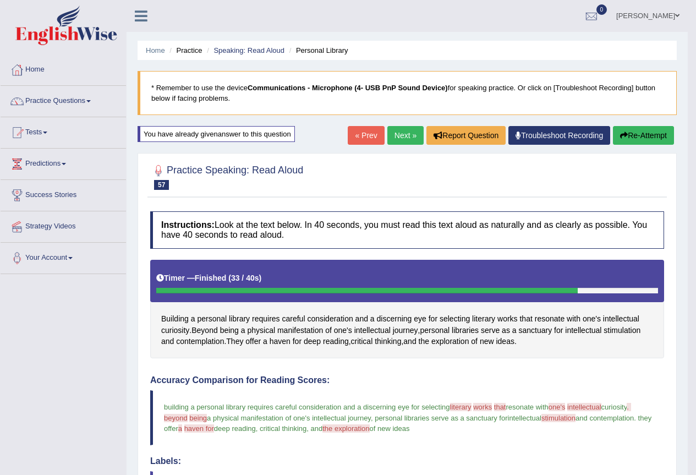
click at [641, 136] on button "Re-Attempt" at bounding box center [643, 135] width 61 height 19
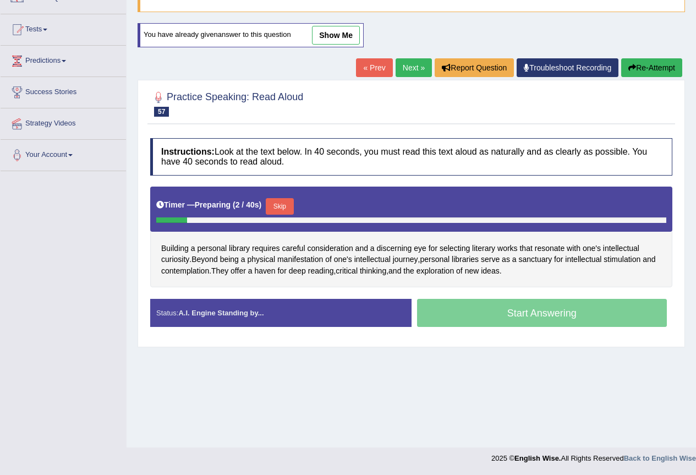
click at [287, 205] on button "Skip" at bounding box center [280, 206] width 28 height 17
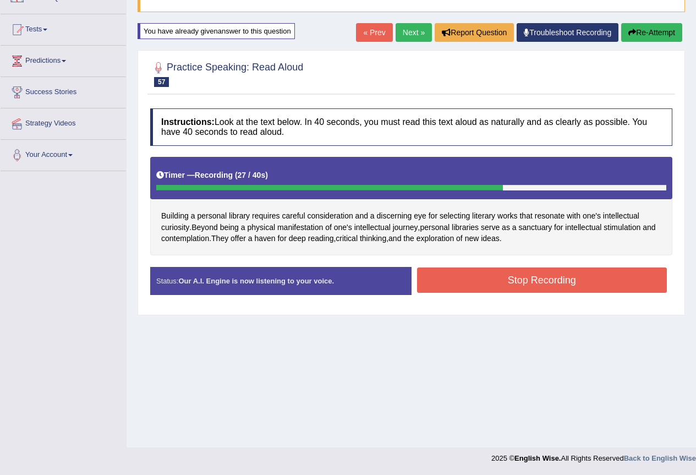
click at [491, 282] on button "Stop Recording" at bounding box center [542, 279] width 250 height 25
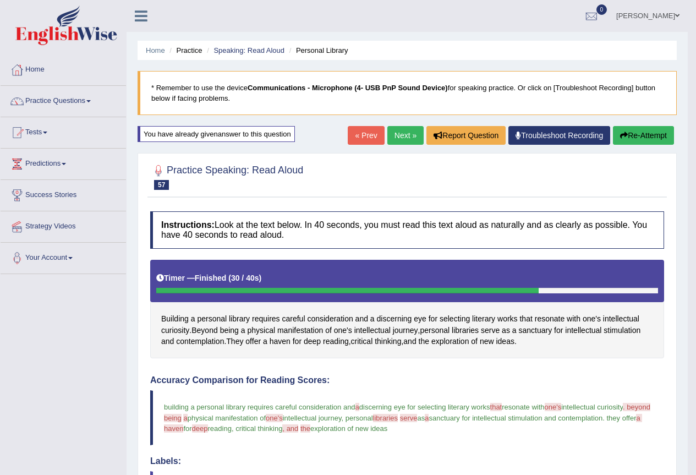
click at [651, 139] on button "Re-Attempt" at bounding box center [643, 135] width 61 height 19
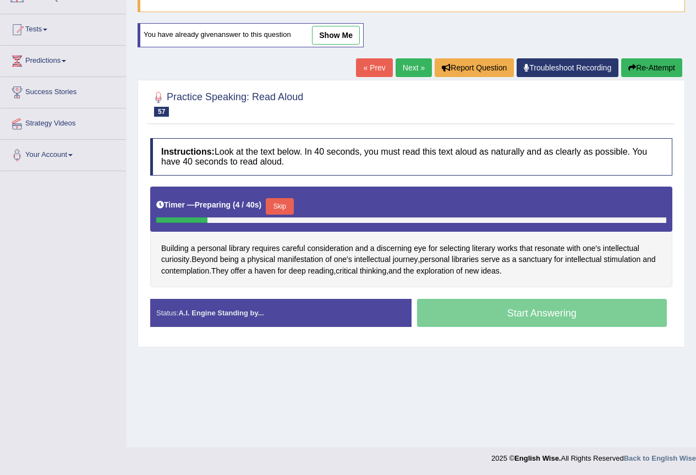
click at [285, 203] on button "Skip" at bounding box center [280, 206] width 28 height 17
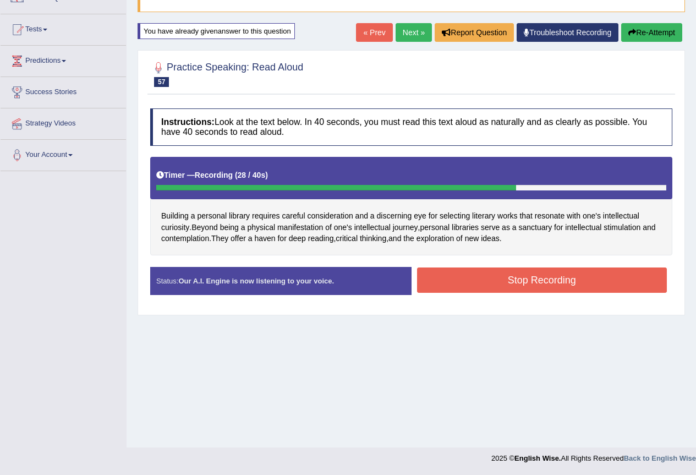
click at [547, 282] on button "Stop Recording" at bounding box center [542, 279] width 250 height 25
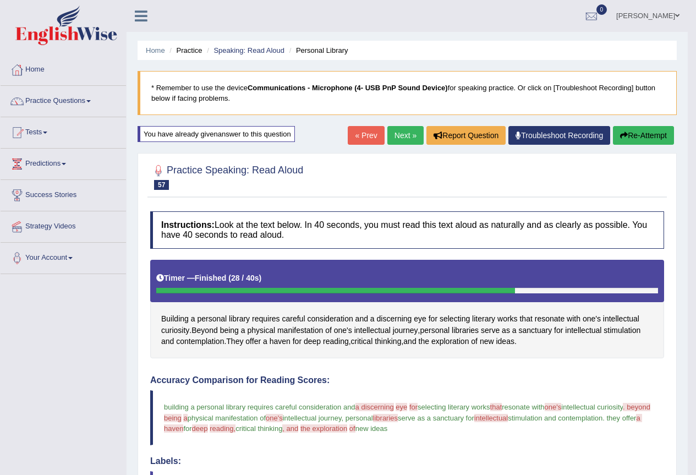
click at [636, 136] on button "Re-Attempt" at bounding box center [643, 135] width 61 height 19
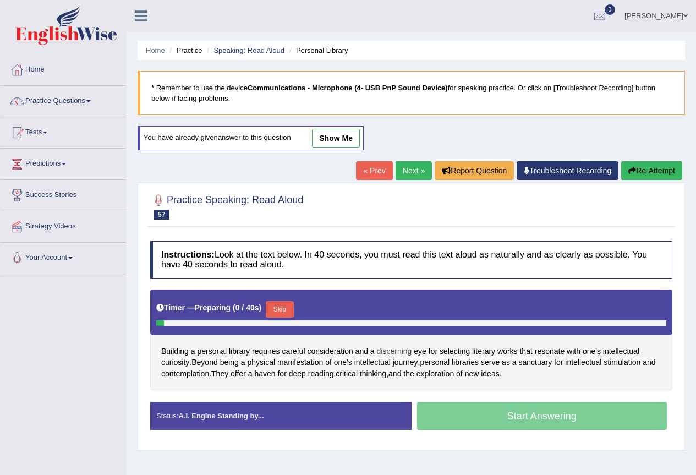
click at [398, 351] on span "discerning" at bounding box center [394, 352] width 35 height 12
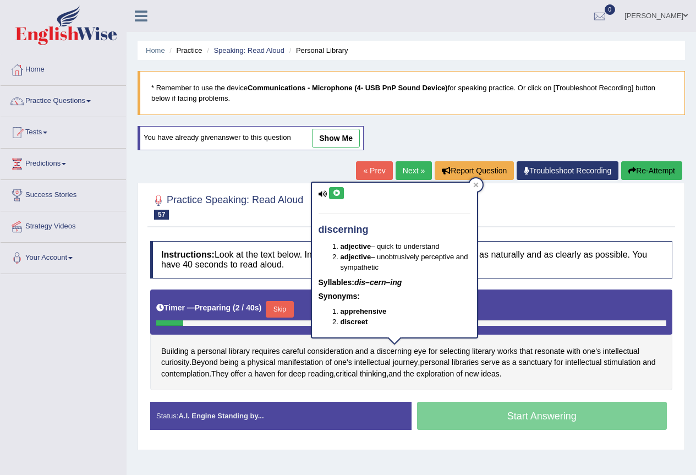
click at [341, 193] on icon at bounding box center [336, 193] width 8 height 7
click at [203, 376] on span "contemplation" at bounding box center [185, 374] width 48 height 12
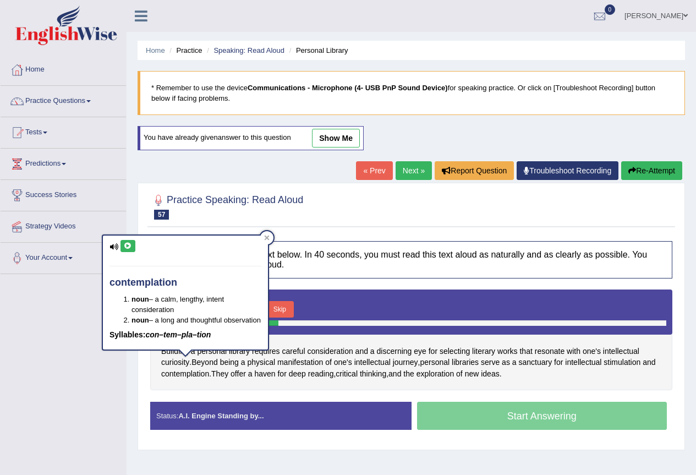
click at [128, 244] on icon at bounding box center [128, 246] width 8 height 7
click at [593, 364] on span "intellectual" at bounding box center [583, 363] width 36 height 12
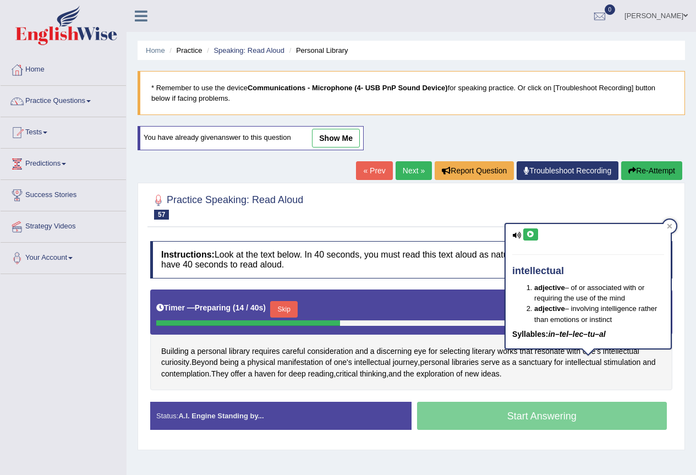
click at [533, 234] on icon at bounding box center [531, 234] width 8 height 7
click at [376, 363] on span "intellectual" at bounding box center [372, 363] width 36 height 12
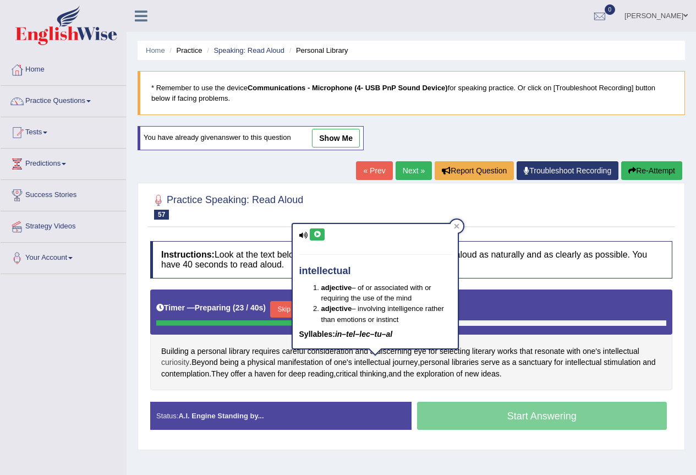
click at [177, 364] on span "curiosity" at bounding box center [175, 363] width 28 height 12
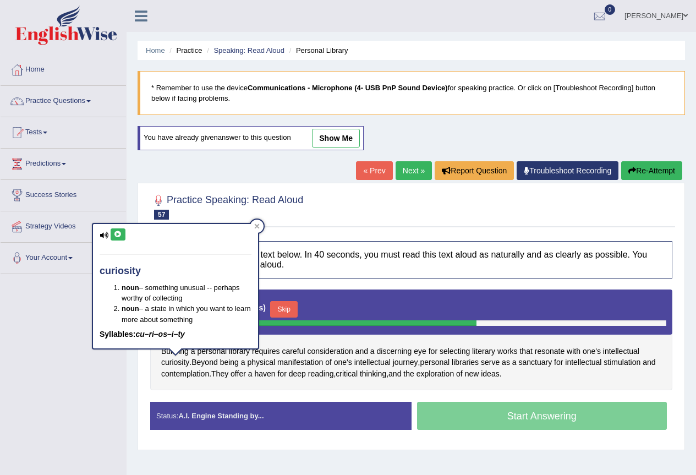
click at [119, 233] on icon at bounding box center [118, 234] width 8 height 7
click at [259, 227] on icon at bounding box center [257, 226] width 6 height 6
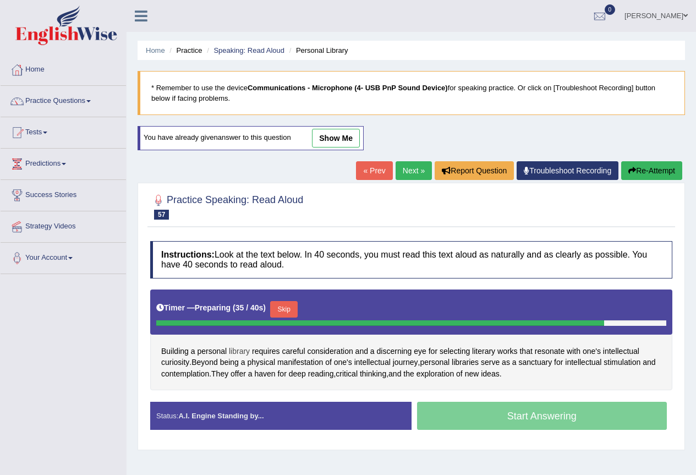
click at [237, 354] on span "library" at bounding box center [239, 352] width 21 height 12
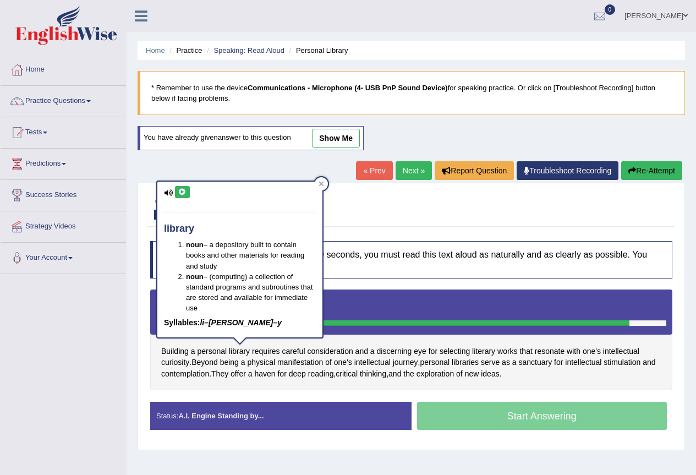
click at [189, 195] on button at bounding box center [182, 192] width 15 height 12
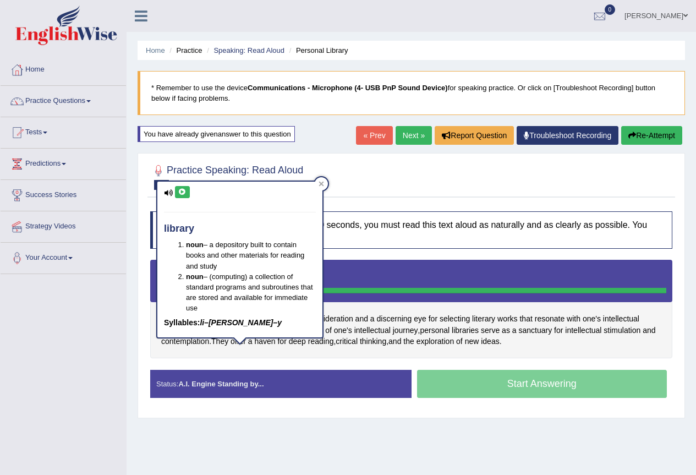
click at [266, 348] on div "Building a personal library requires careful consideration and a discerning eye…" at bounding box center [411, 309] width 522 height 99
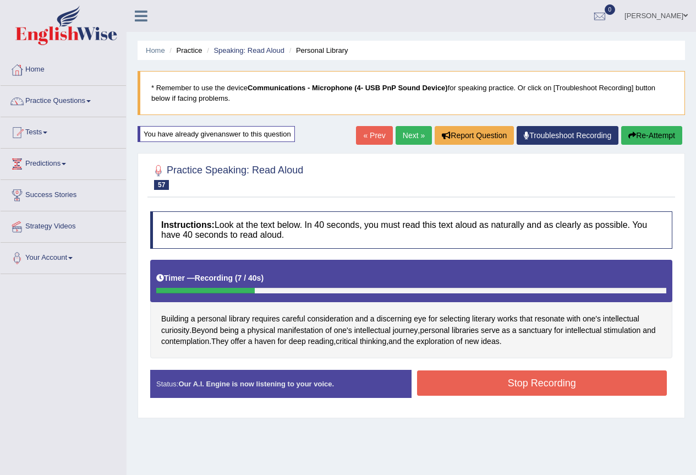
click at [511, 377] on button "Stop Recording" at bounding box center [542, 382] width 250 height 25
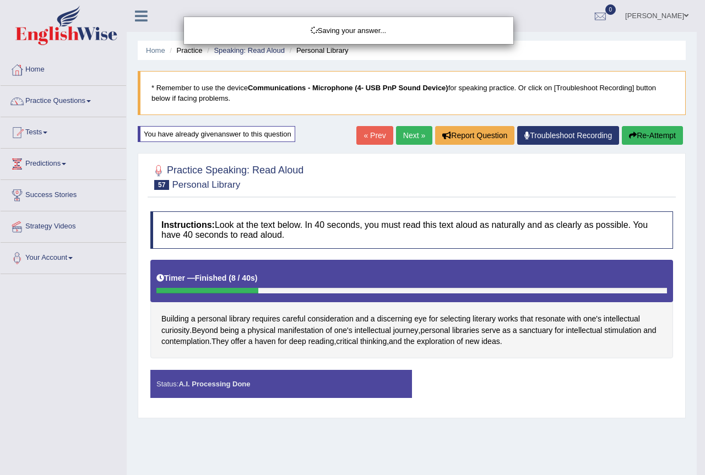
click at [407, 134] on div "Saving your answer..." at bounding box center [352, 237] width 705 height 475
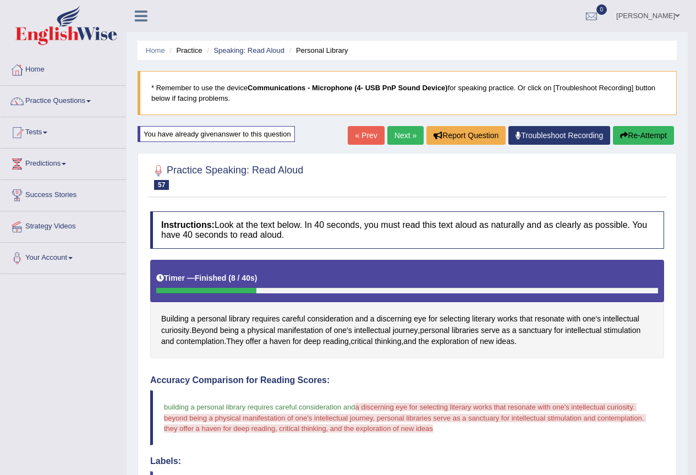
click at [397, 130] on link "Next »" at bounding box center [405, 135] width 36 height 19
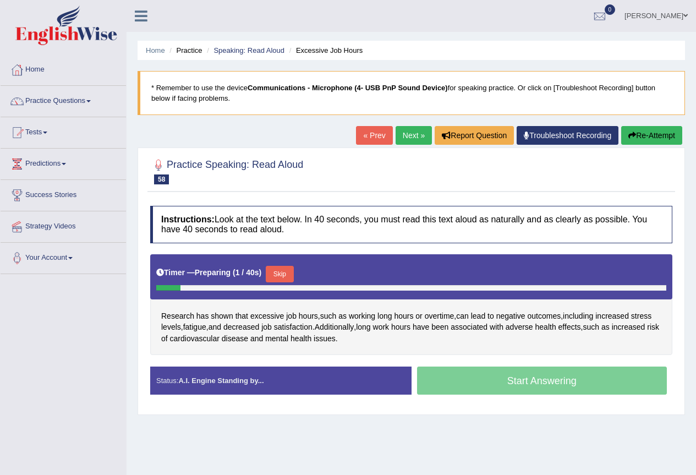
click at [286, 274] on button "Skip" at bounding box center [280, 274] width 28 height 17
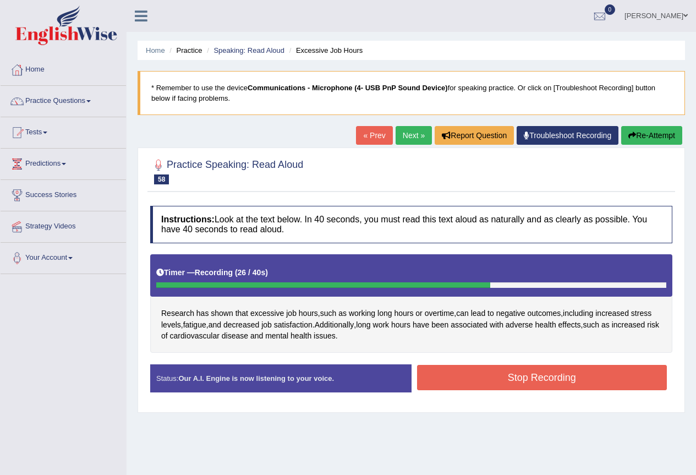
click at [614, 378] on button "Stop Recording" at bounding box center [542, 377] width 250 height 25
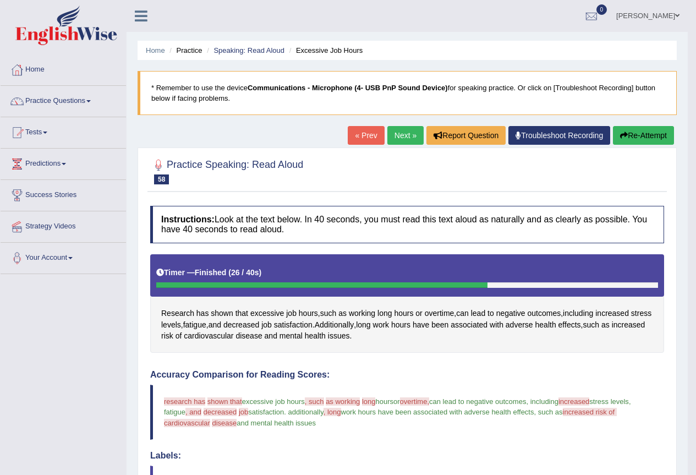
click at [662, 133] on button "Re-Attempt" at bounding box center [643, 135] width 61 height 19
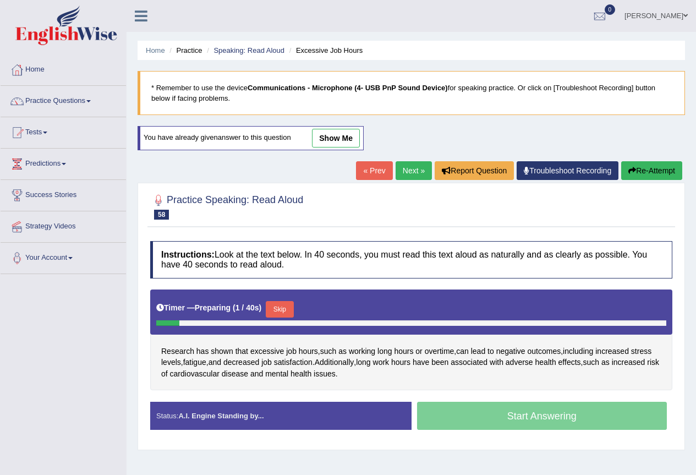
click at [281, 308] on button "Skip" at bounding box center [280, 309] width 28 height 17
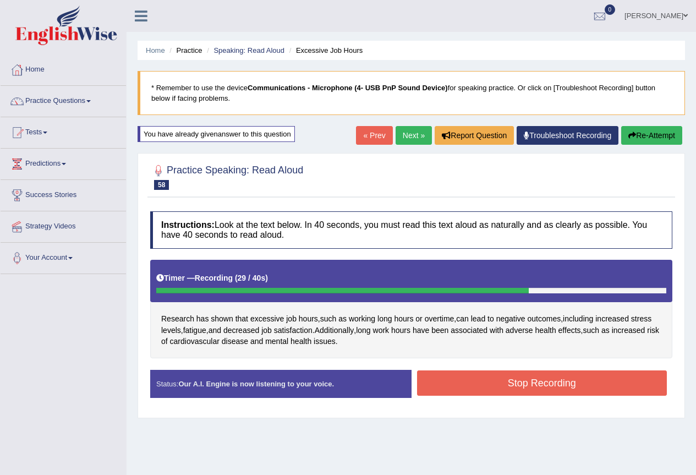
click at [559, 397] on div "Stop Recording" at bounding box center [542, 384] width 261 height 28
click at [563, 389] on button "Stop Recording" at bounding box center [542, 382] width 250 height 25
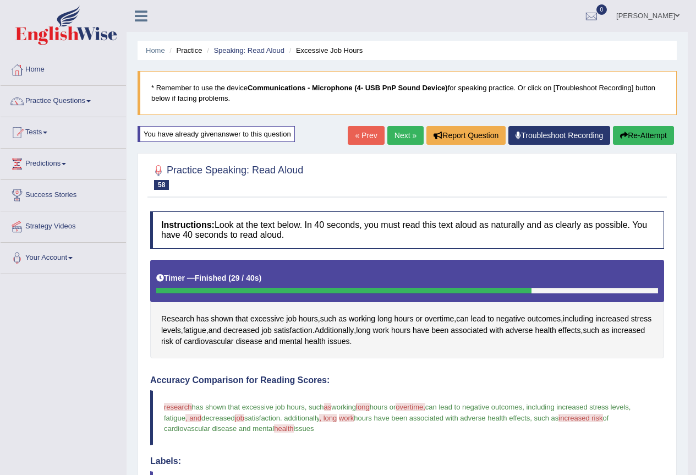
click at [630, 134] on button "Re-Attempt" at bounding box center [643, 135] width 61 height 19
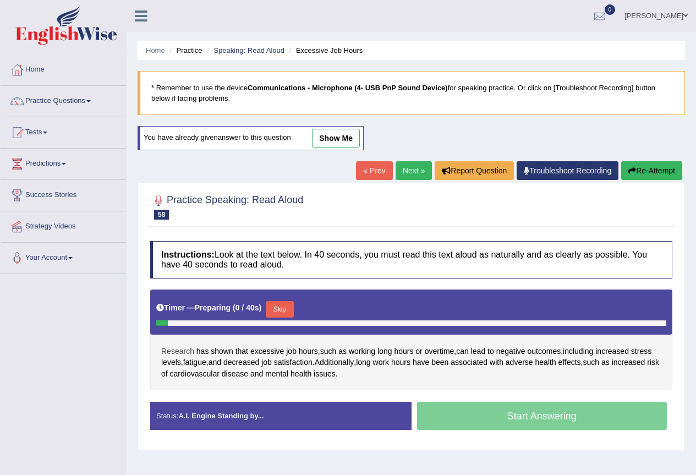
click at [171, 352] on span "Research" at bounding box center [177, 352] width 33 height 12
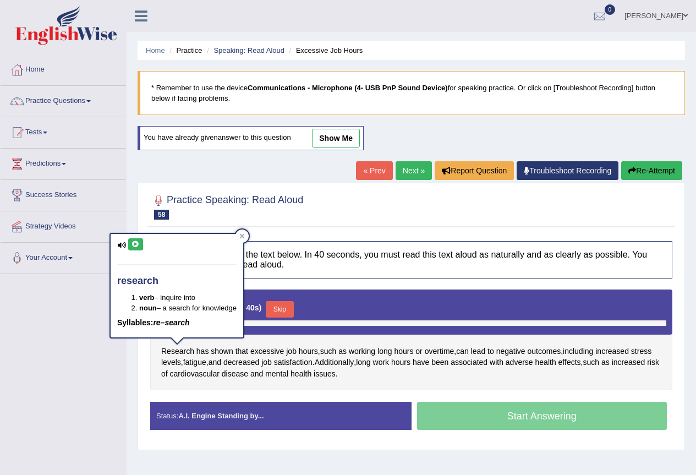
click at [133, 244] on icon at bounding box center [136, 244] width 8 height 7
click at [344, 281] on div "Instructions: Look at the text below. In 40 seconds, you must read this text al…" at bounding box center [412, 340] width 528 height 209
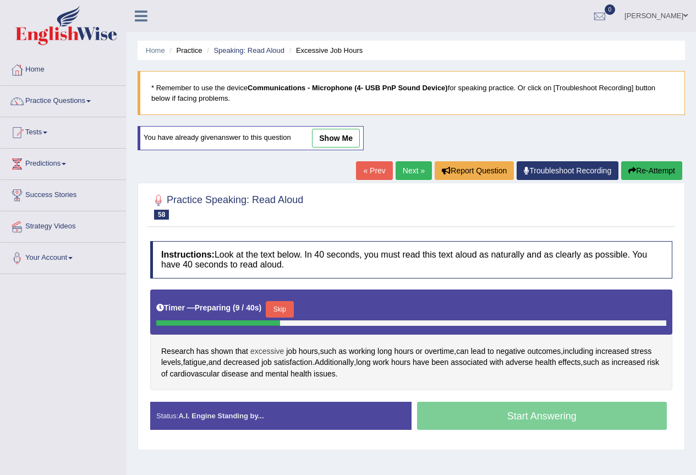
click at [263, 353] on span "excessive" at bounding box center [267, 352] width 34 height 12
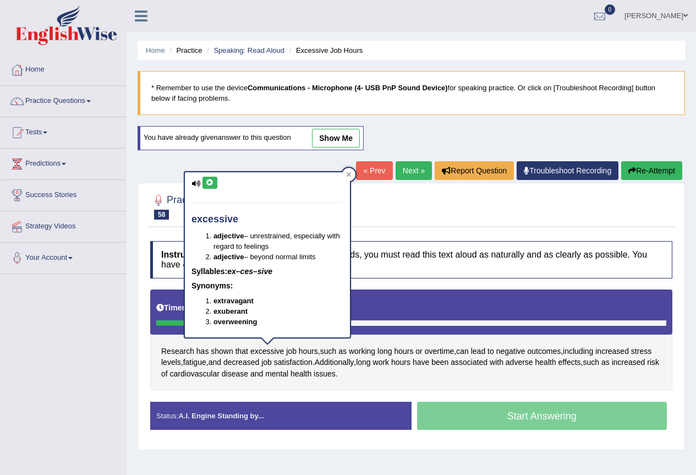
click at [206, 183] on icon at bounding box center [210, 182] width 8 height 7
click at [418, 200] on div at bounding box center [411, 206] width 522 height 34
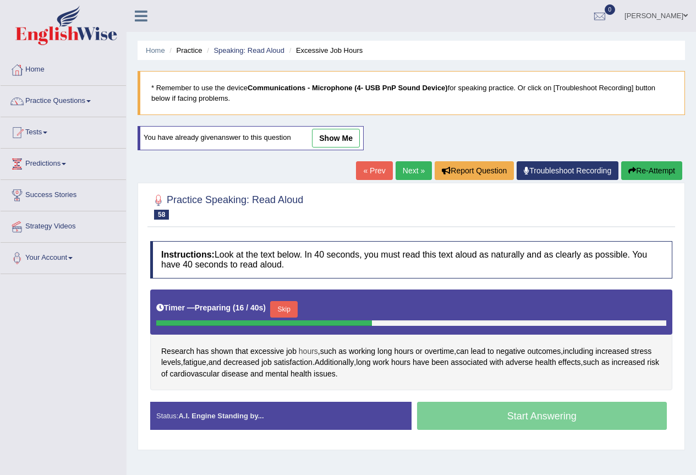
click at [308, 349] on span "hours" at bounding box center [308, 352] width 19 height 12
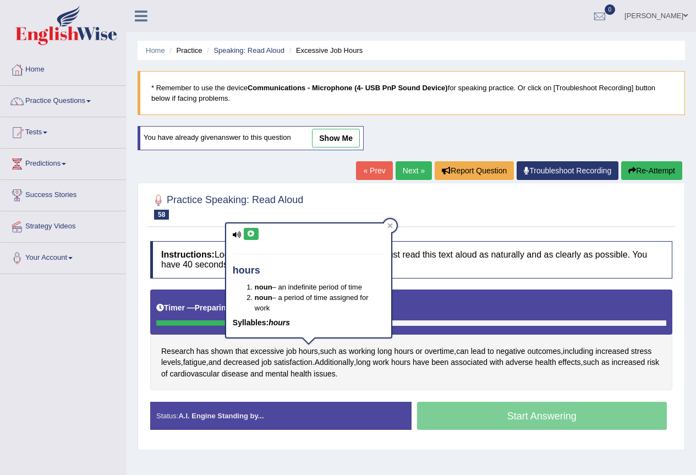
click at [252, 228] on button at bounding box center [251, 234] width 15 height 12
click at [194, 374] on span "cardiovascular" at bounding box center [195, 374] width 50 height 12
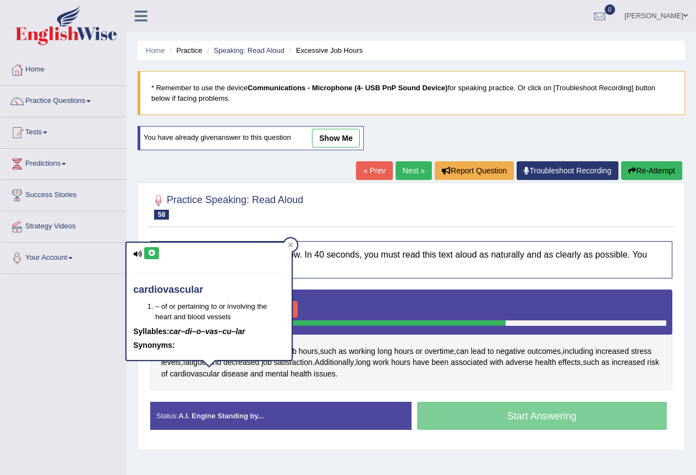
click at [154, 255] on icon at bounding box center [152, 253] width 8 height 7
click at [361, 247] on h4 "Instructions: Look at the text below. In 40 seconds, you must read this text al…" at bounding box center [411, 259] width 522 height 37
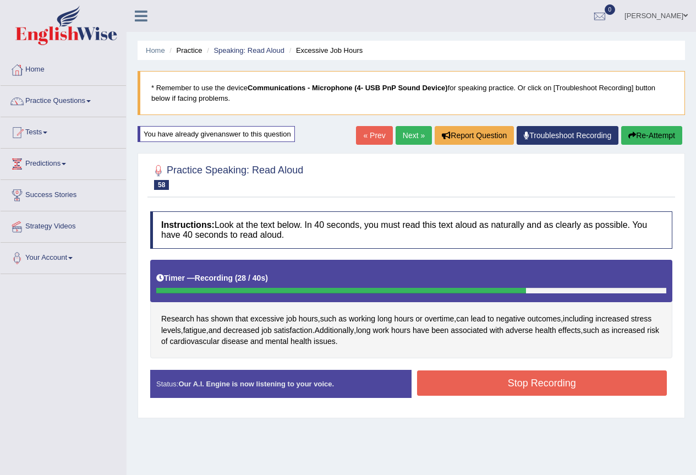
click at [531, 384] on button "Stop Recording" at bounding box center [542, 382] width 250 height 25
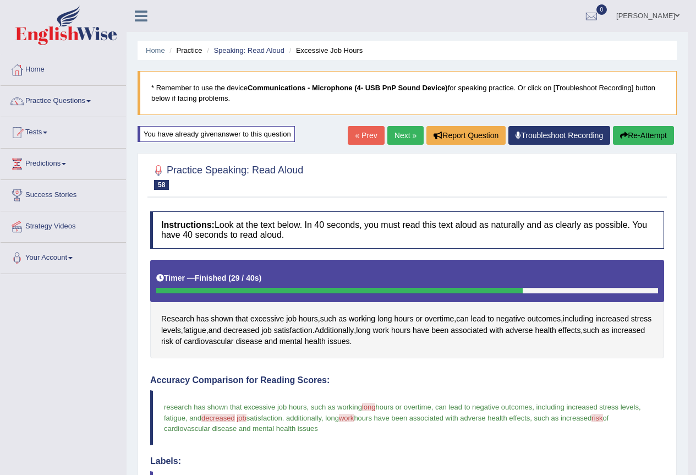
click at [403, 135] on link "Next »" at bounding box center [405, 135] width 36 height 19
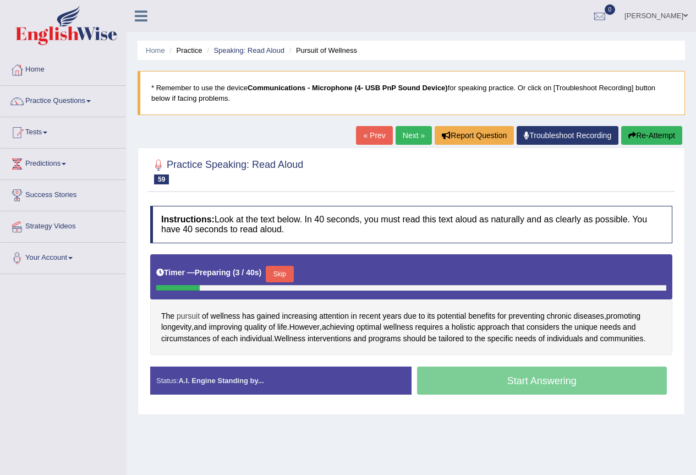
click at [196, 319] on span "pursuit" at bounding box center [188, 316] width 23 height 12
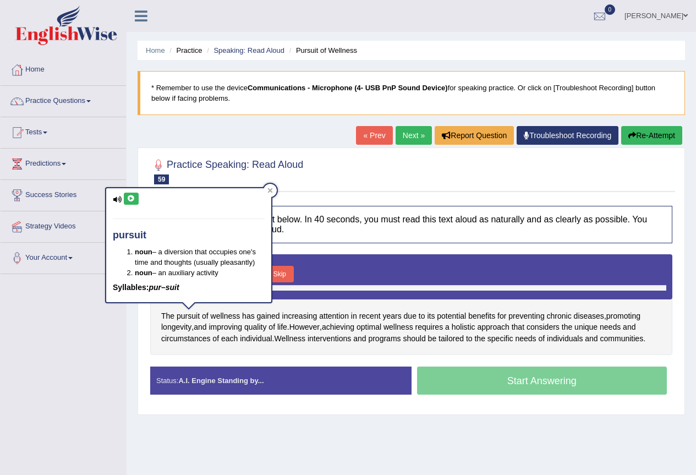
click at [136, 198] on button at bounding box center [131, 199] width 15 height 12
click at [128, 198] on icon at bounding box center [131, 198] width 8 height 7
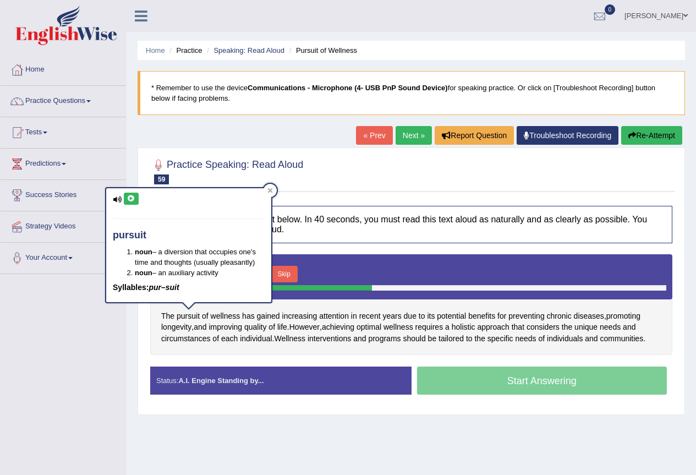
click at [128, 198] on icon at bounding box center [131, 198] width 8 height 7
click at [182, 327] on span "longevity" at bounding box center [176, 327] width 30 height 12
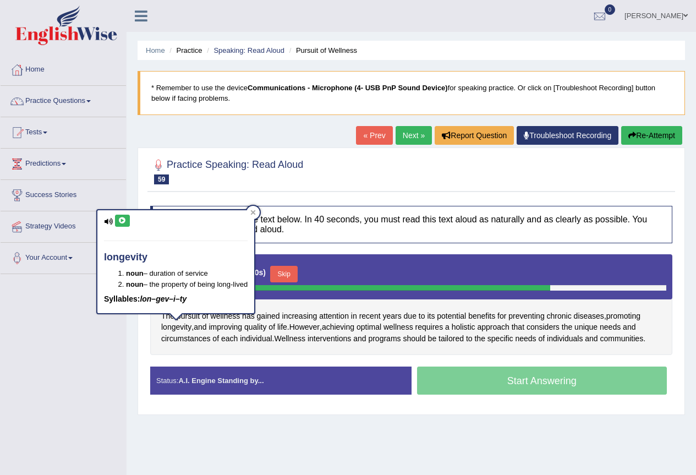
click at [122, 219] on icon at bounding box center [122, 220] width 8 height 7
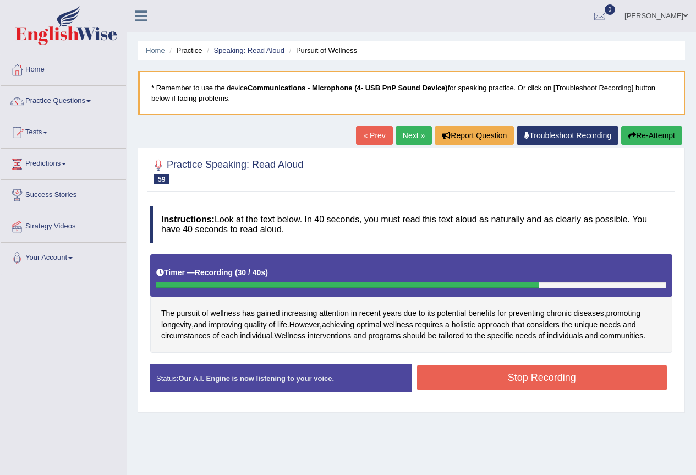
click at [610, 374] on button "Stop Recording" at bounding box center [542, 377] width 250 height 25
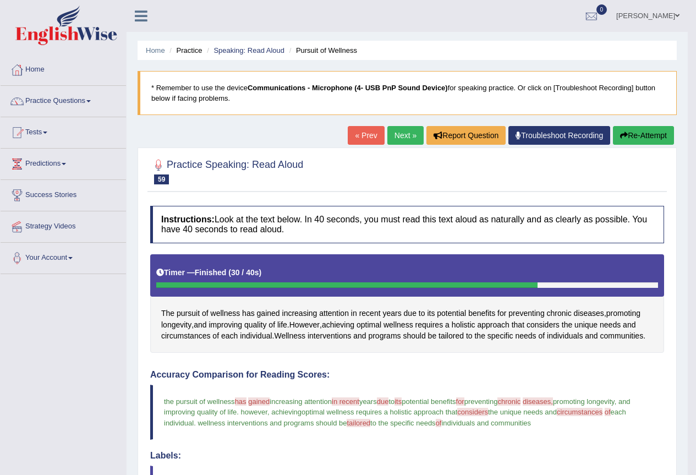
click at [646, 134] on button "Re-Attempt" at bounding box center [643, 135] width 61 height 19
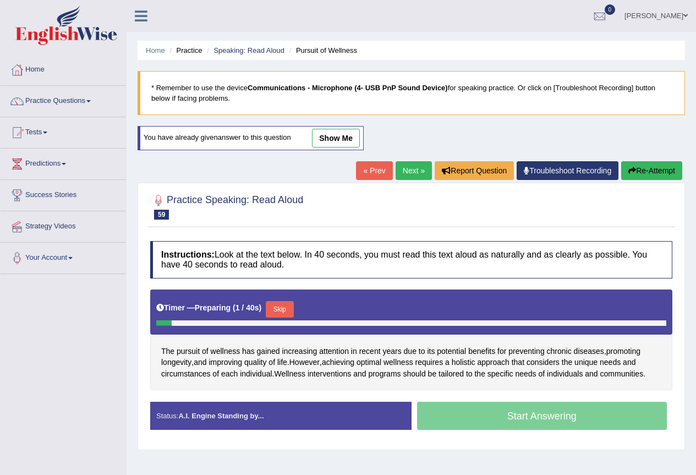
click at [186, 348] on span "pursuit" at bounding box center [188, 352] width 23 height 12
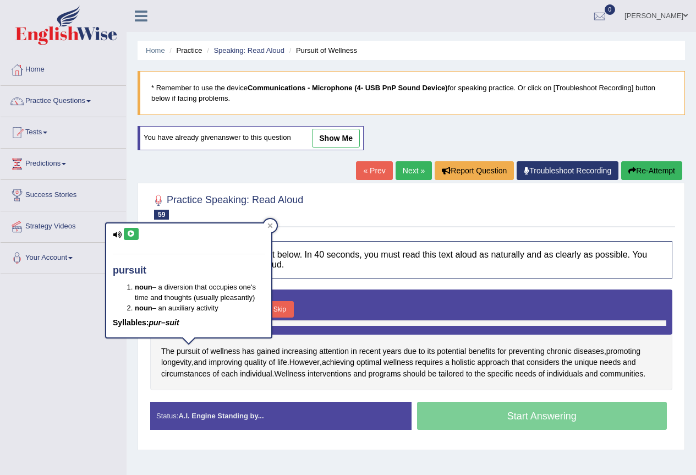
click at [128, 231] on icon at bounding box center [131, 234] width 8 height 7
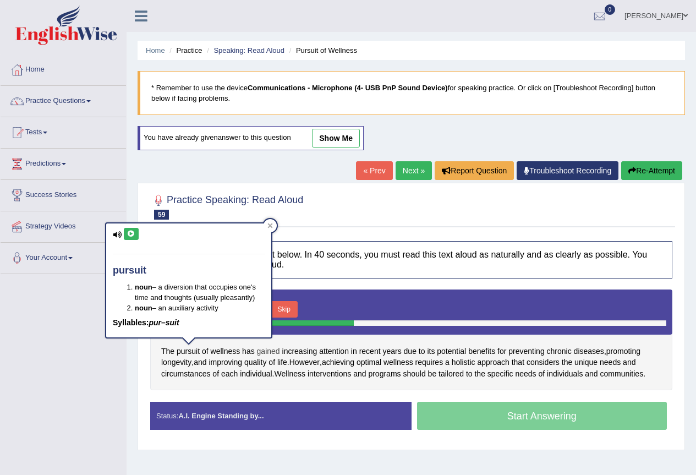
click at [271, 349] on span "gained" at bounding box center [268, 352] width 23 height 12
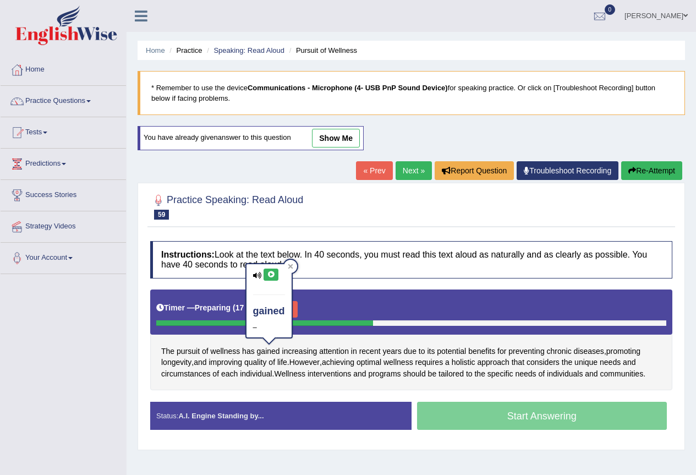
click at [270, 276] on icon at bounding box center [271, 274] width 8 height 7
click at [634, 352] on span "promoting" at bounding box center [624, 352] width 34 height 12
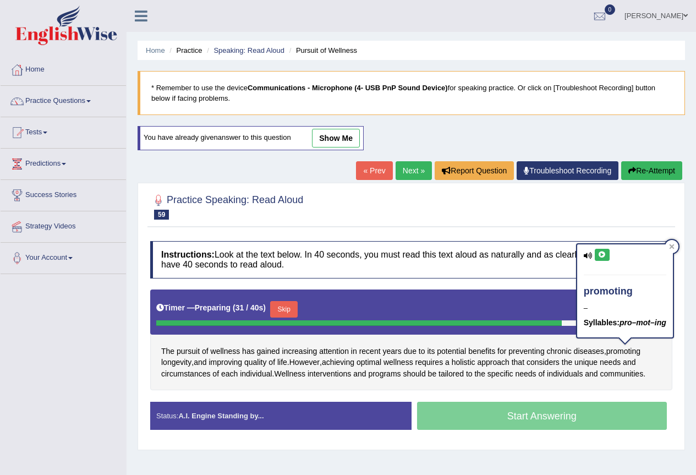
click at [600, 254] on icon at bounding box center [602, 255] width 8 height 7
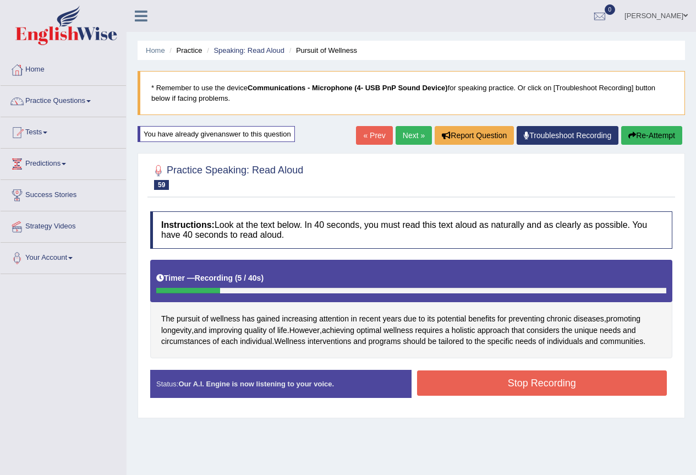
click at [476, 387] on button "Stop Recording" at bounding box center [542, 382] width 250 height 25
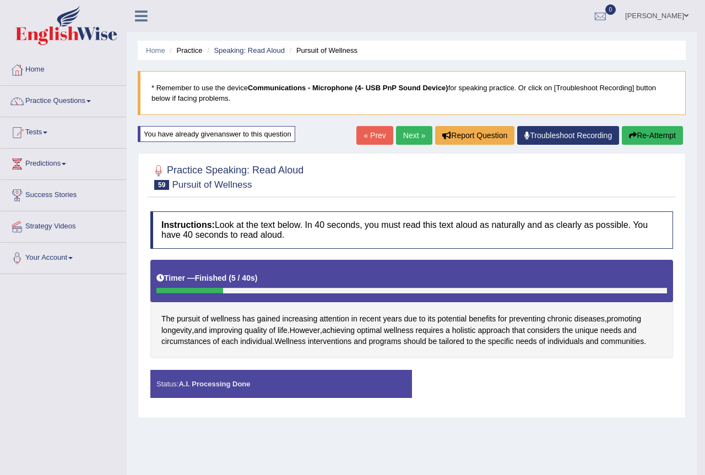
click at [0, 0] on div "Saving your answer..." at bounding box center [0, 0] width 0 height 0
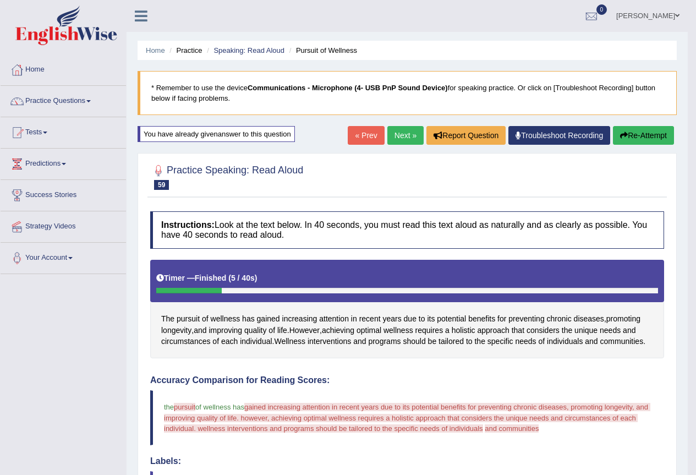
click at [651, 132] on button "Re-Attempt" at bounding box center [643, 135] width 61 height 19
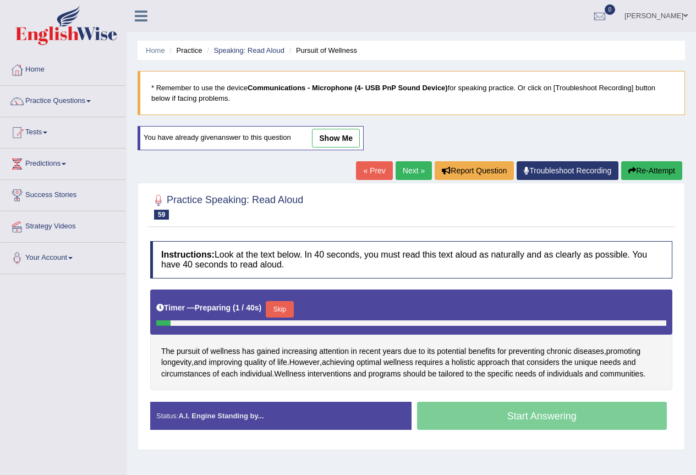
click at [277, 304] on button "Skip" at bounding box center [280, 309] width 28 height 17
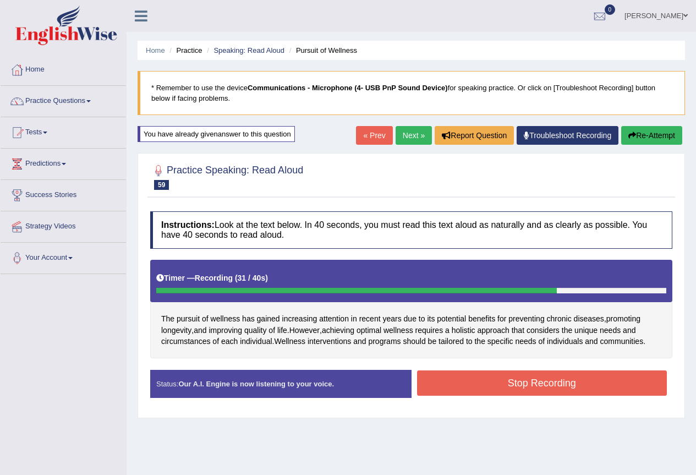
click at [572, 385] on button "Stop Recording" at bounding box center [542, 382] width 250 height 25
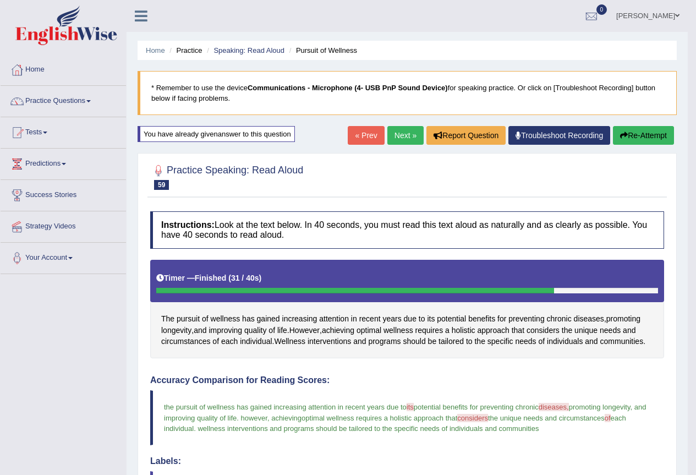
click at [649, 132] on button "Re-Attempt" at bounding box center [643, 135] width 61 height 19
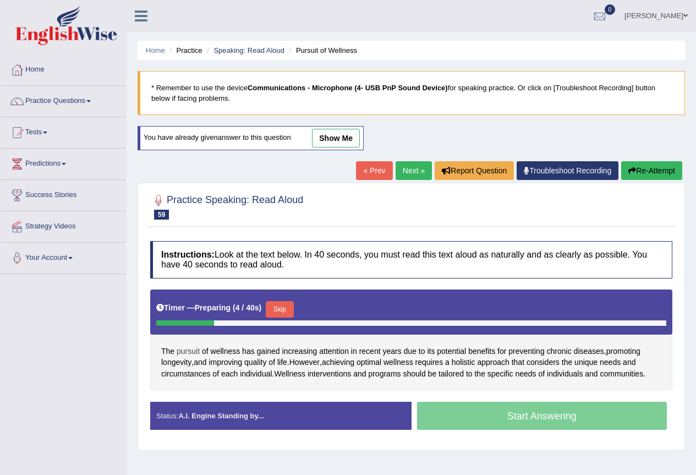
click at [185, 356] on span "pursuit" at bounding box center [188, 352] width 23 height 12
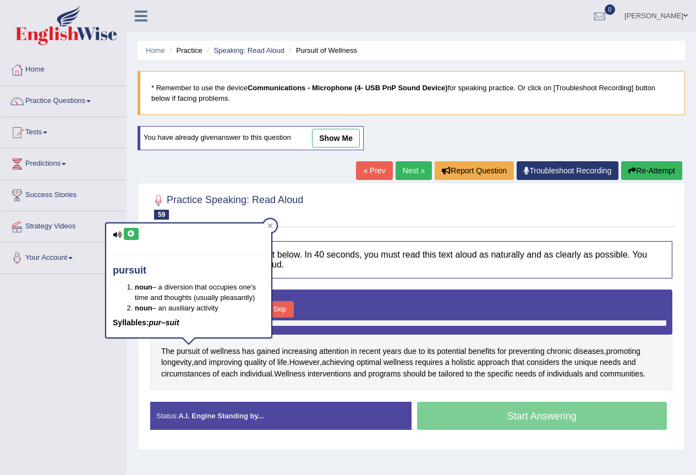
click at [134, 238] on button at bounding box center [131, 234] width 15 height 12
click at [295, 310] on button "Skip" at bounding box center [284, 309] width 28 height 17
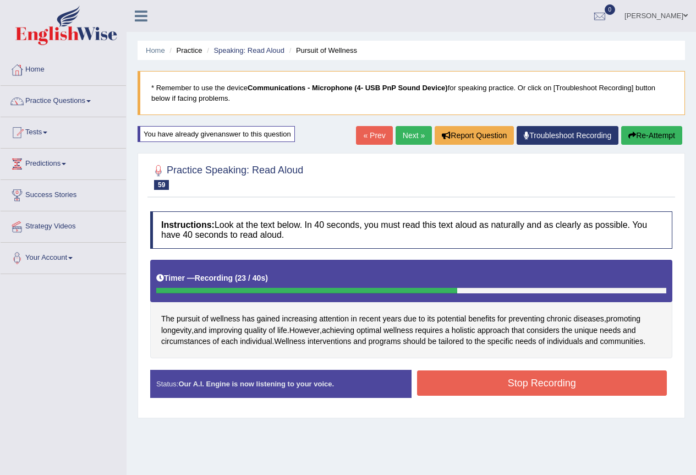
click at [581, 382] on button "Stop Recording" at bounding box center [542, 382] width 250 height 25
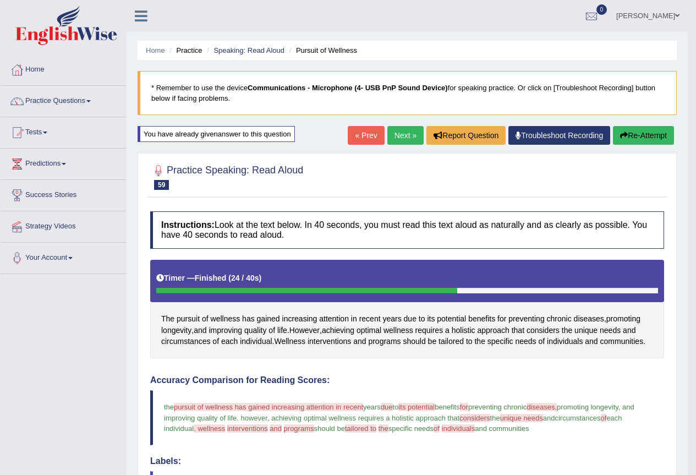
click at [392, 135] on link "Next »" at bounding box center [405, 135] width 36 height 19
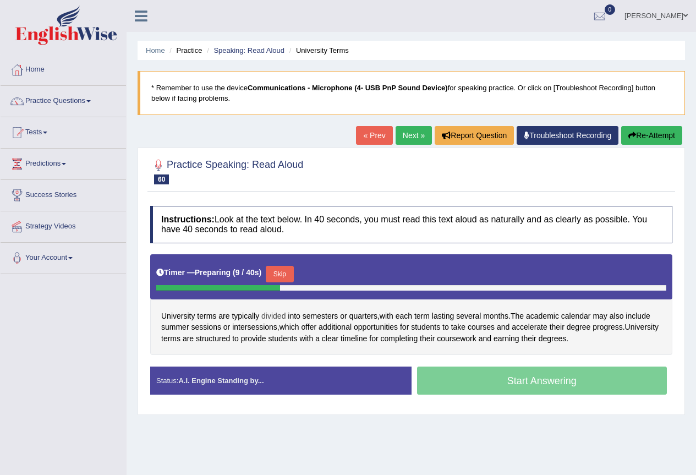
click at [273, 312] on span "divided" at bounding box center [273, 316] width 24 height 12
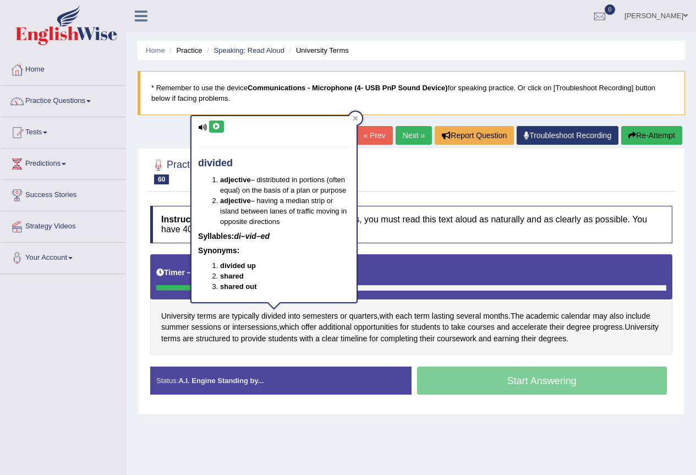
click at [219, 125] on icon at bounding box center [216, 126] width 8 height 7
click at [418, 335] on span "completing" at bounding box center [398, 339] width 37 height 12
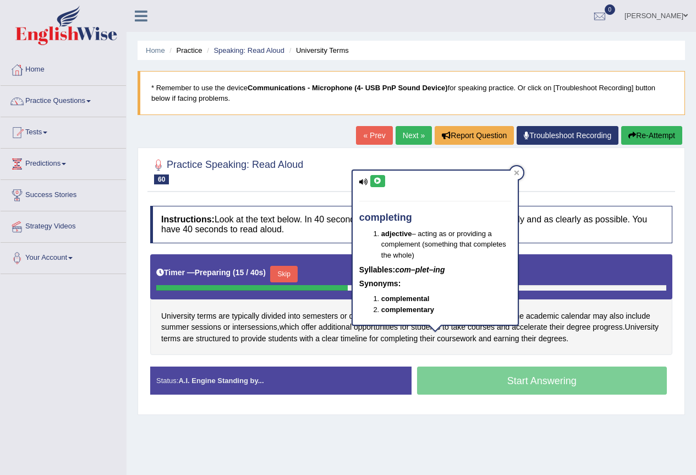
click at [359, 354] on div "University terms are typically divided into semesters or quarters , with each t…" at bounding box center [411, 304] width 522 height 101
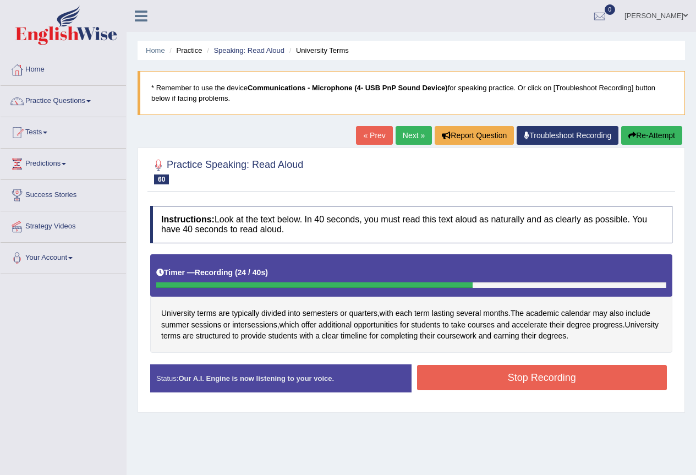
click at [551, 374] on button "Stop Recording" at bounding box center [542, 377] width 250 height 25
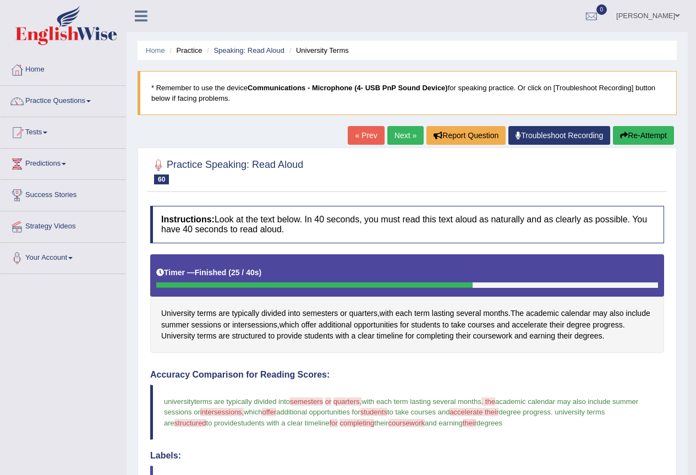
click at [405, 137] on link "Next »" at bounding box center [405, 135] width 36 height 19
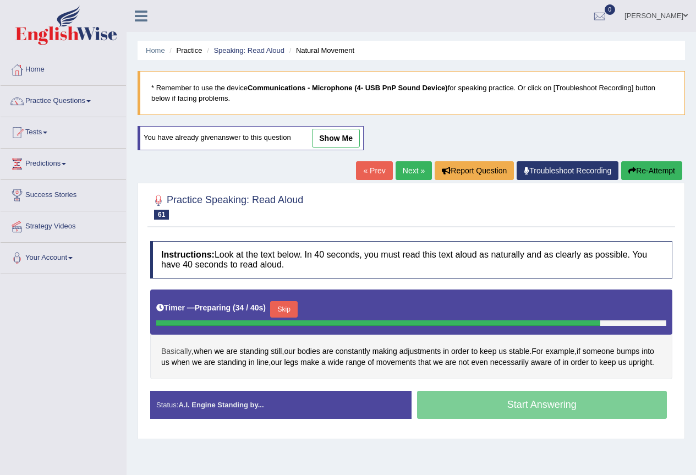
click at [178, 351] on span "Basically" at bounding box center [176, 352] width 30 height 12
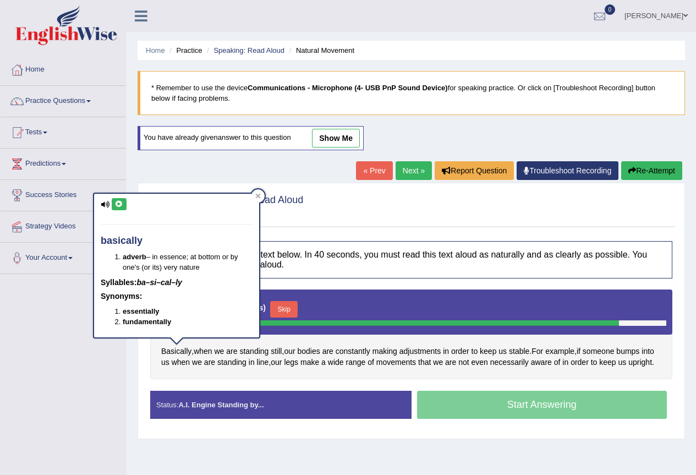
click at [117, 201] on icon at bounding box center [119, 204] width 8 height 7
click at [478, 378] on div "Basically , when we are standing still , our bodies are constantly making adjus…" at bounding box center [411, 335] width 522 height 90
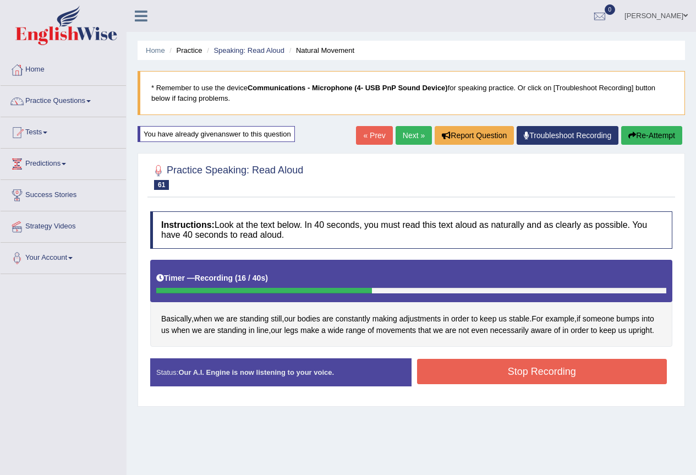
click at [534, 384] on button "Stop Recording" at bounding box center [542, 371] width 250 height 25
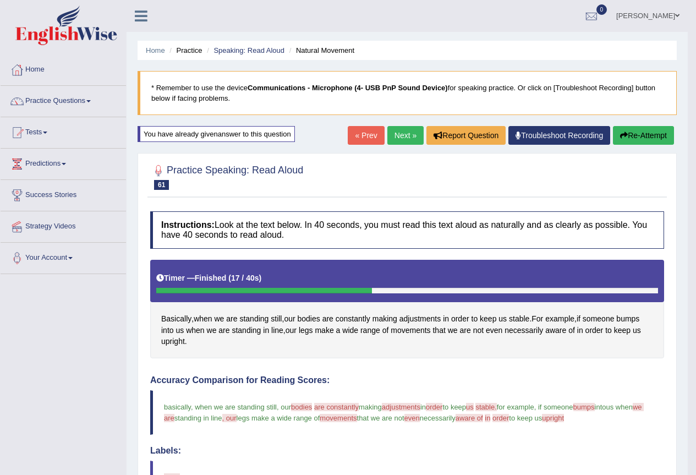
click at [400, 135] on link "Next »" at bounding box center [405, 135] width 36 height 19
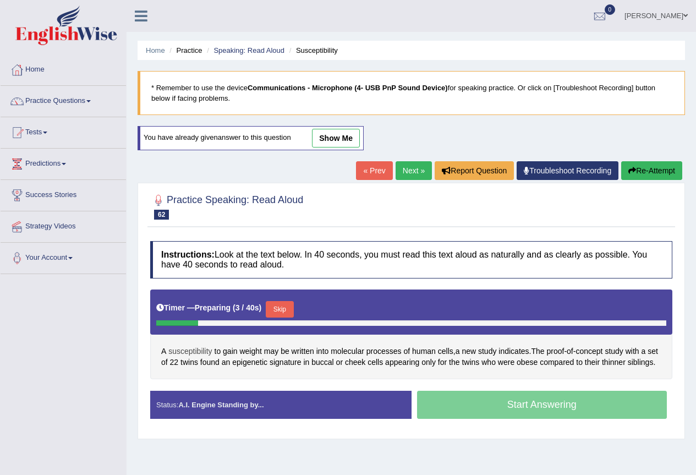
click at [195, 353] on span "susceptibility" at bounding box center [189, 352] width 43 height 12
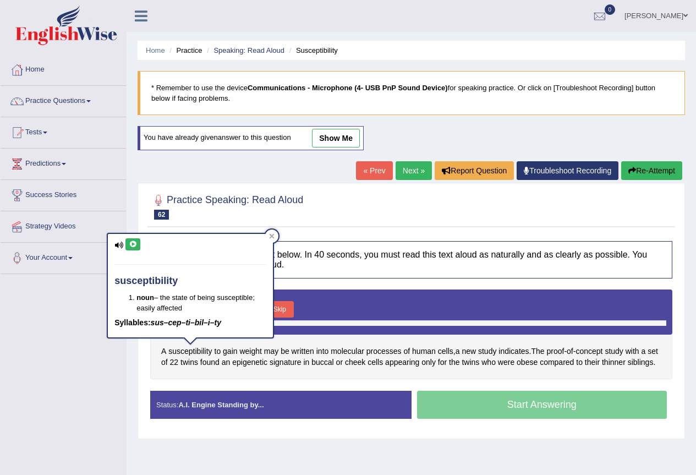
click at [135, 251] on div "susceptibility noun – the state of being susceptible; easily affected Syllables…" at bounding box center [190, 285] width 165 height 103
click at [134, 246] on icon at bounding box center [133, 244] width 8 height 7
click at [146, 375] on div "Practice Speaking: Read Aloud 62 Susceptibility Instructions: Look at the text …" at bounding box center [412, 311] width 548 height 256
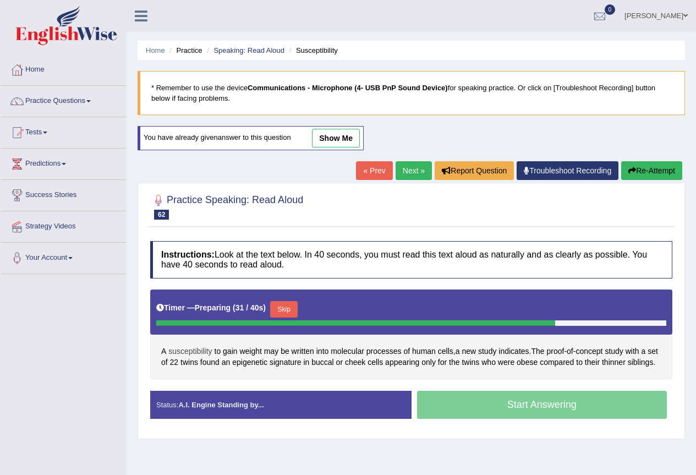
click at [192, 353] on span "susceptibility" at bounding box center [189, 352] width 43 height 12
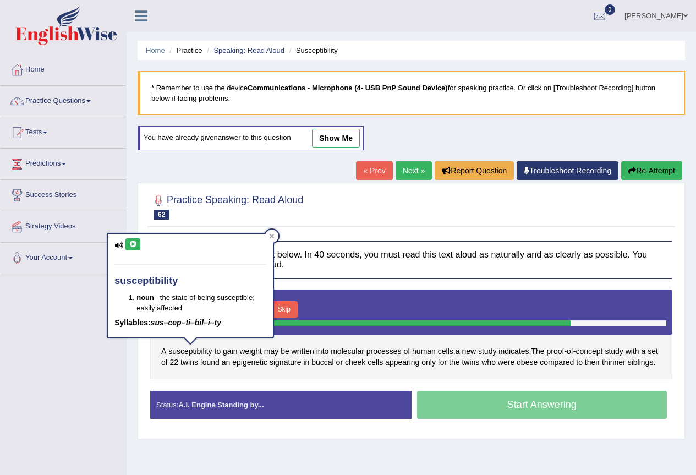
click at [136, 245] on icon at bounding box center [133, 244] width 8 height 7
click at [318, 379] on div "A susceptibility to gain weight may be written into molecular processes of huma…" at bounding box center [411, 335] width 522 height 90
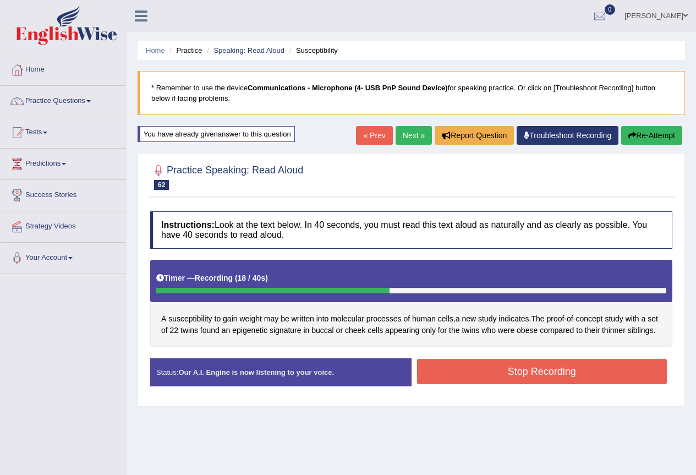
click at [500, 384] on button "Stop Recording" at bounding box center [542, 371] width 250 height 25
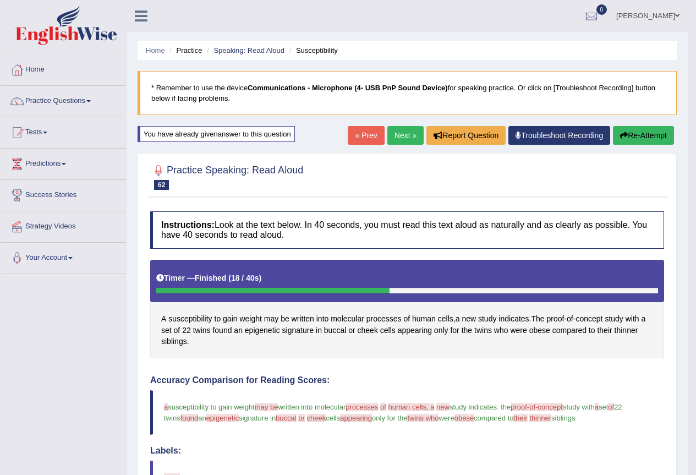
click at [642, 134] on button "Re-Attempt" at bounding box center [643, 135] width 61 height 19
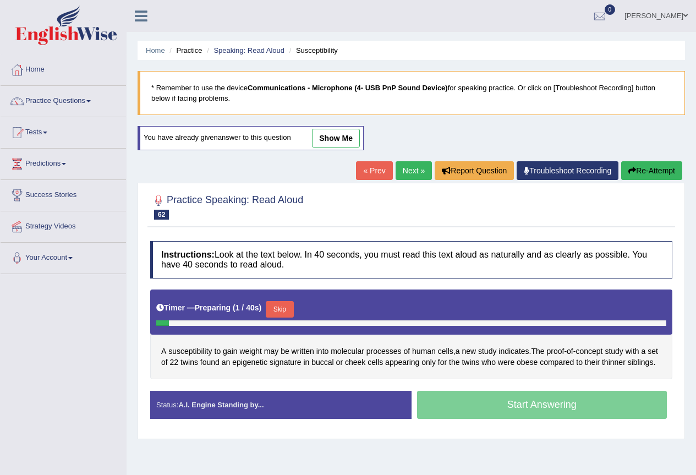
click at [283, 311] on button "Skip" at bounding box center [280, 309] width 28 height 17
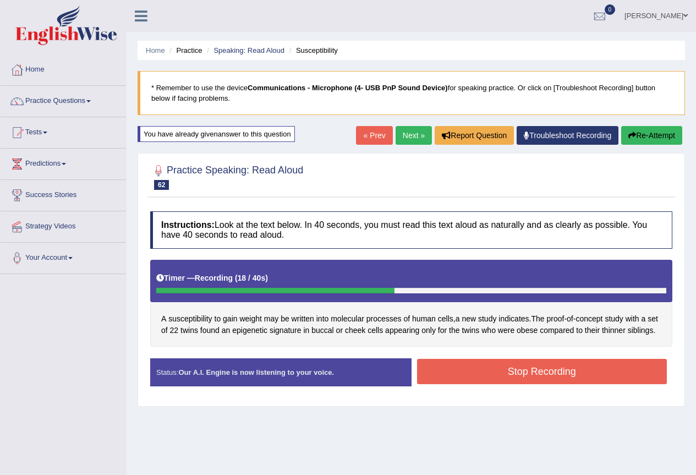
click at [535, 381] on button "Stop Recording" at bounding box center [542, 371] width 250 height 25
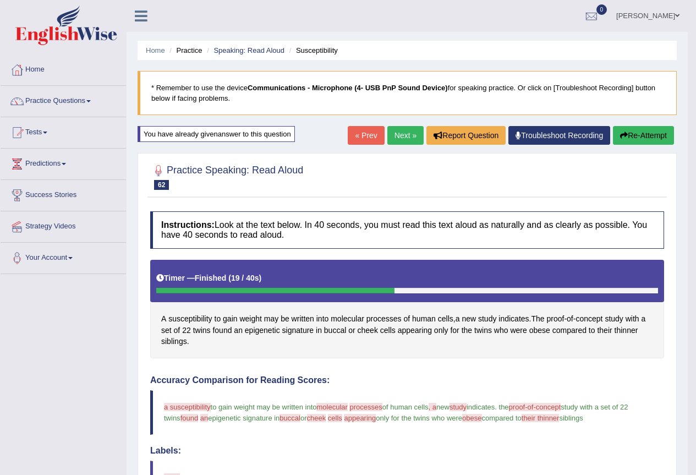
click at [399, 136] on link "Next »" at bounding box center [405, 135] width 36 height 19
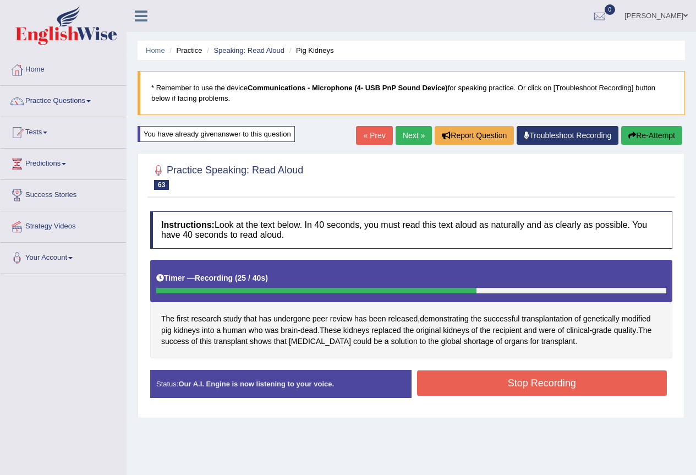
click at [576, 385] on button "Stop Recording" at bounding box center [542, 382] width 250 height 25
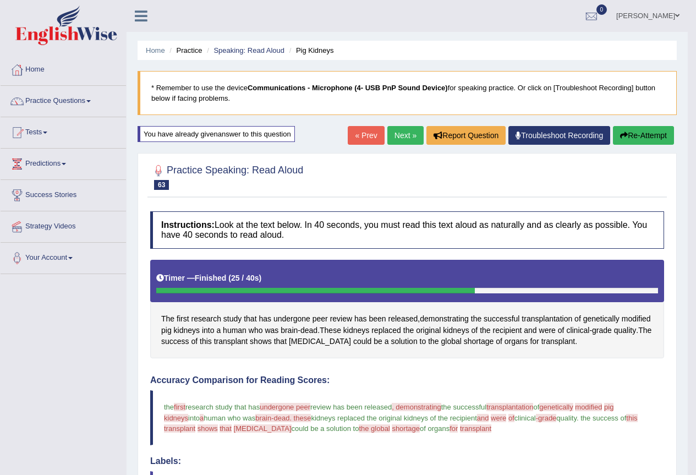
click at [647, 134] on button "Re-Attempt" at bounding box center [643, 135] width 61 height 19
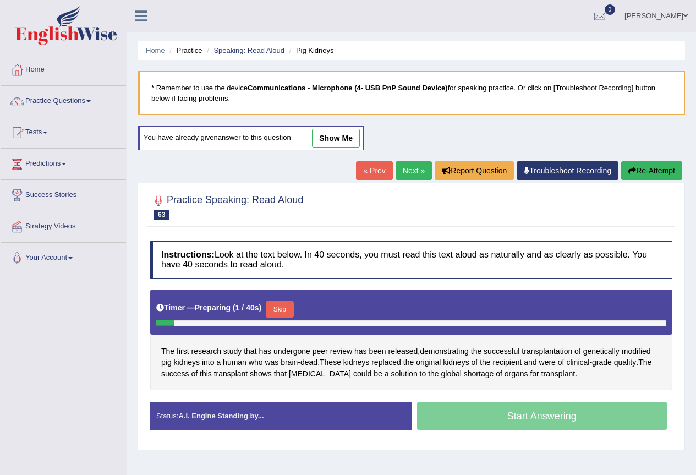
click at [289, 308] on button "Skip" at bounding box center [280, 309] width 28 height 17
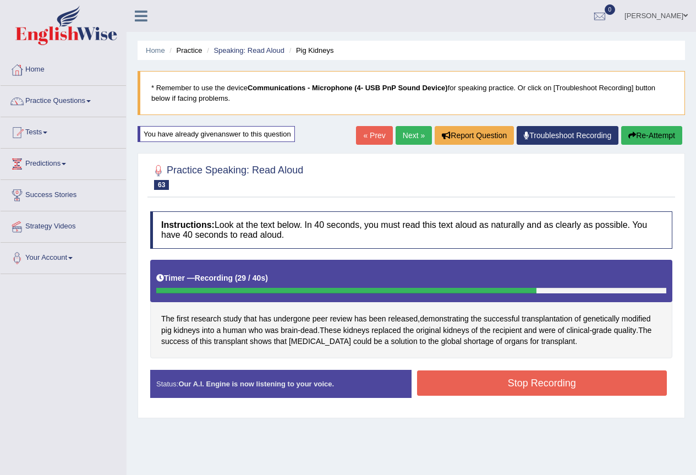
click at [585, 382] on button "Stop Recording" at bounding box center [542, 382] width 250 height 25
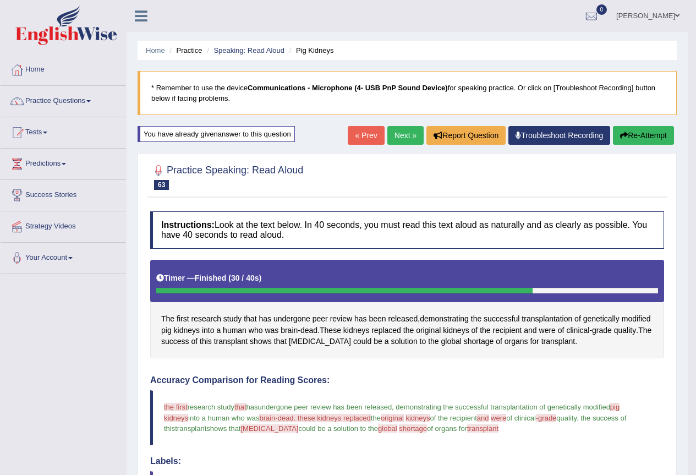
click at [638, 134] on button "Re-Attempt" at bounding box center [643, 135] width 61 height 19
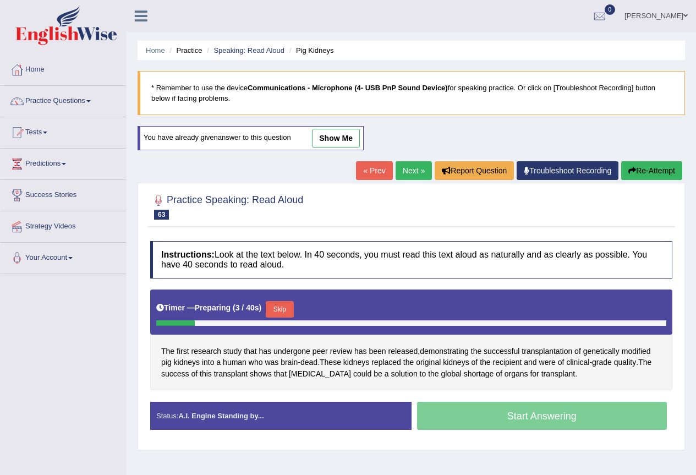
click at [289, 307] on button "Skip" at bounding box center [280, 309] width 28 height 17
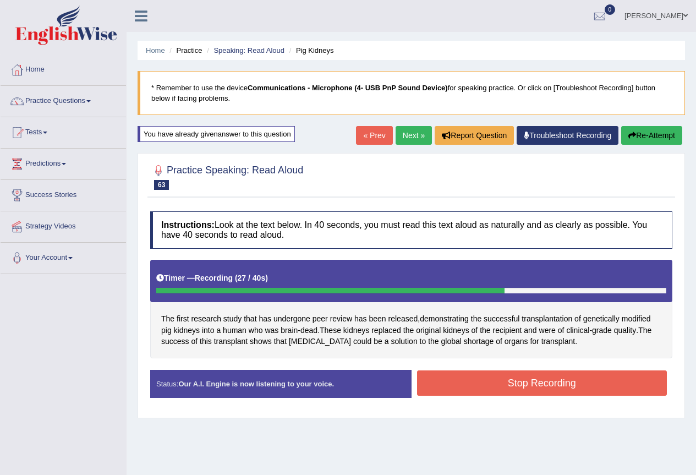
click at [570, 388] on button "Stop Recording" at bounding box center [542, 382] width 250 height 25
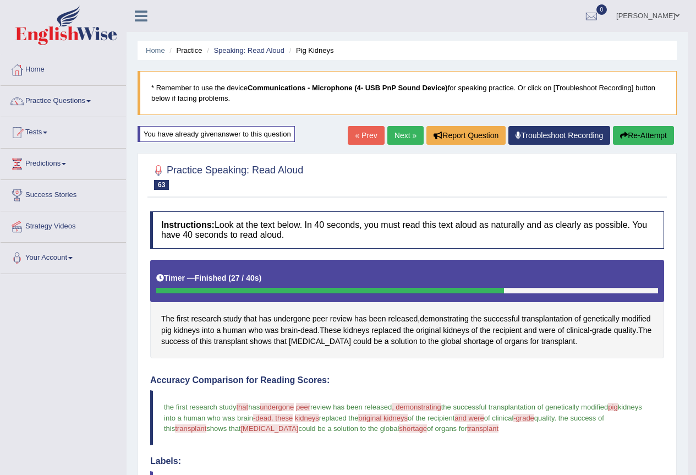
click at [406, 136] on link "Next »" at bounding box center [405, 135] width 36 height 19
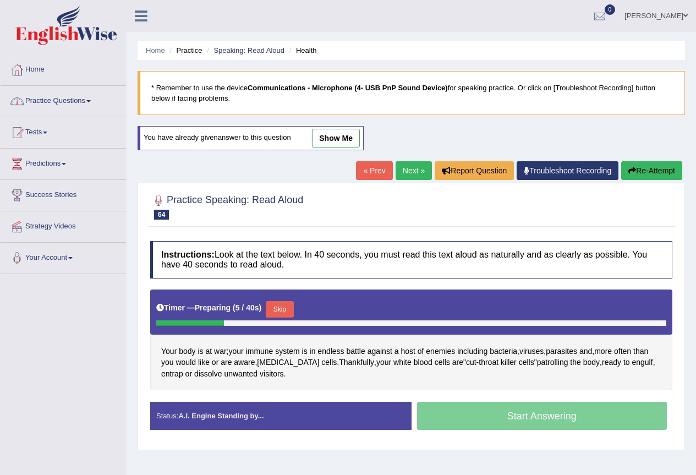
click at [61, 106] on link "Practice Questions" at bounding box center [63, 100] width 125 height 28
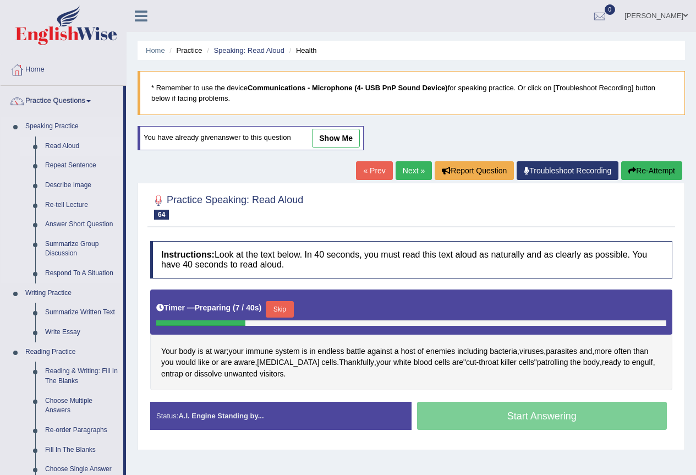
click at [74, 146] on link "Read Aloud" at bounding box center [81, 146] width 83 height 20
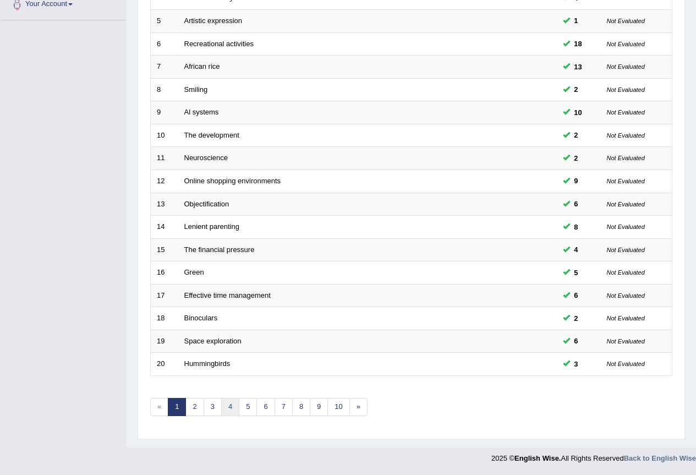
click at [237, 408] on link "4" at bounding box center [230, 407] width 18 height 18
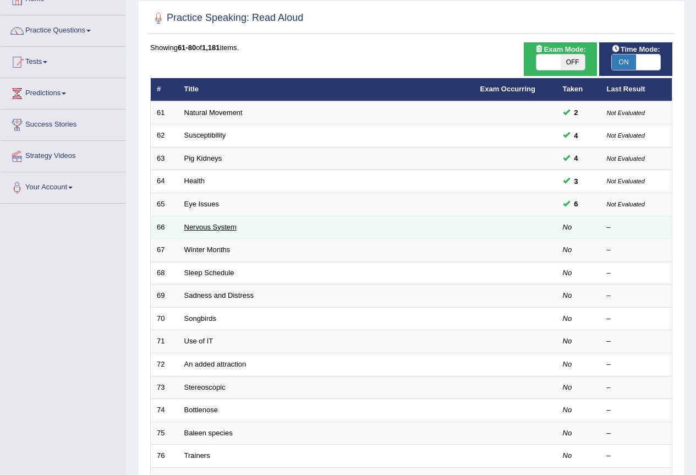
click at [208, 227] on link "Nervous System" at bounding box center [210, 227] width 52 height 8
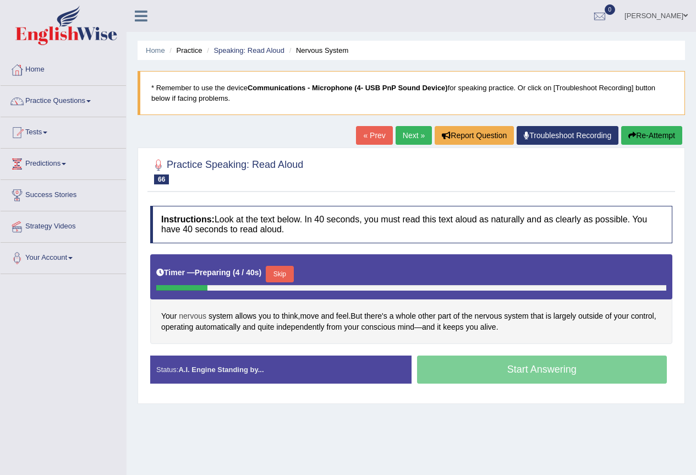
click at [195, 317] on span "nervous" at bounding box center [193, 316] width 28 height 12
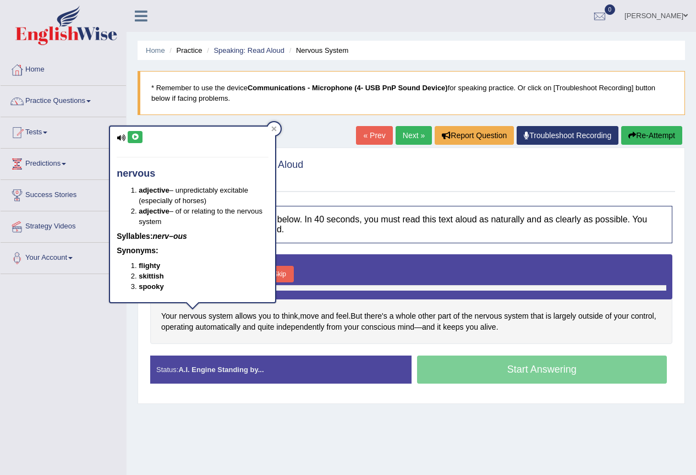
click at [134, 134] on icon at bounding box center [135, 137] width 8 height 7
click at [275, 128] on icon at bounding box center [274, 129] width 5 height 5
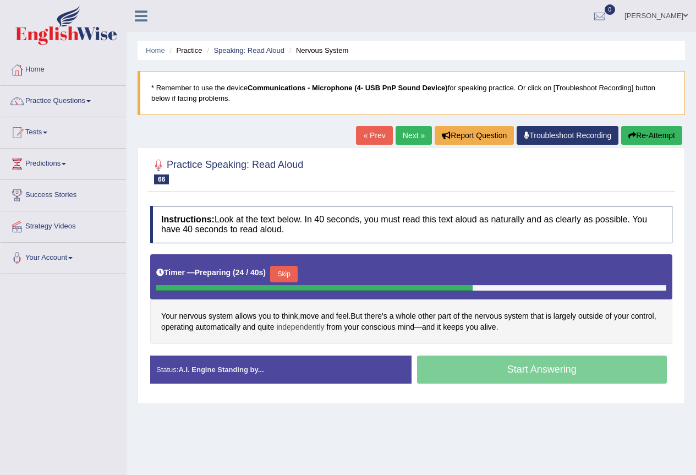
click at [294, 326] on span "independently" at bounding box center [300, 327] width 48 height 12
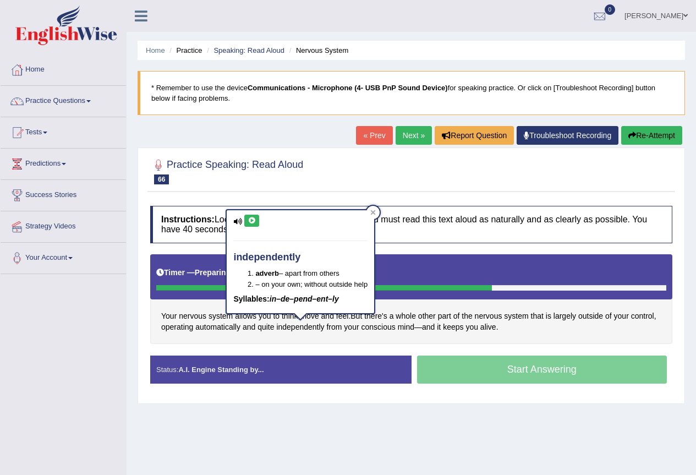
click at [252, 218] on icon at bounding box center [252, 220] width 8 height 7
click at [385, 330] on span "conscious" at bounding box center [378, 327] width 34 height 12
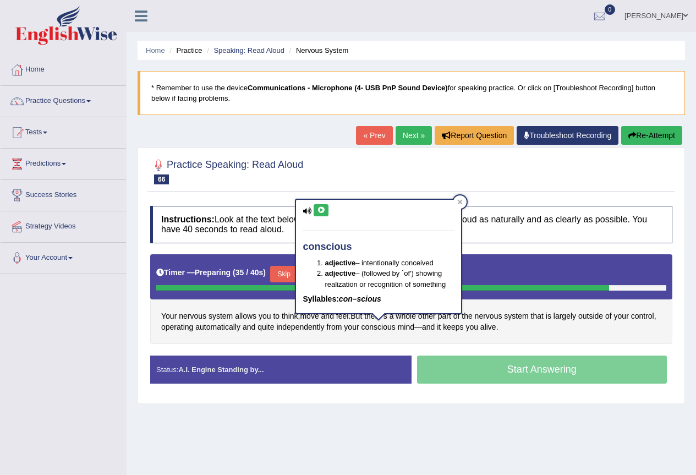
click at [324, 210] on icon at bounding box center [321, 210] width 8 height 7
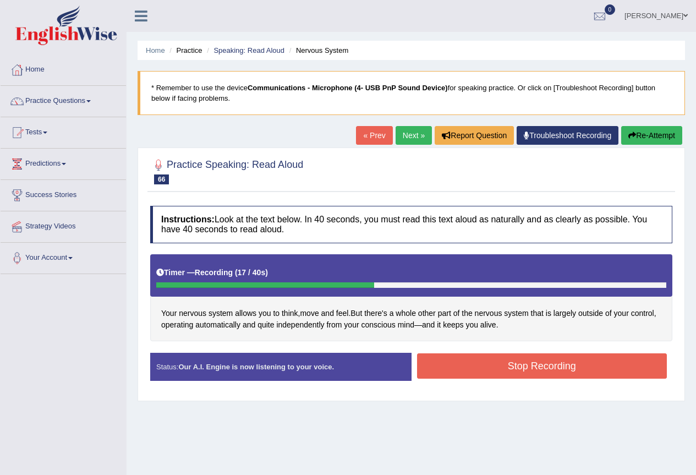
click at [514, 369] on button "Stop Recording" at bounding box center [542, 365] width 250 height 25
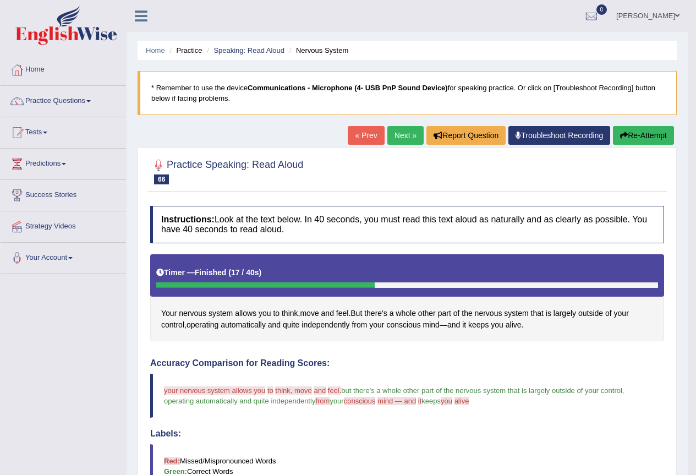
click at [647, 133] on button "Re-Attempt" at bounding box center [643, 135] width 61 height 19
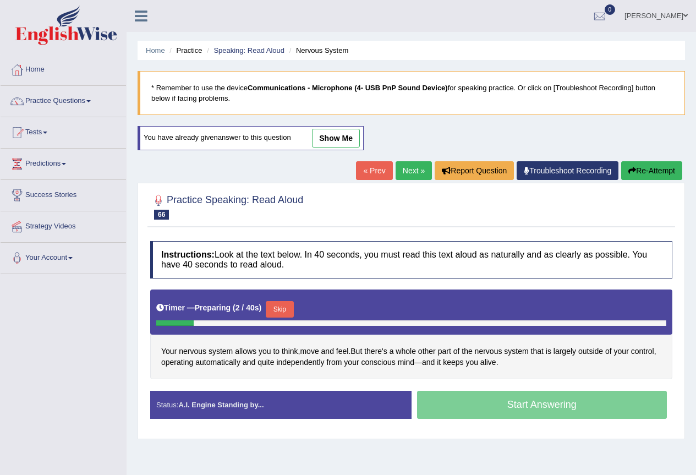
click at [282, 308] on button "Skip" at bounding box center [280, 309] width 28 height 17
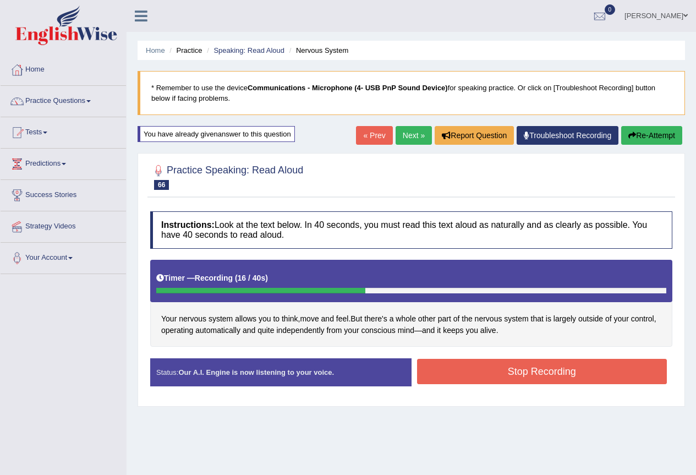
click at [510, 379] on button "Stop Recording" at bounding box center [542, 371] width 250 height 25
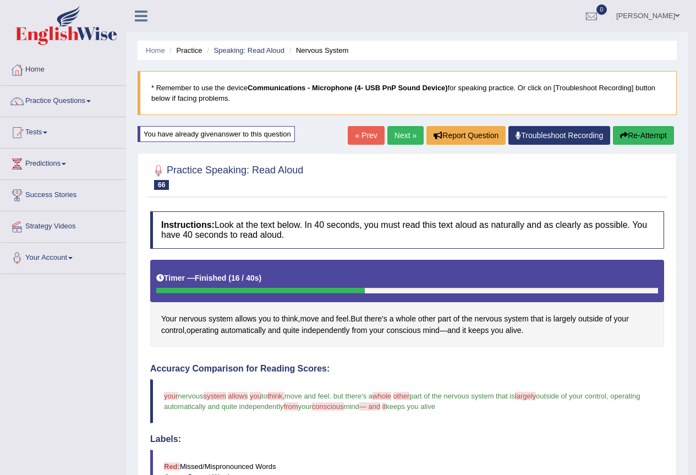
click at [631, 133] on button "Re-Attempt" at bounding box center [643, 135] width 61 height 19
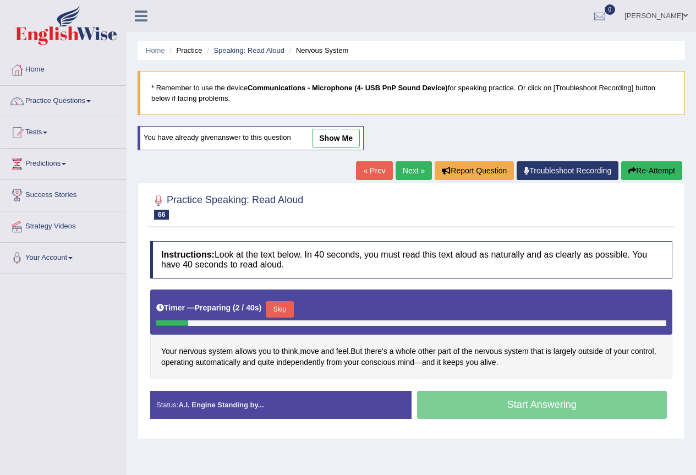
click at [288, 308] on button "Skip" at bounding box center [280, 309] width 28 height 17
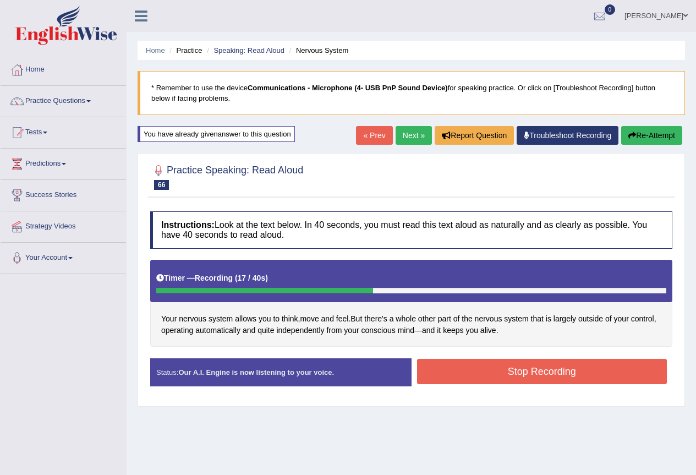
click at [513, 369] on button "Stop Recording" at bounding box center [542, 371] width 250 height 25
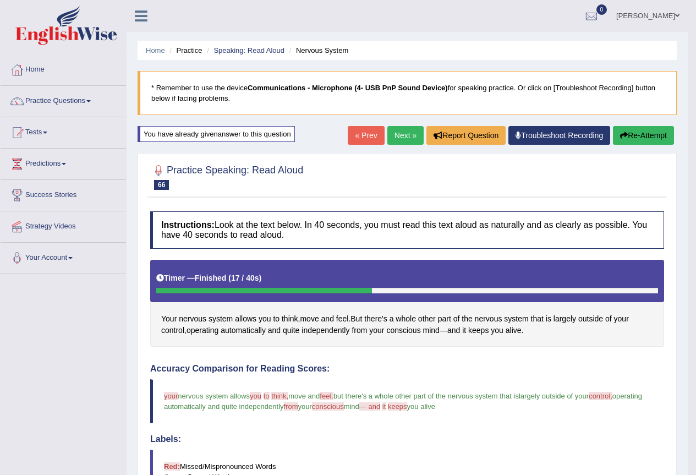
click at [397, 133] on link "Next »" at bounding box center [405, 135] width 36 height 19
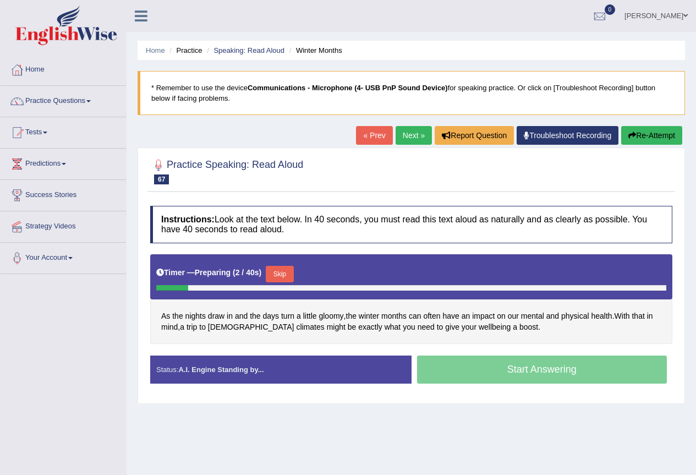
click at [287, 272] on button "Skip" at bounding box center [280, 274] width 28 height 17
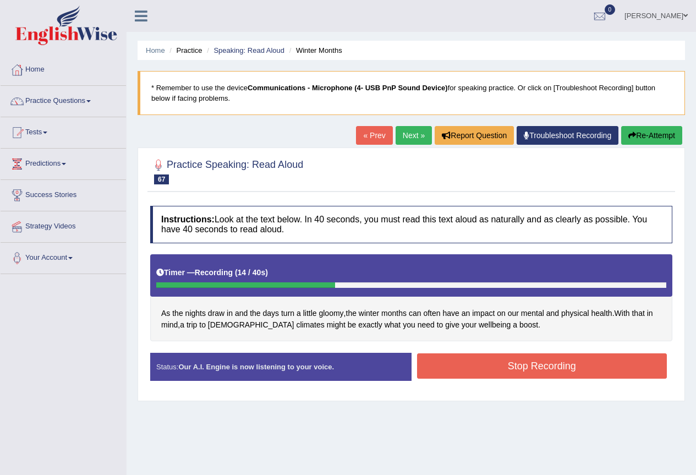
click at [517, 367] on button "Stop Recording" at bounding box center [542, 365] width 250 height 25
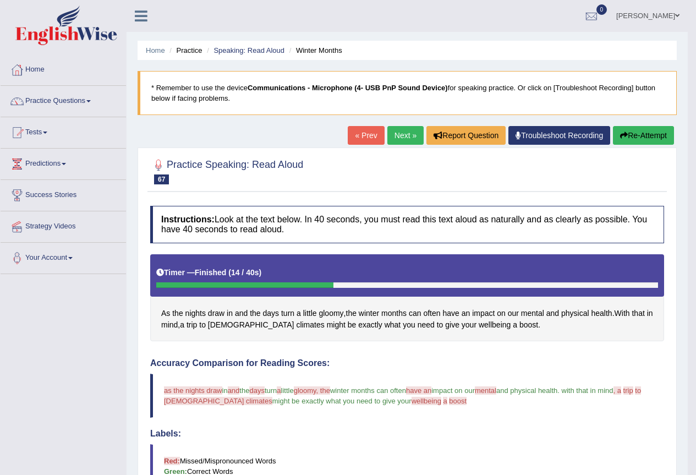
click at [649, 140] on button "Re-Attempt" at bounding box center [643, 135] width 61 height 19
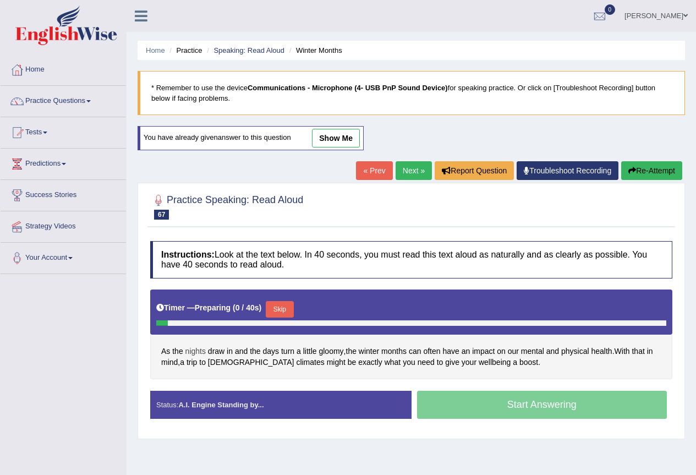
click at [197, 351] on span "nights" at bounding box center [195, 352] width 20 height 12
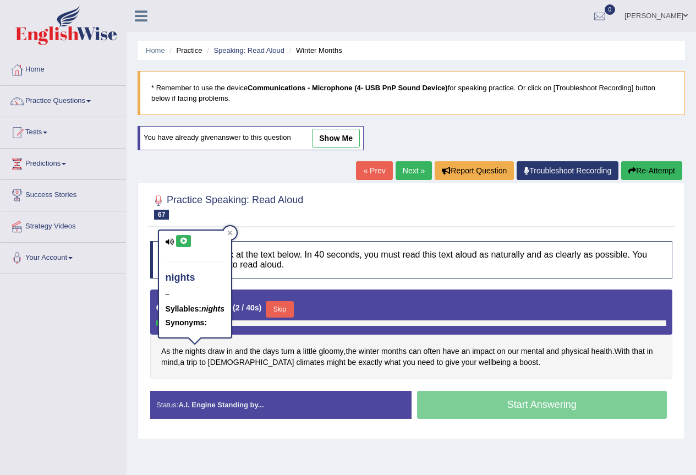
click at [188, 241] on button at bounding box center [183, 241] width 15 height 12
click at [220, 349] on span "draw" at bounding box center [216, 352] width 17 height 12
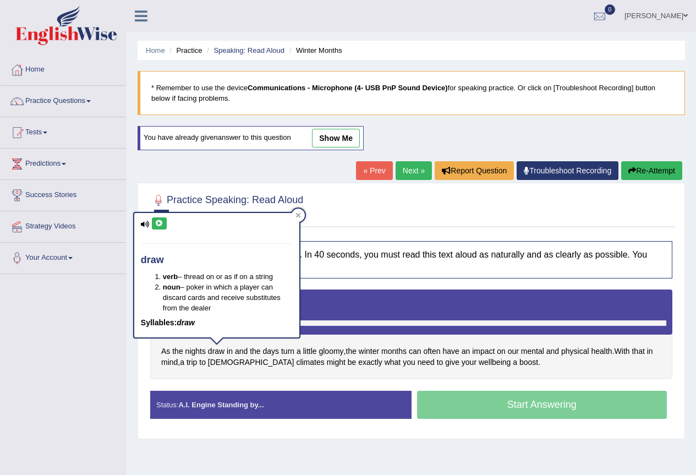
click at [157, 222] on icon at bounding box center [159, 223] width 8 height 7
click at [270, 355] on span "days" at bounding box center [271, 352] width 17 height 12
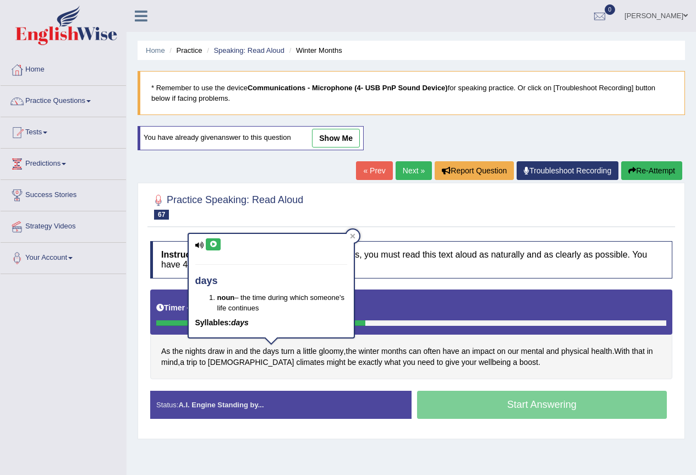
click at [212, 243] on icon at bounding box center [213, 244] width 8 height 7
click at [332, 354] on span "gloomy" at bounding box center [331, 352] width 25 height 12
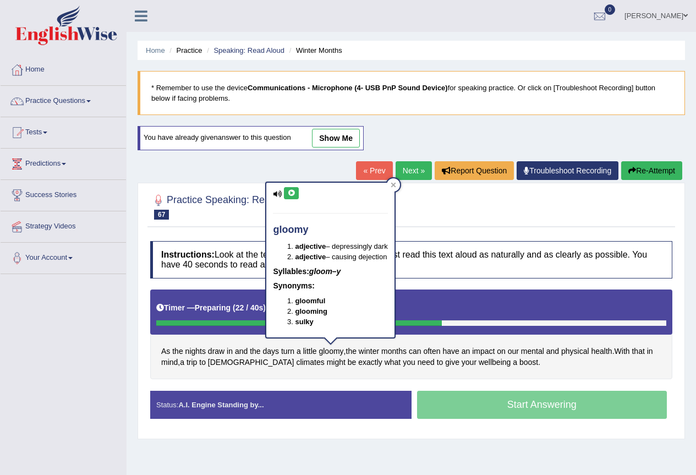
click at [293, 191] on icon at bounding box center [291, 193] width 8 height 7
click at [544, 352] on span "mental" at bounding box center [532, 352] width 23 height 12
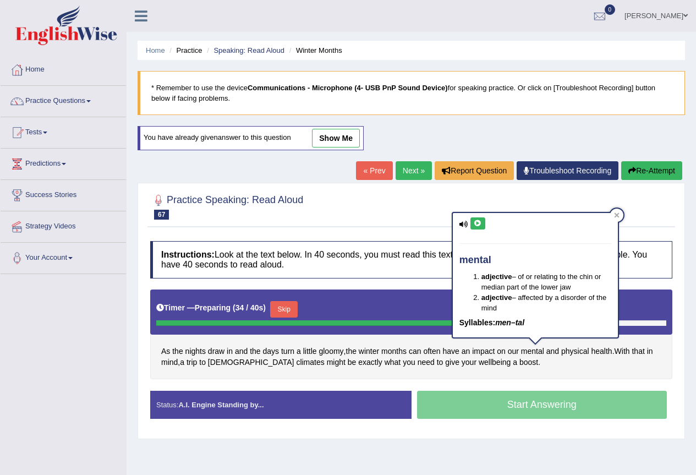
click at [482, 224] on button at bounding box center [478, 223] width 15 height 12
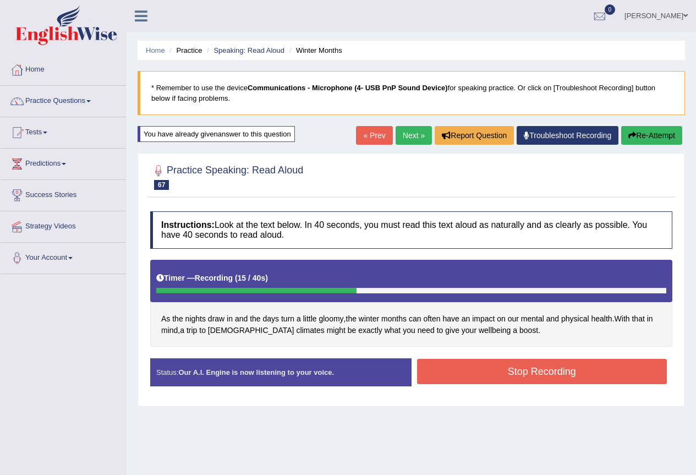
click at [494, 373] on button "Stop Recording" at bounding box center [542, 371] width 250 height 25
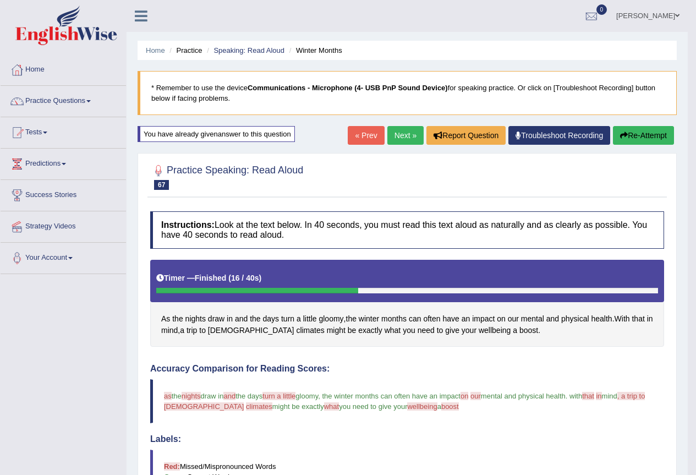
click at [636, 136] on button "Re-Attempt" at bounding box center [643, 135] width 61 height 19
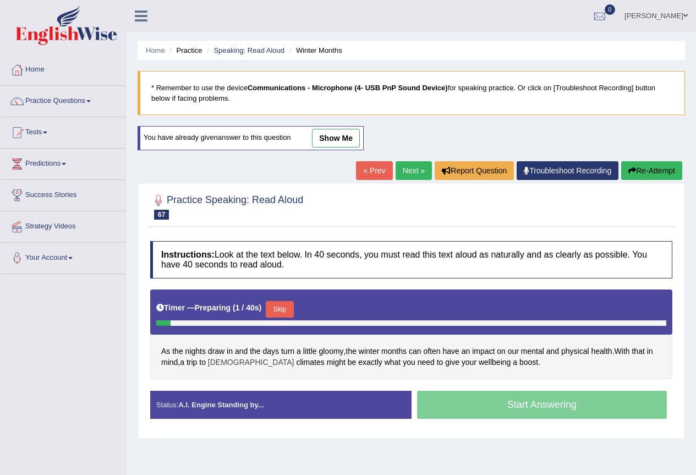
click at [223, 364] on span "[DEMOGRAPHIC_DATA]" at bounding box center [251, 363] width 86 height 12
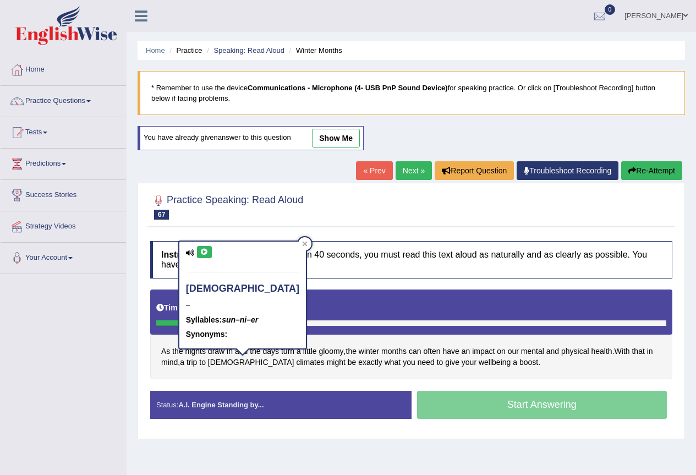
click at [207, 253] on icon at bounding box center [204, 252] width 8 height 7
click at [296, 367] on span "climates" at bounding box center [310, 363] width 28 height 12
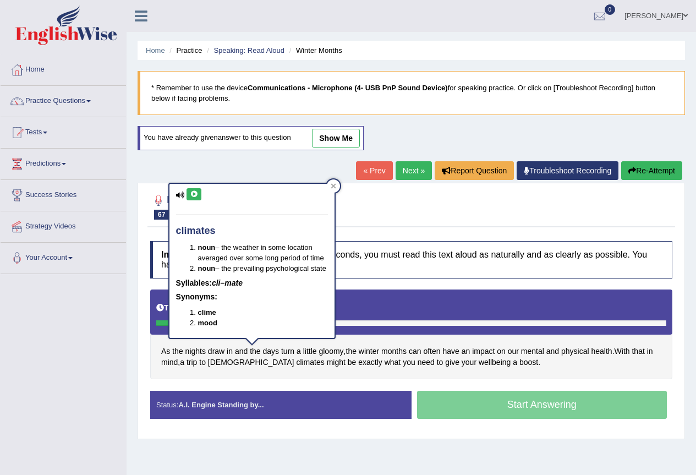
click at [195, 196] on icon at bounding box center [194, 194] width 8 height 7
click at [479, 363] on span "wellbeing" at bounding box center [495, 363] width 32 height 12
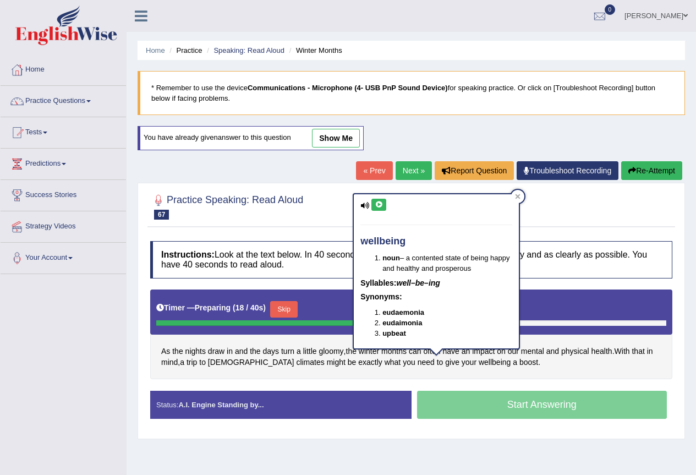
click at [378, 201] on icon at bounding box center [379, 204] width 8 height 7
click at [378, 203] on icon at bounding box center [379, 204] width 8 height 7
click at [520, 364] on span "boost" at bounding box center [529, 363] width 19 height 12
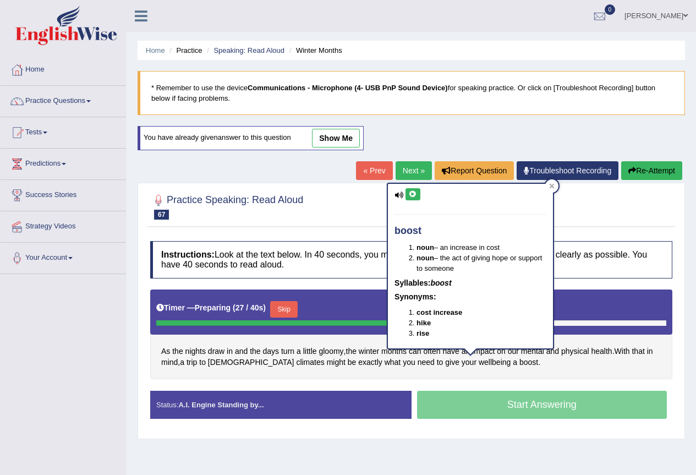
click at [414, 194] on icon at bounding box center [413, 194] width 8 height 7
click at [413, 189] on button at bounding box center [413, 194] width 15 height 12
click at [523, 362] on div "As the nights draw in and the days turn a little gloomy , the winter months can…" at bounding box center [411, 335] width 522 height 90
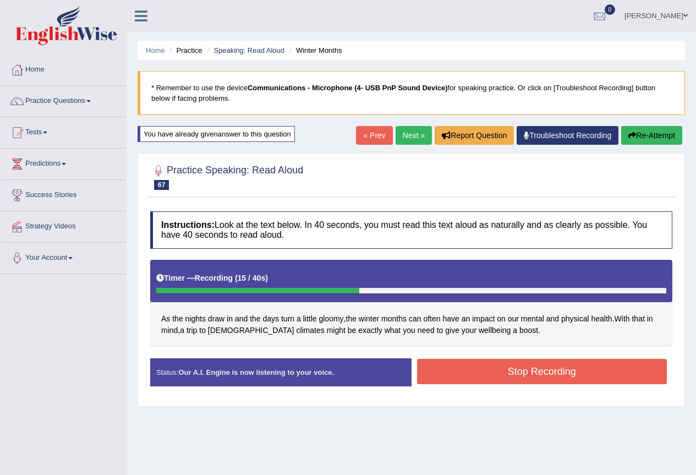
click at [541, 371] on button "Stop Recording" at bounding box center [542, 371] width 250 height 25
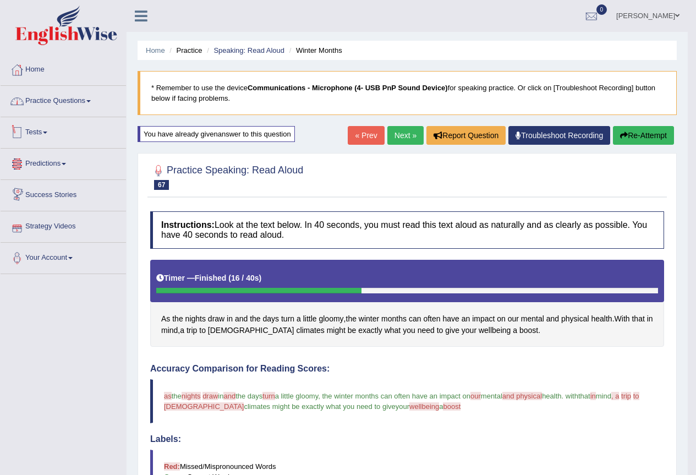
click at [62, 103] on link "Practice Questions" at bounding box center [63, 100] width 125 height 28
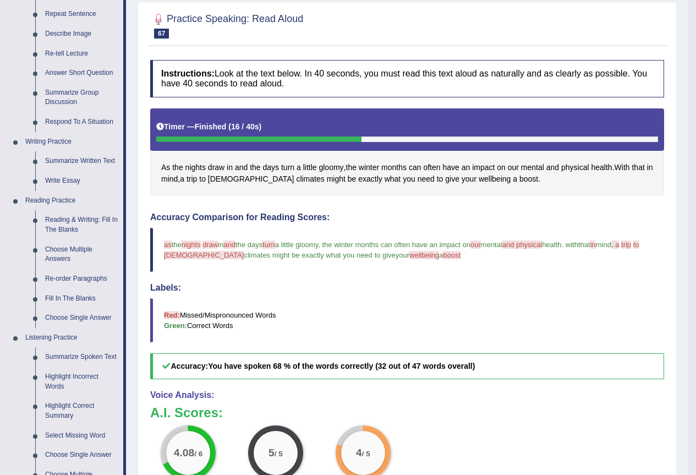
scroll to position [183, 0]
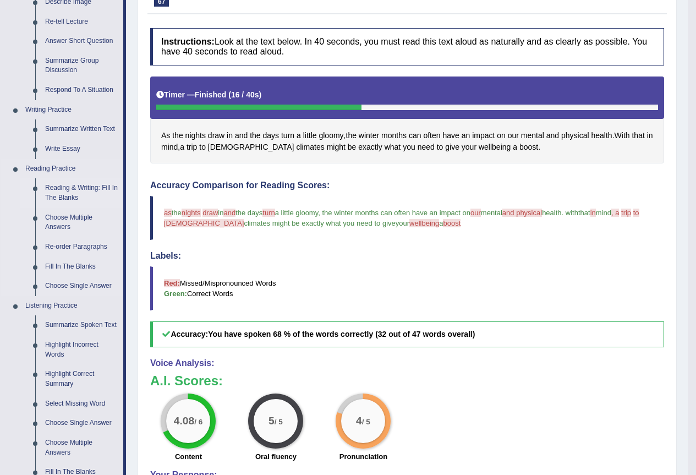
click at [63, 190] on link "Reading & Writing: Fill In The Blanks" at bounding box center [81, 192] width 83 height 29
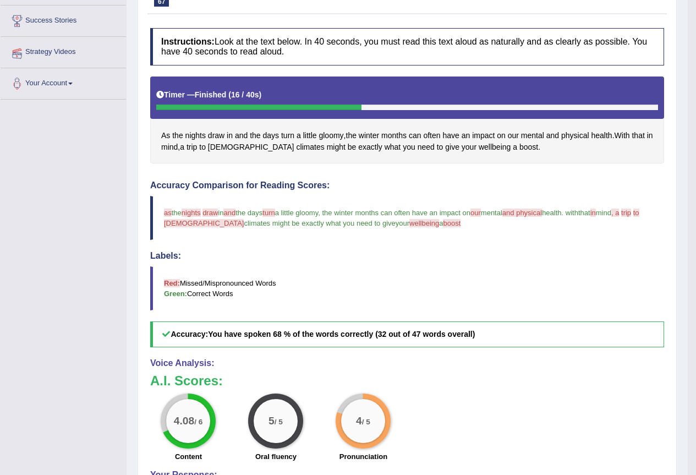
scroll to position [219, 0]
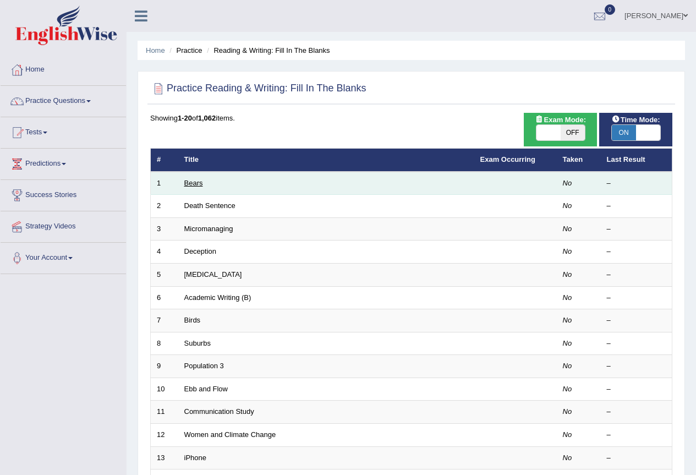
click at [188, 185] on link "Bears" at bounding box center [193, 183] width 19 height 8
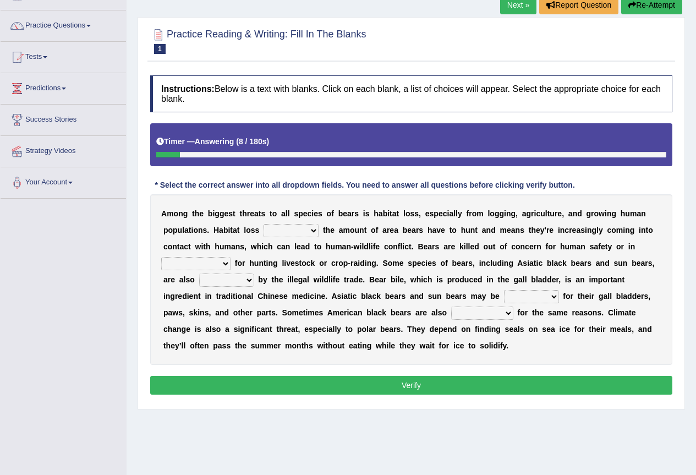
scroll to position [103, 0]
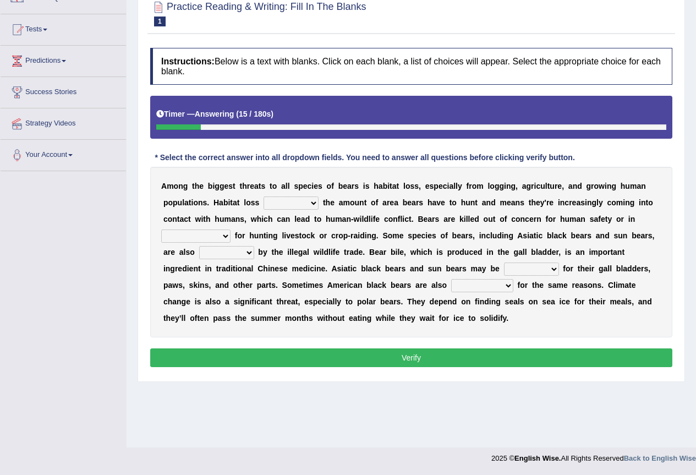
click at [310, 205] on select "increases reduces complies interacts" at bounding box center [291, 202] width 55 height 13
select select "interacts"
click at [264, 196] on select "increases reduces complies interacts" at bounding box center [291, 202] width 55 height 13
click at [227, 237] on select "coalition retaliation appreciation disinformation" at bounding box center [195, 236] width 69 height 13
select select "disinformation"
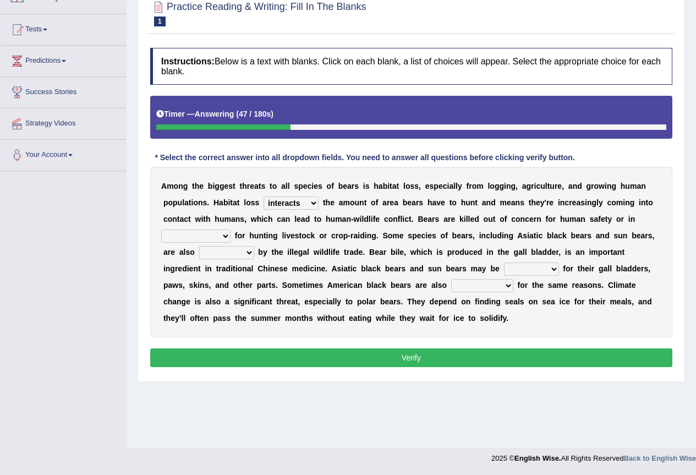
click at [161, 230] on select "coalition retaliation appreciation disinformation" at bounding box center [195, 236] width 69 height 13
click at [249, 253] on select "protected prohibited fattened threatened" at bounding box center [226, 252] width 55 height 13
select select "protected"
click at [199, 246] on select "protected prohibited fattened threatened" at bounding box center [226, 252] width 55 height 13
click at [550, 270] on select "poached squelched coached blenched" at bounding box center [531, 269] width 55 height 13
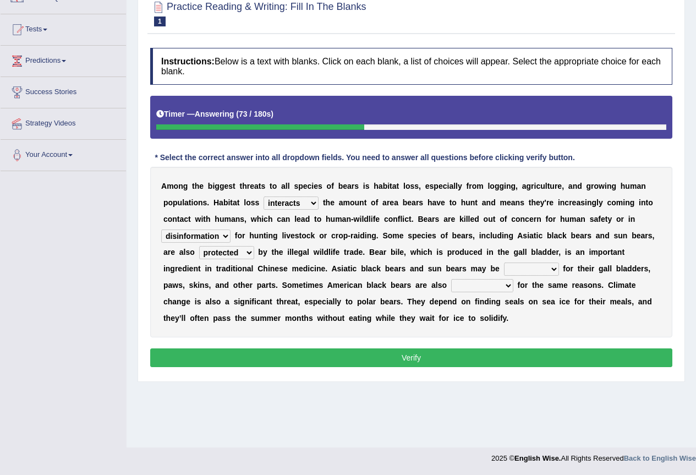
select select "coached"
click at [504, 263] on select "poached squelched coached blenched" at bounding box center [531, 269] width 55 height 13
click at [507, 287] on select "begot foreseen encountered targeted" at bounding box center [482, 285] width 62 height 13
select select "targeted"
click at [451, 279] on select "begot foreseen encountered targeted" at bounding box center [482, 285] width 62 height 13
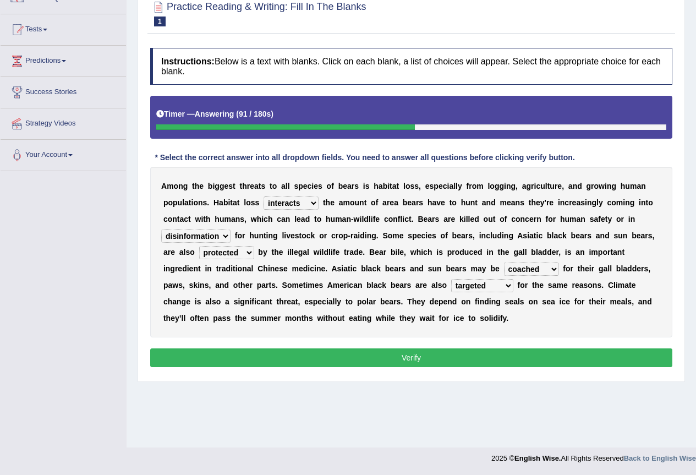
click at [450, 356] on button "Verify" at bounding box center [411, 357] width 522 height 19
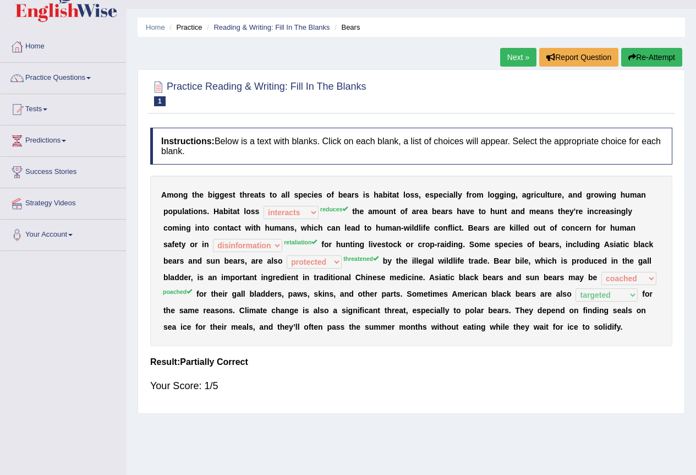
scroll to position [0, 0]
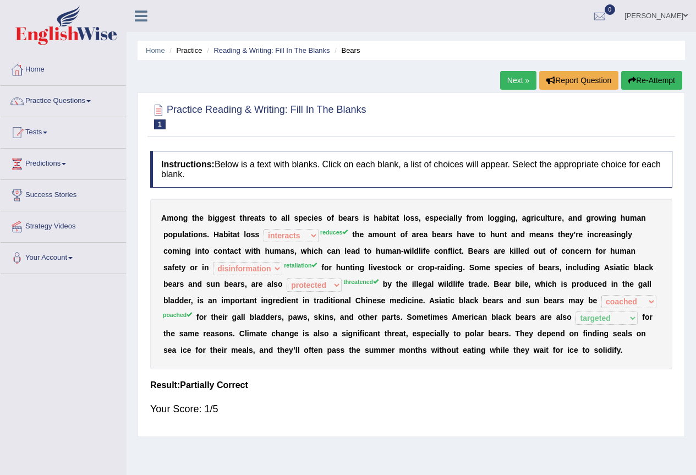
click at [511, 81] on link "Next »" at bounding box center [518, 80] width 36 height 19
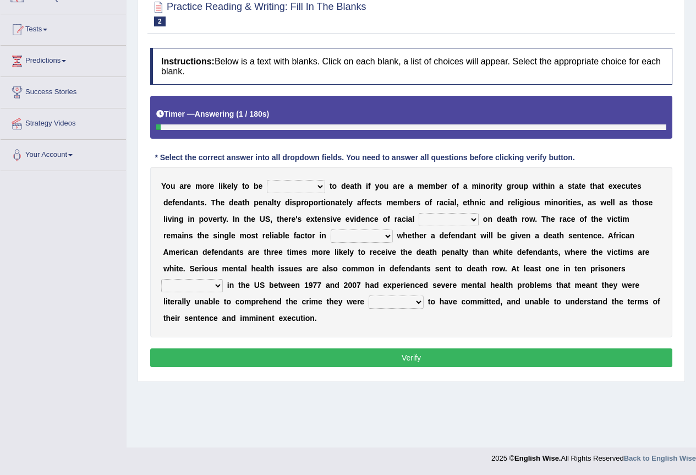
scroll to position [103, 0]
click at [319, 184] on select "penalized blamed complained sentenced" at bounding box center [296, 186] width 58 height 13
select select "sentenced"
click at [267, 180] on select "penalized blamed complained sentenced" at bounding box center [296, 186] width 58 height 13
click at [472, 222] on select "bias equality appearance background" at bounding box center [449, 219] width 60 height 13
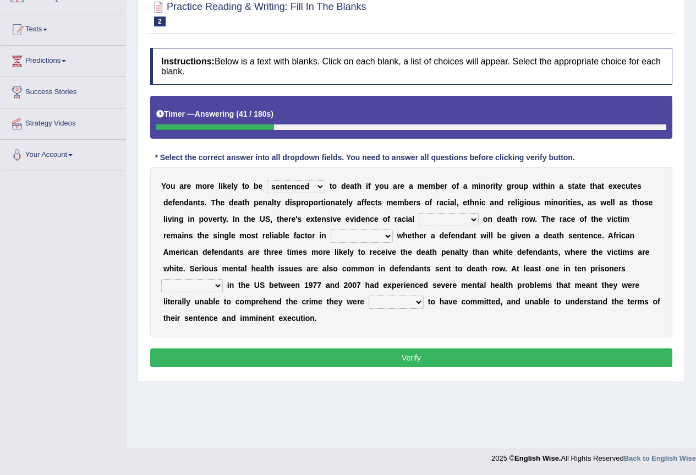
select select "equality"
click at [419, 213] on select "bias equality appearance background" at bounding box center [449, 219] width 60 height 13
click at [369, 236] on select "determining adjoining undermining examining" at bounding box center [362, 236] width 62 height 13
select select "determining"
click at [331, 230] on select "determining adjoining undermining examining" at bounding box center [362, 236] width 62 height 13
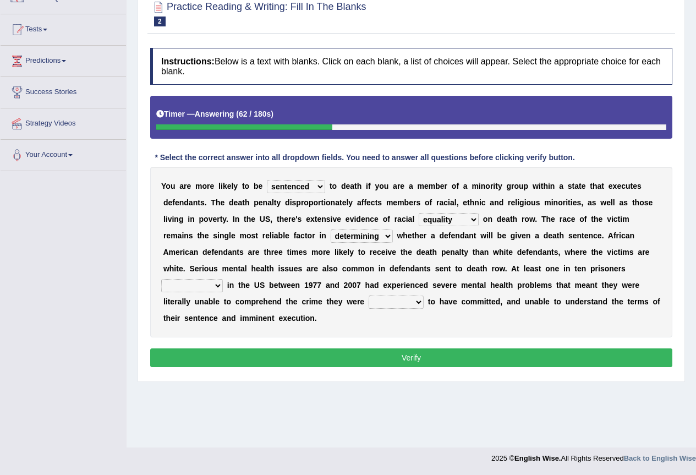
click at [217, 287] on select "electrocuted persecuted executed captured" at bounding box center [192, 285] width 62 height 13
select select "executed"
click at [161, 279] on select "electrocuted persecuted executed captured" at bounding box center [192, 285] width 62 height 13
click at [415, 304] on select "alleged acclaimed persuaded claimed" at bounding box center [396, 302] width 55 height 13
select select "claimed"
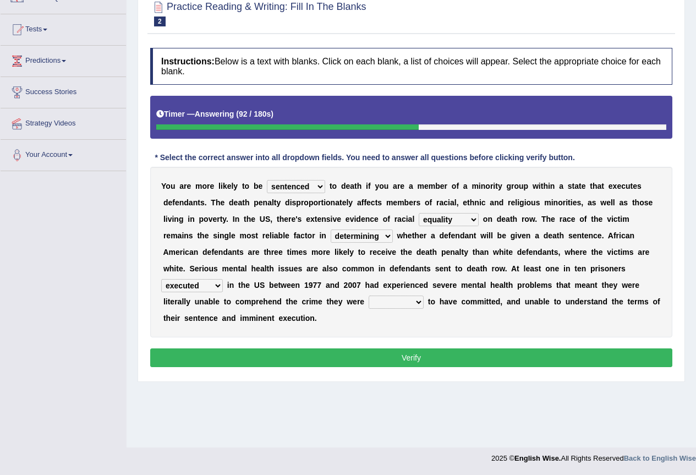
click at [369, 296] on select "alleged acclaimed persuaded claimed" at bounding box center [396, 302] width 55 height 13
click at [318, 189] on select "penalized blamed complained sentenced" at bounding box center [296, 186] width 58 height 13
click at [462, 220] on select "bias equality appearance background" at bounding box center [449, 219] width 60 height 13
select select "appearance"
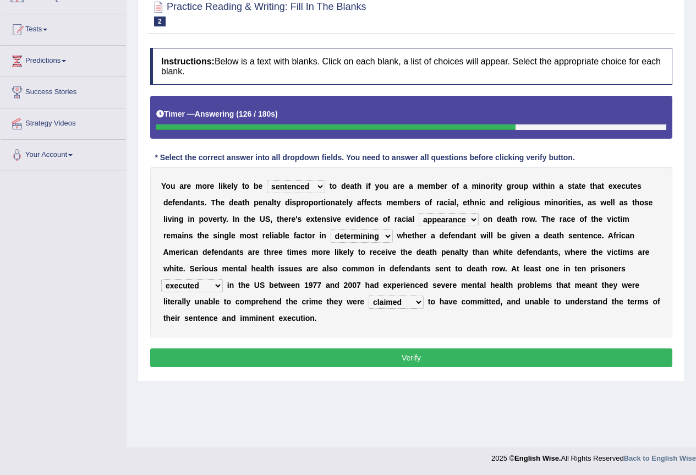
click at [419, 213] on select "bias equality appearance background" at bounding box center [449, 219] width 60 height 13
click at [380, 238] on select "determining adjoining undermining examining" at bounding box center [362, 236] width 62 height 13
click at [397, 305] on select "alleged acclaimed persuaded claimed" at bounding box center [396, 302] width 55 height 13
click at [504, 330] on div "Y o u a r e m o r e l i k e l y t o b e penalized blamed complained sentenced t…" at bounding box center [411, 252] width 522 height 171
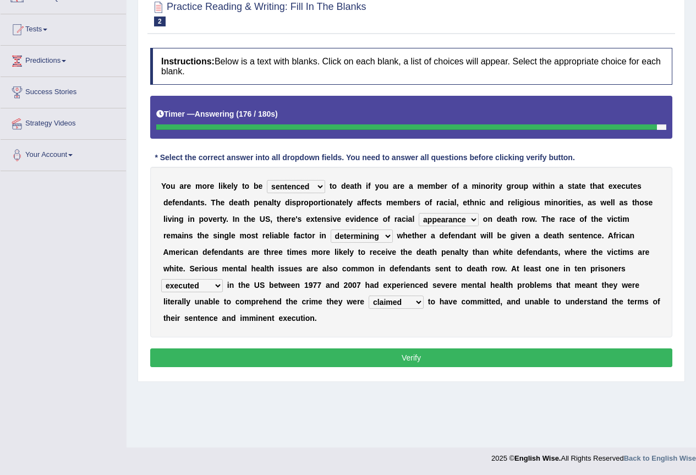
click at [476, 357] on button "Verify" at bounding box center [411, 357] width 522 height 19
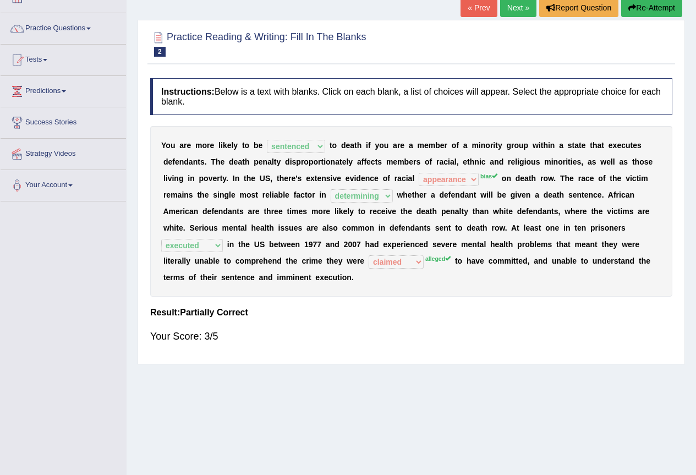
scroll to position [0, 0]
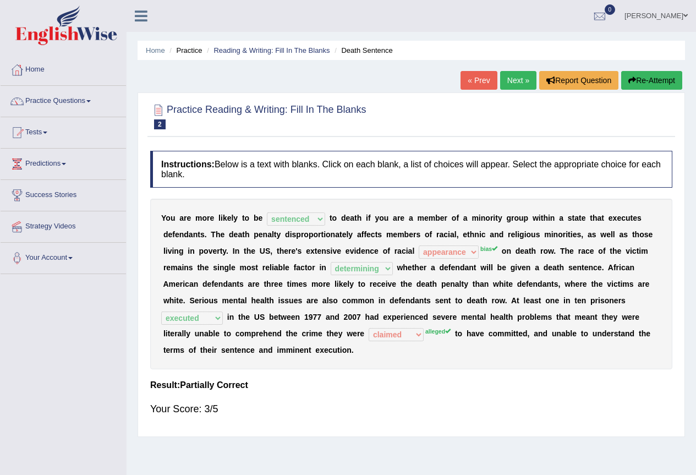
click at [510, 77] on link "Next »" at bounding box center [518, 80] width 36 height 19
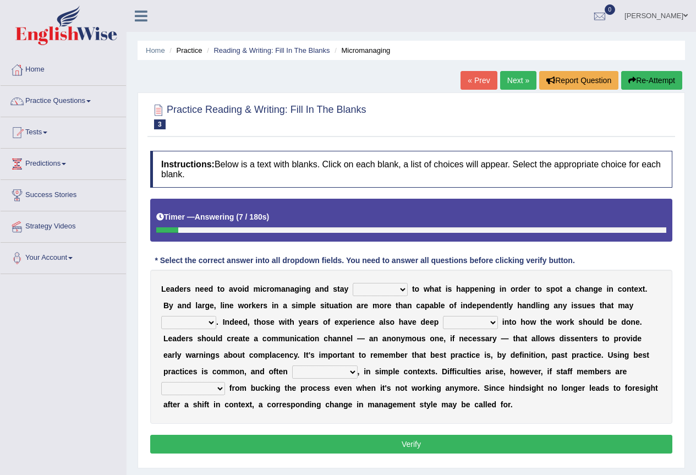
click at [403, 290] on select "complied connected precise concise" at bounding box center [380, 289] width 55 height 13
select select "concise"
click at [353, 283] on select "complied connected precise concise" at bounding box center [380, 289] width 55 height 13
click at [207, 323] on select "apprise rise encounter arise" at bounding box center [188, 322] width 55 height 13
select select "encounter"
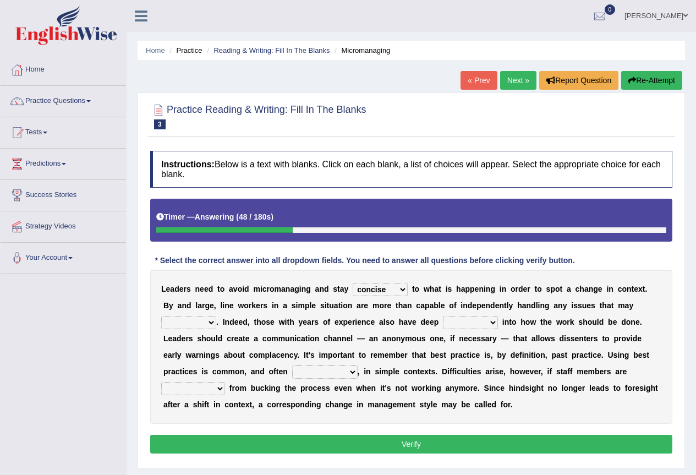
click at [161, 316] on select "apprise rise encounter arise" at bounding box center [188, 322] width 55 height 13
click at [486, 325] on select "incursion insight indignity indication" at bounding box center [470, 322] width 55 height 13
select select "insight"
click at [443, 316] on select "incursion insight indignity indication" at bounding box center [470, 322] width 55 height 13
click at [346, 375] on select "inappropriate apprehensive appropriate forbidden" at bounding box center [324, 371] width 65 height 13
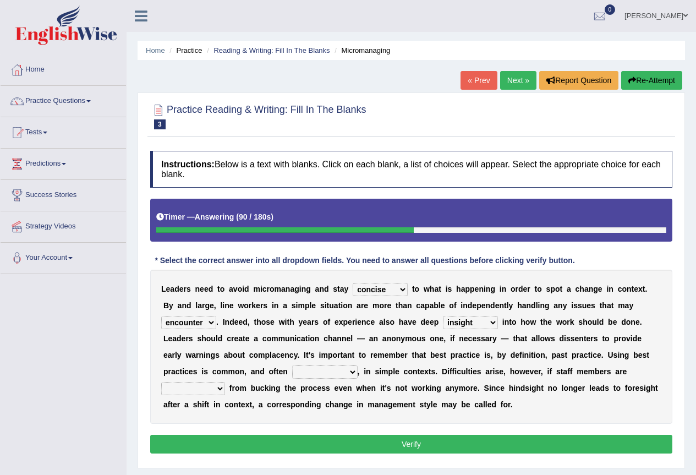
select select "appropriate"
click at [292, 365] on select "inappropriate apprehensive appropriate forbidden" at bounding box center [324, 371] width 65 height 13
click at [220, 394] on select "disarranged disinclined discouraged disintegrated" at bounding box center [193, 388] width 64 height 13
select select "discouraged"
click at [161, 382] on select "disarranged disinclined discouraged disintegrated" at bounding box center [193, 388] width 64 height 13
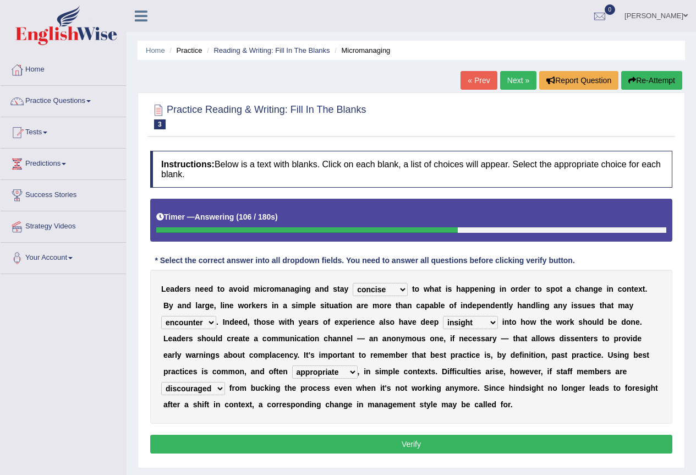
click at [408, 447] on button "Verify" at bounding box center [411, 444] width 522 height 19
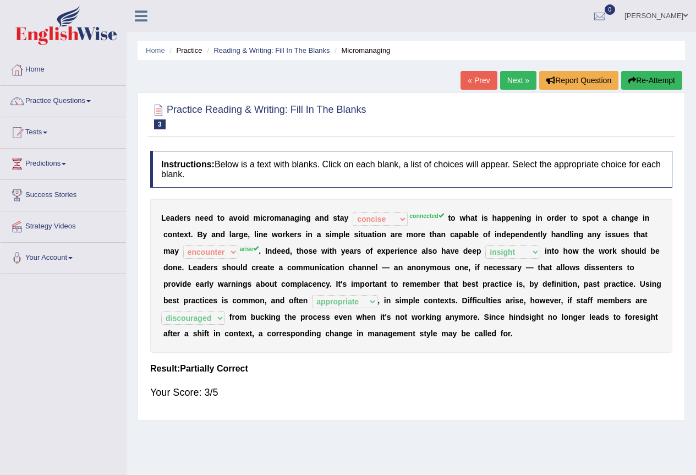
click at [516, 80] on link "Next »" at bounding box center [518, 80] width 36 height 19
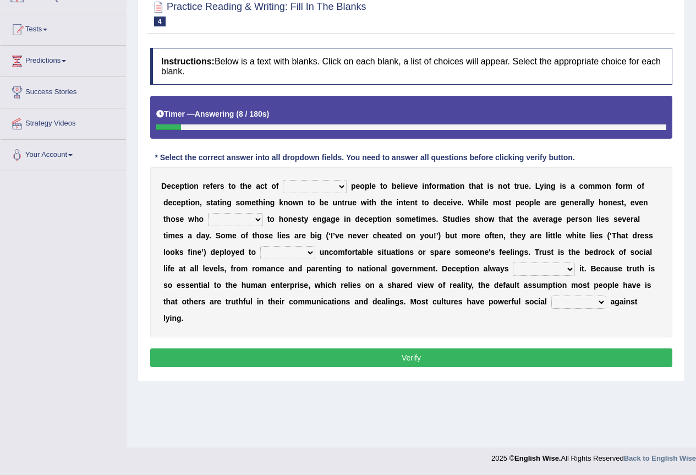
click at [345, 184] on select "discouraging forbidding detecting encouraging" at bounding box center [315, 186] width 64 height 13
select select "detecting"
click at [283, 180] on select "discouraging forbidding detecting encouraging" at bounding box center [315, 186] width 64 height 13
click at [252, 220] on select "describe prescribe inscribe subscribe" at bounding box center [235, 219] width 55 height 13
select select "describe"
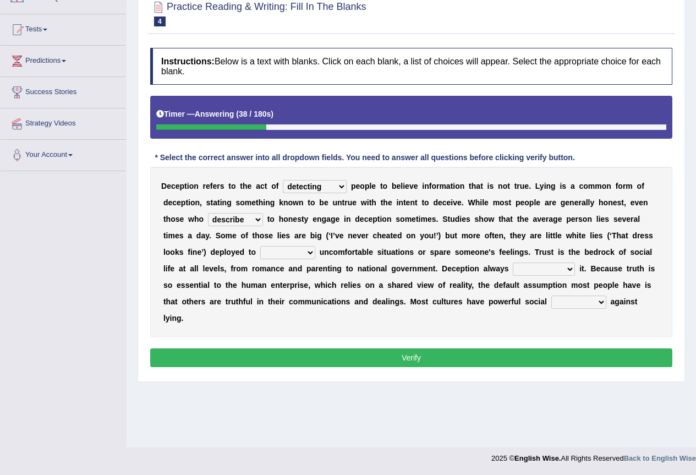
click at [208, 213] on select "describe prescribe inscribe subscribe" at bounding box center [235, 219] width 55 height 13
click at [306, 254] on select "contest illuminate disguise avoid" at bounding box center [287, 252] width 55 height 13
select select "avoid"
click at [260, 246] on select "contest illuminate disguise avoid" at bounding box center [287, 252] width 55 height 13
click at [567, 270] on select "undermines underscores undertakes underwrites" at bounding box center [544, 269] width 62 height 13
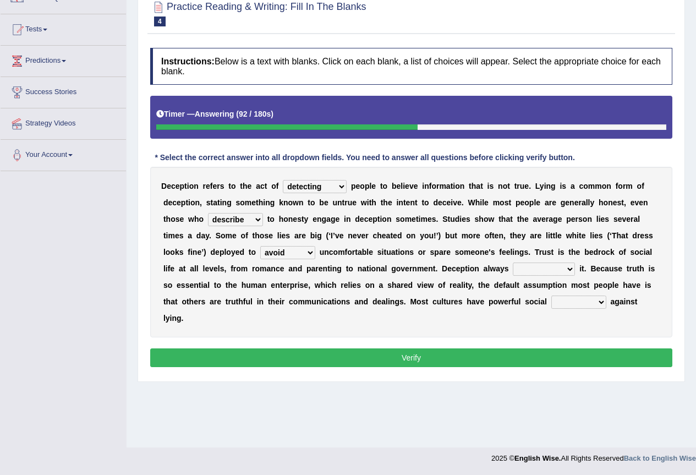
select select "undertakes"
click at [513, 263] on select "undermines underscores undertakes underwrites" at bounding box center [544, 269] width 62 height 13
click at [600, 308] on select "ejections sanctions fractions inductions" at bounding box center [578, 302] width 55 height 13
select select "sanctions"
click at [551, 296] on select "ejections sanctions fractions inductions" at bounding box center [578, 302] width 55 height 13
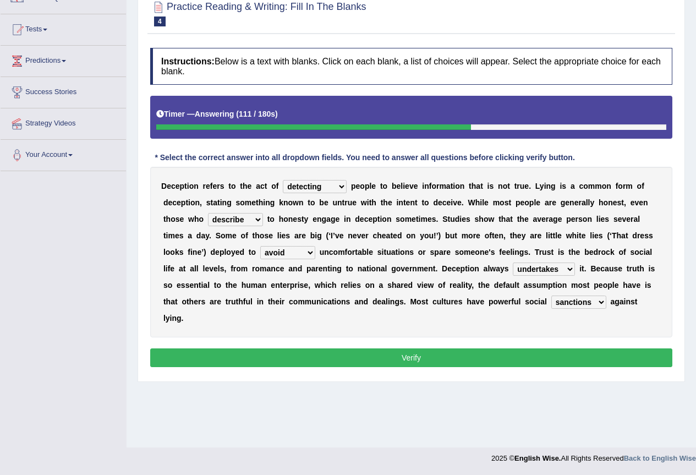
click at [561, 359] on button "Verify" at bounding box center [411, 357] width 522 height 19
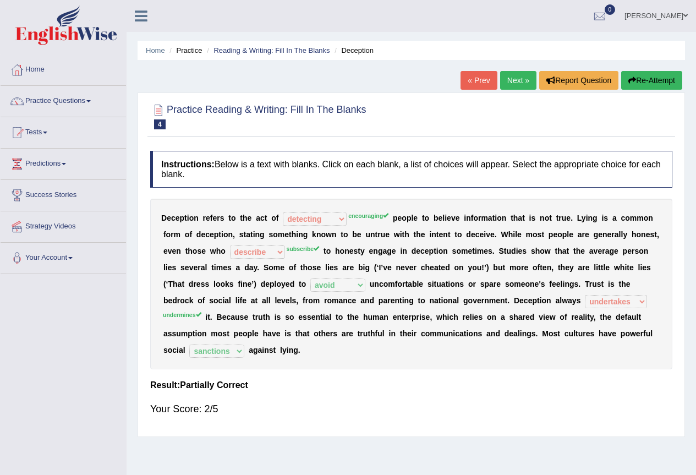
click at [522, 84] on link "Next »" at bounding box center [518, 80] width 36 height 19
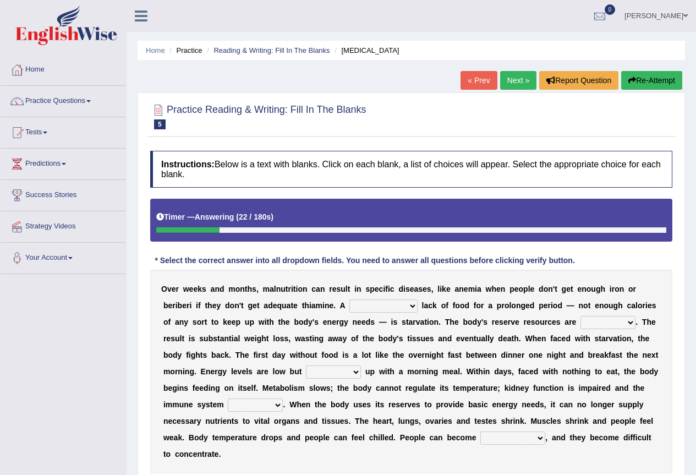
click at [674, 18] on link "[PERSON_NAME]" at bounding box center [656, 14] width 80 height 29
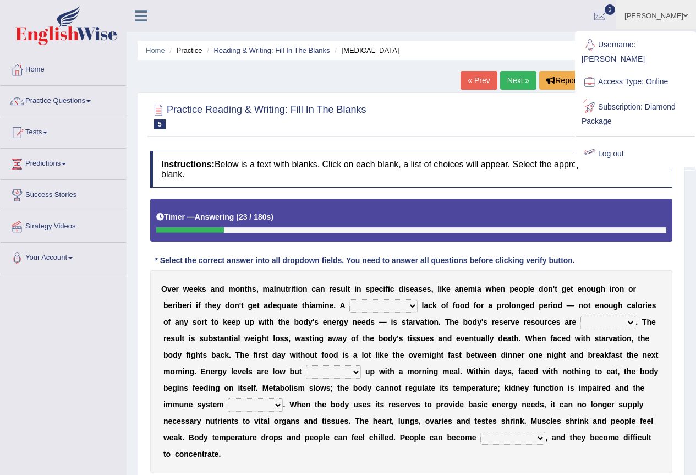
click at [618, 141] on link "Log out" at bounding box center [635, 153] width 119 height 25
